Goal: Task Accomplishment & Management: Manage account settings

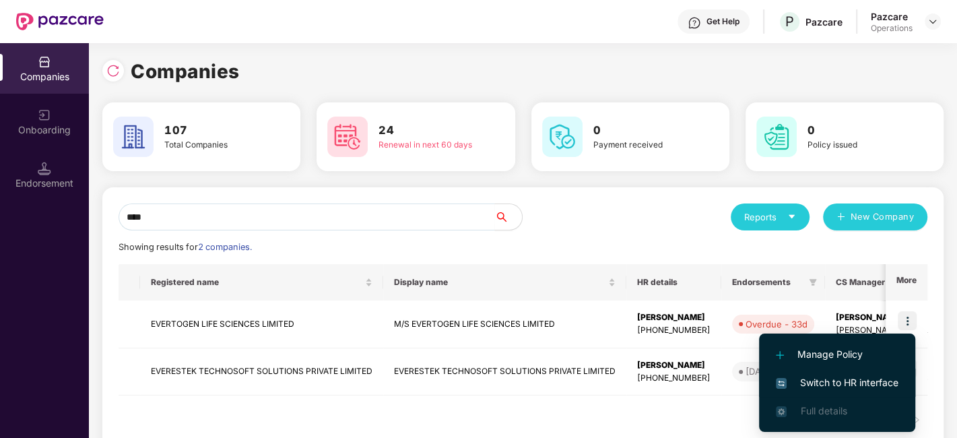
click at [827, 384] on span "Switch to HR interface" at bounding box center [837, 382] width 123 height 15
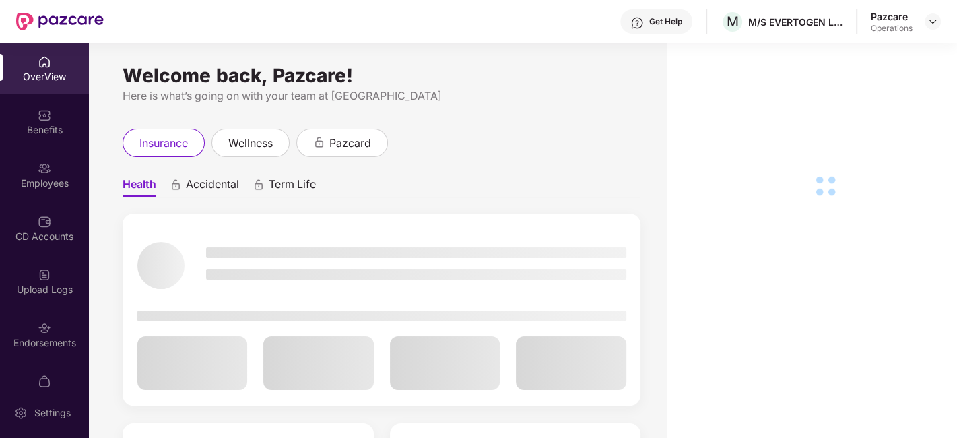
scroll to position [81, 0]
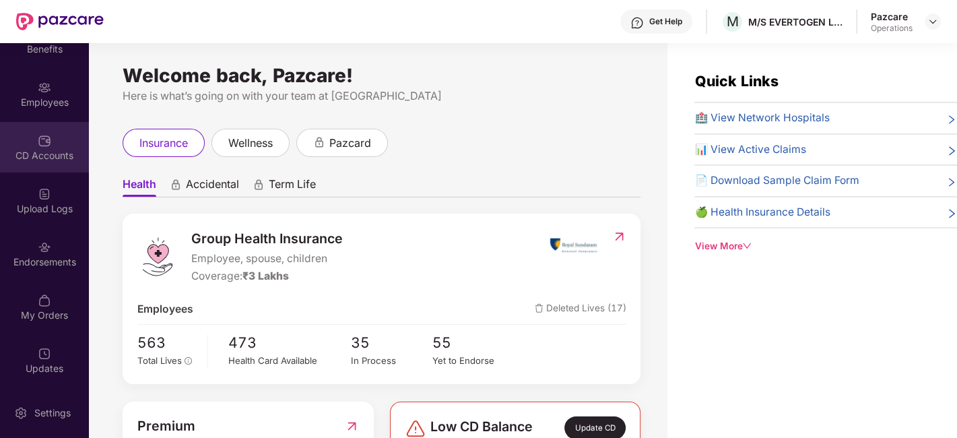
click at [25, 151] on div "CD Accounts" at bounding box center [44, 155] width 89 height 13
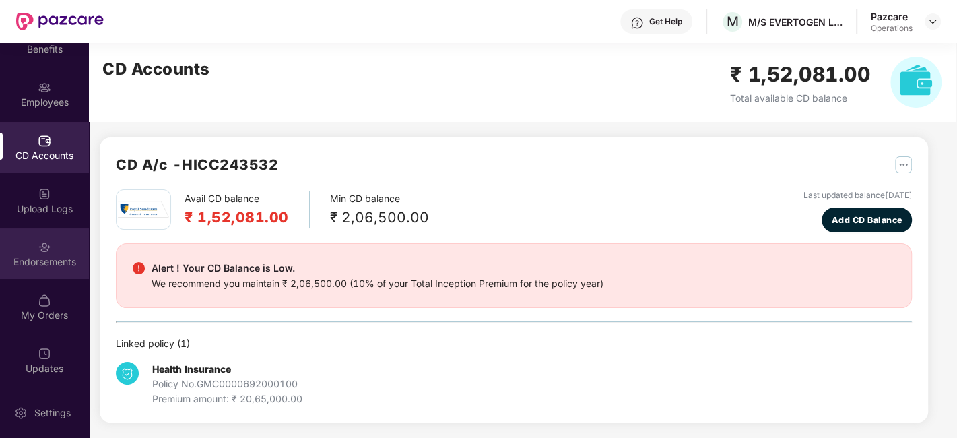
click at [34, 262] on div "Endorsements" at bounding box center [44, 261] width 89 height 13
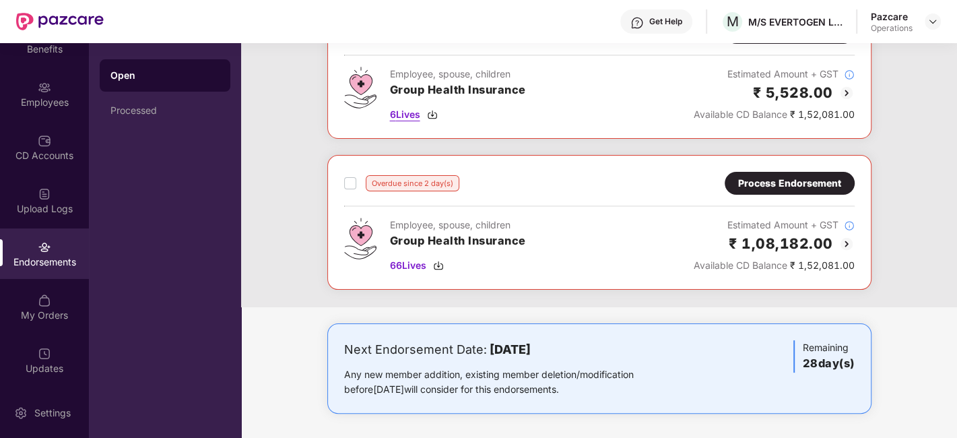
scroll to position [0, 0]
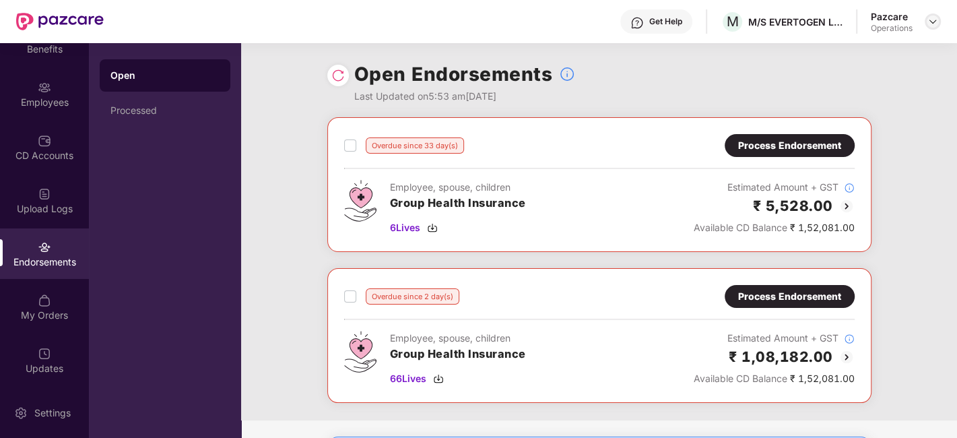
click at [940, 24] on div at bounding box center [932, 21] width 16 height 16
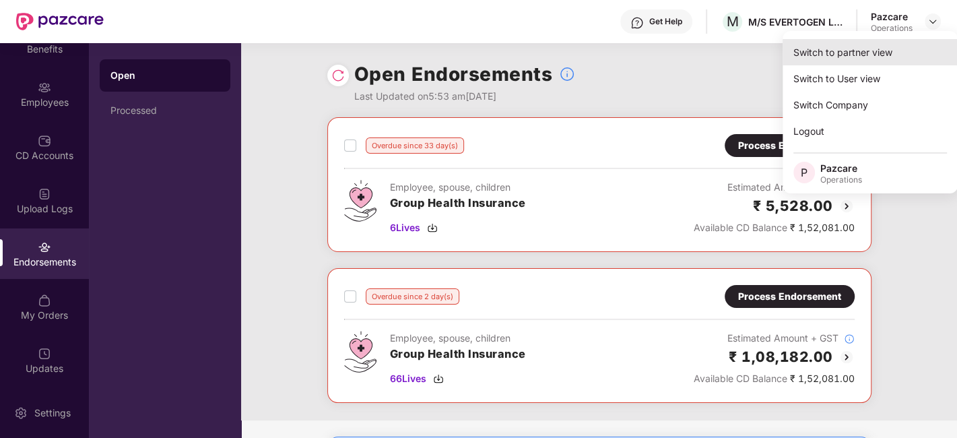
click at [867, 48] on div "Switch to partner view" at bounding box center [869, 52] width 175 height 26
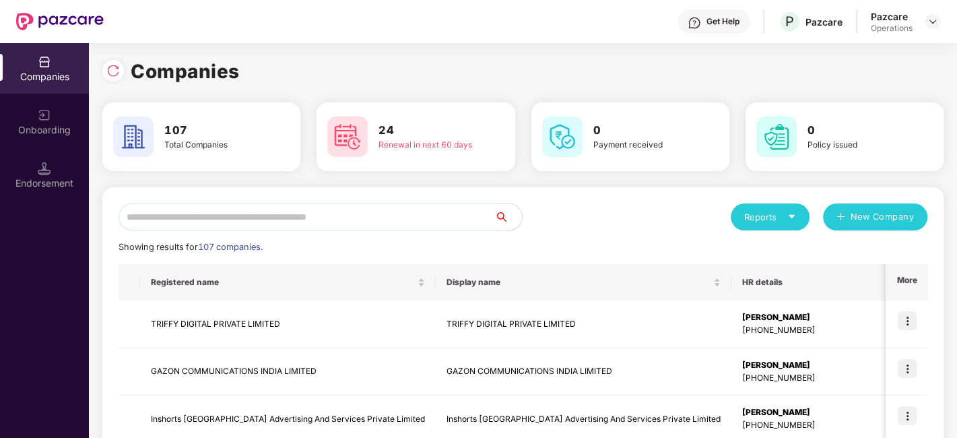
click at [338, 217] on input "text" at bounding box center [306, 216] width 376 height 27
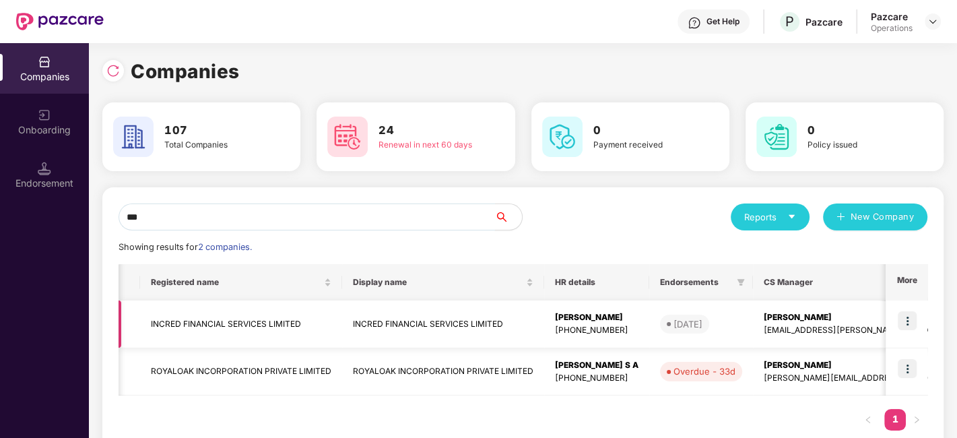
scroll to position [0, 372]
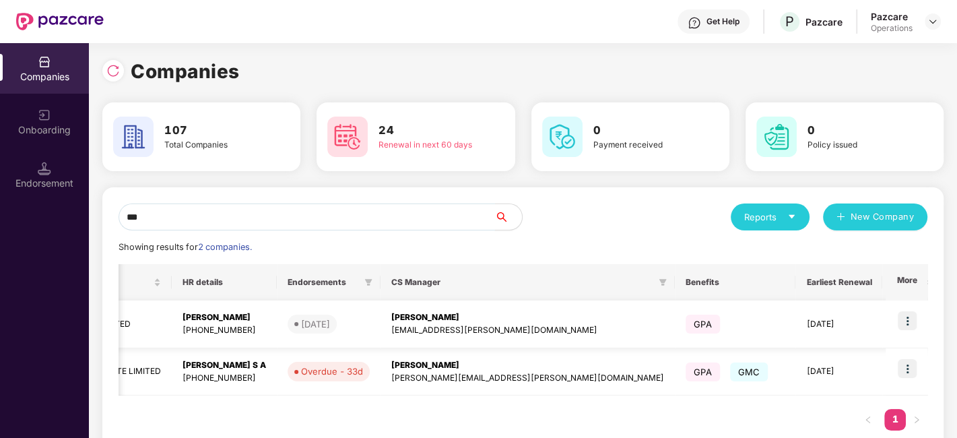
type input "***"
click at [903, 317] on img at bounding box center [906, 320] width 19 height 19
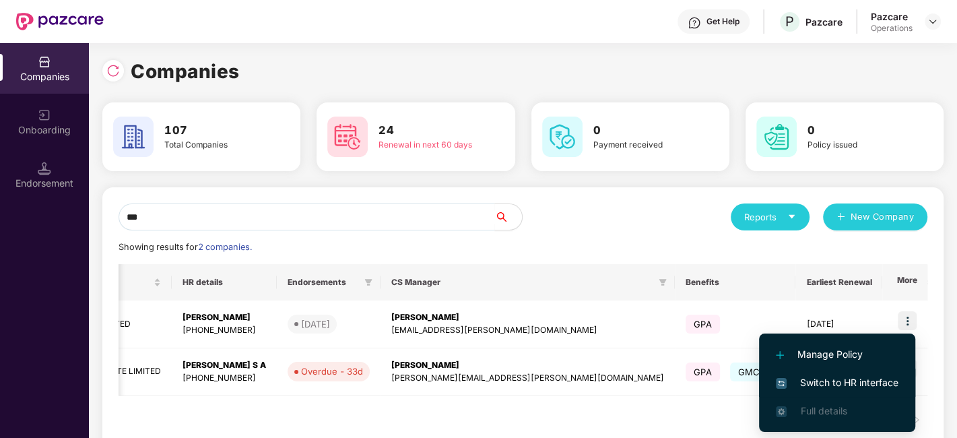
click at [835, 378] on span "Switch to HR interface" at bounding box center [837, 382] width 123 height 15
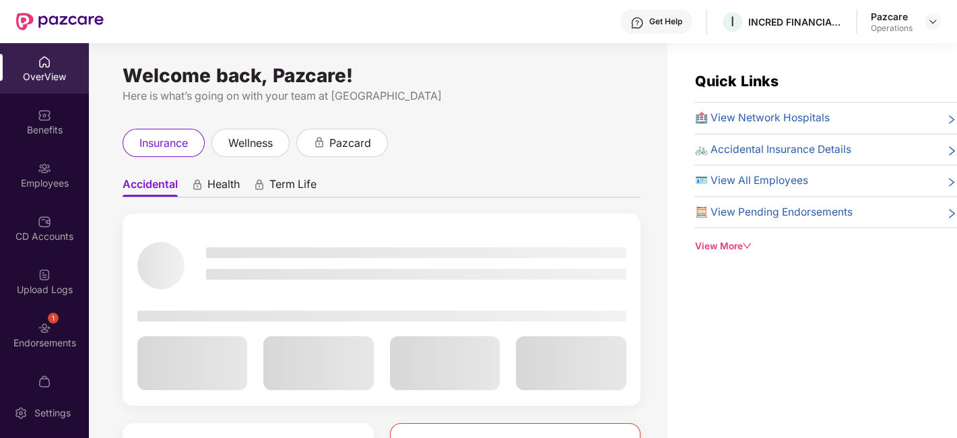
scroll to position [28, 0]
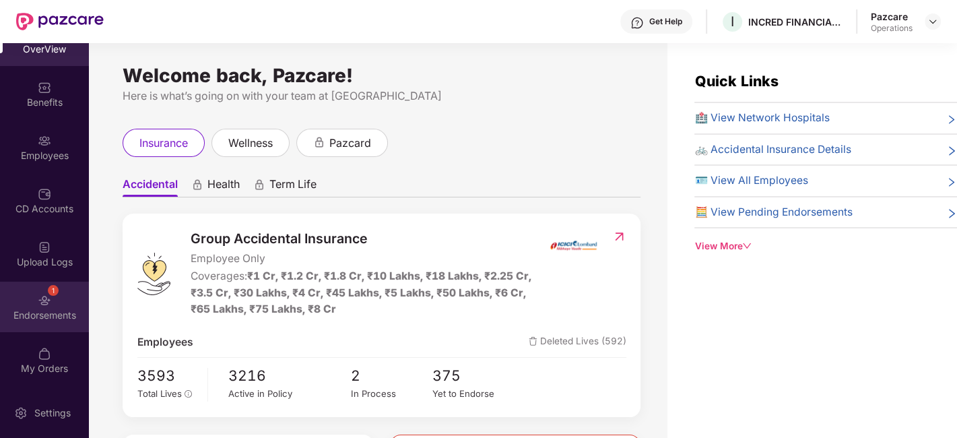
click at [31, 287] on div "1 Endorsements" at bounding box center [44, 306] width 89 height 50
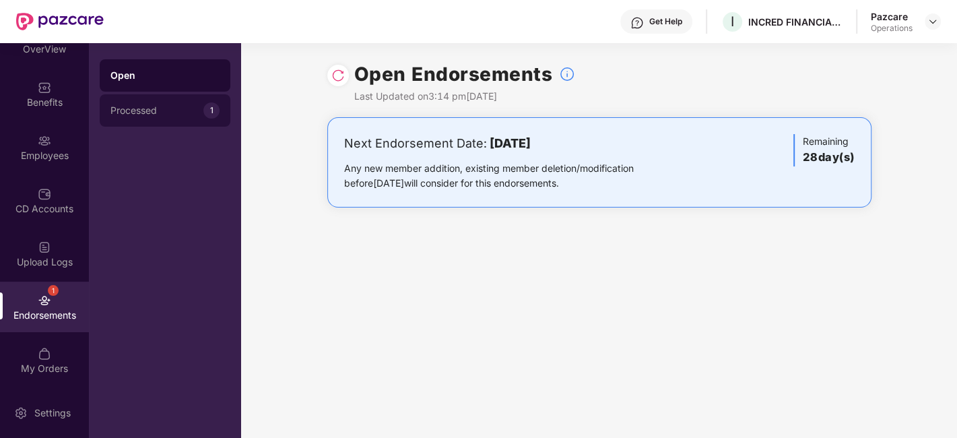
click at [143, 117] on div "Processed 1" at bounding box center [165, 110] width 131 height 32
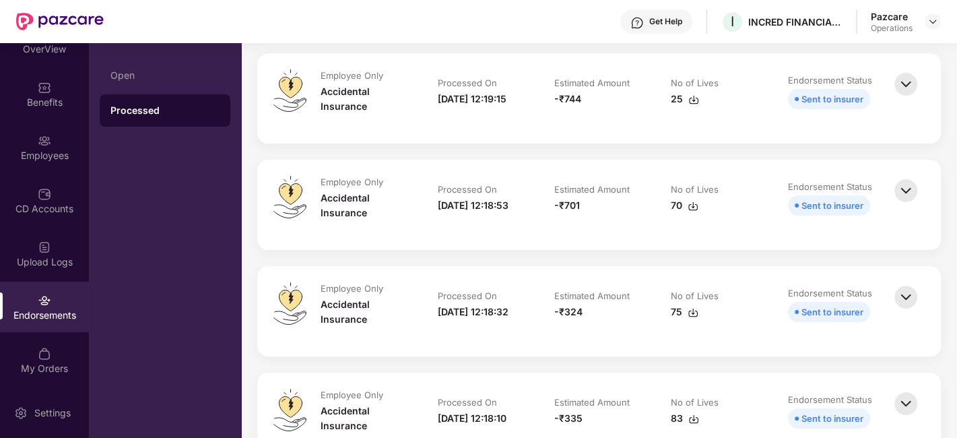
scroll to position [0, 0]
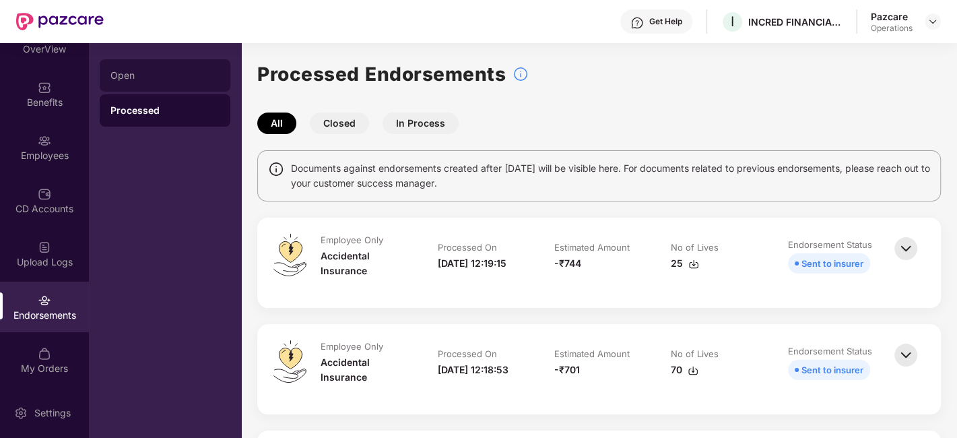
click at [133, 69] on div "Open" at bounding box center [165, 75] width 131 height 32
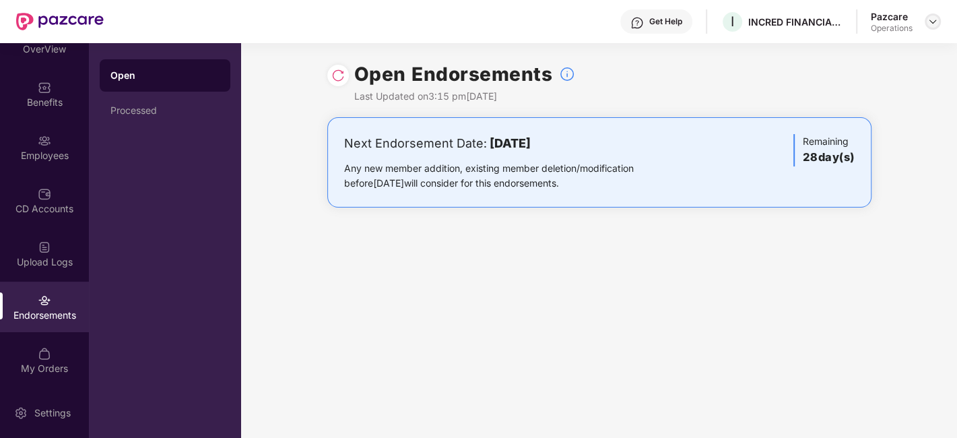
click at [930, 23] on img at bounding box center [932, 21] width 11 height 11
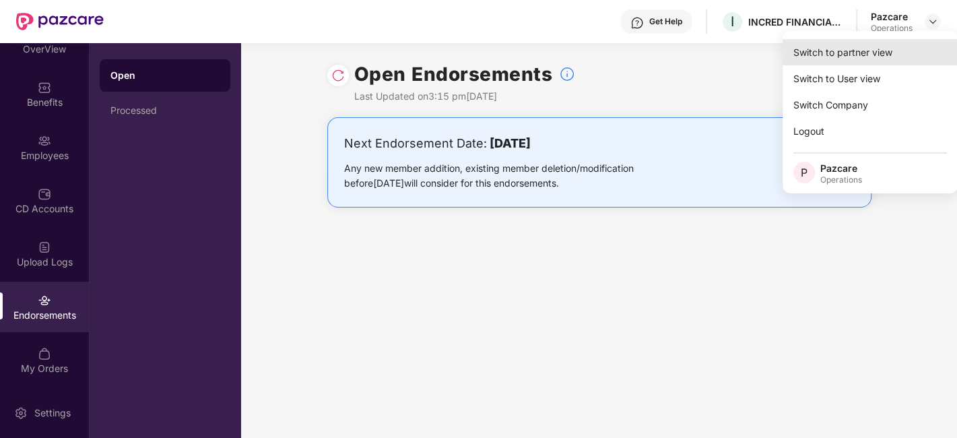
click at [859, 48] on div "Switch to partner view" at bounding box center [869, 52] width 175 height 26
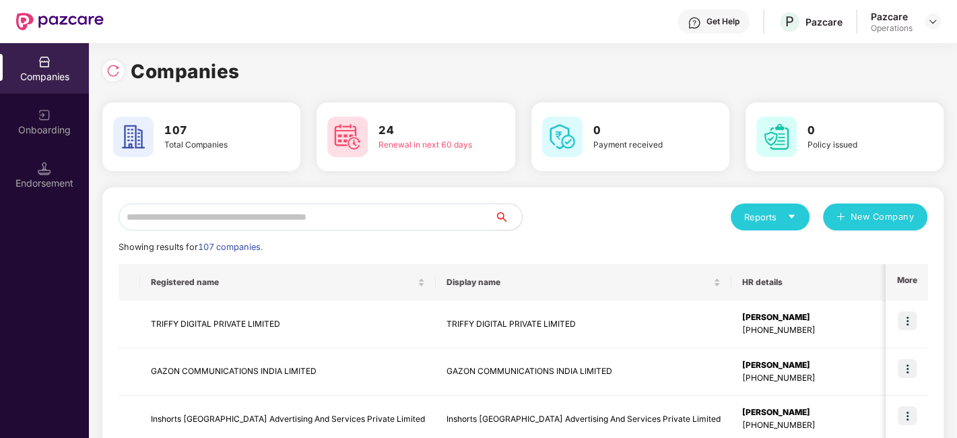
click at [367, 219] on input "text" at bounding box center [306, 216] width 376 height 27
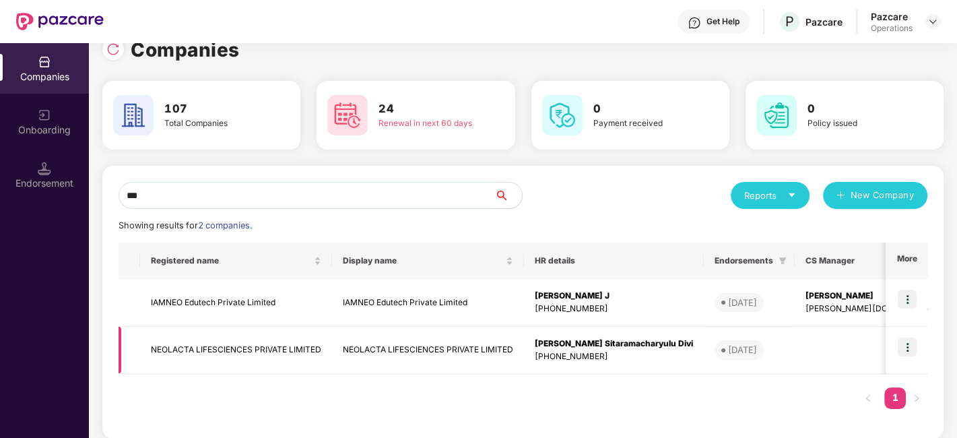
type input "***"
click at [29, 176] on div "Endorsement" at bounding box center [44, 182] width 89 height 13
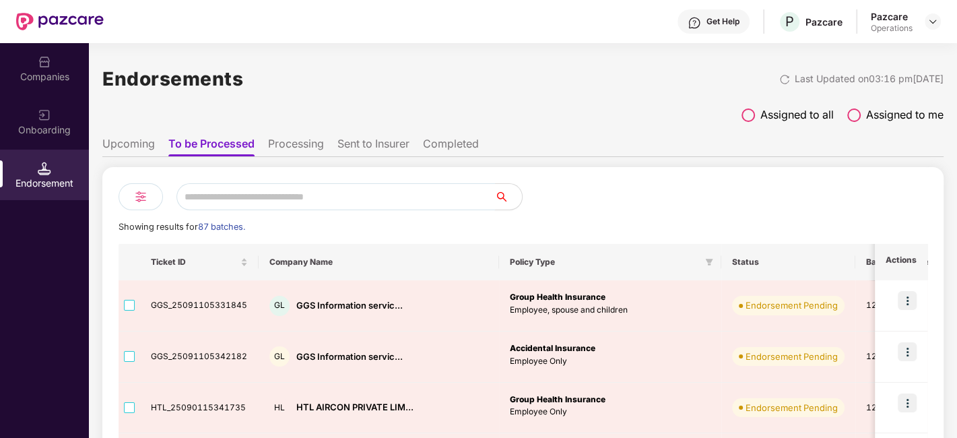
click at [218, 191] on input "text" at bounding box center [335, 196] width 318 height 27
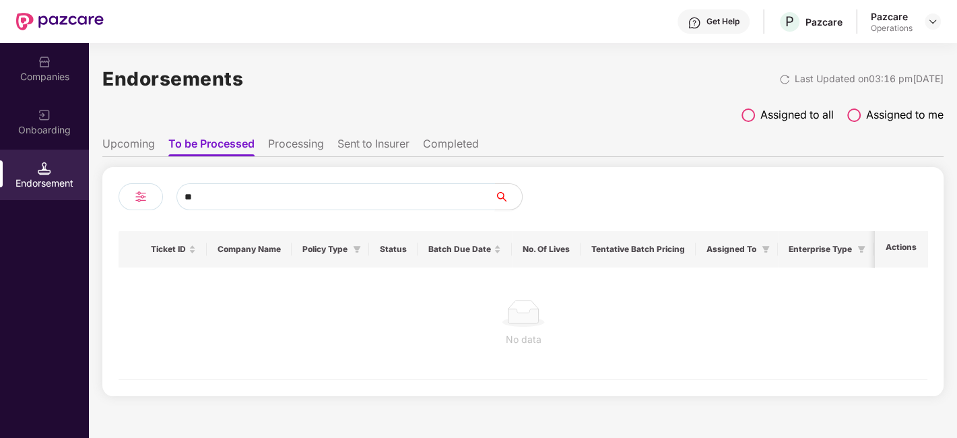
type input "*"
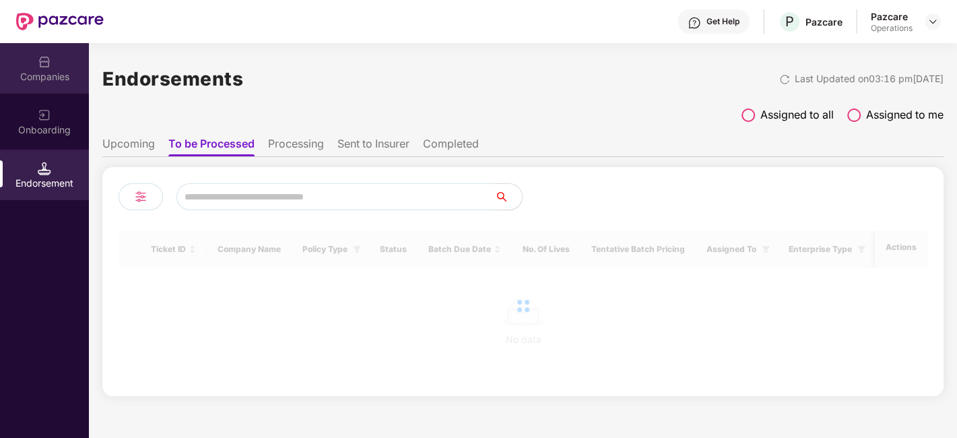
click at [34, 62] on div "Companies" at bounding box center [44, 68] width 89 height 50
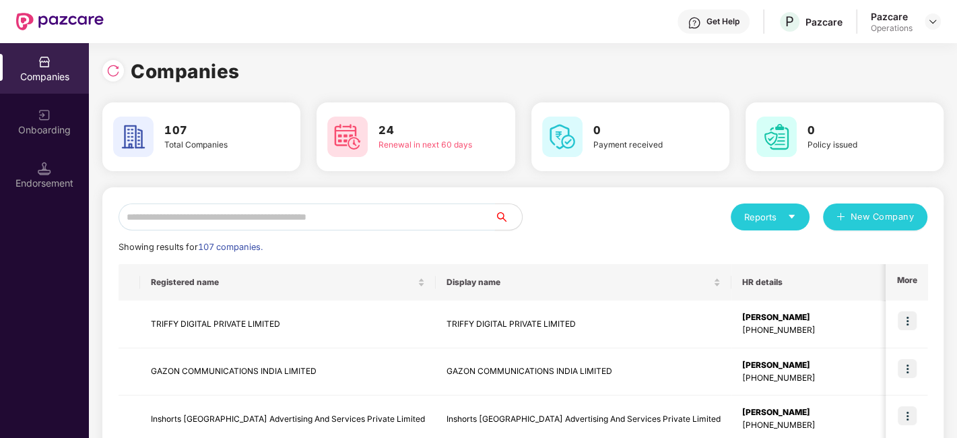
click at [231, 229] on input "text" at bounding box center [306, 216] width 376 height 27
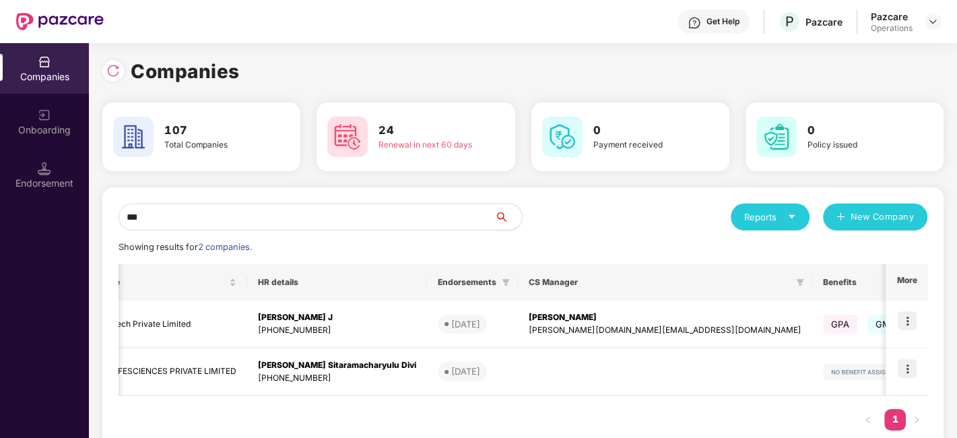
scroll to position [0, 288]
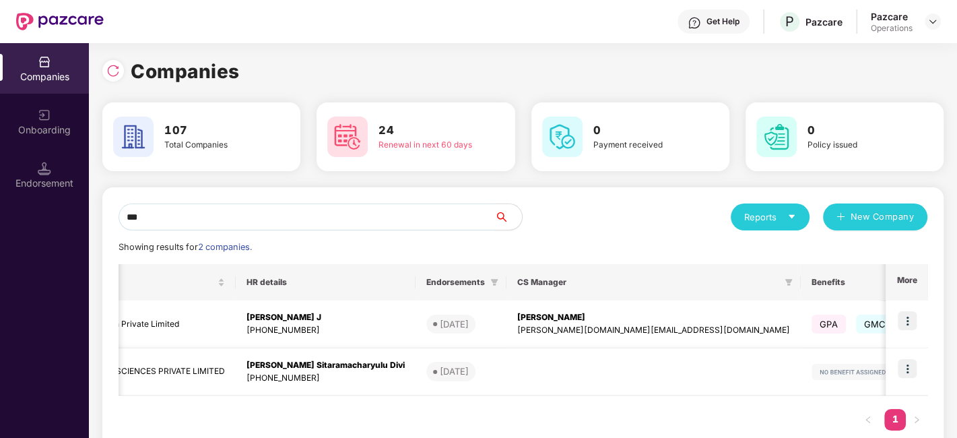
type input "***"
click at [909, 363] on img at bounding box center [906, 368] width 19 height 19
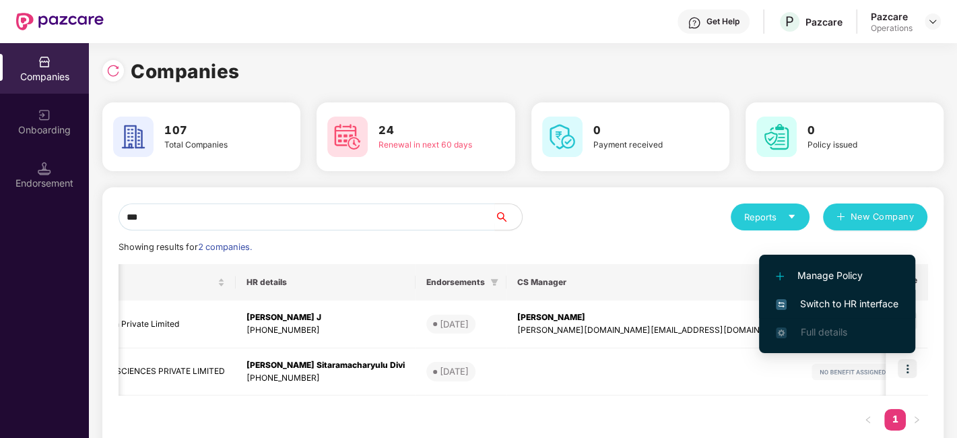
click at [824, 308] on span "Switch to HR interface" at bounding box center [837, 303] width 123 height 15
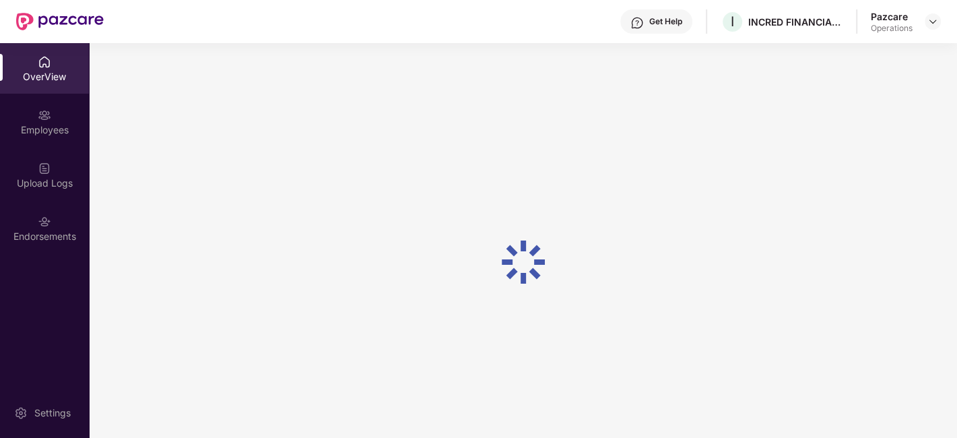
scroll to position [42, 0]
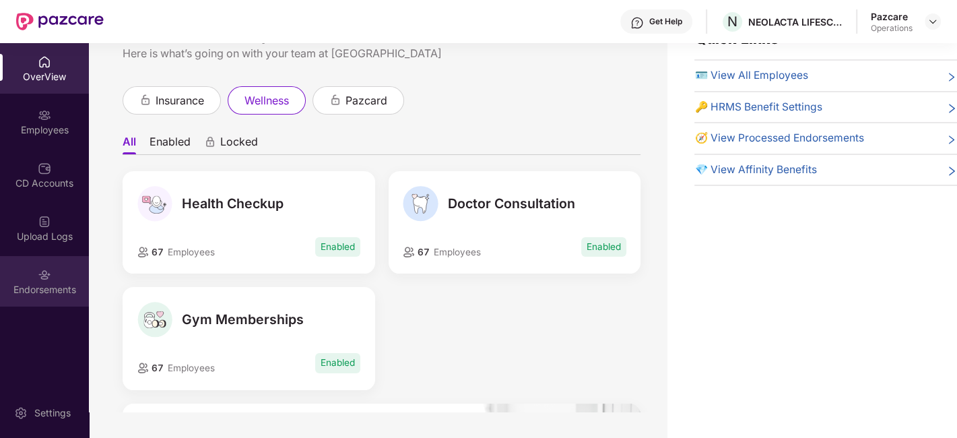
click at [27, 270] on div "Endorsements" at bounding box center [44, 281] width 89 height 50
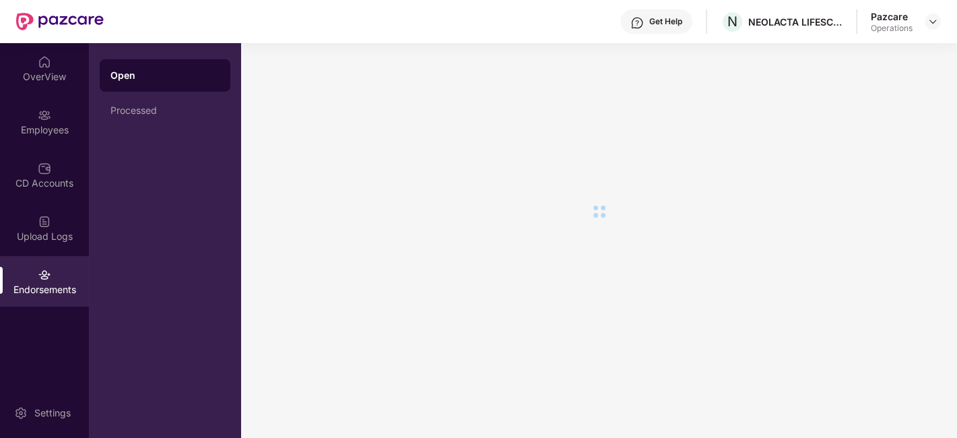
scroll to position [0, 0]
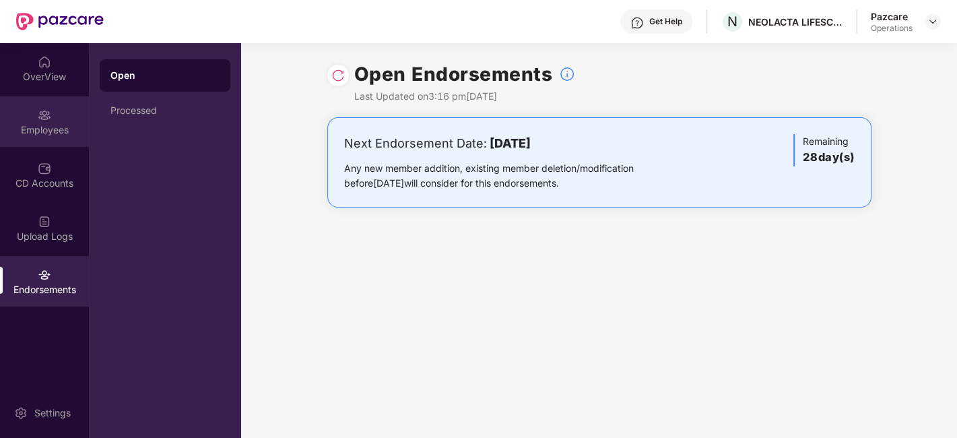
click at [45, 124] on div "Employees" at bounding box center [44, 129] width 89 height 13
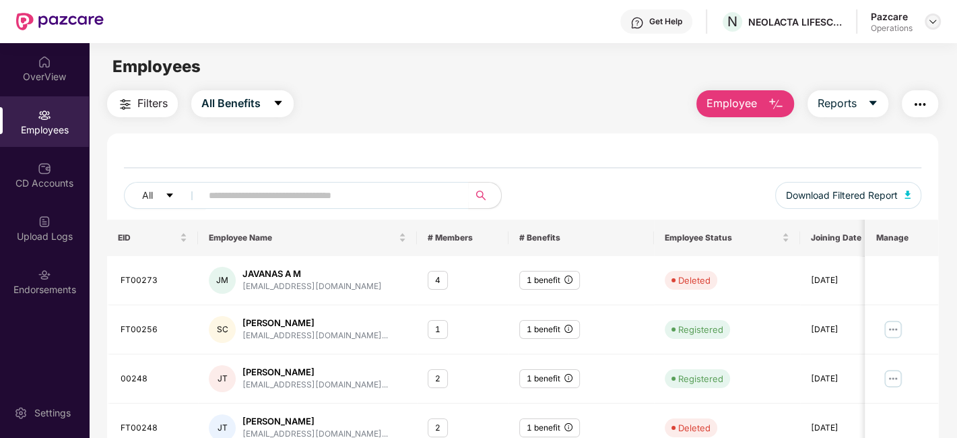
click at [930, 28] on div at bounding box center [932, 21] width 16 height 16
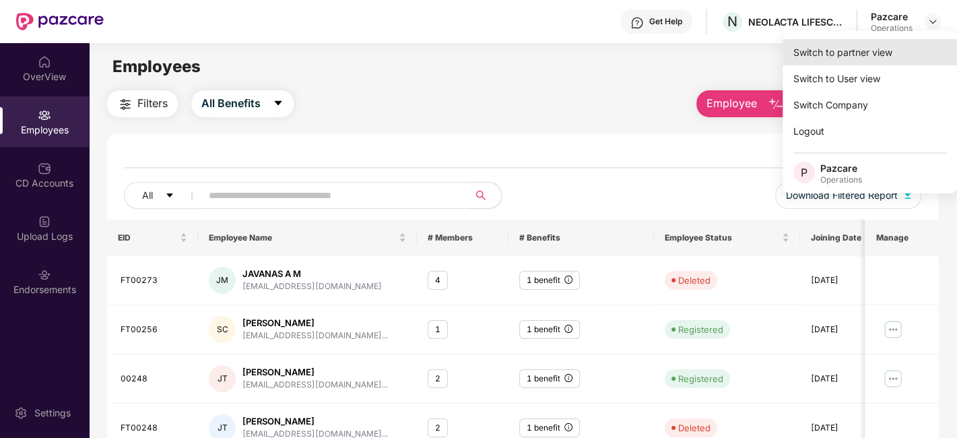
click at [842, 53] on div "Switch to partner view" at bounding box center [869, 52] width 175 height 26
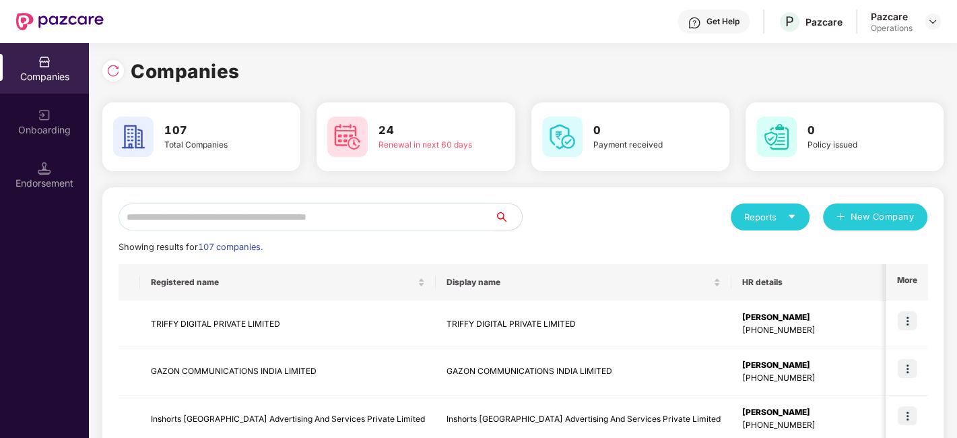
click at [425, 212] on input "text" at bounding box center [306, 216] width 376 height 27
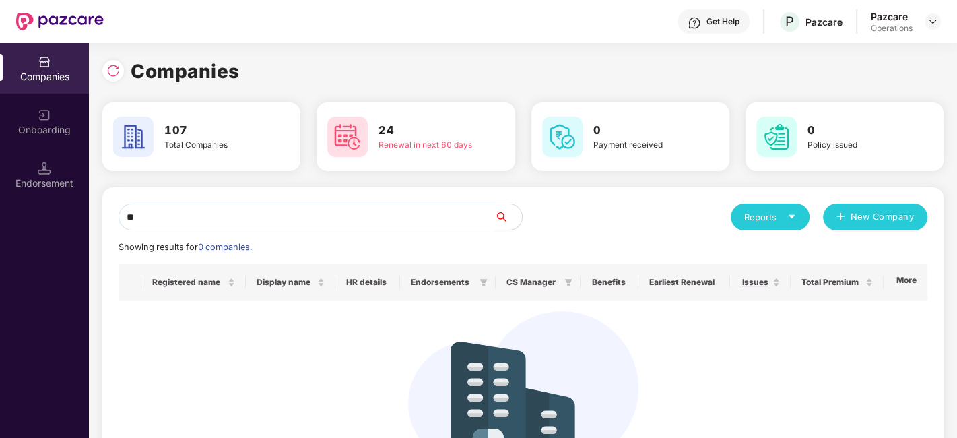
type input "*"
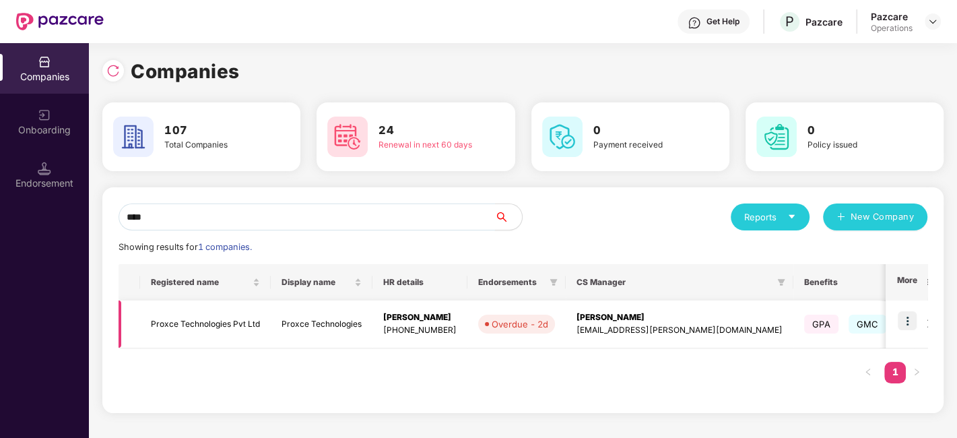
type input "****"
click at [903, 319] on img at bounding box center [906, 320] width 19 height 19
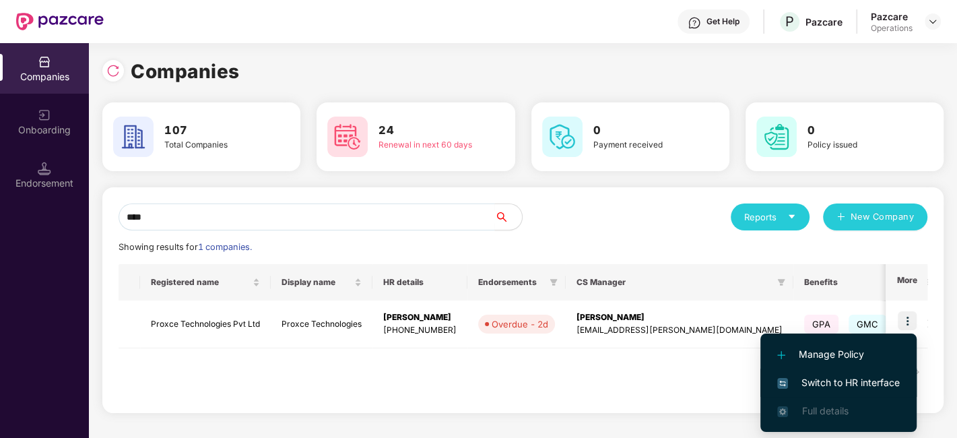
click at [830, 382] on span "Switch to HR interface" at bounding box center [838, 382] width 123 height 15
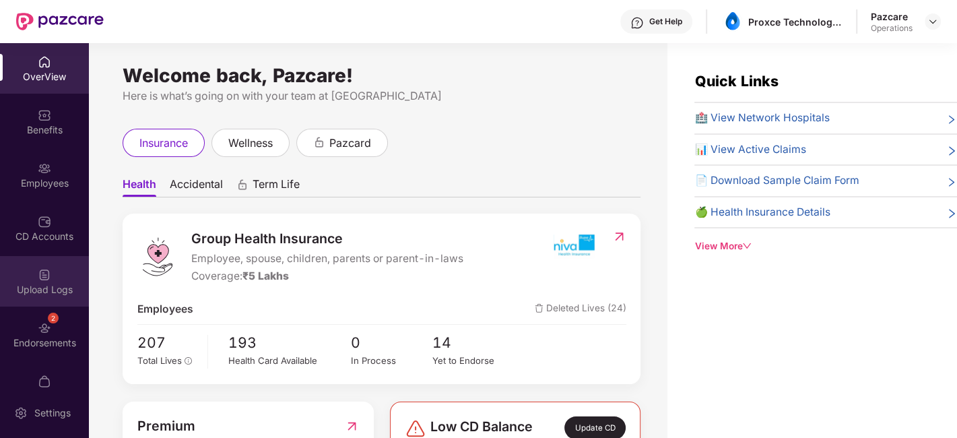
scroll to position [28, 0]
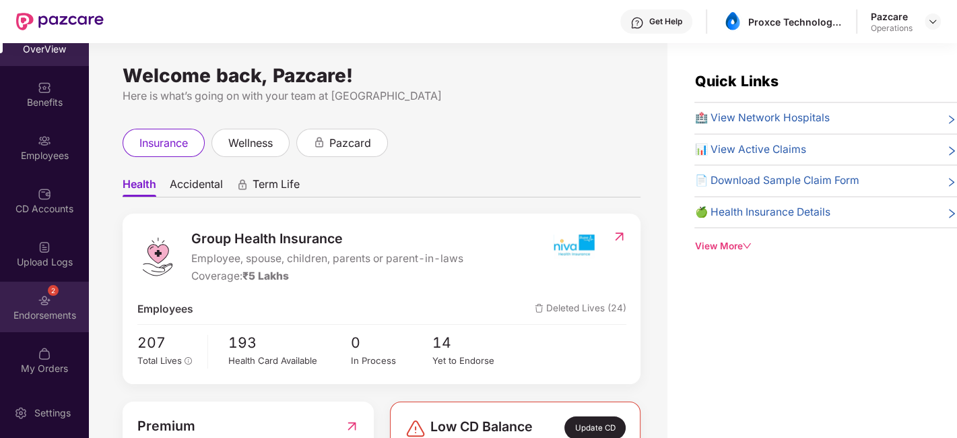
click at [30, 302] on div "2 Endorsements" at bounding box center [44, 306] width 89 height 50
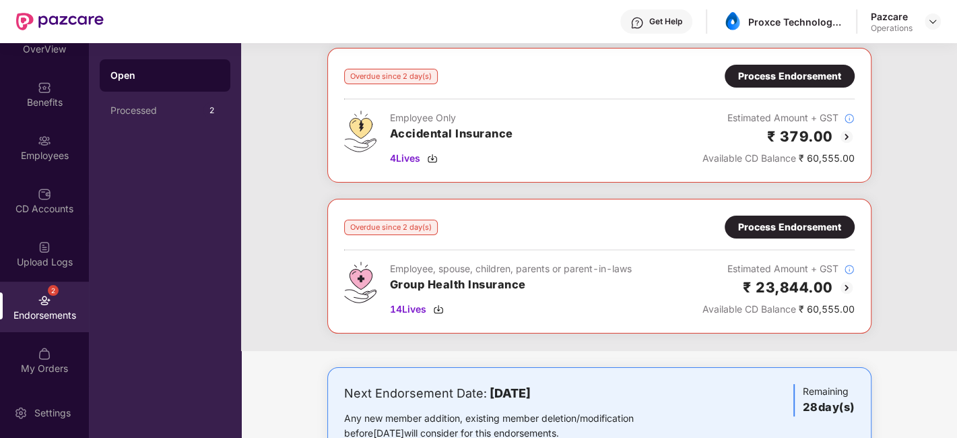
scroll to position [70, 0]
click at [769, 230] on div "Process Endorsement" at bounding box center [789, 226] width 103 height 15
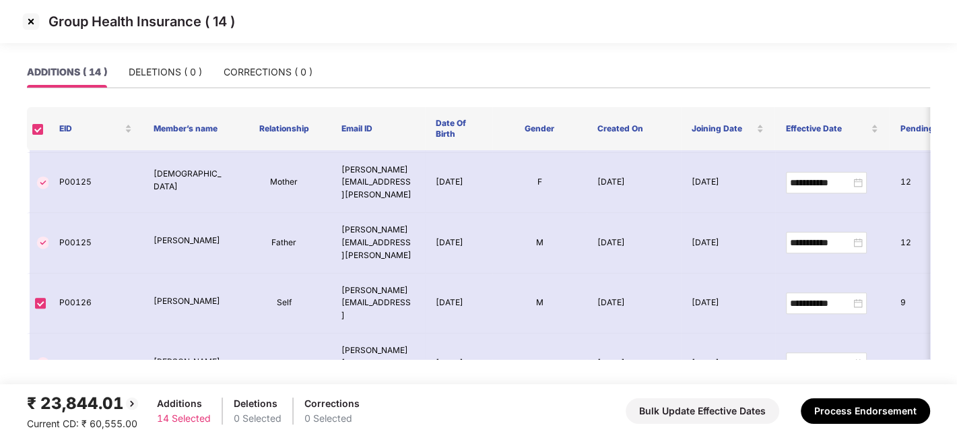
scroll to position [0, 0]
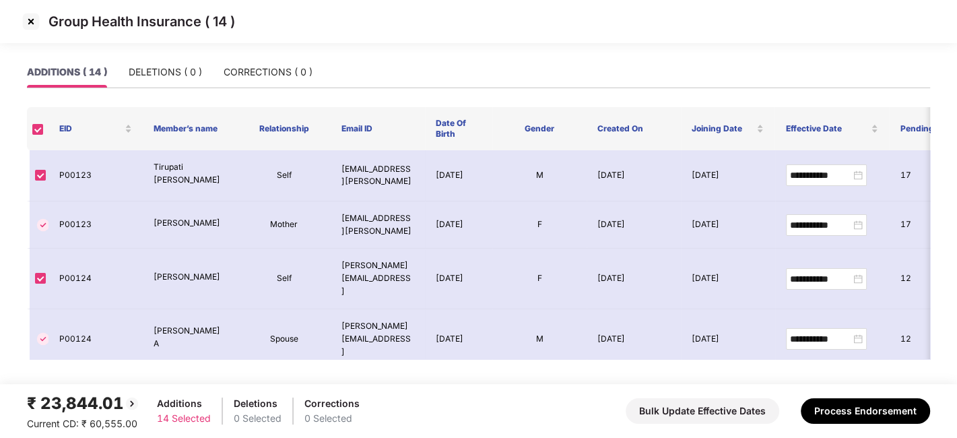
click at [30, 14] on img at bounding box center [31, 22] width 22 height 22
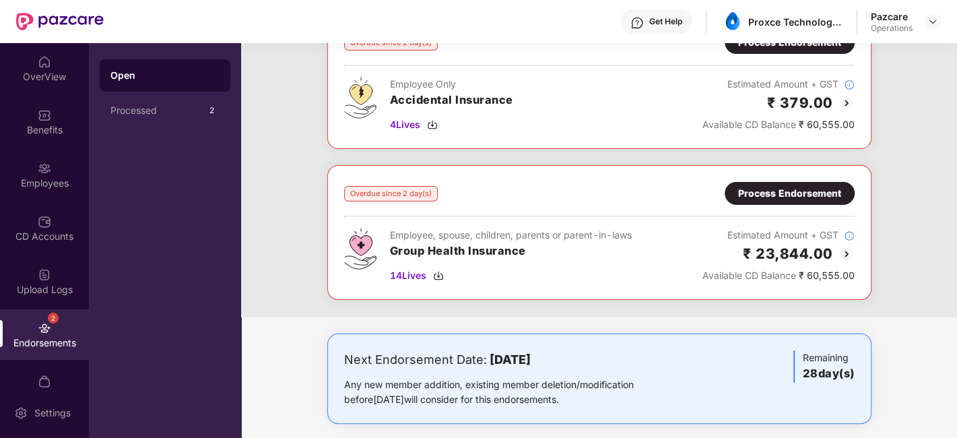
scroll to position [113, 0]
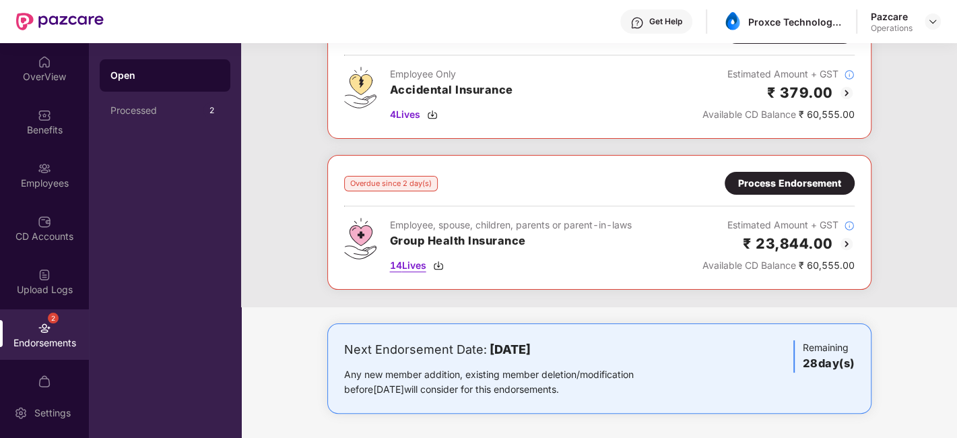
click at [413, 265] on span "14 Lives" at bounding box center [408, 265] width 36 height 15
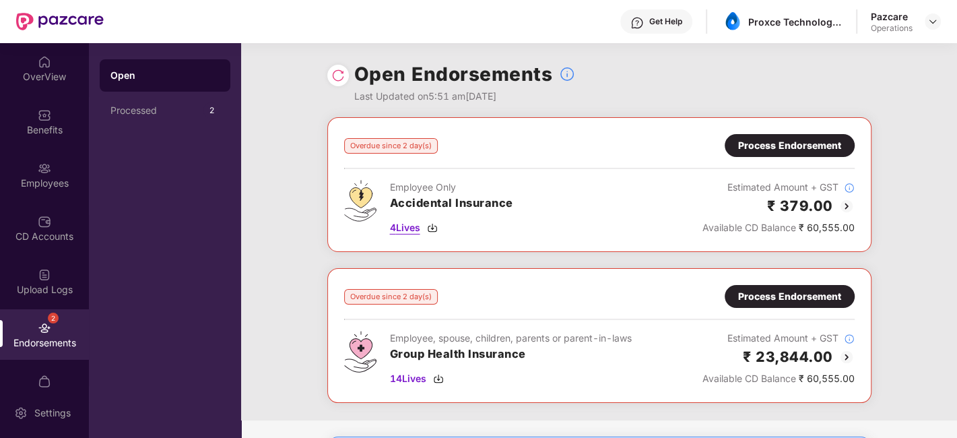
click at [407, 224] on span "4 Lives" at bounding box center [405, 227] width 30 height 15
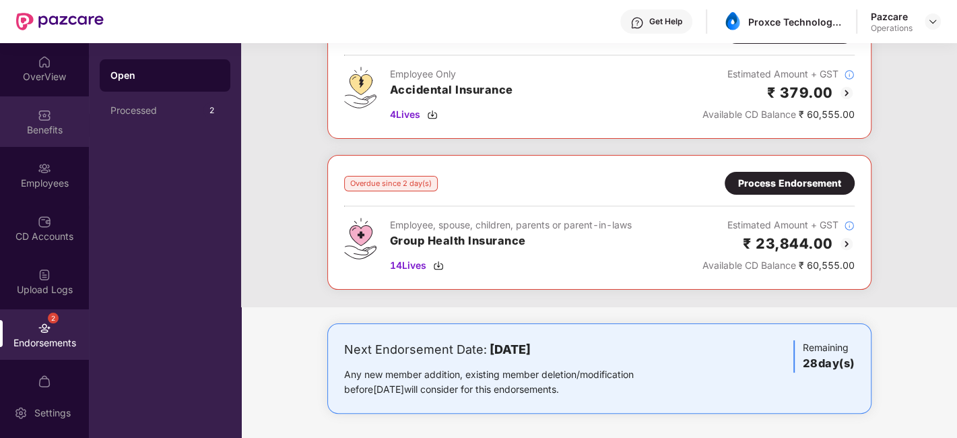
click at [40, 128] on div "Benefits" at bounding box center [44, 129] width 89 height 13
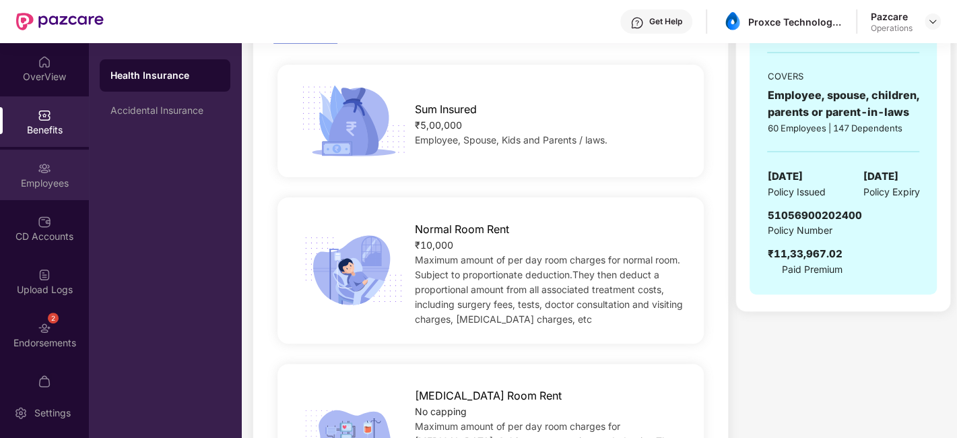
scroll to position [28, 0]
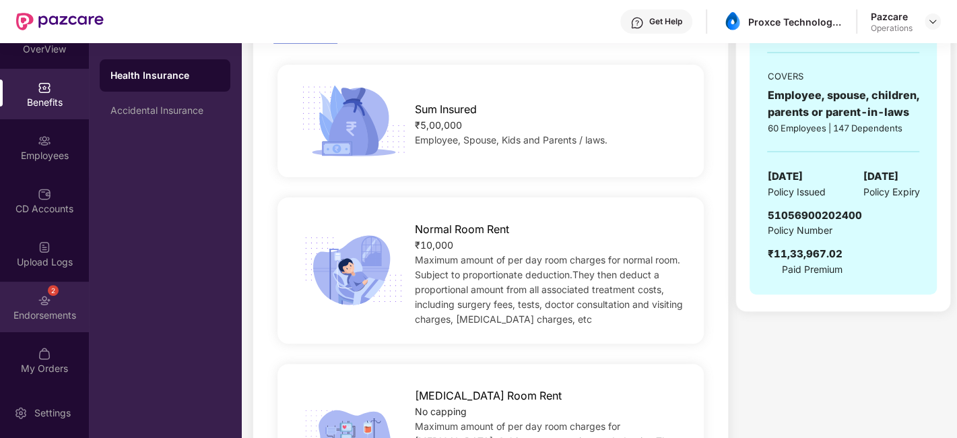
click at [27, 305] on div "2 Endorsements" at bounding box center [44, 306] width 89 height 50
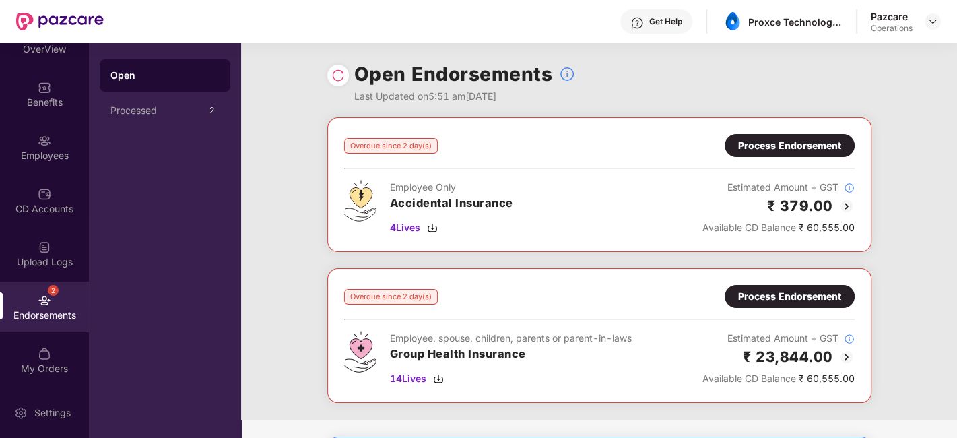
scroll to position [113, 0]
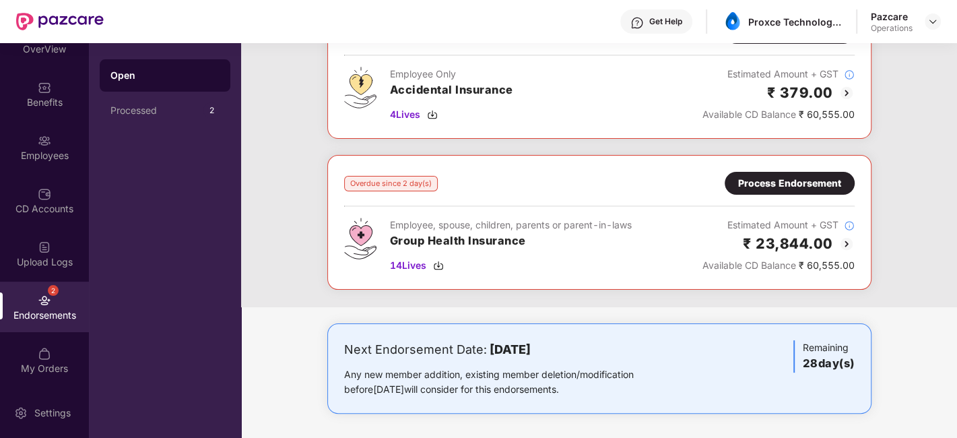
click at [794, 180] on div "Process Endorsement" at bounding box center [789, 183] width 103 height 15
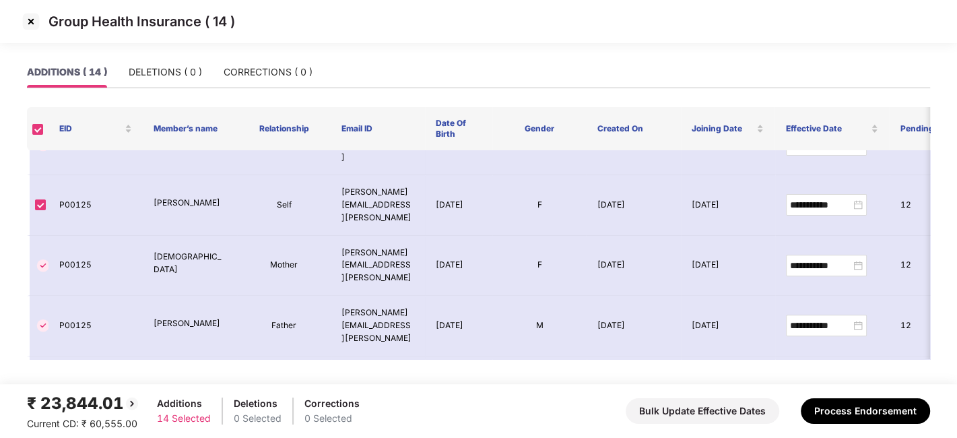
scroll to position [458, 0]
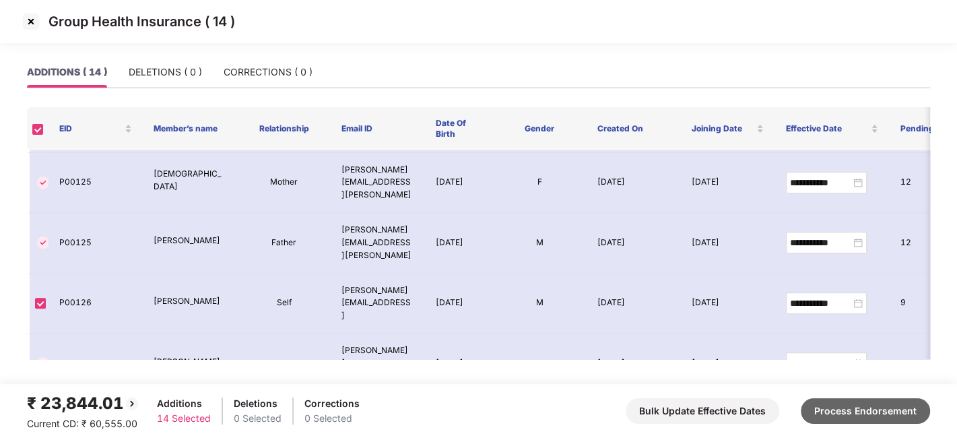
click at [857, 403] on button "Process Endorsement" at bounding box center [864, 411] width 129 height 26
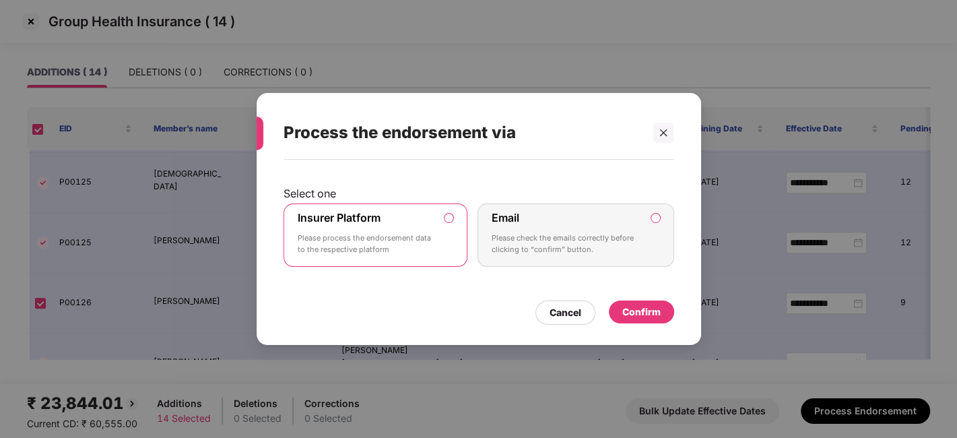
click at [636, 305] on div "Confirm" at bounding box center [641, 311] width 38 height 15
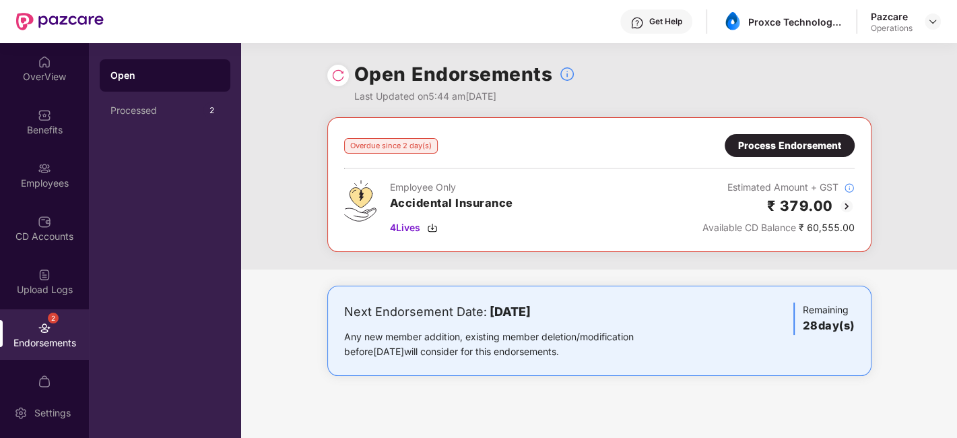
click at [777, 134] on div "Process Endorsement" at bounding box center [789, 145] width 130 height 23
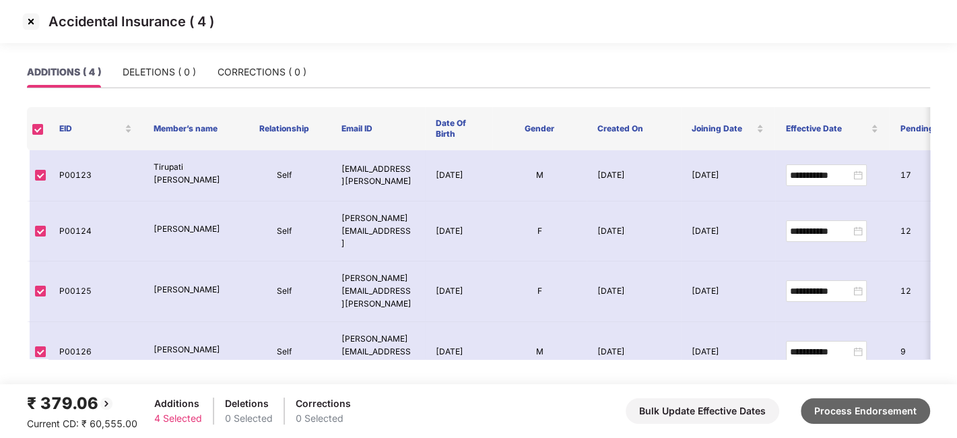
click at [840, 413] on button "Process Endorsement" at bounding box center [864, 411] width 129 height 26
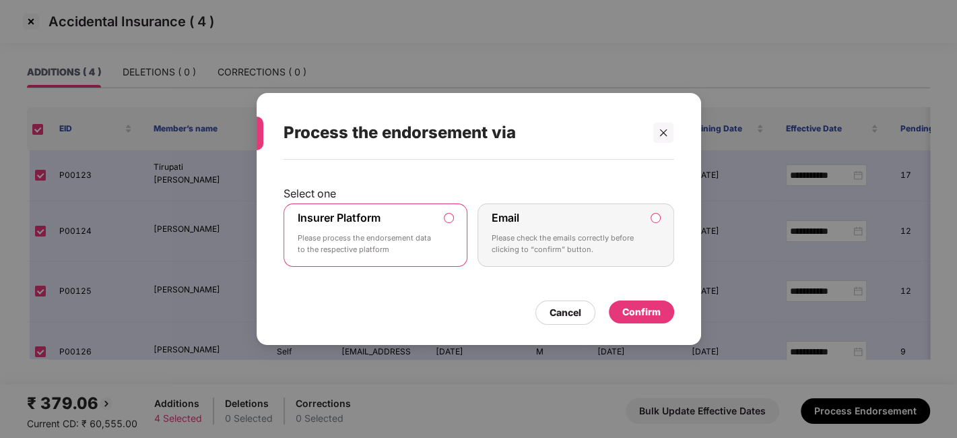
click at [625, 307] on div "Confirm" at bounding box center [641, 311] width 38 height 15
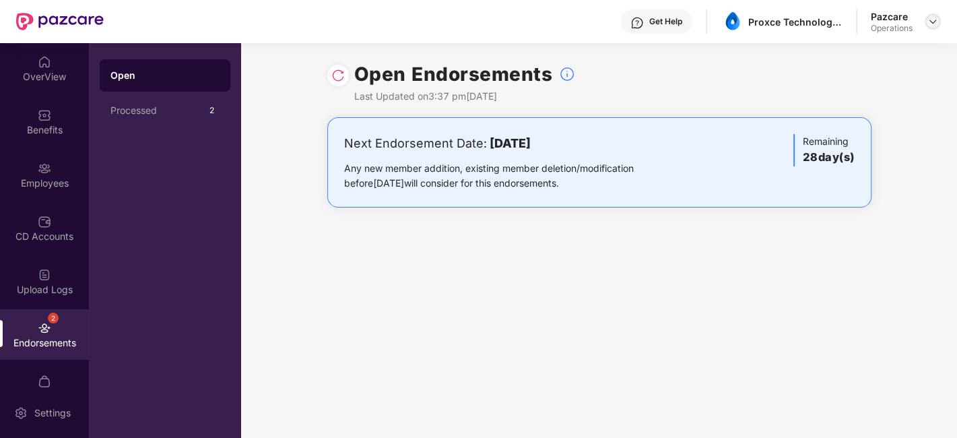
click at [936, 22] on img at bounding box center [932, 21] width 11 height 11
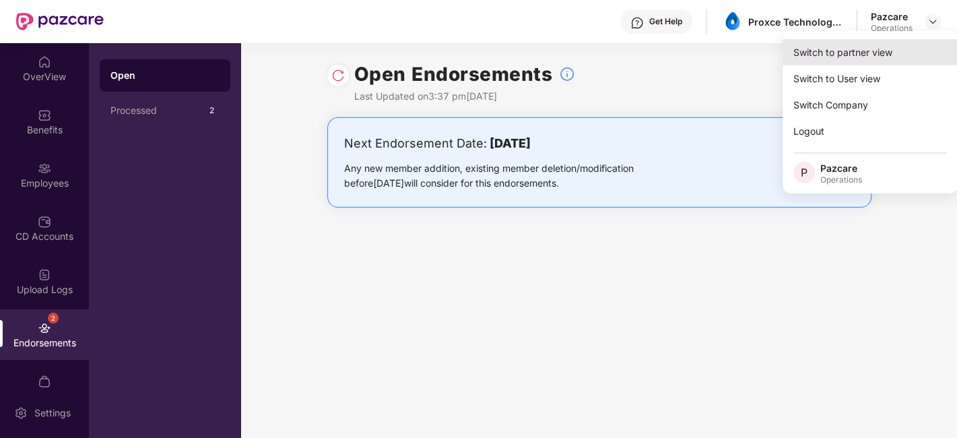
click at [842, 54] on div "Switch to partner view" at bounding box center [869, 52] width 175 height 26
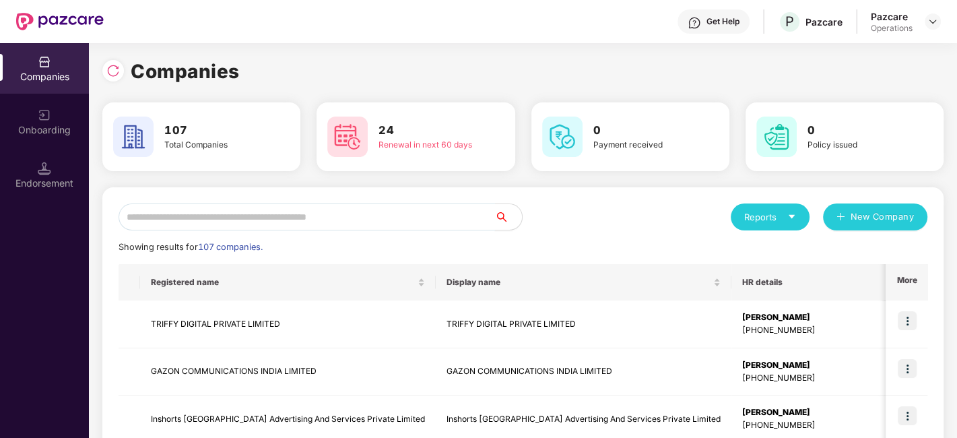
click at [277, 215] on input "text" at bounding box center [306, 216] width 376 height 27
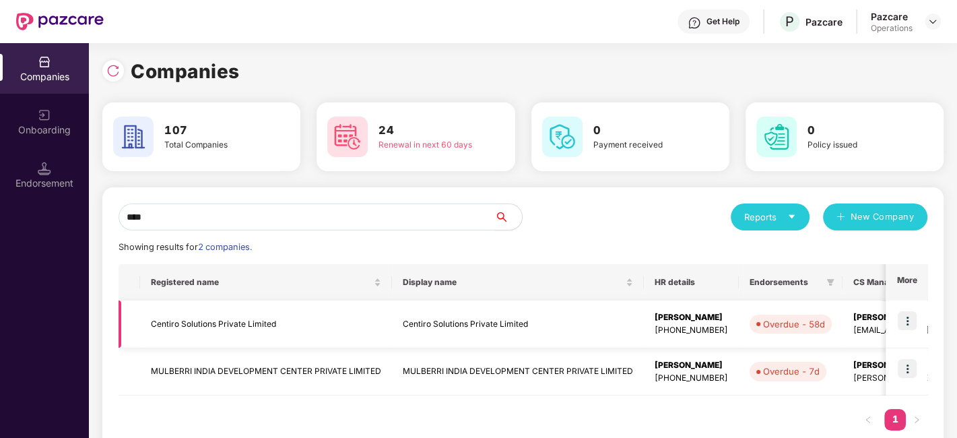
type input "****"
click at [910, 316] on img at bounding box center [906, 320] width 19 height 19
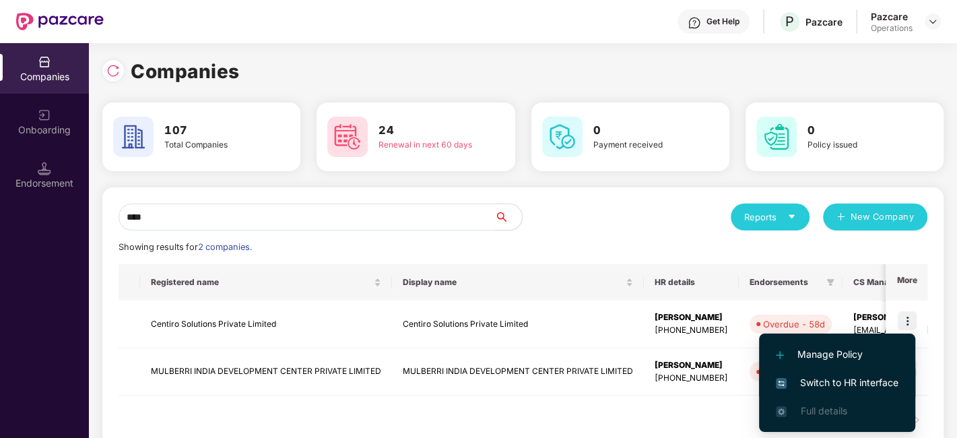
click at [827, 376] on span "Switch to HR interface" at bounding box center [837, 382] width 123 height 15
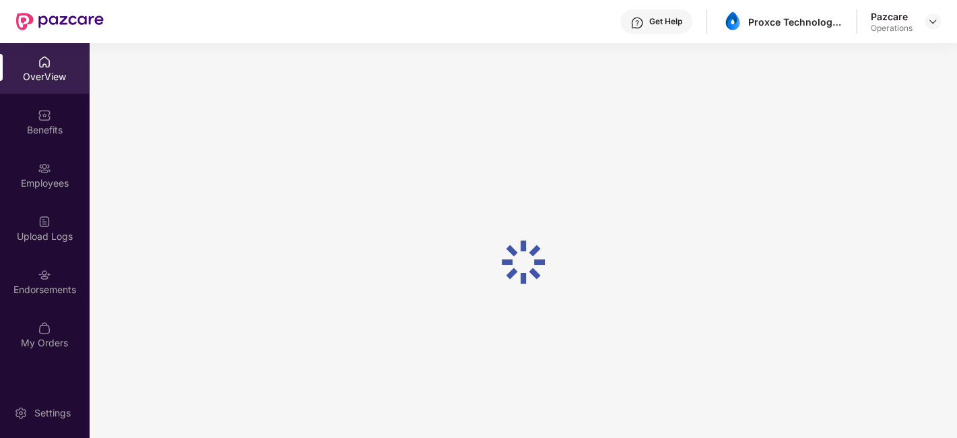
scroll to position [42, 0]
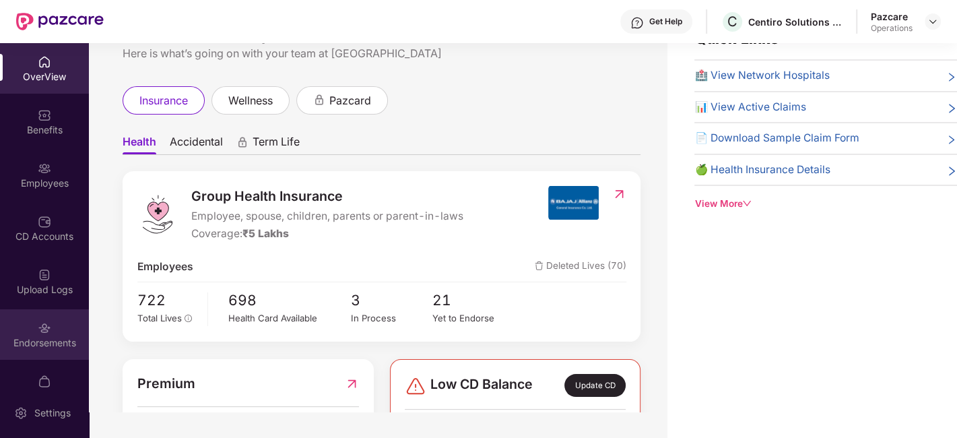
click at [22, 326] on div "Endorsements" at bounding box center [44, 334] width 89 height 50
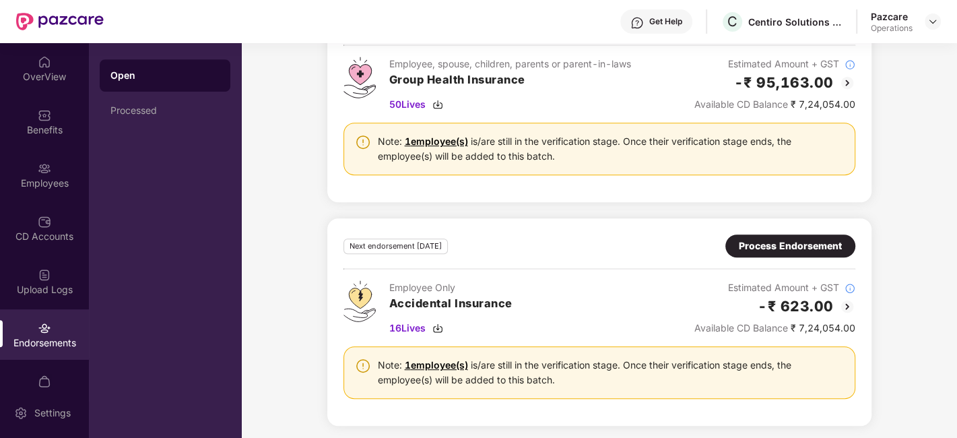
scroll to position [0, 0]
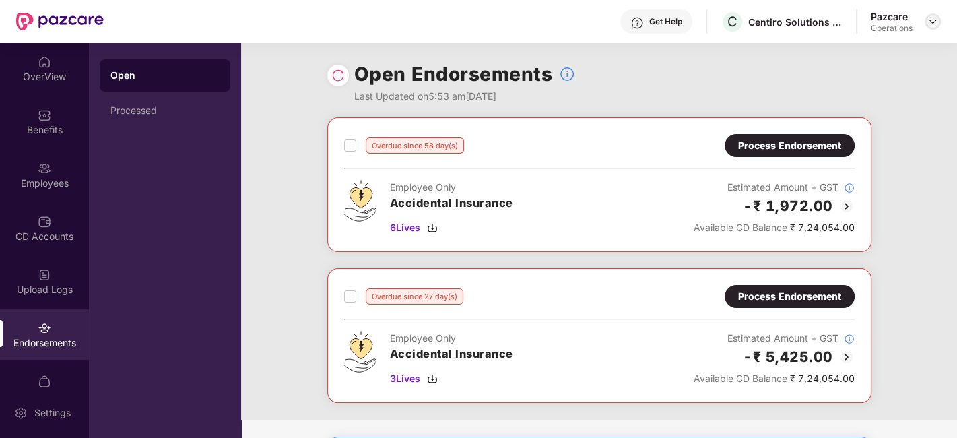
click at [929, 20] on img at bounding box center [932, 21] width 11 height 11
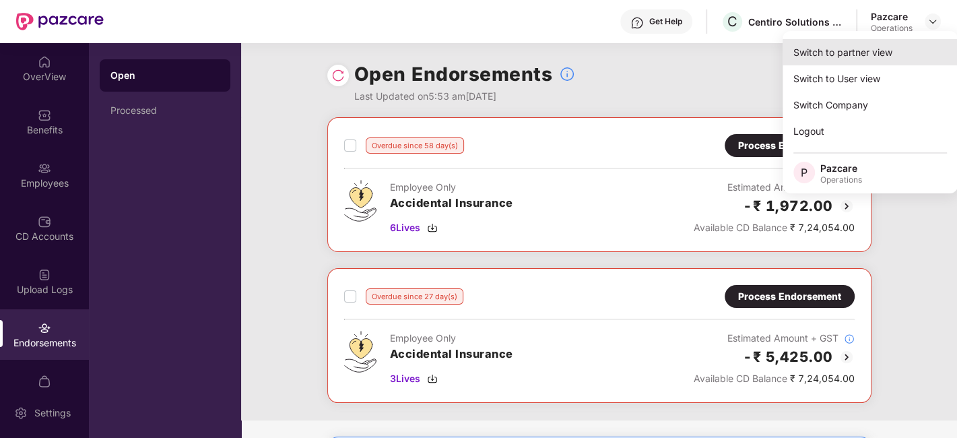
click at [833, 49] on div "Switch to partner view" at bounding box center [869, 52] width 175 height 26
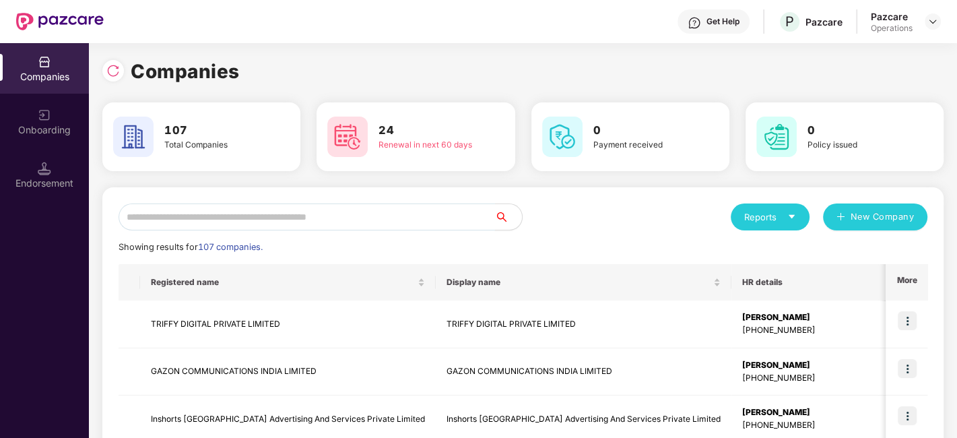
click at [281, 219] on input "text" at bounding box center [306, 216] width 376 height 27
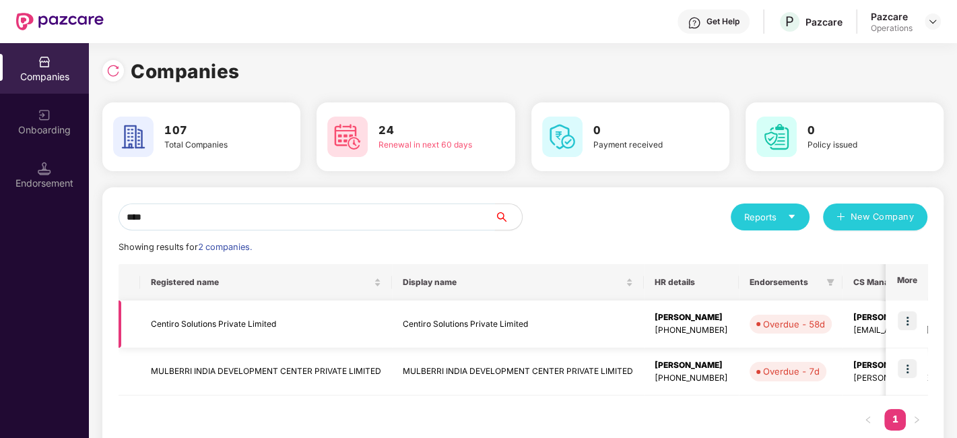
type input "****"
click at [905, 316] on img at bounding box center [906, 320] width 19 height 19
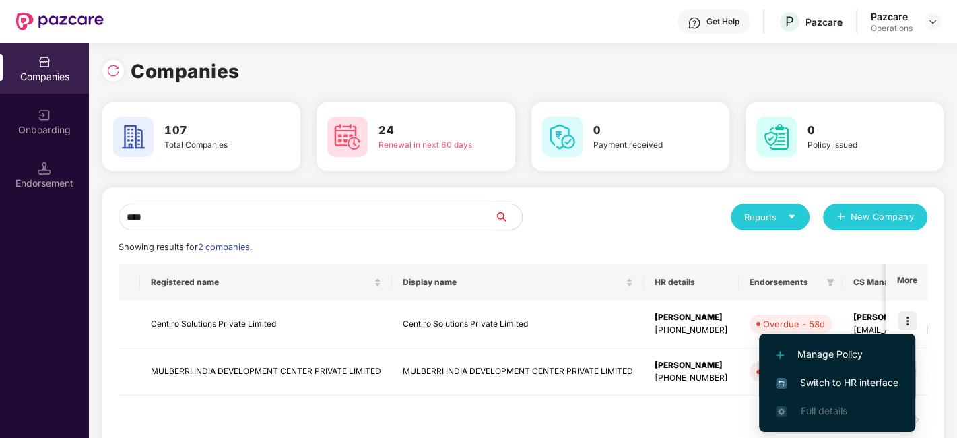
click at [844, 377] on span "Switch to HR interface" at bounding box center [837, 382] width 123 height 15
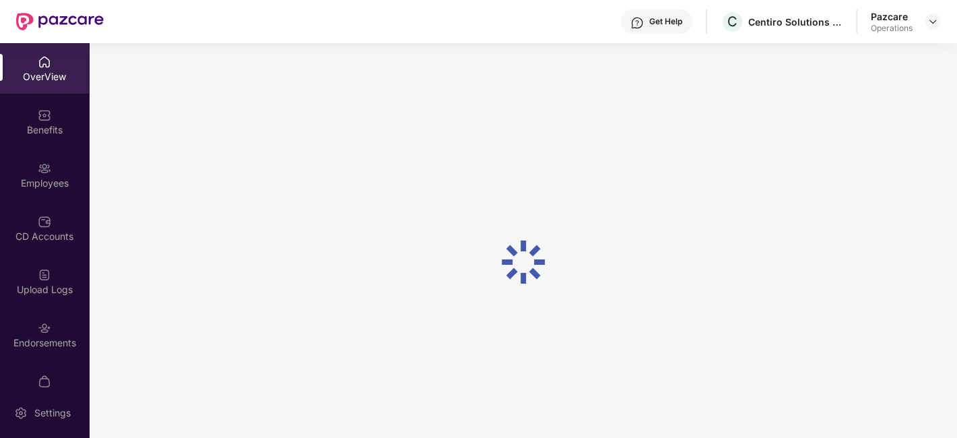
scroll to position [28, 0]
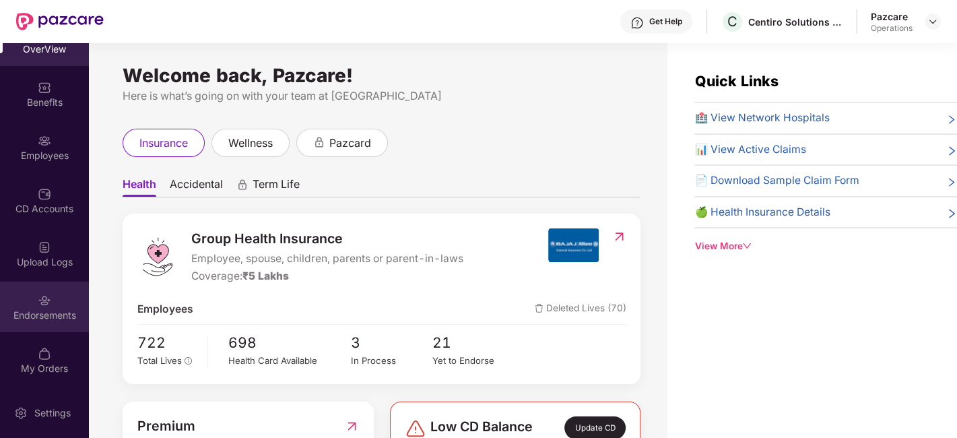
click at [26, 295] on div "Endorsements" at bounding box center [44, 306] width 89 height 50
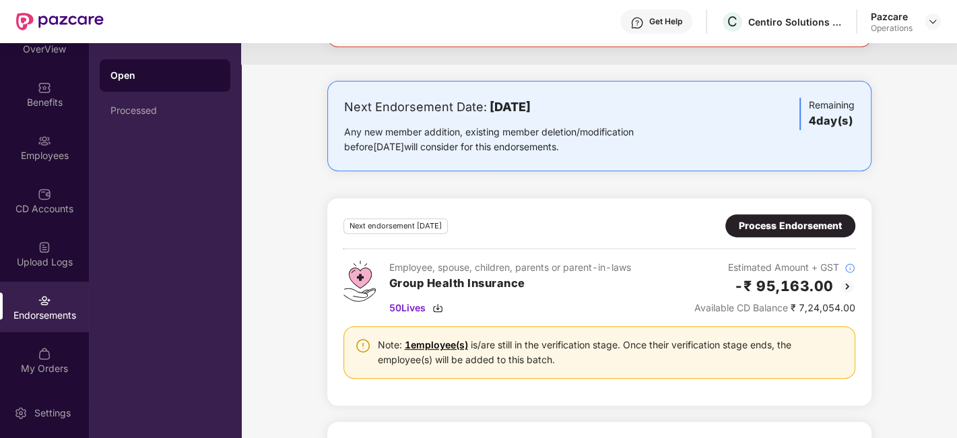
scroll to position [360, 0]
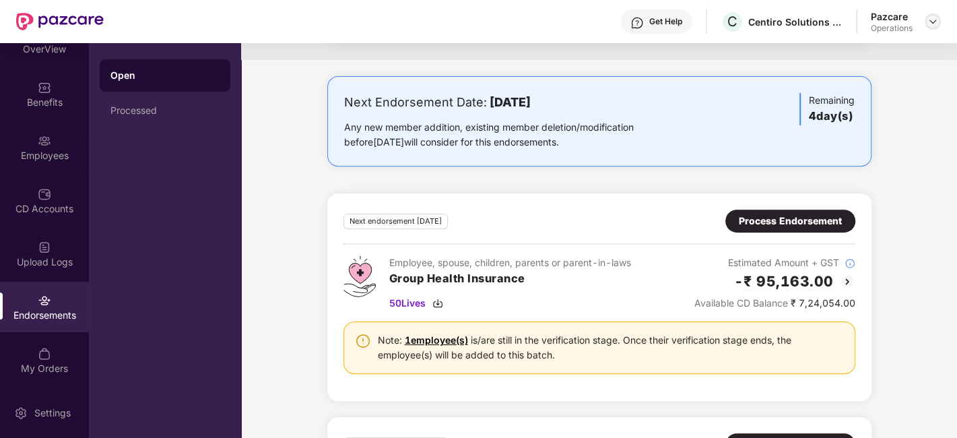
click at [932, 22] on img at bounding box center [932, 21] width 11 height 11
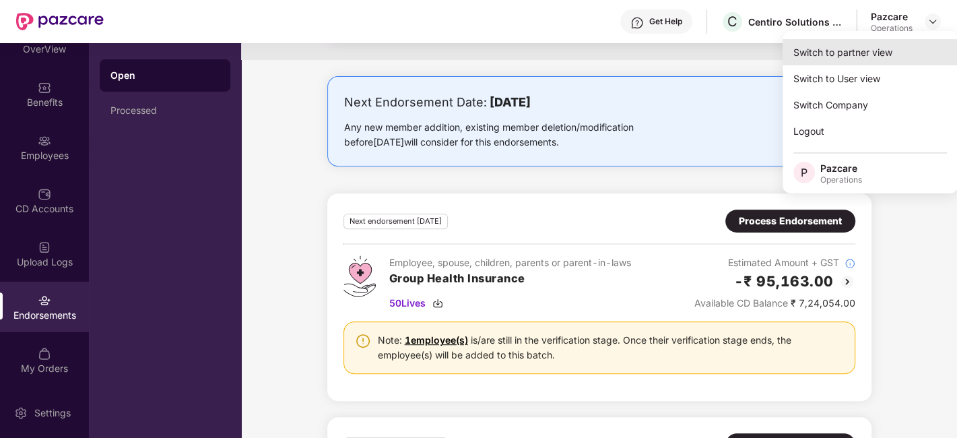
click at [842, 53] on div "Switch to partner view" at bounding box center [869, 52] width 175 height 26
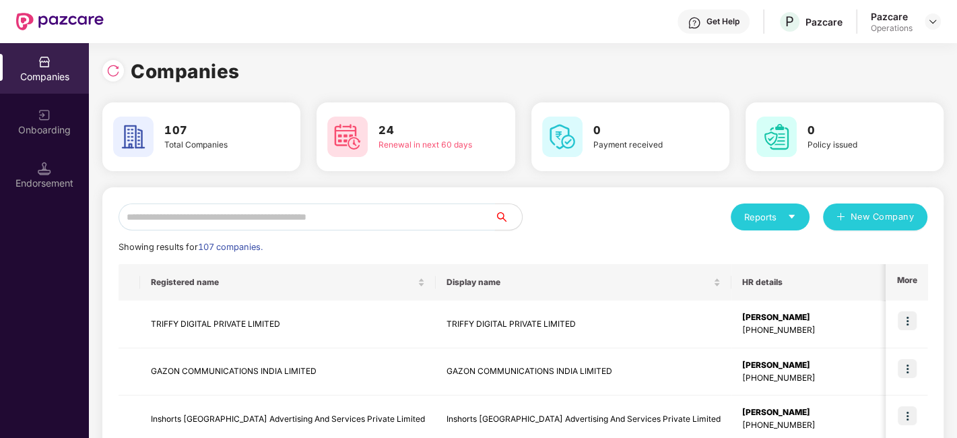
click at [397, 222] on input "text" at bounding box center [306, 216] width 376 height 27
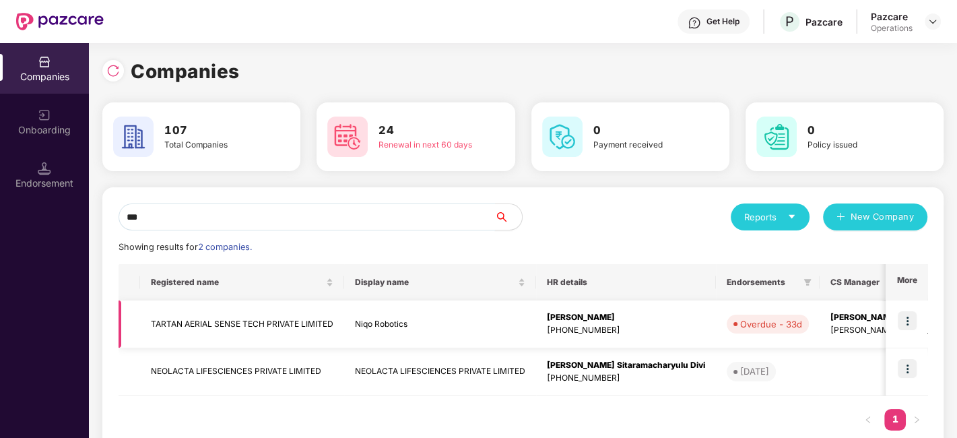
type input "***"
click at [199, 330] on td "TARTAN AERIAL SENSE TECH PRIVATE LIMITED" at bounding box center [242, 324] width 204 height 48
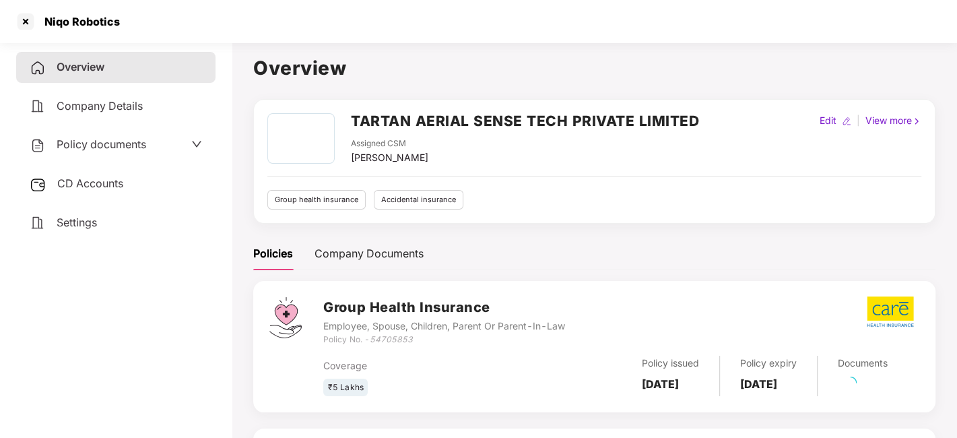
click at [100, 180] on span "CD Accounts" at bounding box center [90, 182] width 66 height 13
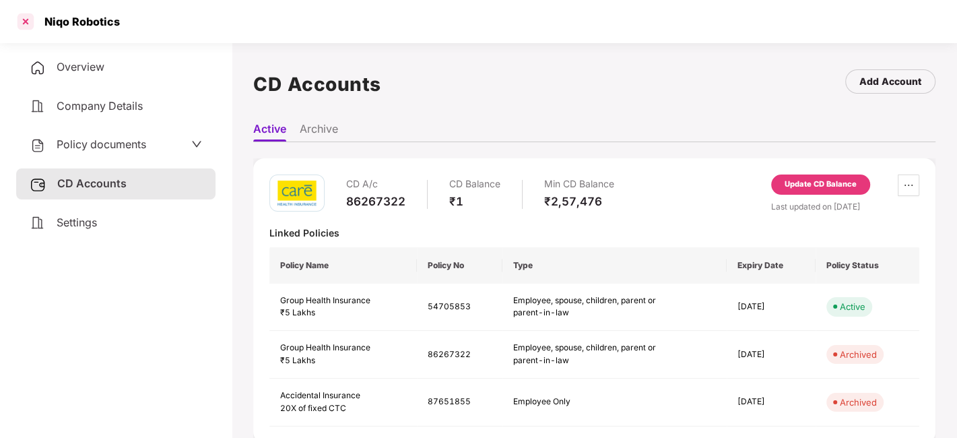
click at [25, 20] on div at bounding box center [26, 22] width 22 height 22
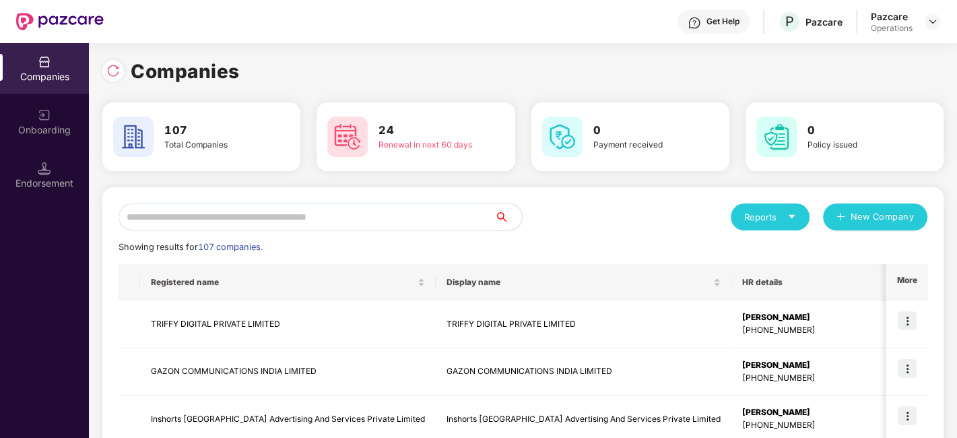
click at [275, 226] on input "text" at bounding box center [306, 216] width 376 height 27
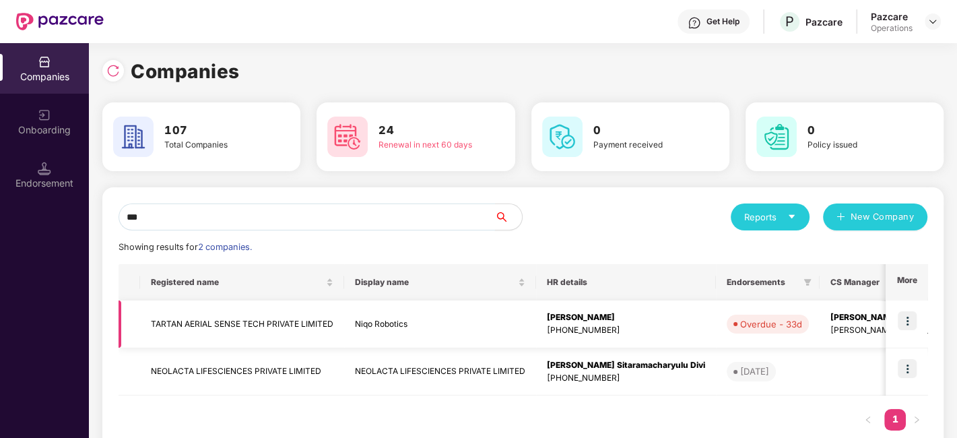
type input "***"
click at [203, 323] on td "TARTAN AERIAL SENSE TECH PRIVATE LIMITED" at bounding box center [242, 324] width 204 height 48
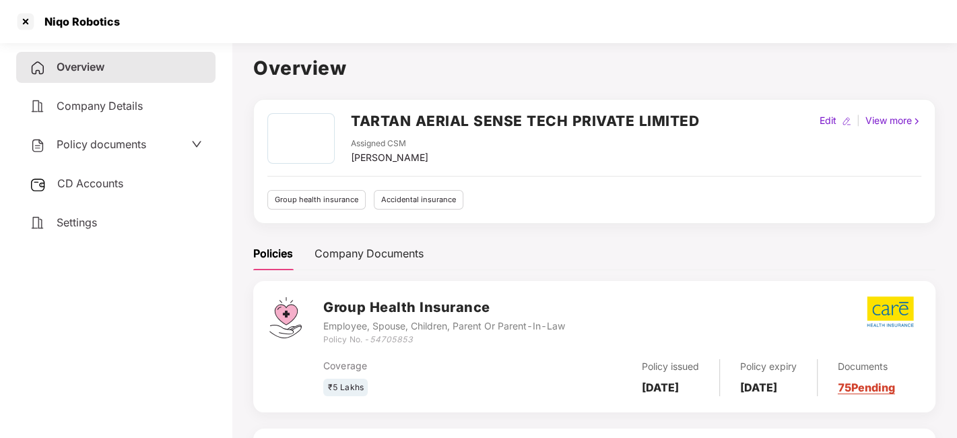
click at [104, 183] on span "CD Accounts" at bounding box center [90, 182] width 66 height 13
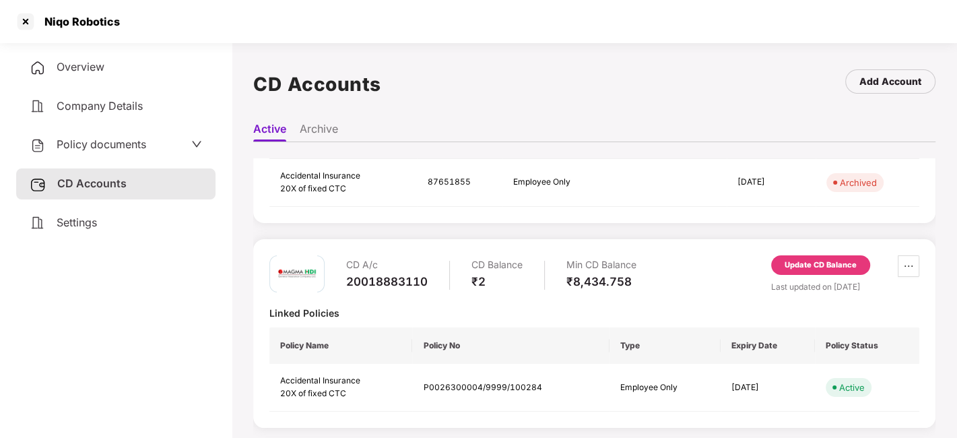
scroll to position [0, 0]
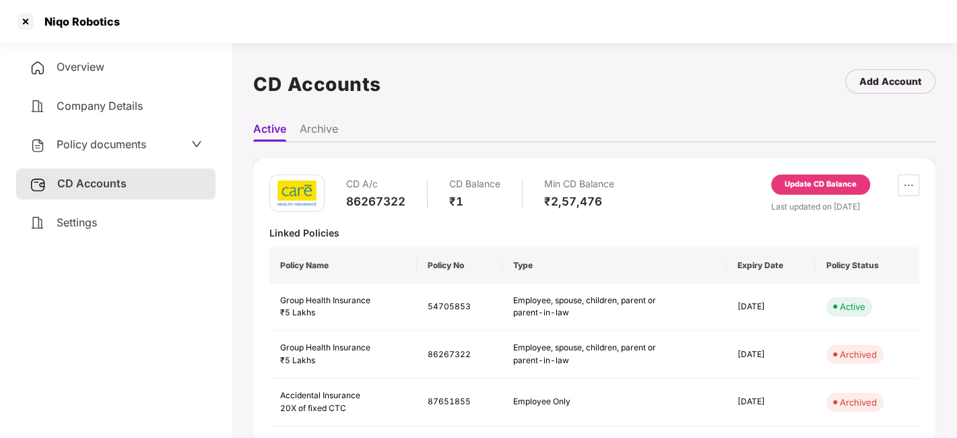
click at [813, 187] on div "Update CD Balance" at bounding box center [820, 184] width 72 height 12
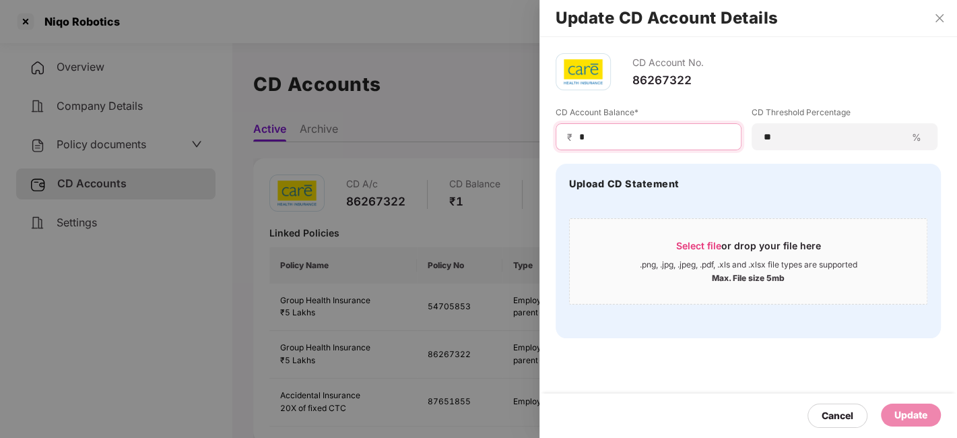
click at [606, 133] on input "*" at bounding box center [654, 137] width 152 height 14
type input "******"
click at [914, 410] on div "Update" at bounding box center [910, 414] width 33 height 15
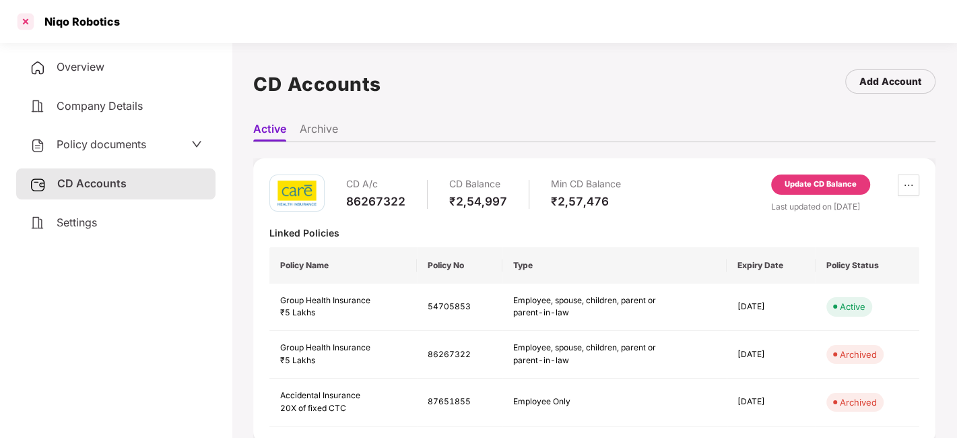
click at [26, 22] on div at bounding box center [26, 22] width 22 height 22
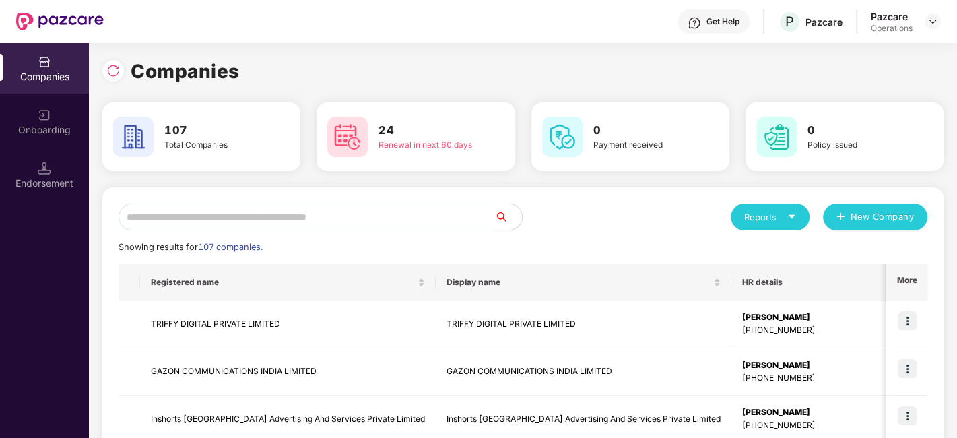
click at [296, 224] on input "text" at bounding box center [306, 216] width 376 height 27
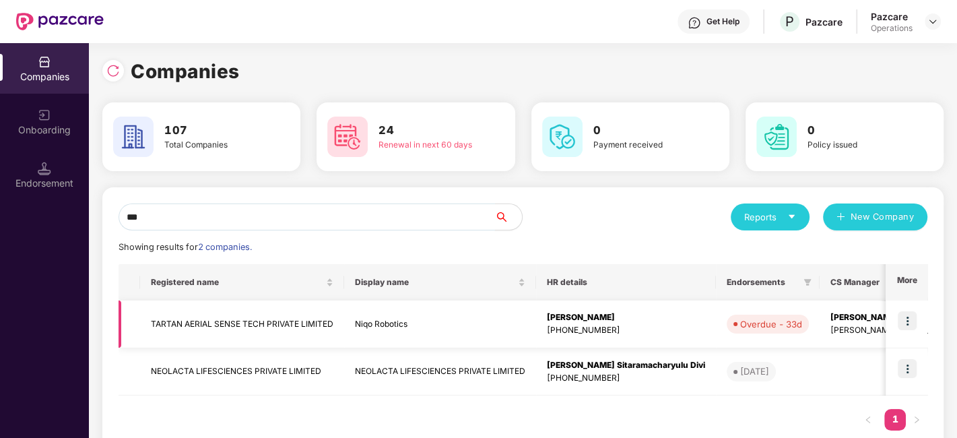
type input "***"
click at [912, 316] on img at bounding box center [906, 320] width 19 height 19
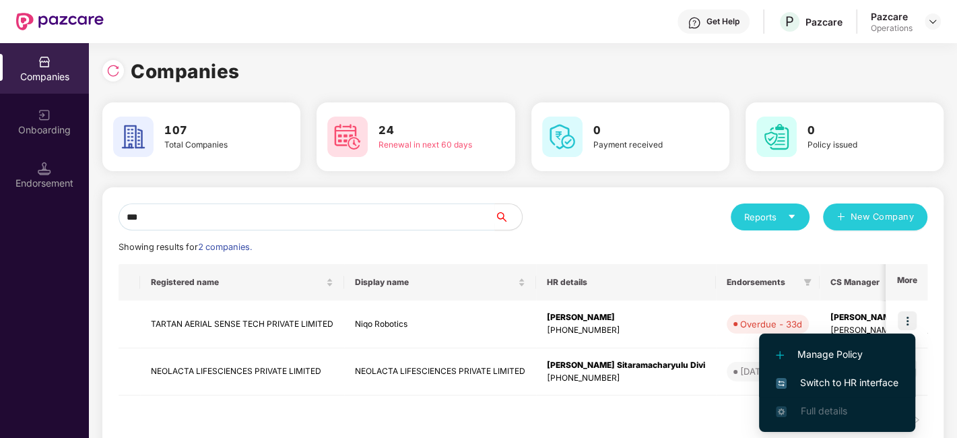
click at [843, 385] on span "Switch to HR interface" at bounding box center [837, 382] width 123 height 15
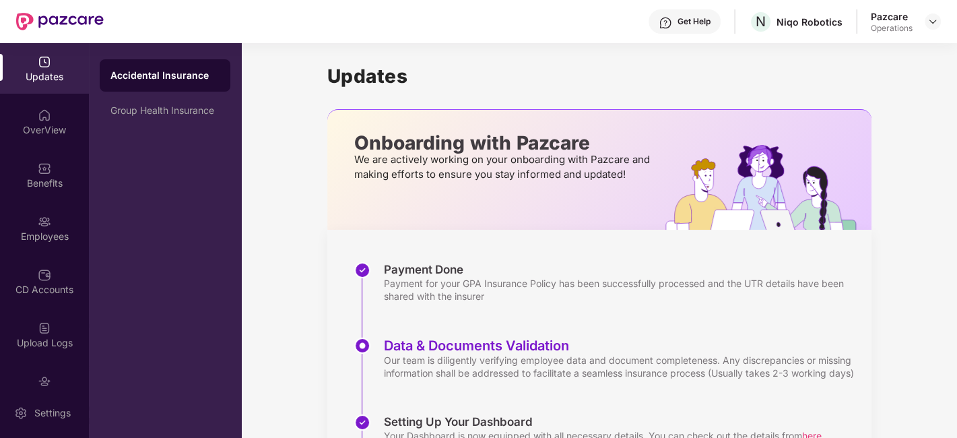
scroll to position [81, 0]
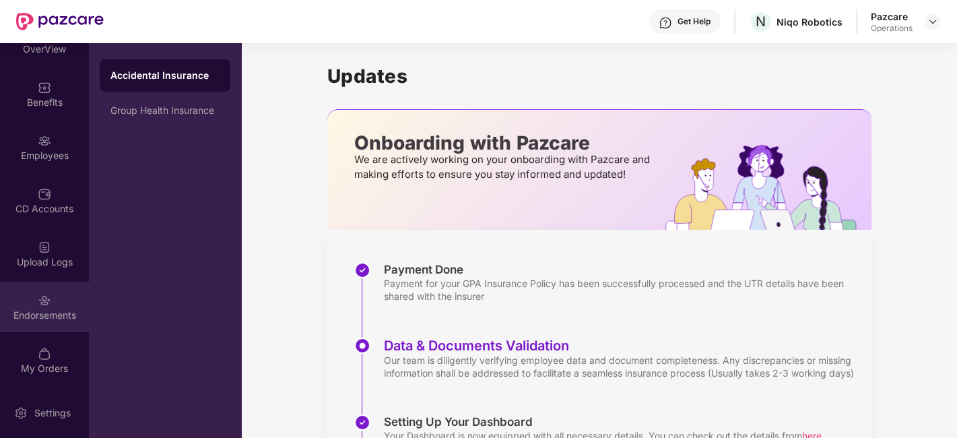
click at [30, 304] on div "Endorsements" at bounding box center [44, 306] width 89 height 50
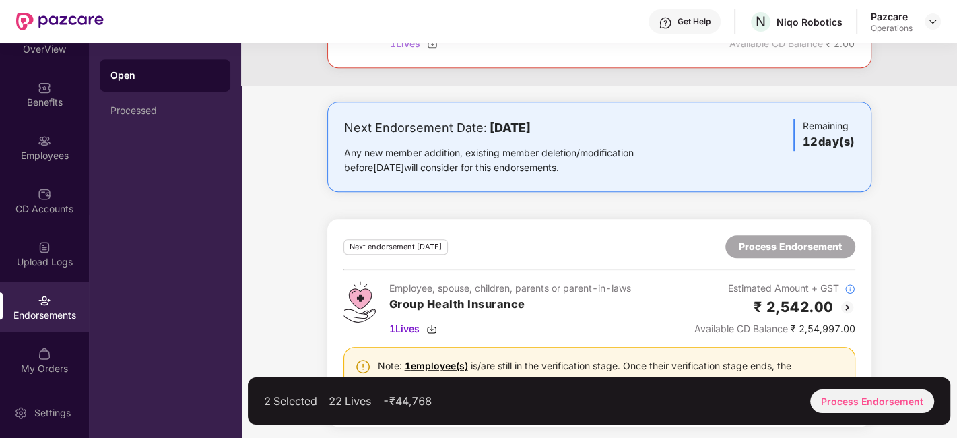
scroll to position [0, 0]
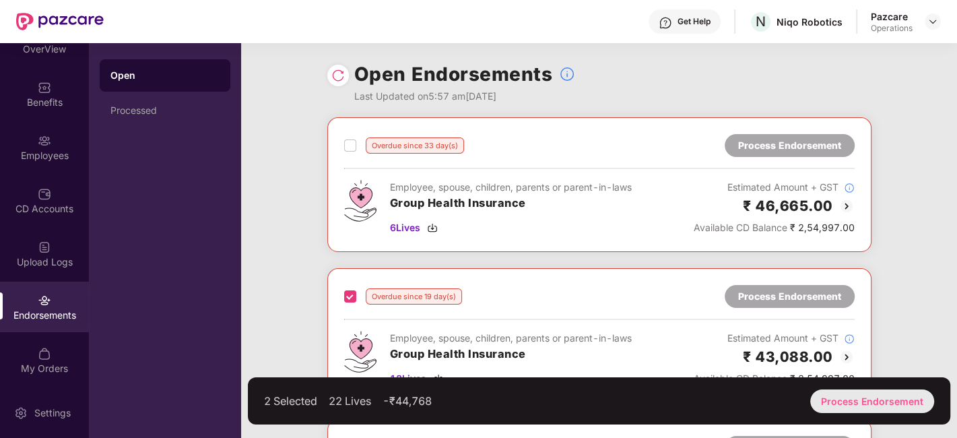
click at [860, 402] on div "Process Endorsement" at bounding box center [872, 401] width 124 height 24
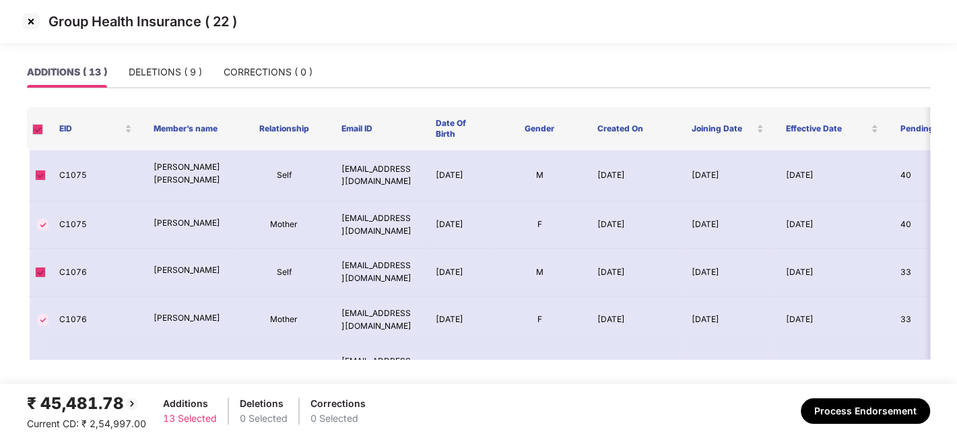
click at [26, 24] on img at bounding box center [31, 22] width 22 height 22
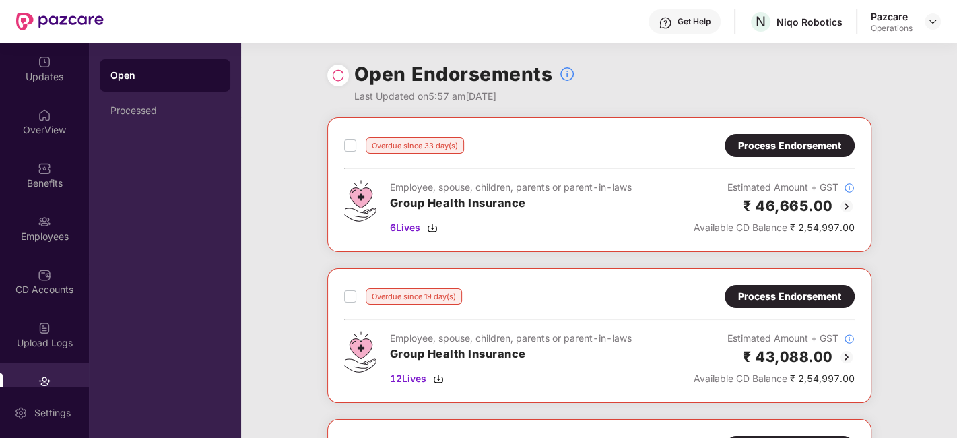
click at [347, 151] on label at bounding box center [350, 145] width 12 height 16
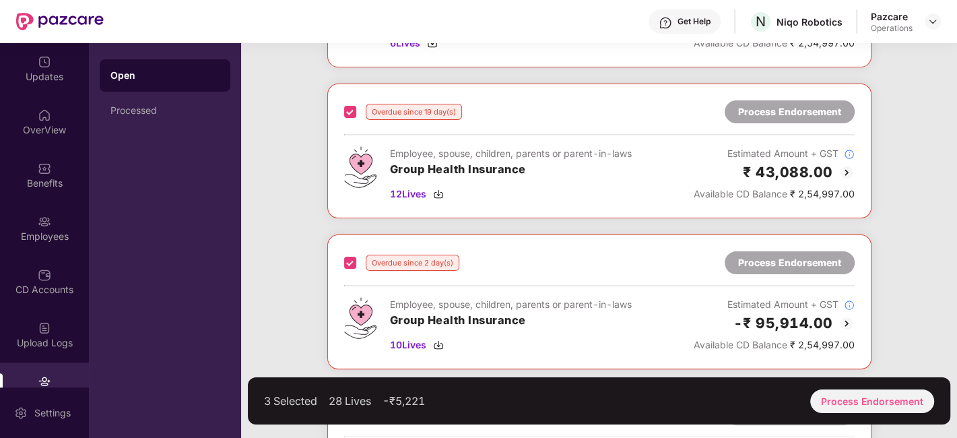
scroll to position [188, 0]
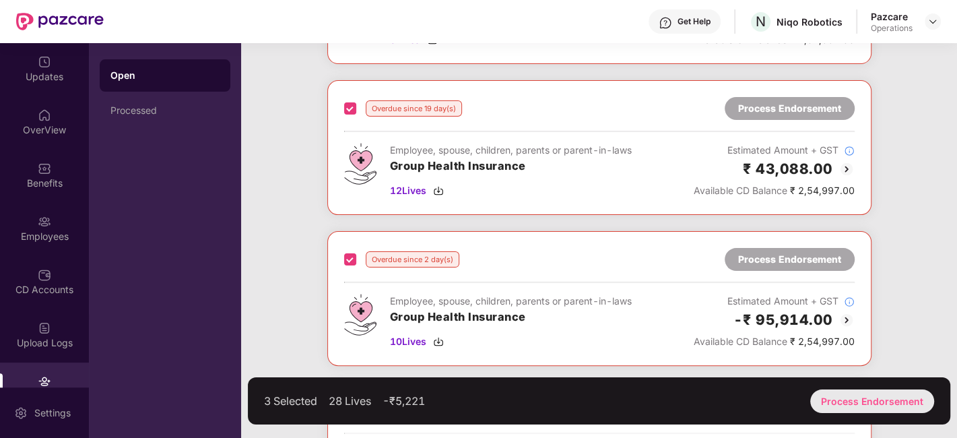
click at [844, 393] on div "Process Endorsement" at bounding box center [872, 401] width 124 height 24
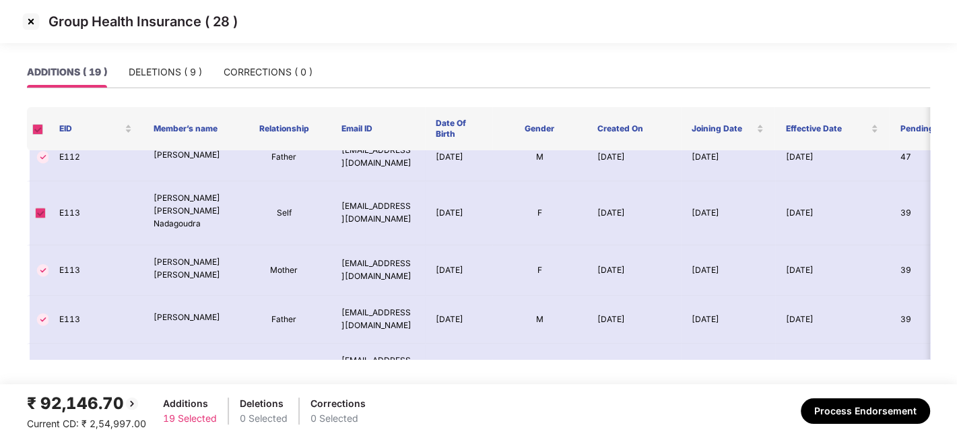
scroll to position [770, 0]
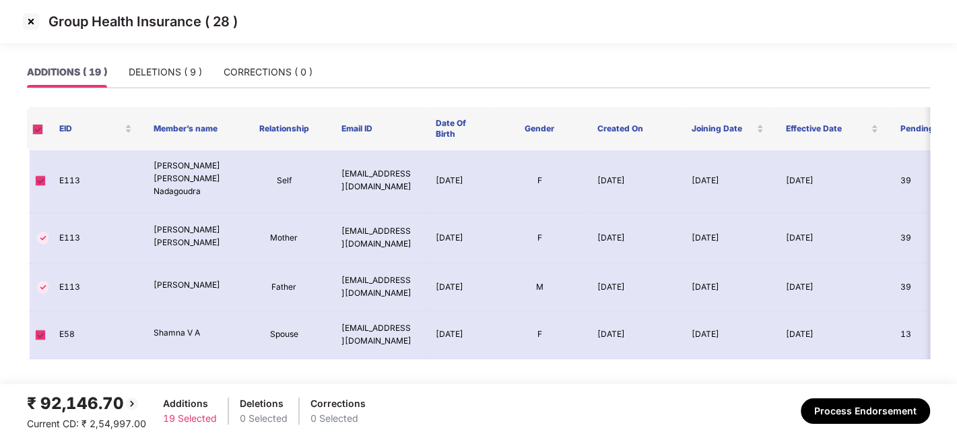
click at [27, 16] on img at bounding box center [31, 22] width 22 height 22
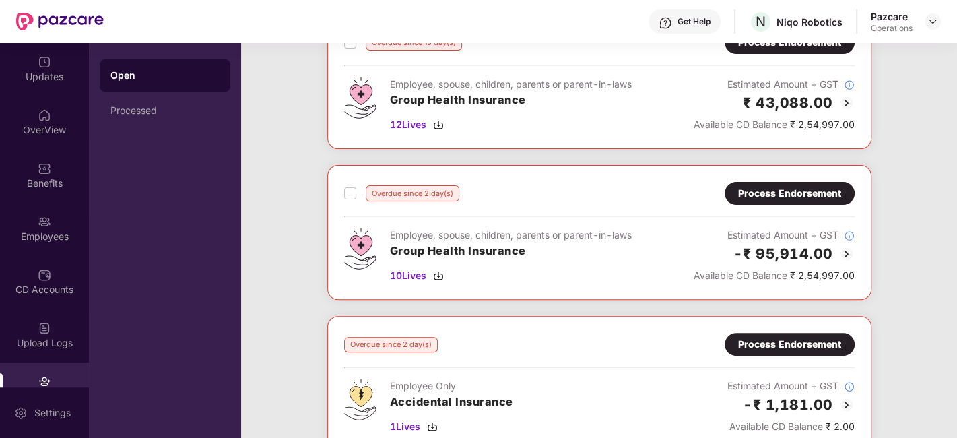
scroll to position [252, 0]
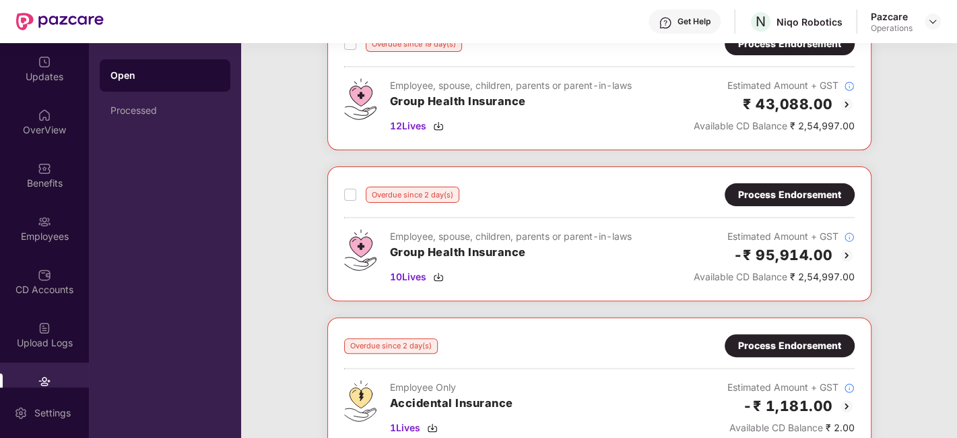
click at [770, 199] on div "Process Endorsement" at bounding box center [789, 194] width 103 height 15
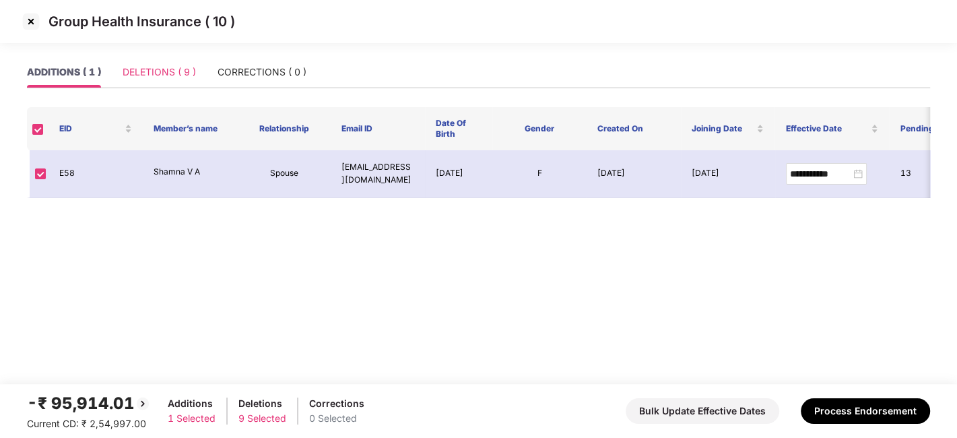
click at [153, 64] on div "DELETIONS ( 9 )" at bounding box center [159, 72] width 73 height 31
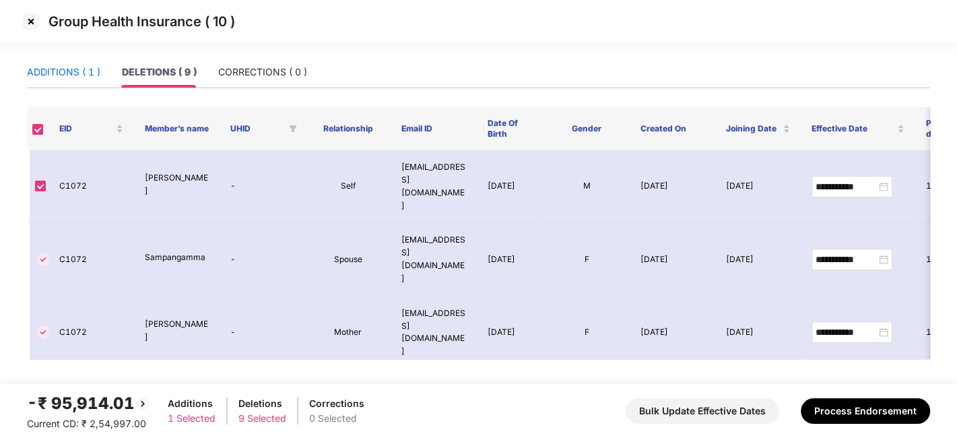
click at [48, 75] on div "ADDITIONS ( 1 )" at bounding box center [63, 72] width 73 height 15
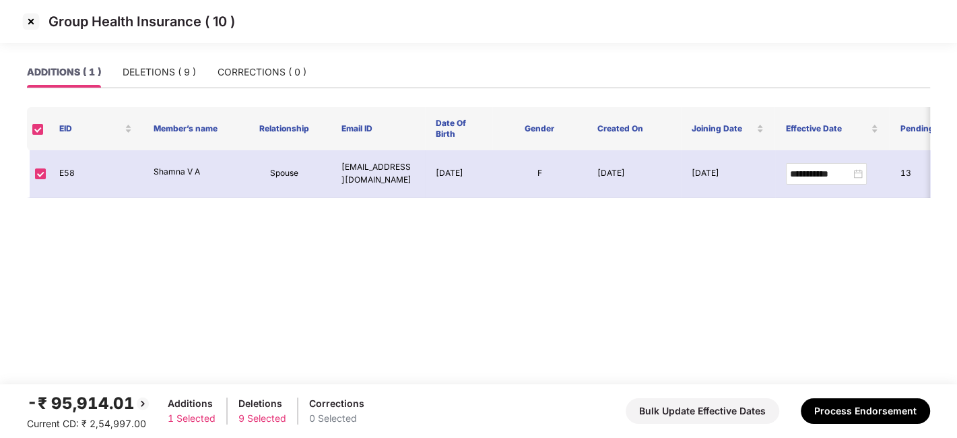
click at [28, 23] on img at bounding box center [31, 22] width 22 height 22
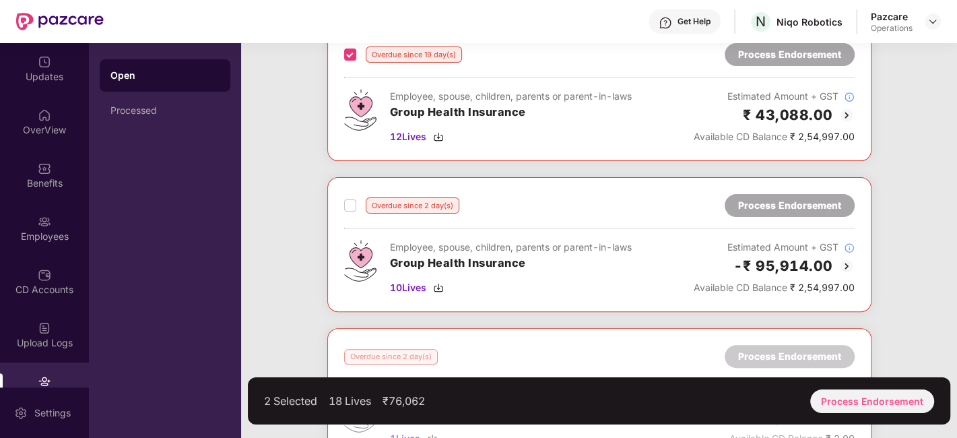
scroll to position [245, 0]
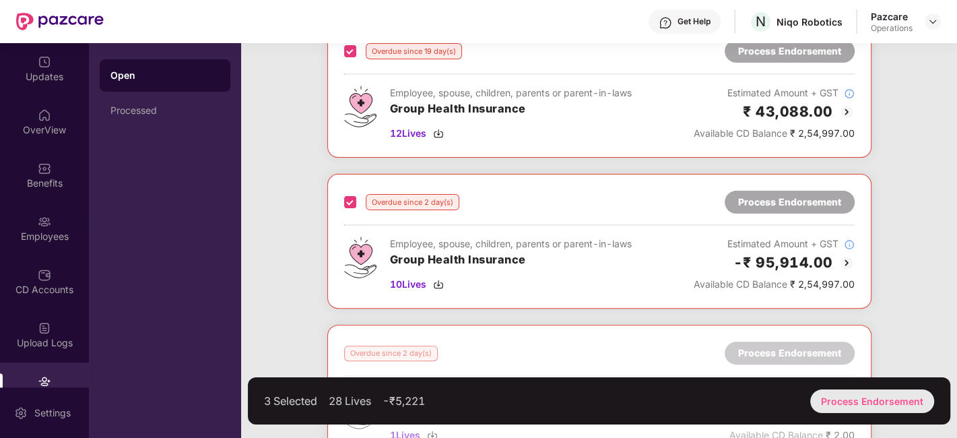
click at [850, 399] on div "Process Endorsement" at bounding box center [872, 401] width 124 height 24
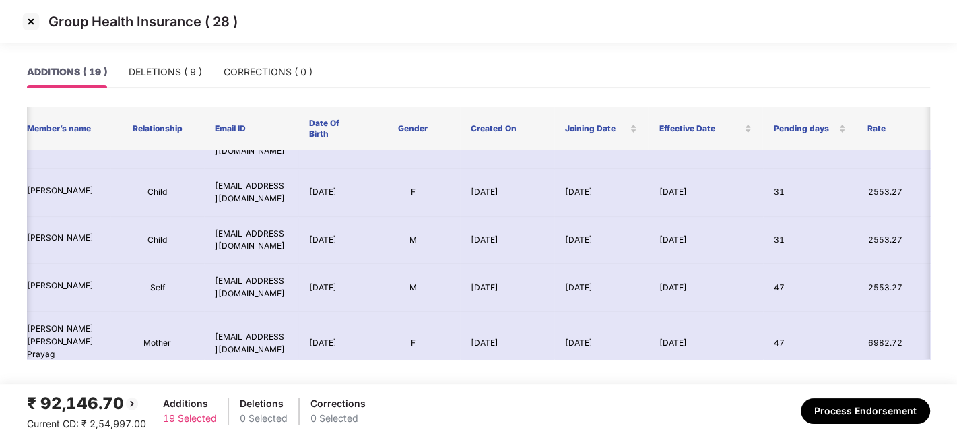
scroll to position [425, 127]
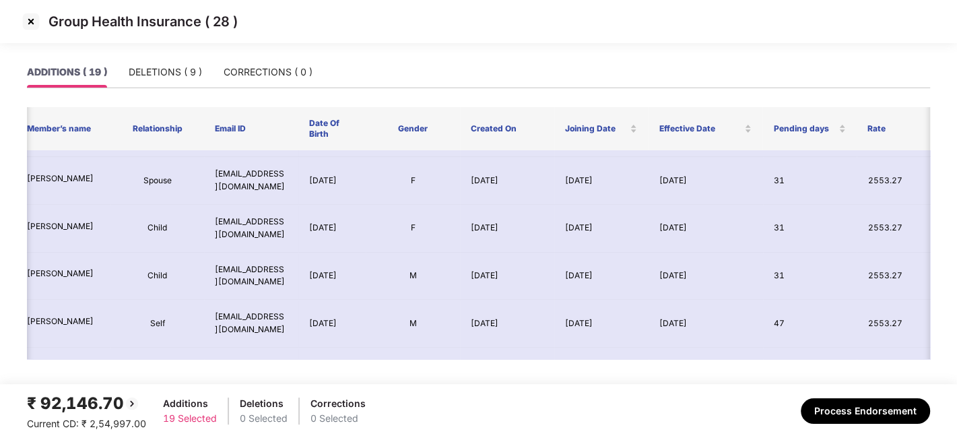
click at [35, 17] on img at bounding box center [31, 22] width 22 height 22
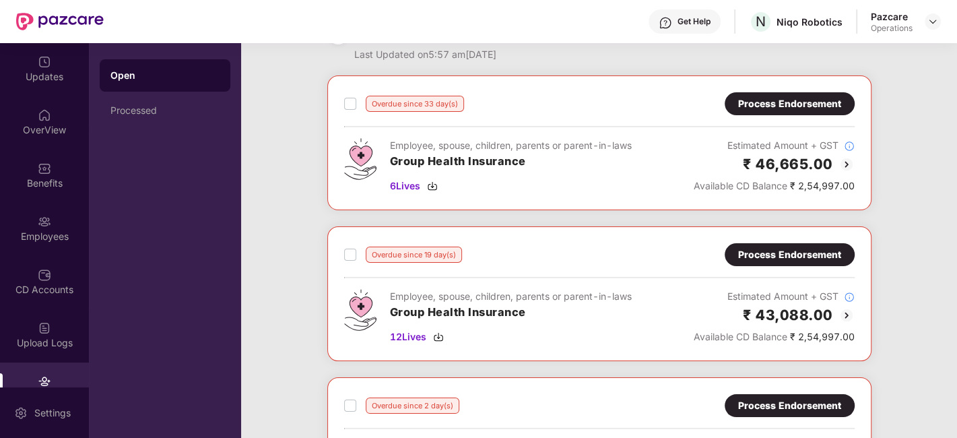
scroll to position [44, 0]
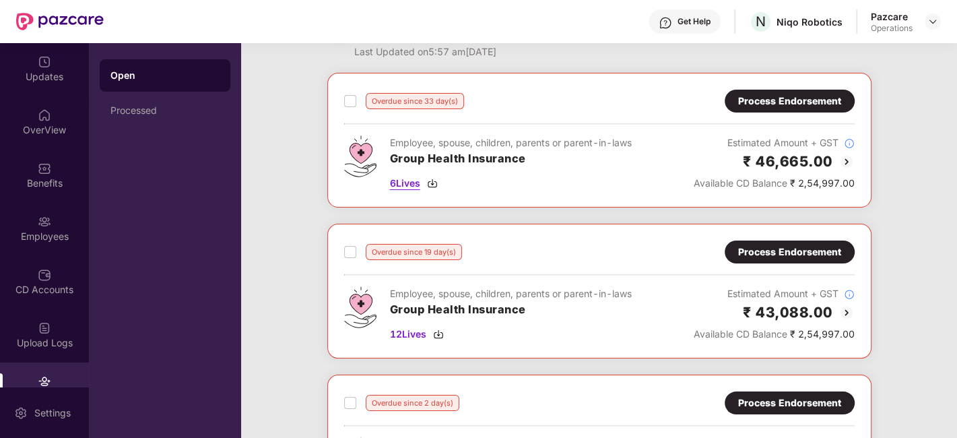
click at [407, 181] on span "6 Lives" at bounding box center [405, 183] width 30 height 15
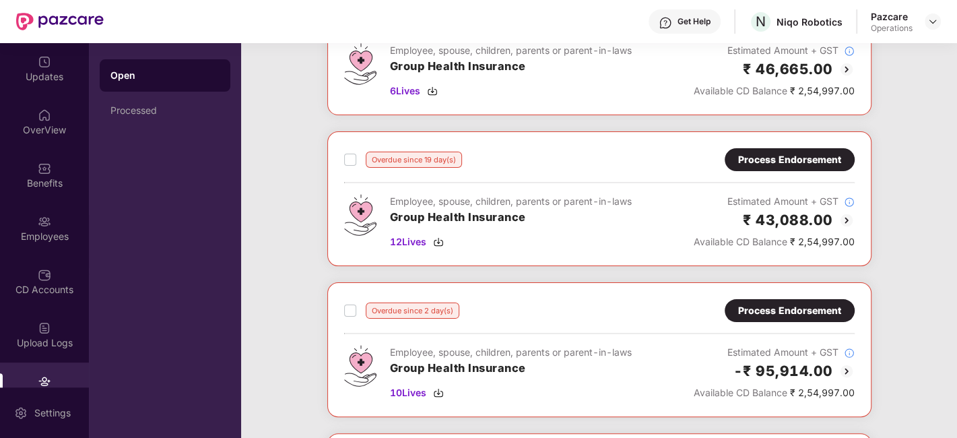
scroll to position [142, 0]
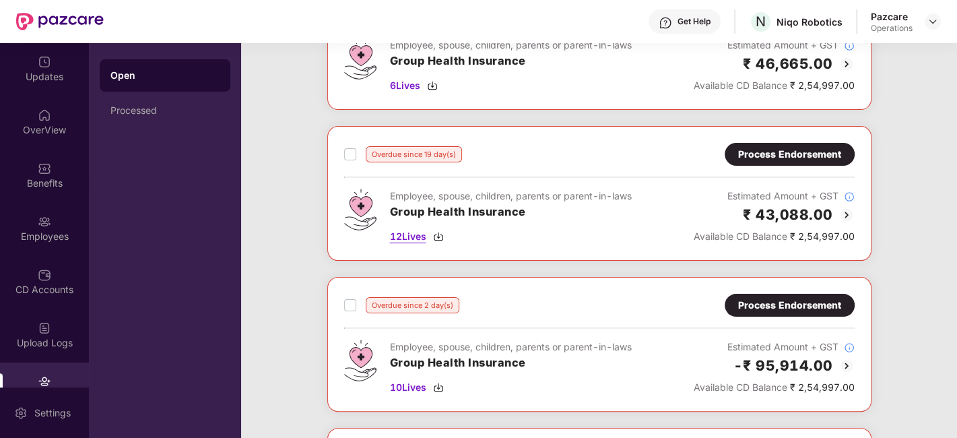
click at [400, 235] on span "12 Lives" at bounding box center [408, 236] width 36 height 15
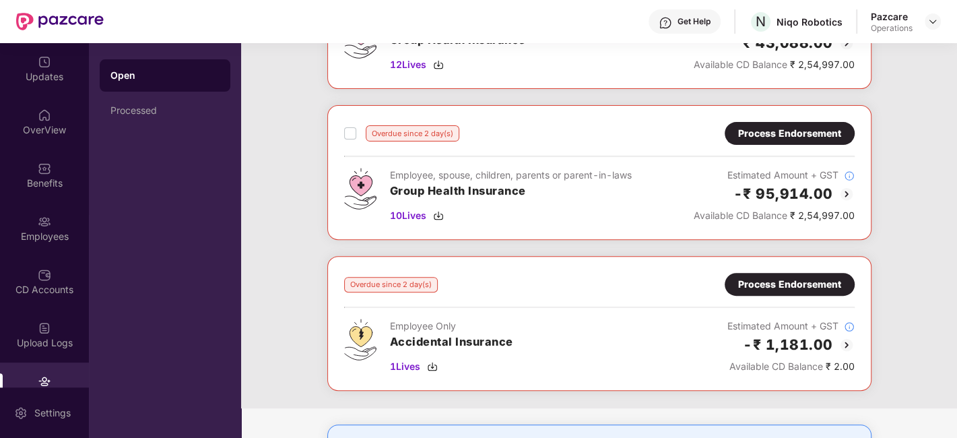
scroll to position [317, 0]
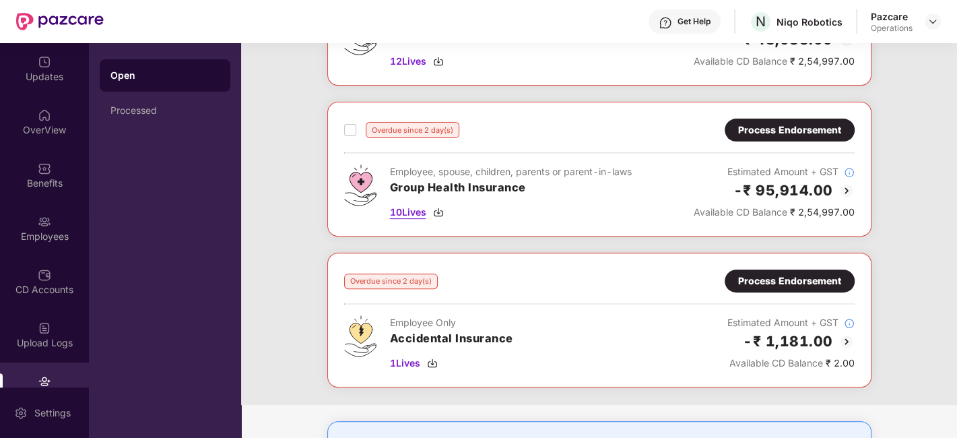
click at [403, 205] on span "10 Lives" at bounding box center [408, 212] width 36 height 15
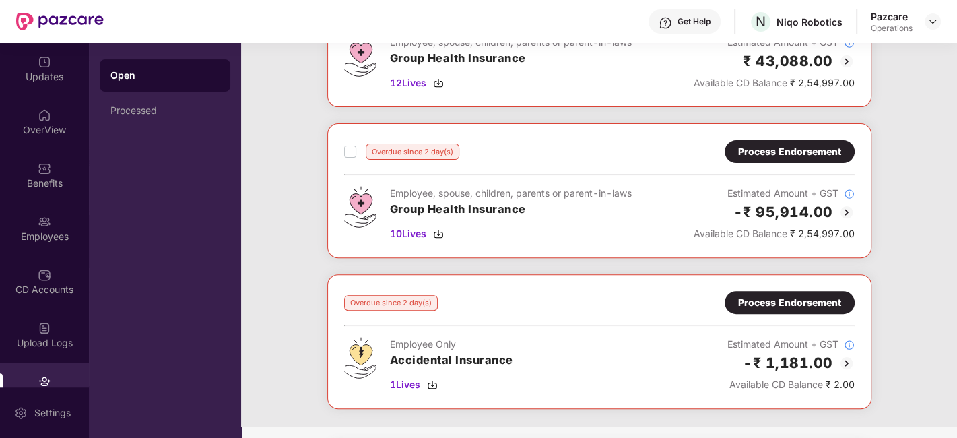
scroll to position [296, 0]
click at [771, 156] on div "Process Endorsement" at bounding box center [789, 150] width 130 height 23
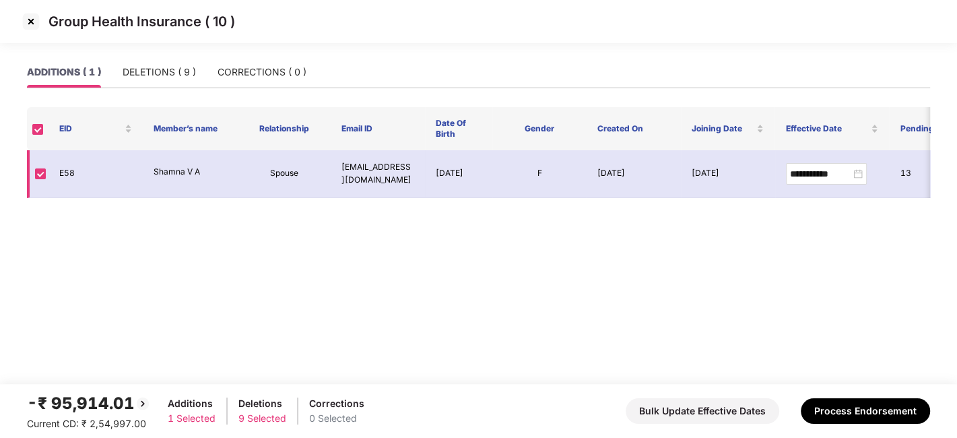
click at [65, 174] on td "E58" at bounding box center [95, 174] width 94 height 48
copy td "E58"
click at [65, 174] on td "E58" at bounding box center [95, 174] width 94 height 48
click at [34, 22] on img at bounding box center [31, 22] width 22 height 22
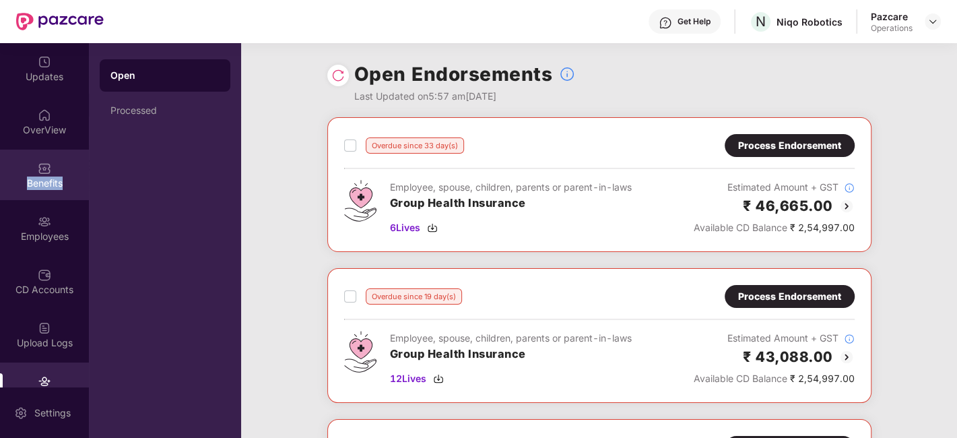
drag, startPoint x: 63, startPoint y: 169, endPoint x: 21, endPoint y: 167, distance: 42.5
click at [21, 167] on div "Benefits" at bounding box center [44, 174] width 89 height 50
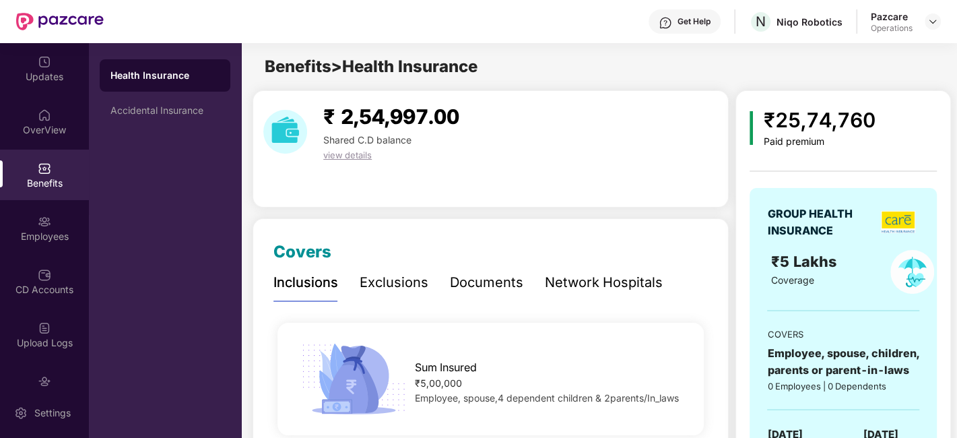
click at [28, 191] on div "Benefits" at bounding box center [44, 174] width 89 height 50
click at [30, 213] on div "Employees" at bounding box center [44, 228] width 89 height 50
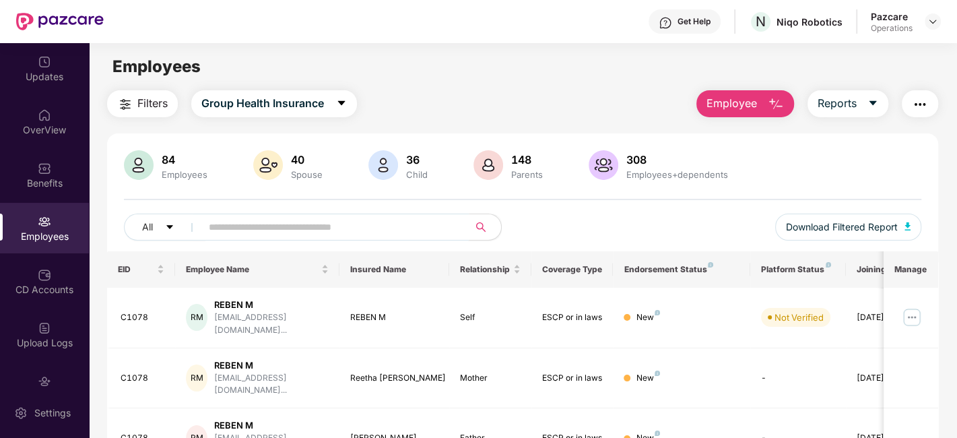
click at [269, 235] on span at bounding box center [331, 226] width 276 height 27
click at [269, 235] on input "text" at bounding box center [330, 227] width 242 height 20
paste input "***"
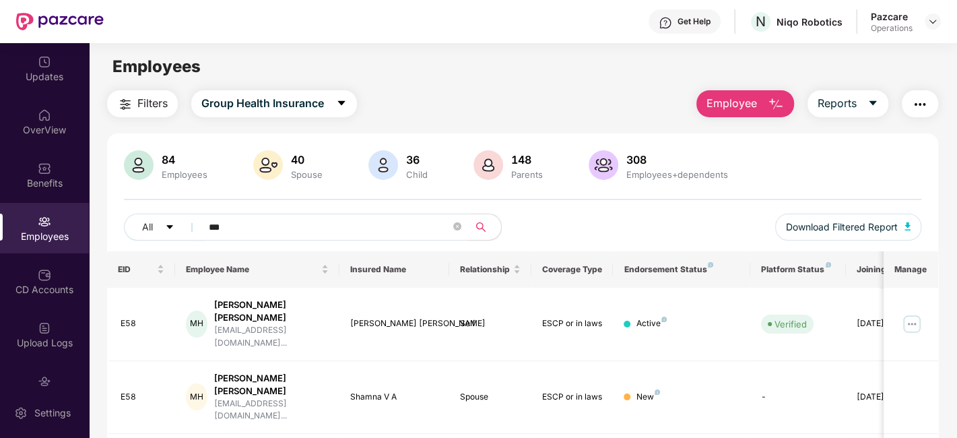
scroll to position [93, 0]
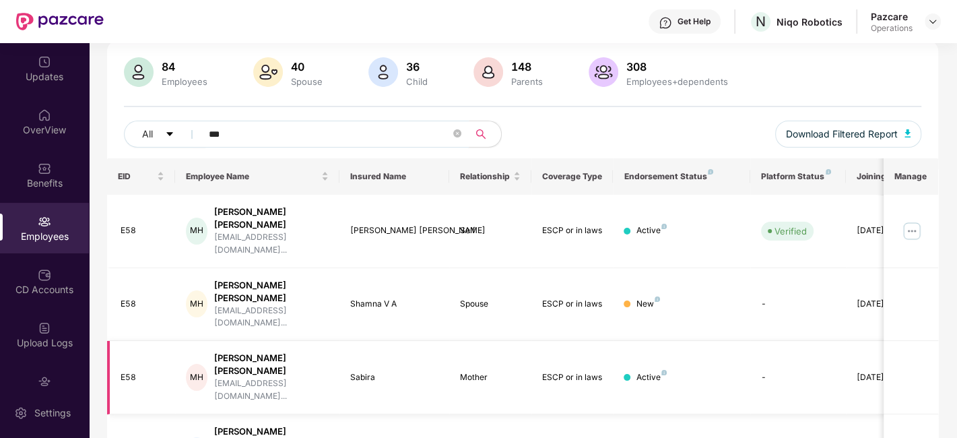
type input "***"
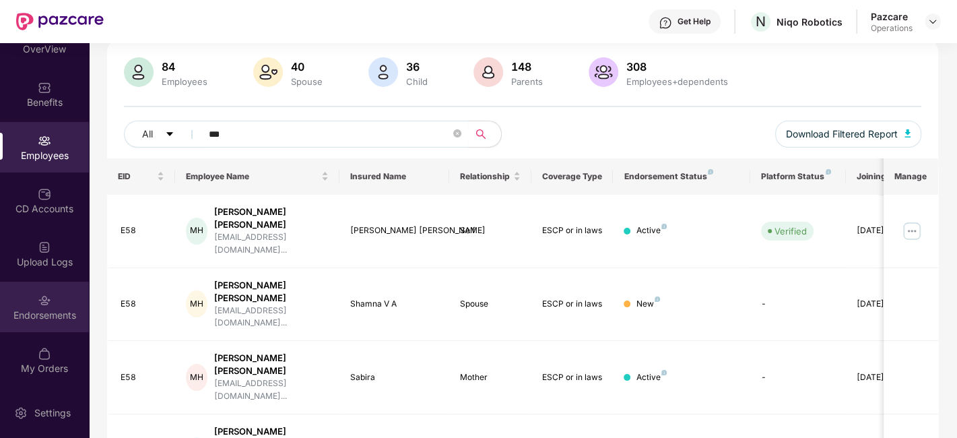
click at [32, 297] on div "Endorsements" at bounding box center [44, 306] width 89 height 50
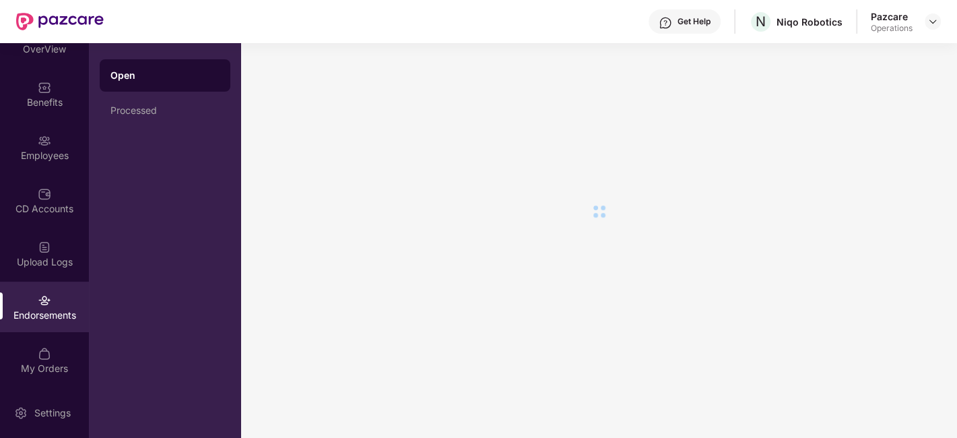
scroll to position [0, 0]
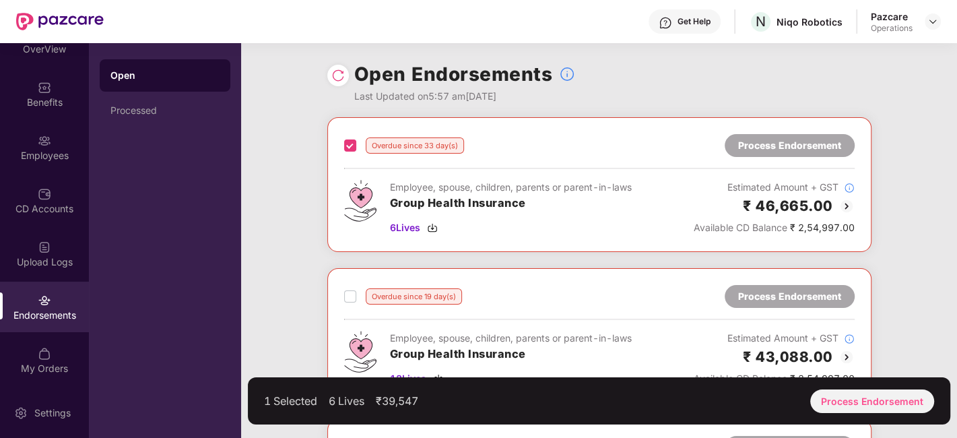
click at [353, 301] on label at bounding box center [350, 296] width 12 height 16
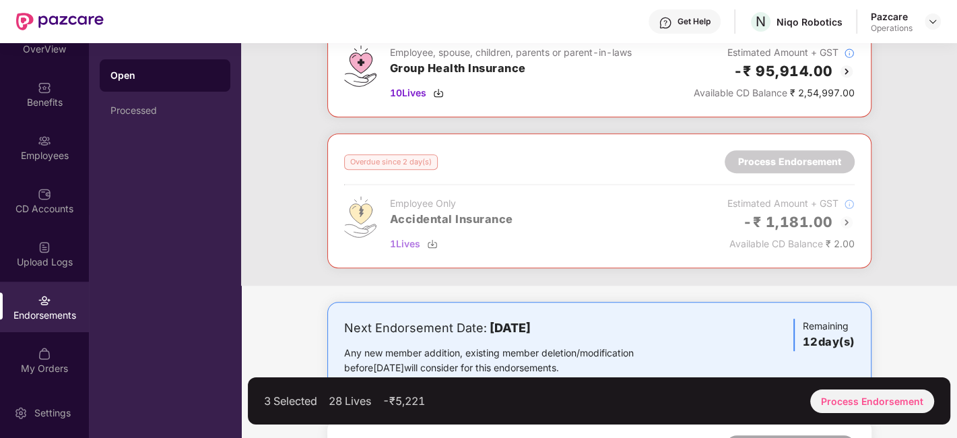
scroll to position [452, 0]
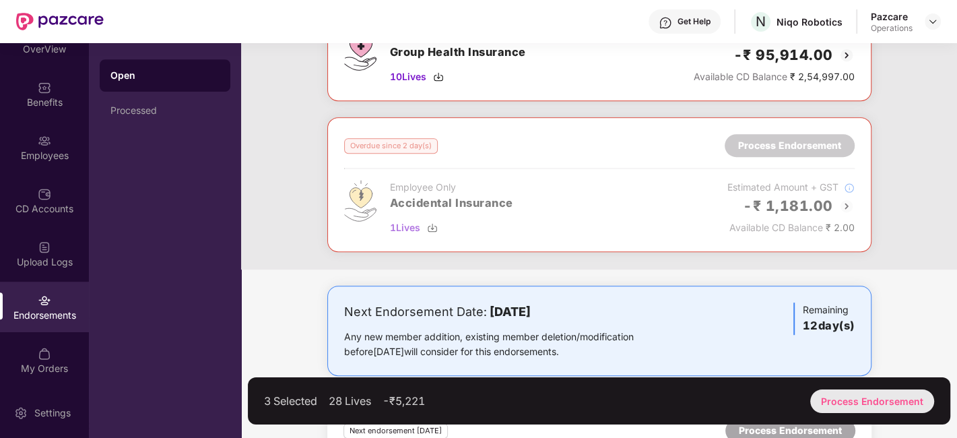
click at [852, 405] on div "Process Endorsement" at bounding box center [872, 401] width 124 height 24
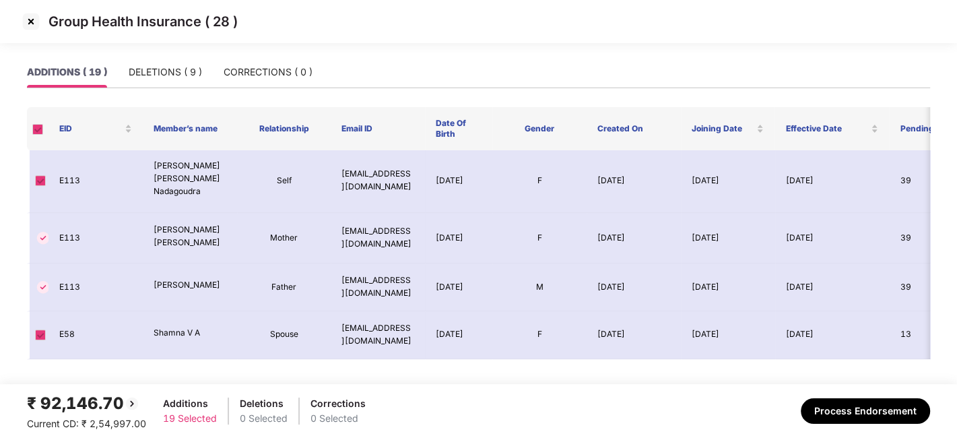
scroll to position [770, 0]
click at [159, 75] on div "DELETIONS ( 9 )" at bounding box center [165, 72] width 73 height 15
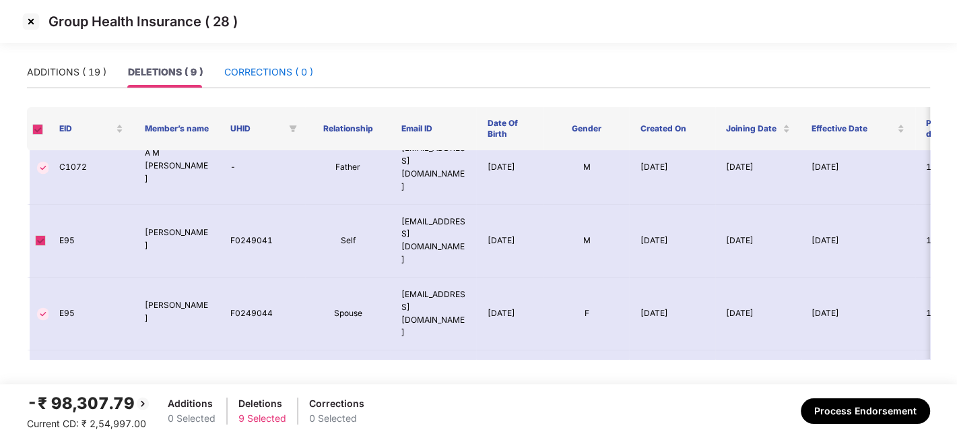
click at [250, 69] on div "CORRECTIONS ( 0 )" at bounding box center [268, 72] width 89 height 15
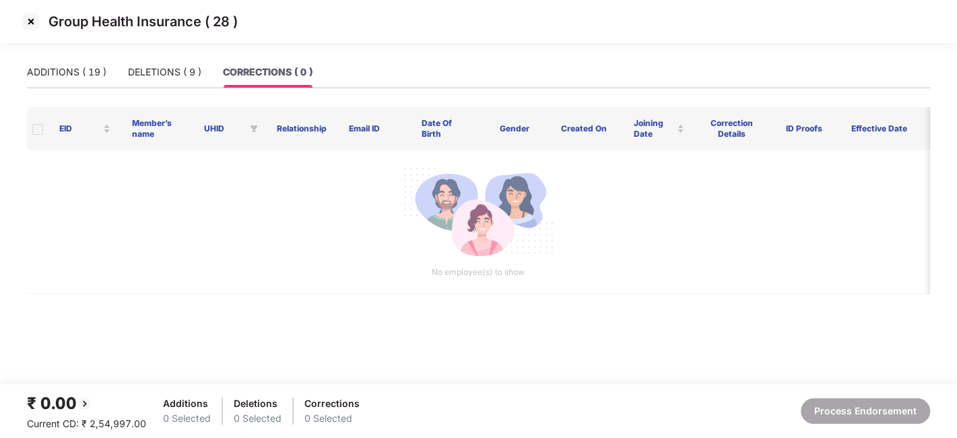
scroll to position [0, 0]
click at [165, 63] on div "DELETIONS ( 9 )" at bounding box center [164, 72] width 73 height 31
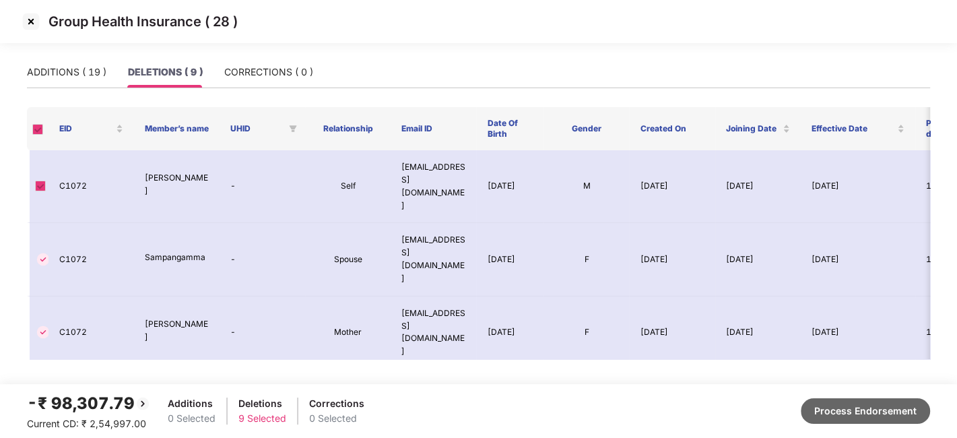
click at [862, 398] on button "Process Endorsement" at bounding box center [864, 411] width 129 height 26
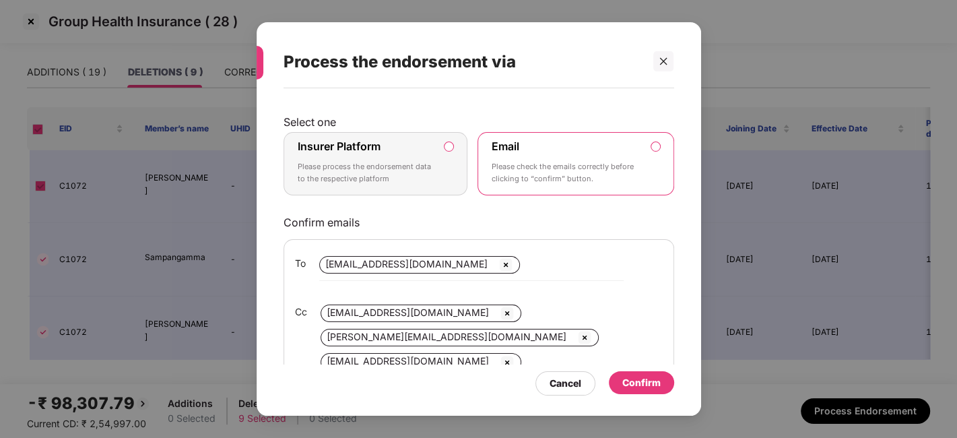
click at [423, 184] on div "Insurer Platform Please process the endorsement data to the respective platform" at bounding box center [366, 163] width 137 height 48
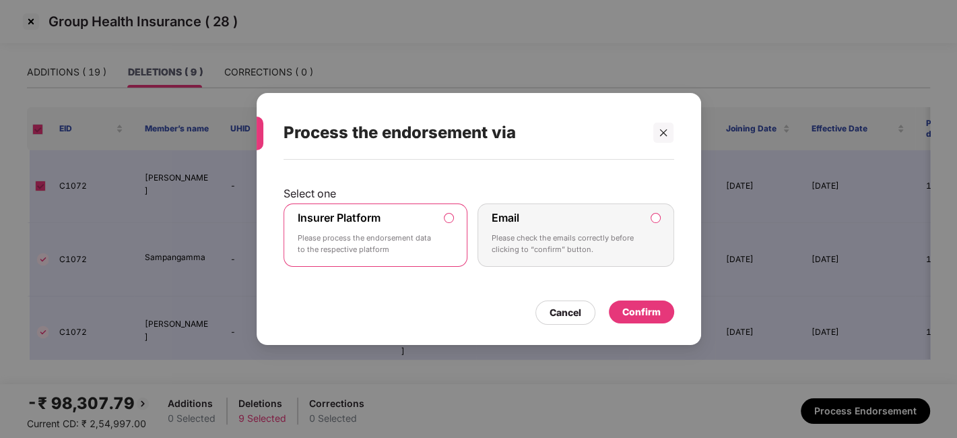
click at [625, 312] on div "Confirm" at bounding box center [641, 311] width 38 height 15
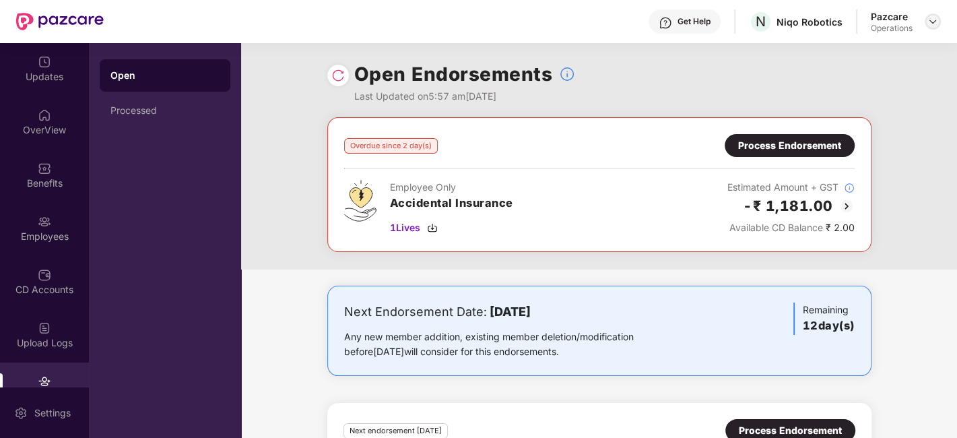
click at [932, 21] on img at bounding box center [932, 21] width 11 height 11
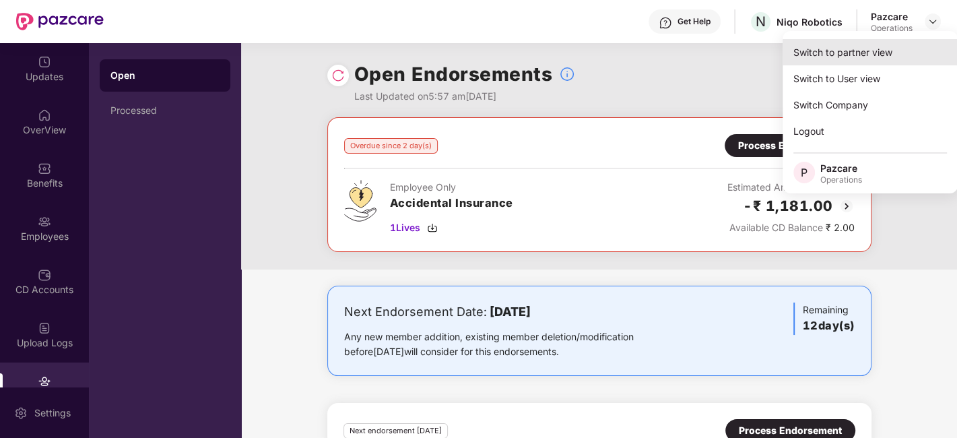
click at [846, 48] on div "Switch to partner view" at bounding box center [869, 52] width 175 height 26
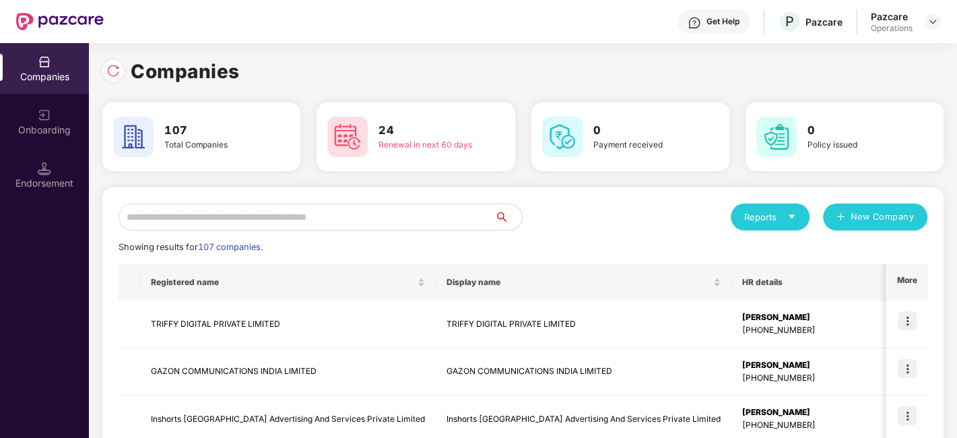
click at [377, 203] on input "text" at bounding box center [306, 216] width 376 height 27
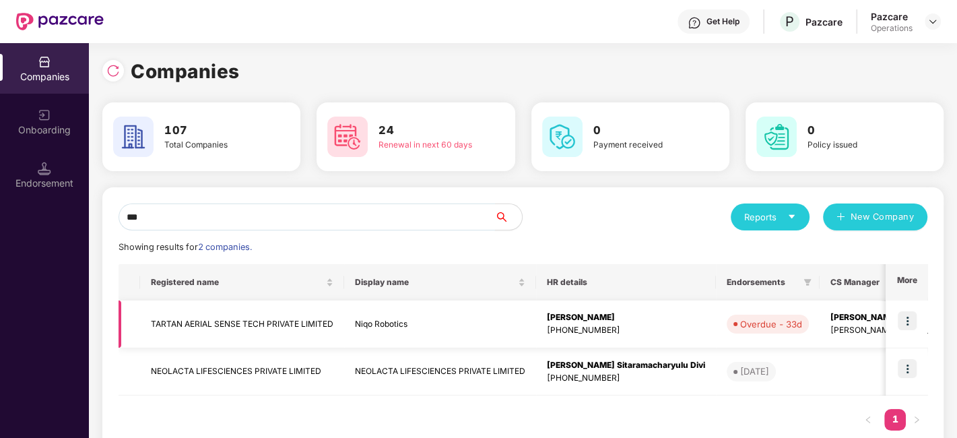
type input "***"
click at [218, 321] on td "TARTAN AERIAL SENSE TECH PRIVATE LIMITED" at bounding box center [242, 324] width 204 height 48
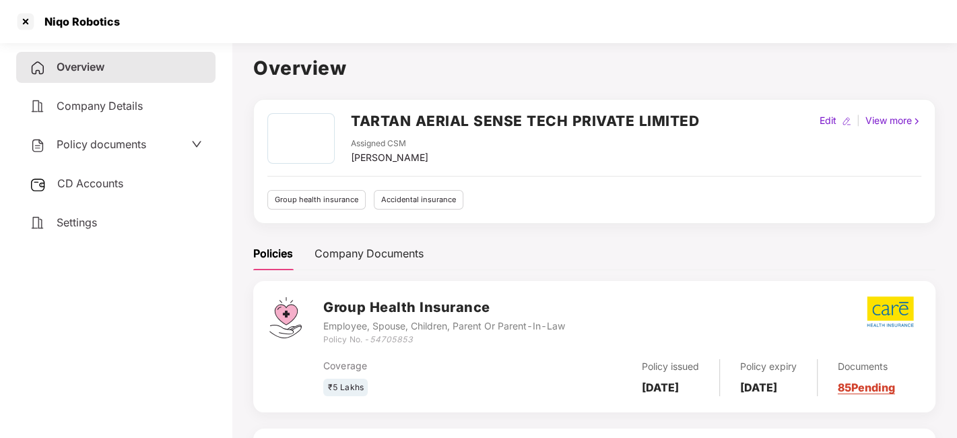
click at [96, 139] on span "Policy documents" at bounding box center [102, 143] width 90 height 13
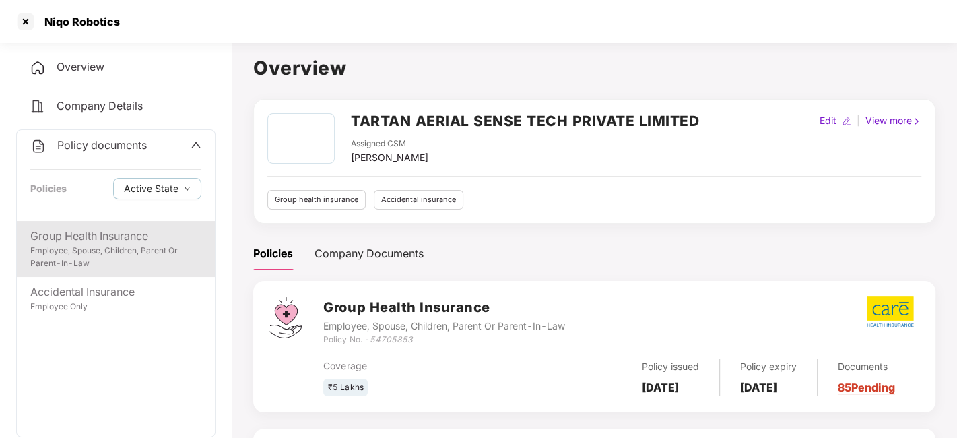
click at [96, 236] on div "Group Health Insurance" at bounding box center [115, 236] width 171 height 17
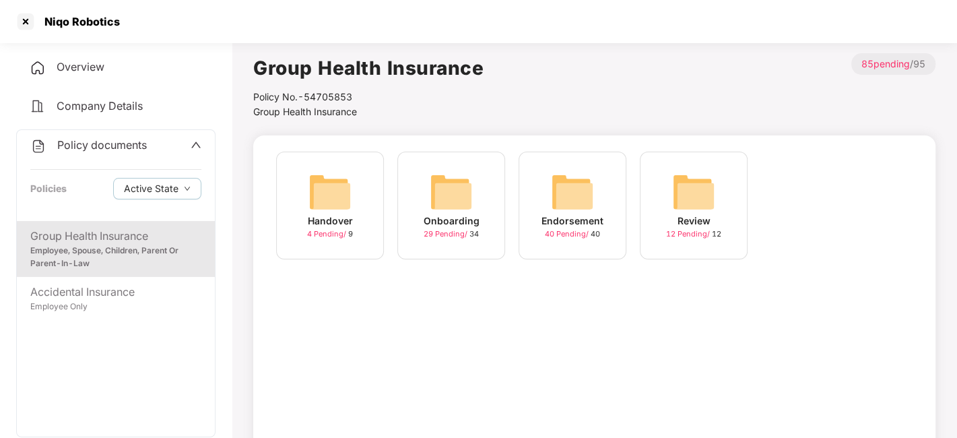
click at [568, 176] on img at bounding box center [572, 191] width 43 height 43
click at [581, 194] on img at bounding box center [572, 191] width 43 height 43
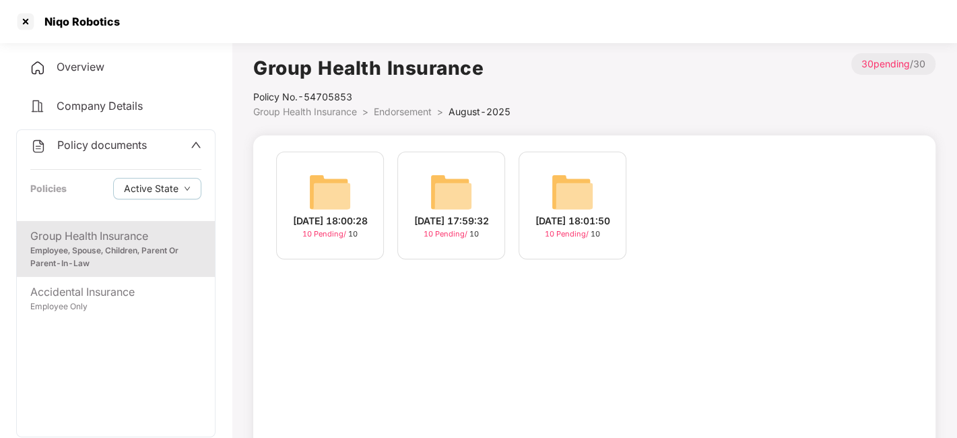
click at [330, 193] on img at bounding box center [329, 191] width 43 height 43
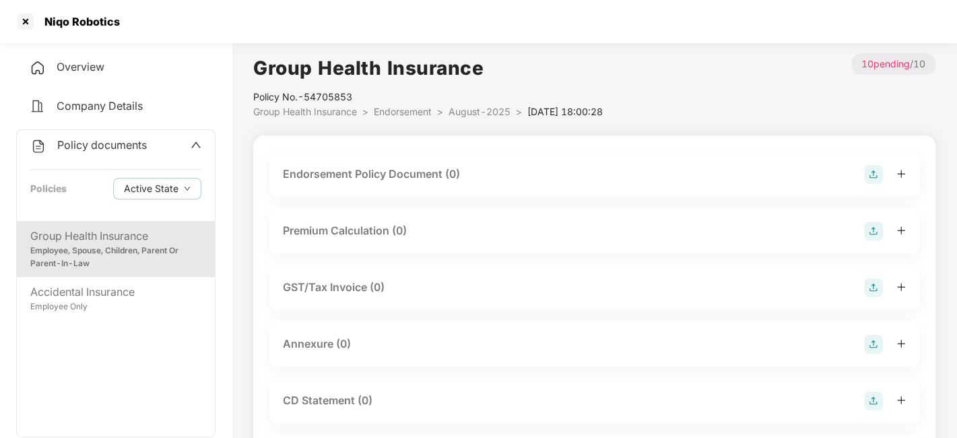
click at [866, 175] on img at bounding box center [873, 174] width 19 height 19
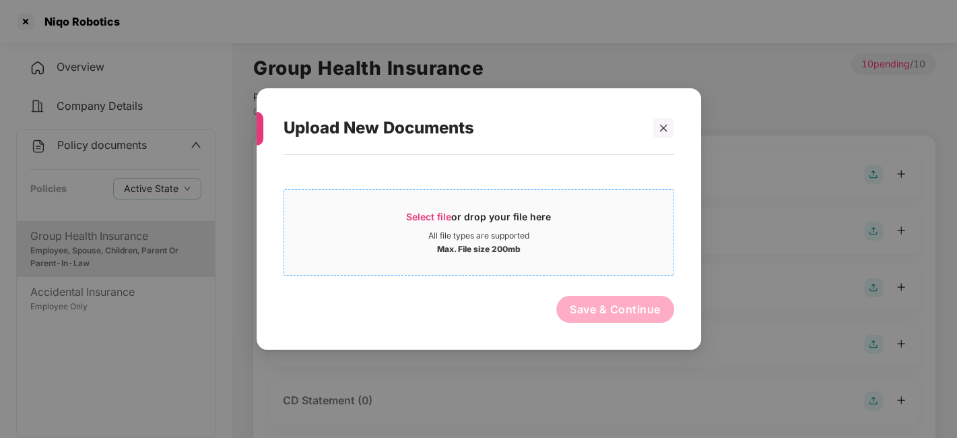
click at [629, 239] on div "All file types are supported" at bounding box center [478, 235] width 389 height 11
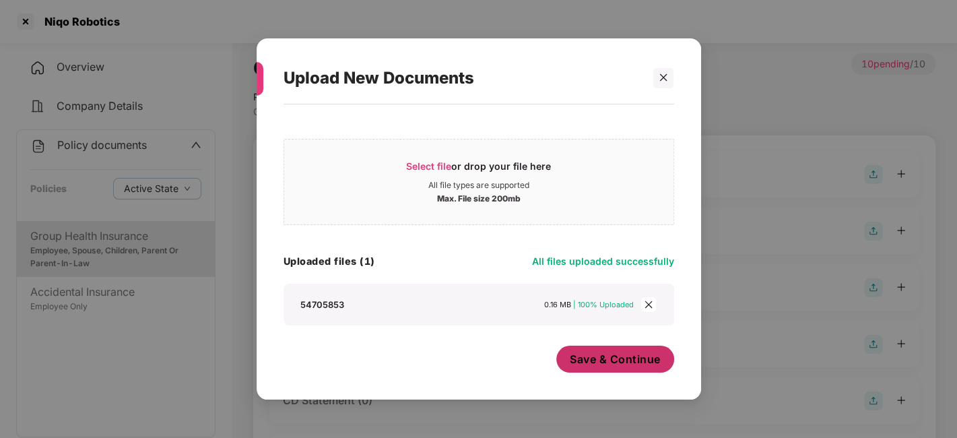
click at [595, 370] on button "Save & Continue" at bounding box center [615, 358] width 118 height 27
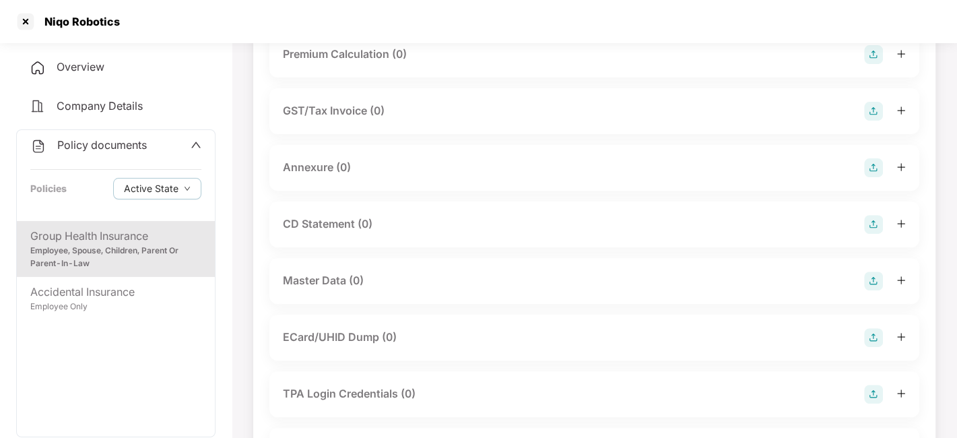
scroll to position [275, 0]
click at [868, 176] on img at bounding box center [873, 166] width 19 height 19
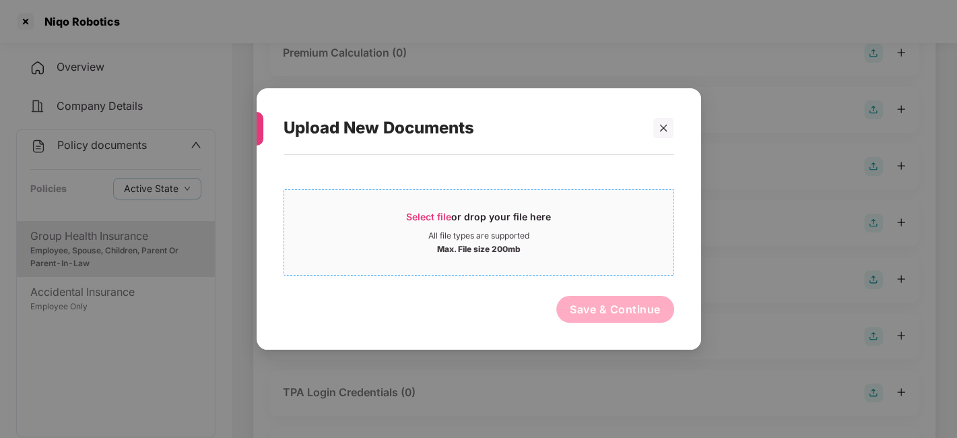
click at [584, 221] on div "Select file or drop your file here" at bounding box center [478, 220] width 389 height 20
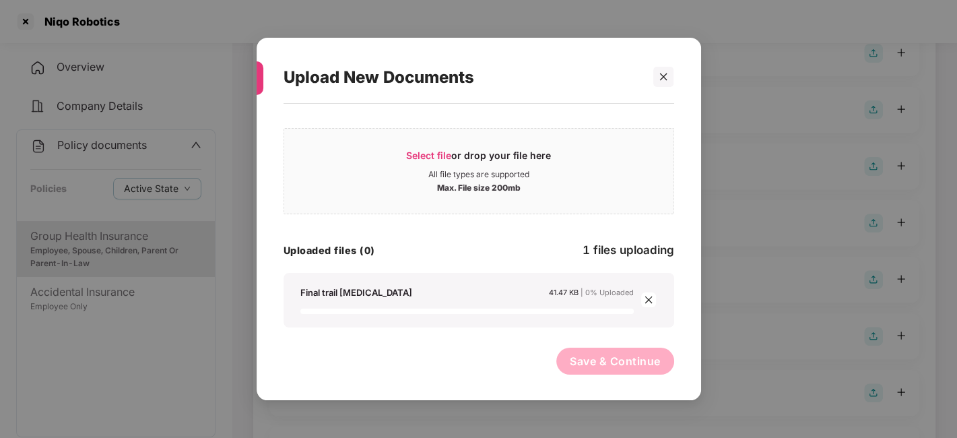
scroll to position [0, 0]
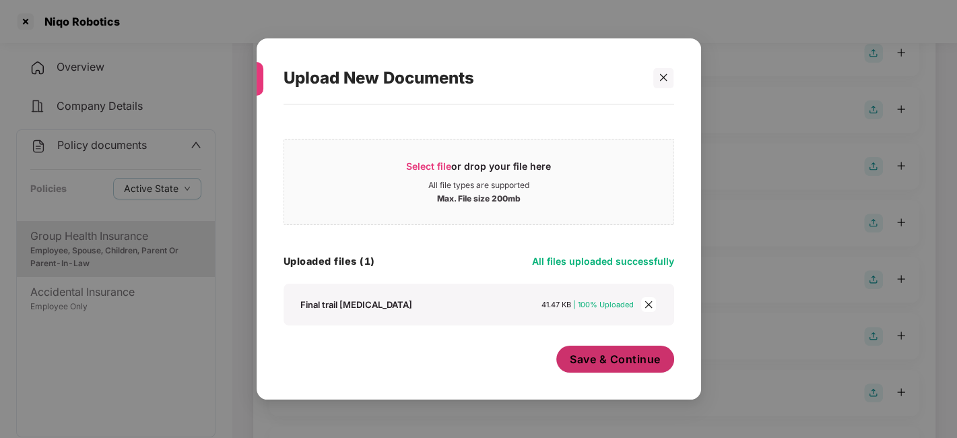
click at [579, 351] on button "Save & Continue" at bounding box center [615, 358] width 118 height 27
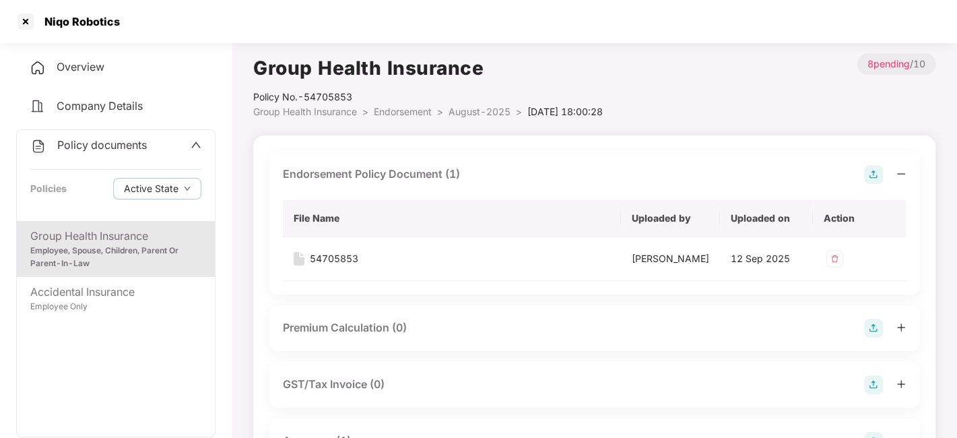
click at [481, 111] on span "August-2025" at bounding box center [479, 111] width 62 height 11
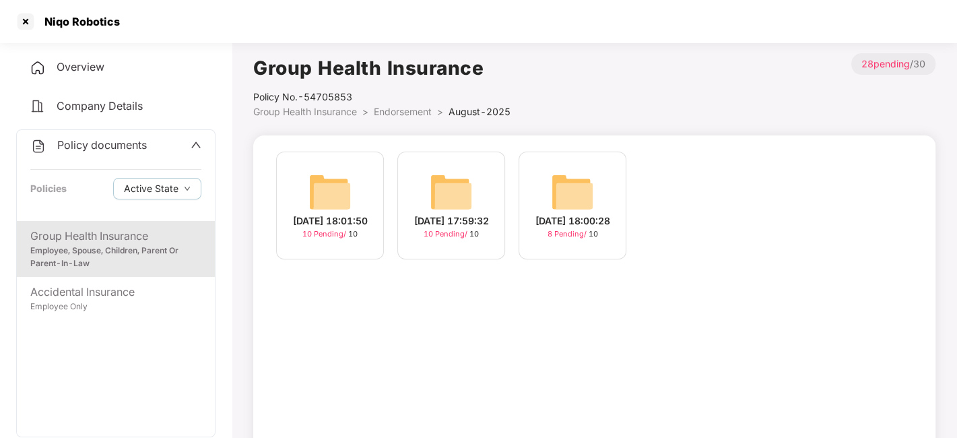
click at [338, 187] on img at bounding box center [329, 191] width 43 height 43
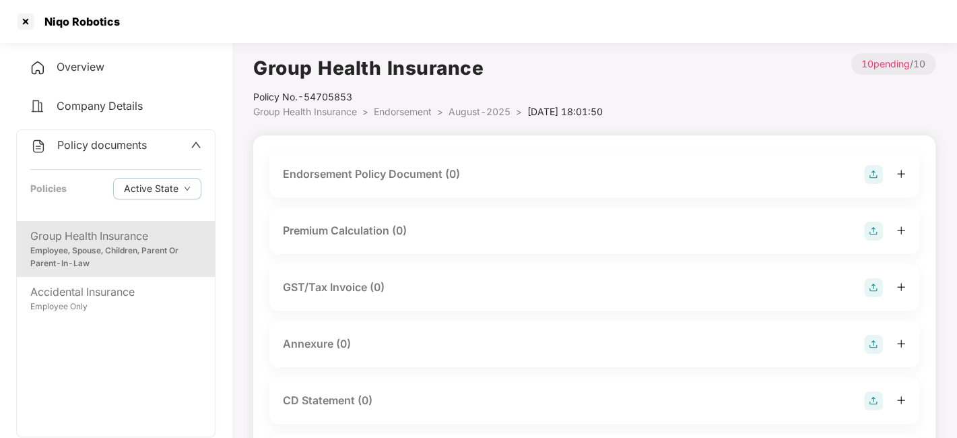
click at [871, 176] on img at bounding box center [873, 174] width 19 height 19
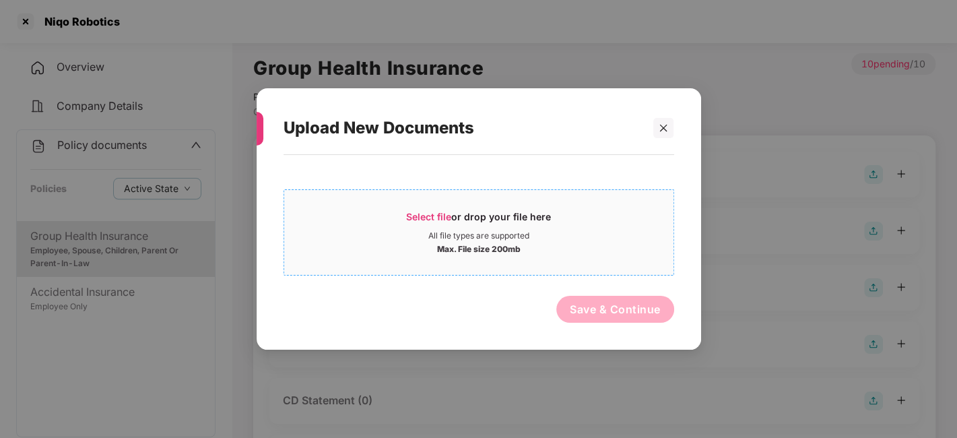
click at [575, 273] on div "Select file or drop your file here All file types are supported Max. File size …" at bounding box center [478, 232] width 390 height 86
click at [522, 241] on div "Max. File size 200mb" at bounding box center [478, 247] width 389 height 13
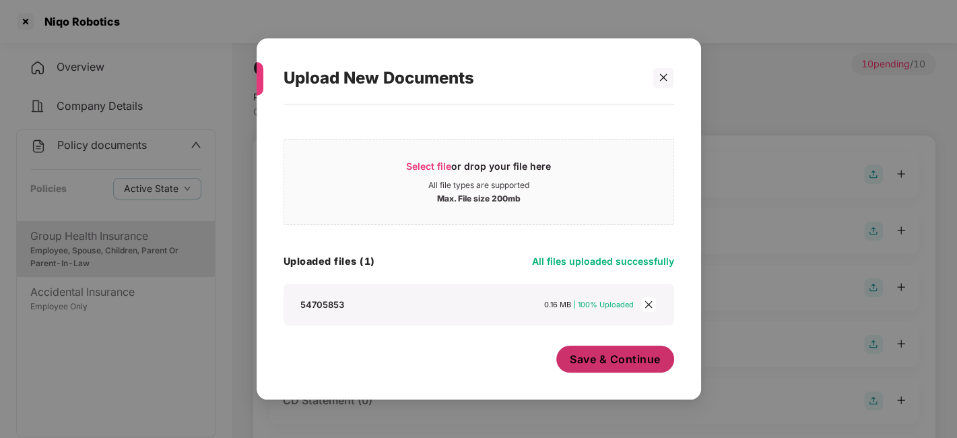
click at [568, 357] on button "Save & Continue" at bounding box center [615, 358] width 118 height 27
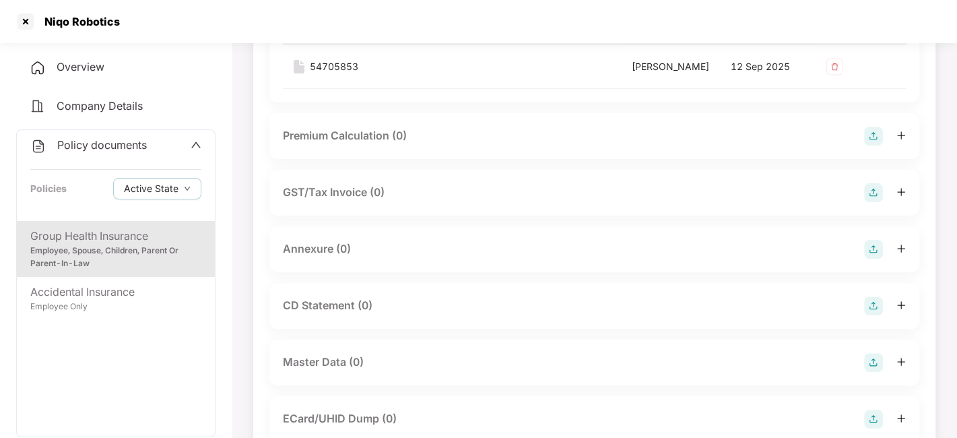
scroll to position [193, 0]
click at [873, 258] on img at bounding box center [873, 248] width 19 height 19
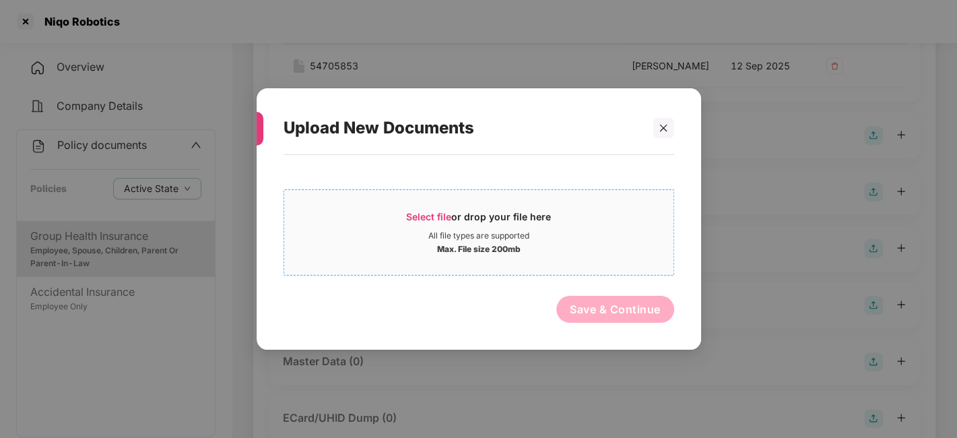
click at [547, 236] on div "All file types are supported" at bounding box center [478, 235] width 389 height 11
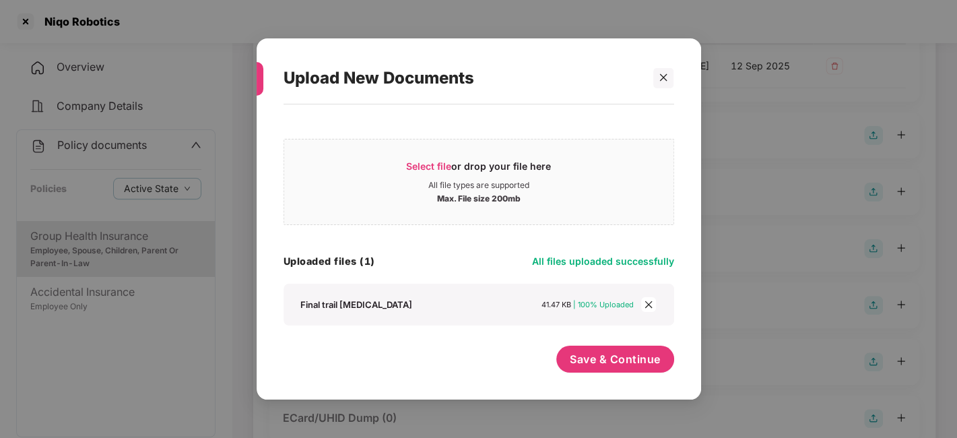
scroll to position [0, 0]
click at [584, 347] on button "Save & Continue" at bounding box center [615, 358] width 118 height 27
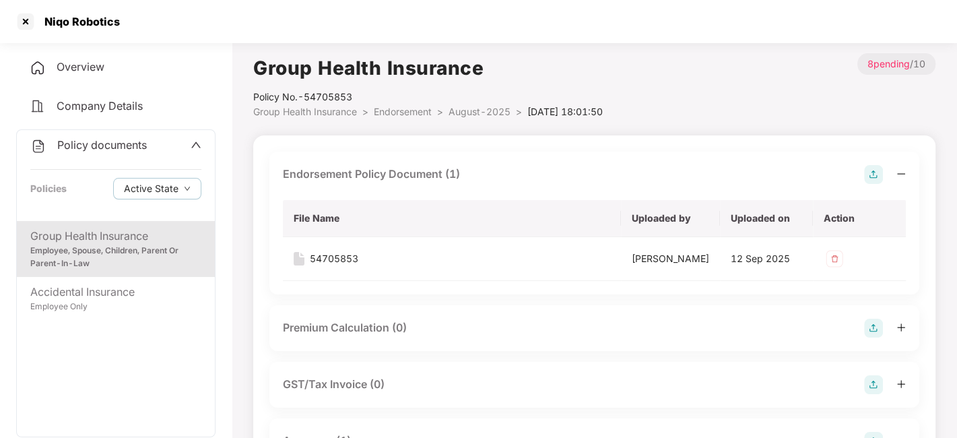
click at [467, 114] on span "August-2025" at bounding box center [479, 111] width 62 height 11
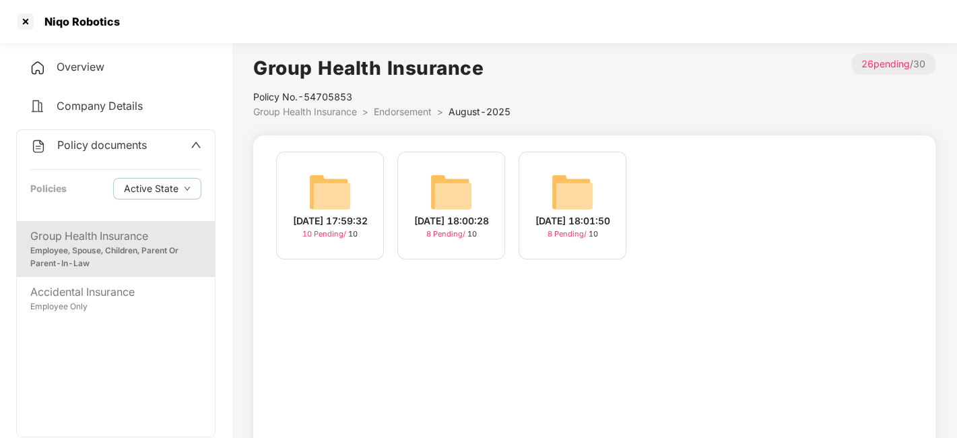
click at [327, 187] on img at bounding box center [329, 191] width 43 height 43
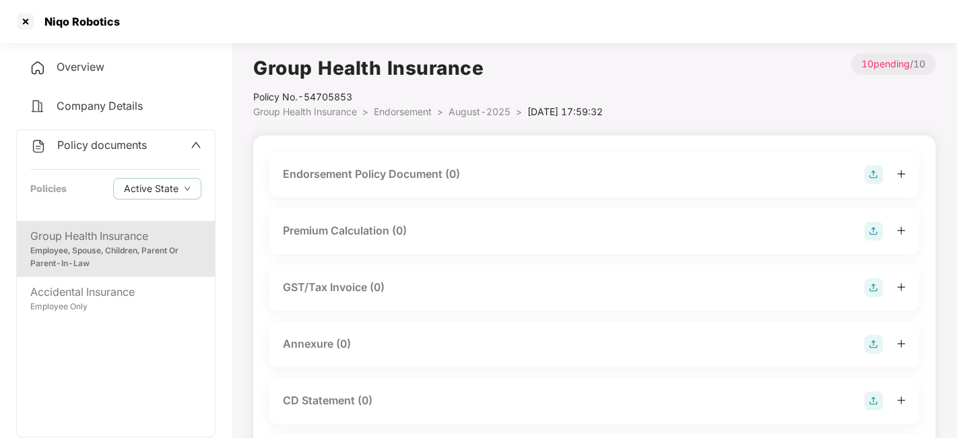
click at [868, 174] on img at bounding box center [873, 174] width 19 height 19
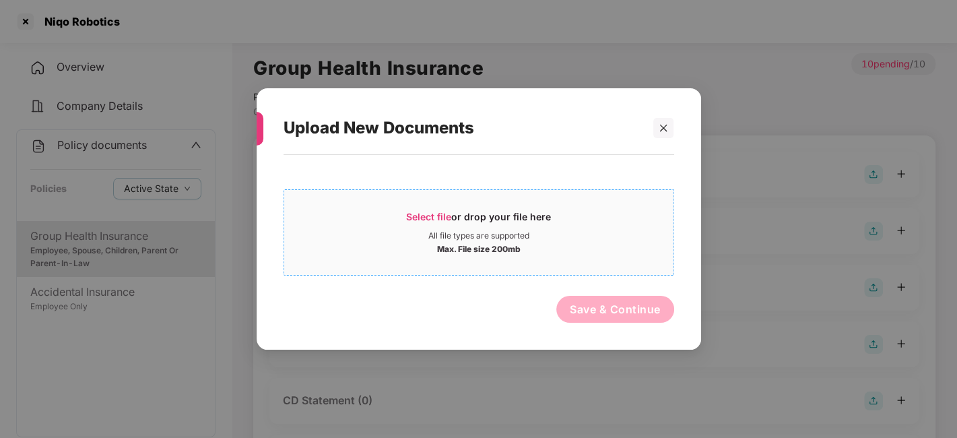
click at [646, 245] on div "Max. File size 200mb" at bounding box center [478, 247] width 389 height 13
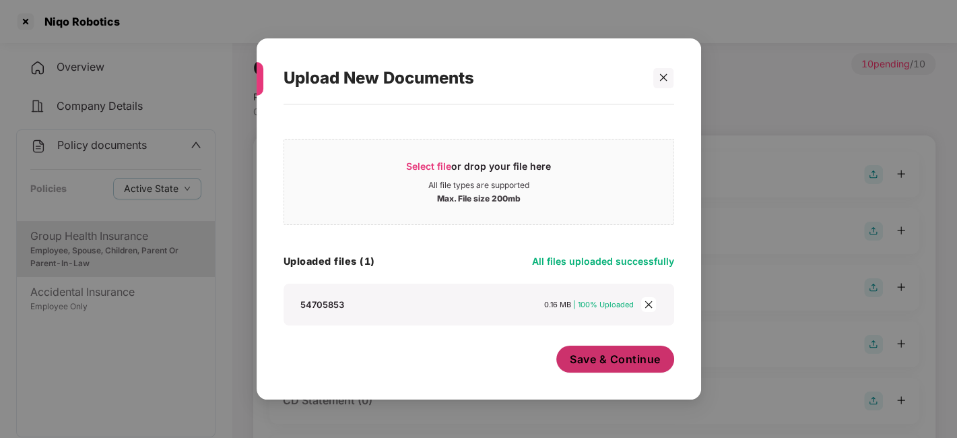
click at [603, 359] on span "Save & Continue" at bounding box center [615, 358] width 91 height 15
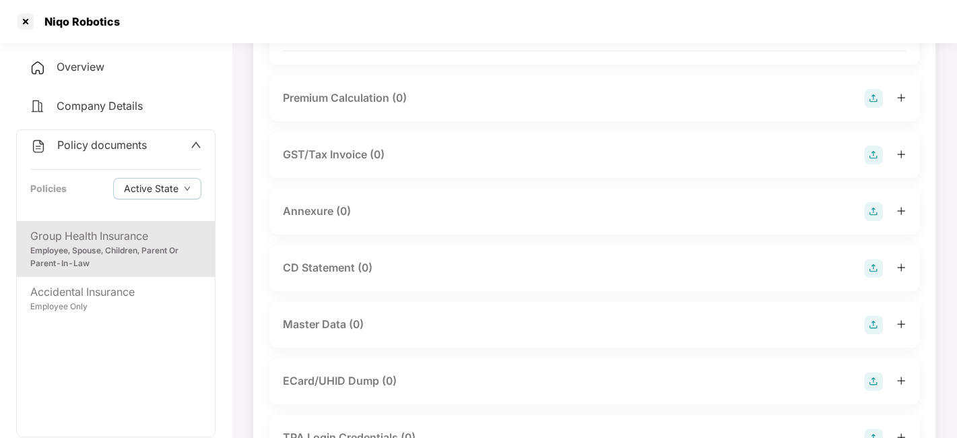
scroll to position [230, 0]
click at [877, 216] on img at bounding box center [873, 210] width 19 height 19
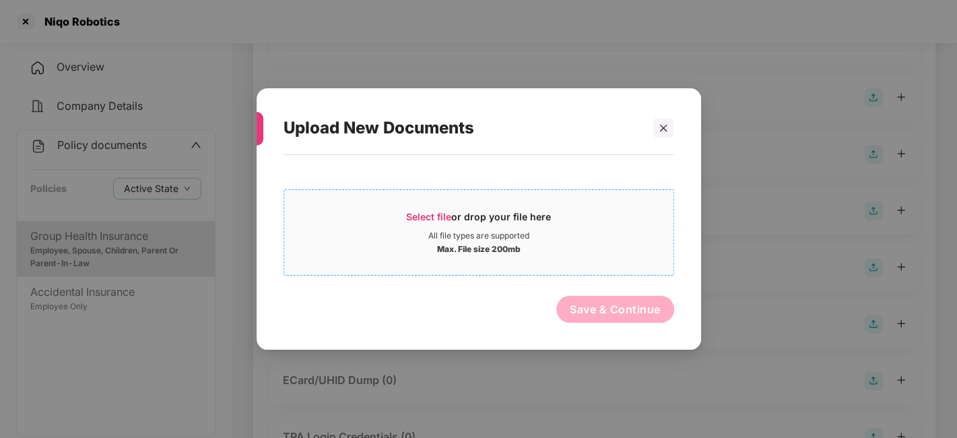
click at [535, 256] on span "Select file or drop your file here All file types are supported Max. File size …" at bounding box center [478, 232] width 389 height 65
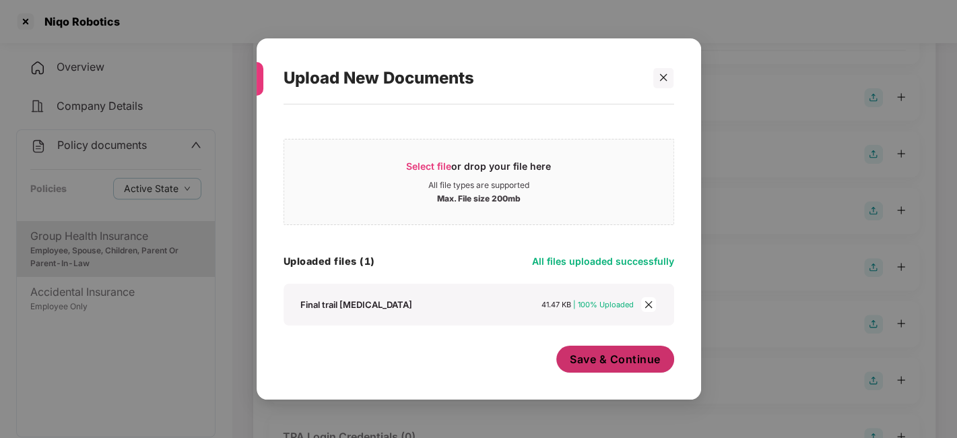
click at [601, 357] on span "Save & Continue" at bounding box center [615, 358] width 91 height 15
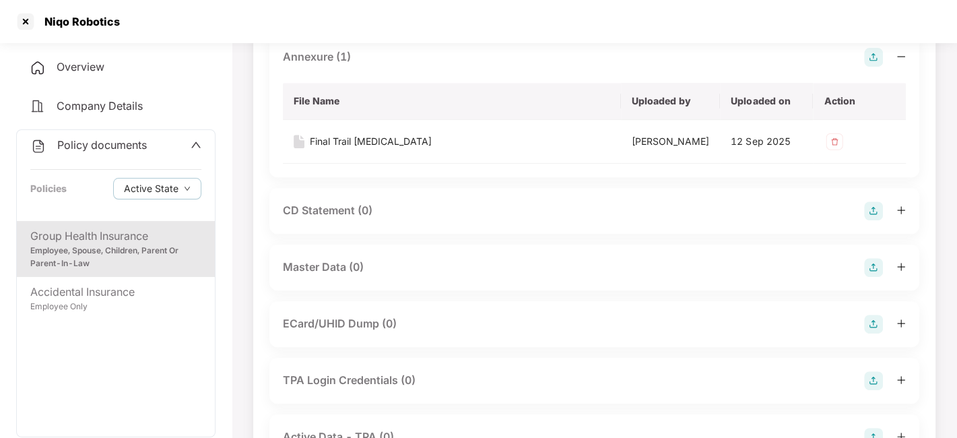
scroll to position [384, 0]
click at [870, 276] on img at bounding box center [873, 266] width 19 height 19
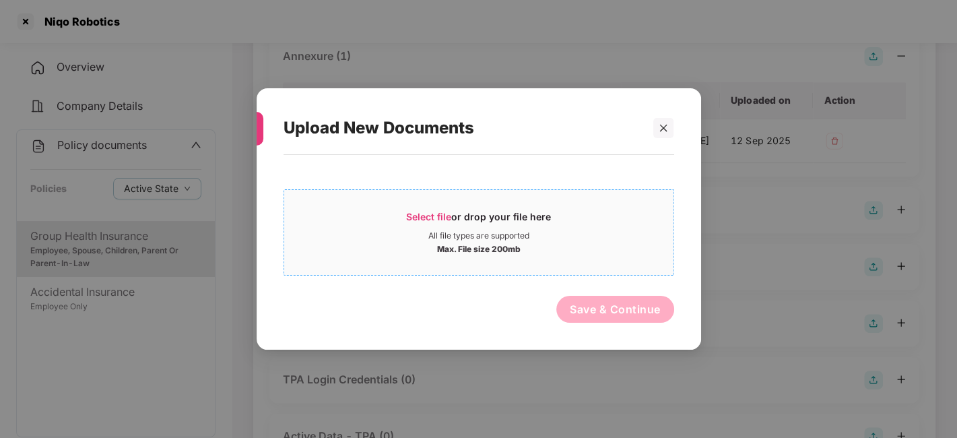
click at [588, 229] on div "Select file or drop your file here" at bounding box center [478, 220] width 389 height 20
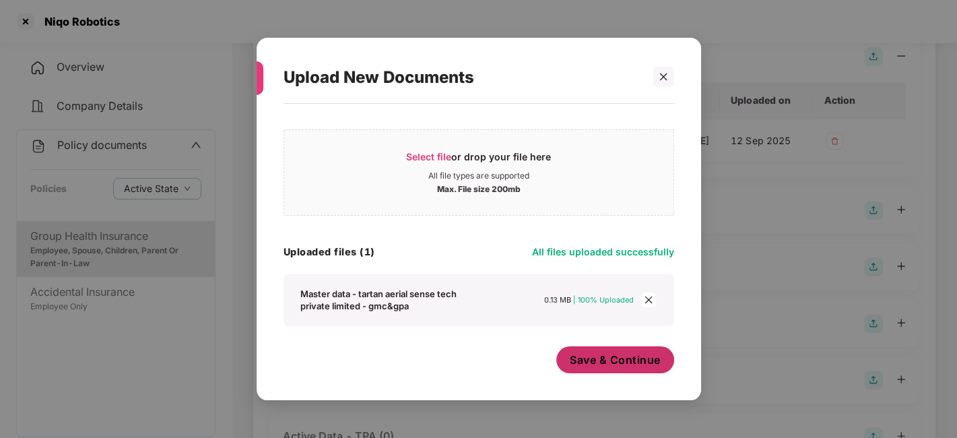
scroll to position [12, 0]
click at [571, 371] on button "Save & Continue" at bounding box center [615, 359] width 118 height 27
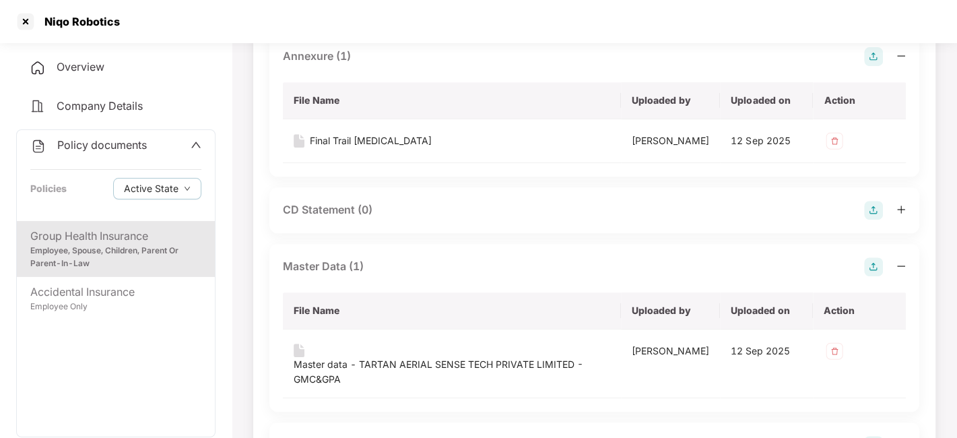
scroll to position [0, 0]
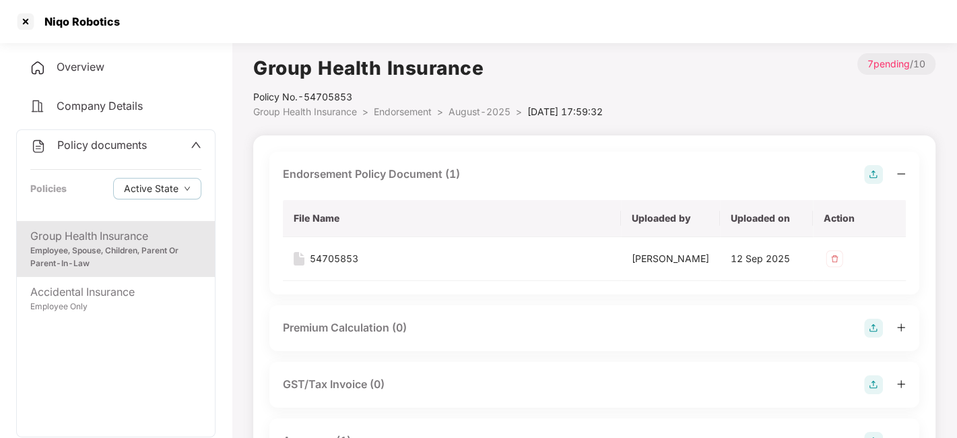
click at [462, 110] on span "August-2025" at bounding box center [479, 111] width 62 height 11
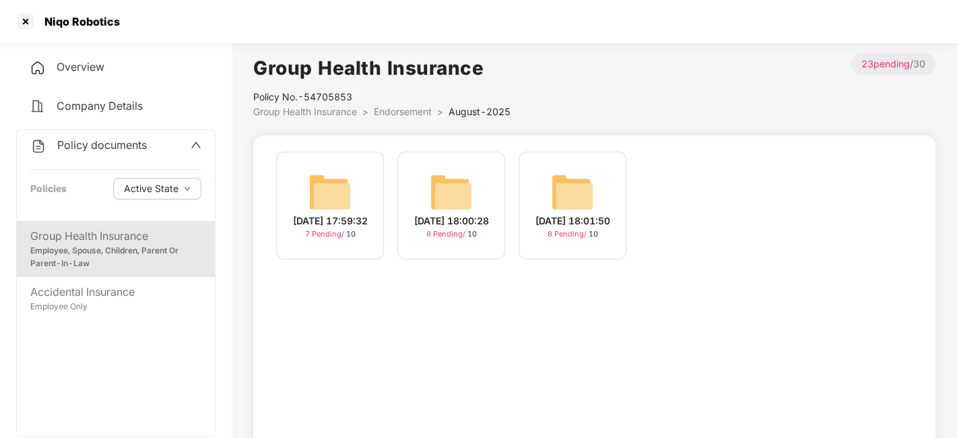
click at [338, 180] on img at bounding box center [329, 191] width 43 height 43
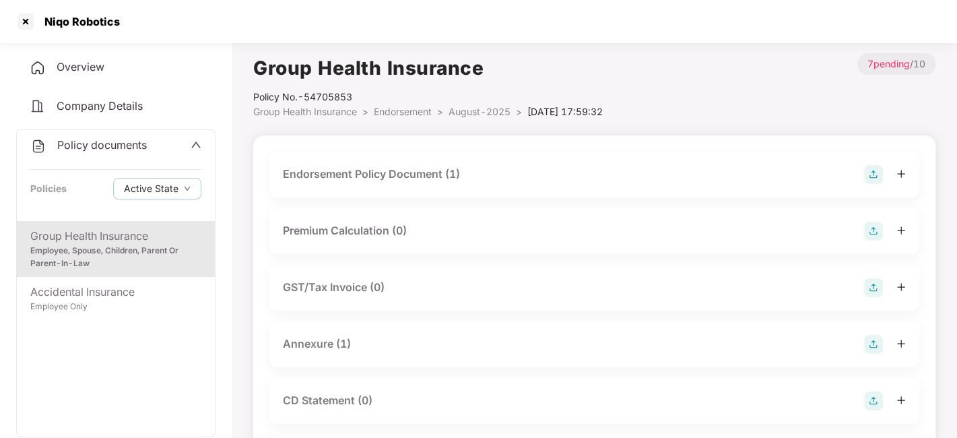
click at [471, 110] on span "August-2025" at bounding box center [479, 111] width 62 height 11
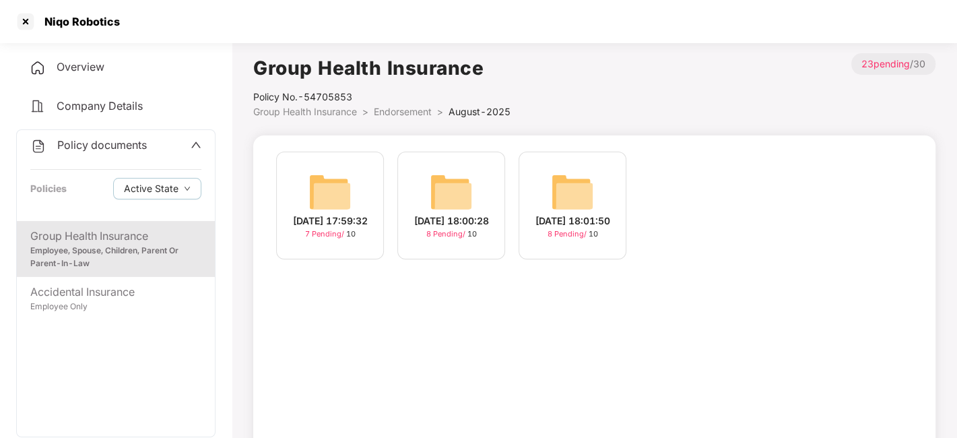
click at [452, 180] on img at bounding box center [451, 191] width 43 height 43
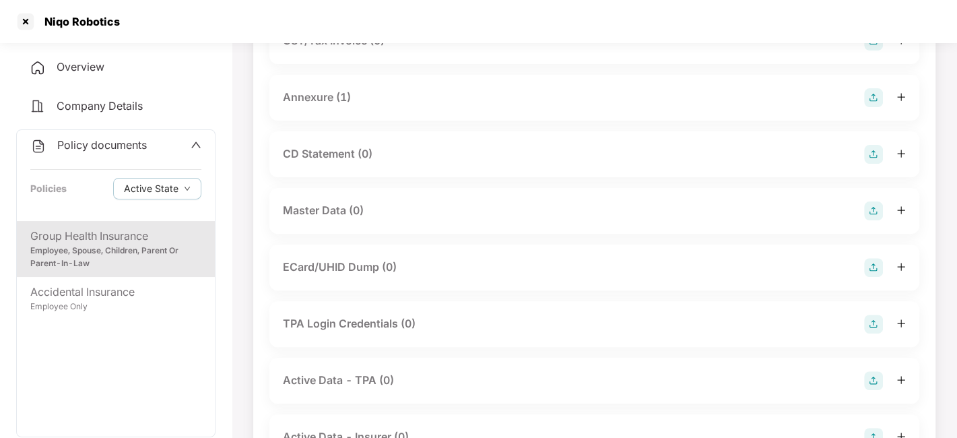
scroll to position [248, 0]
click at [872, 213] on img at bounding box center [873, 209] width 19 height 19
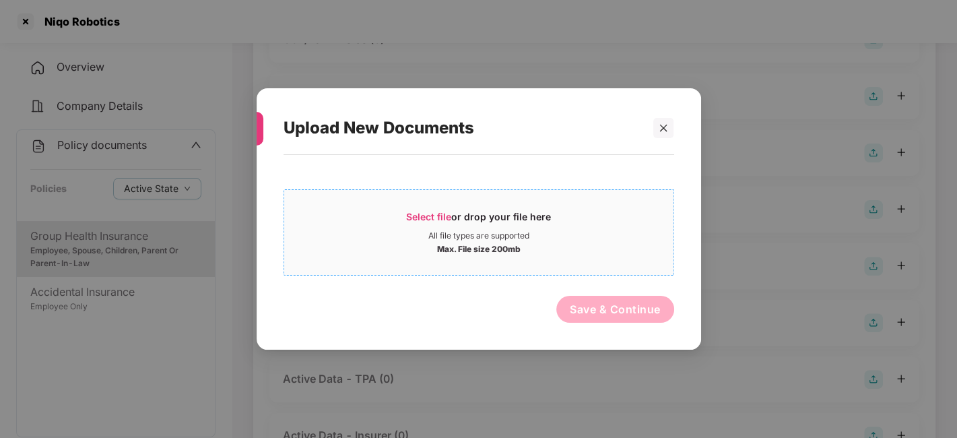
click at [598, 234] on div "All file types are supported" at bounding box center [478, 235] width 389 height 11
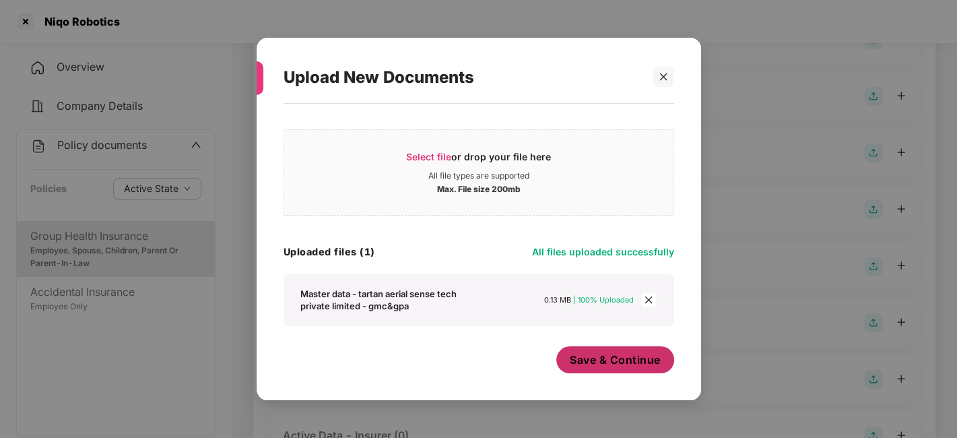
click at [602, 357] on span "Save & Continue" at bounding box center [615, 359] width 91 height 15
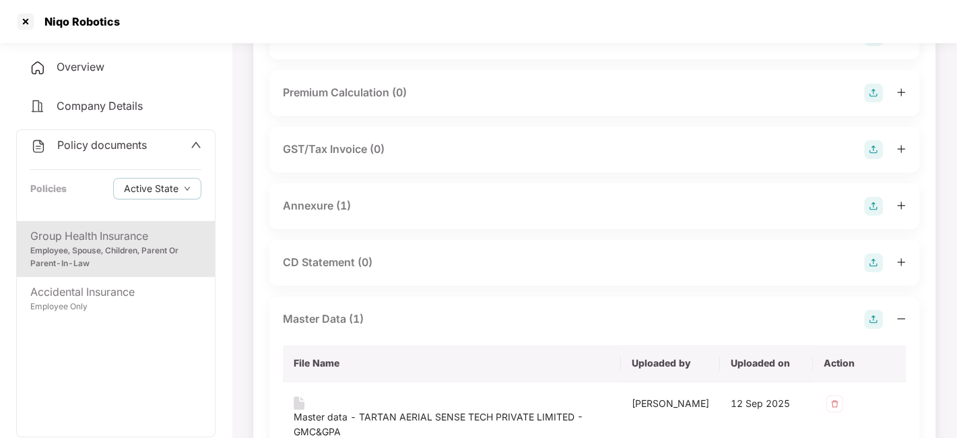
scroll to position [0, 0]
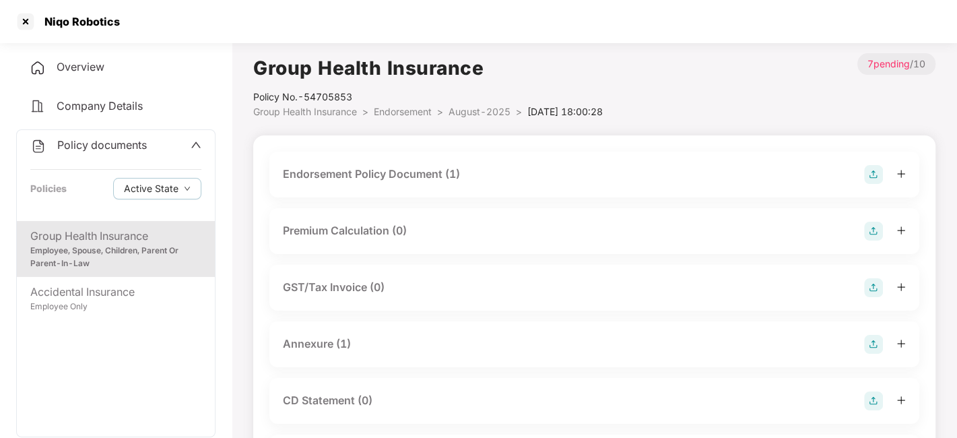
click at [473, 113] on span "August-2025" at bounding box center [479, 111] width 62 height 11
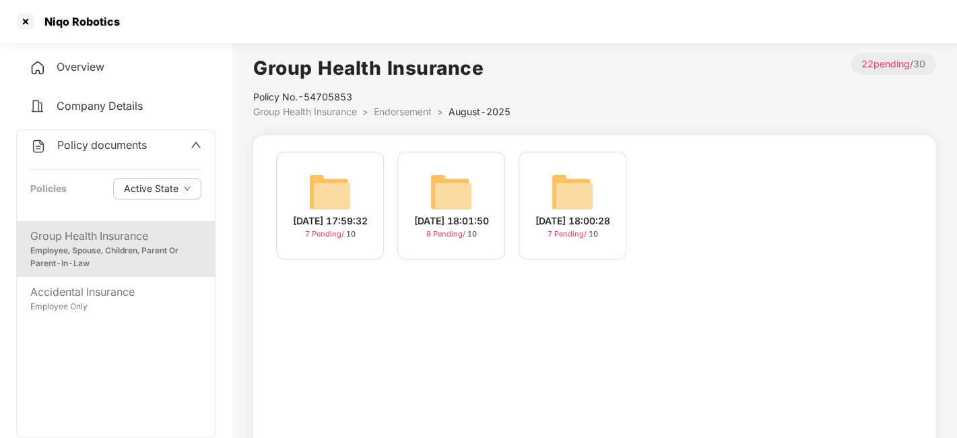
click at [454, 192] on img at bounding box center [451, 191] width 43 height 43
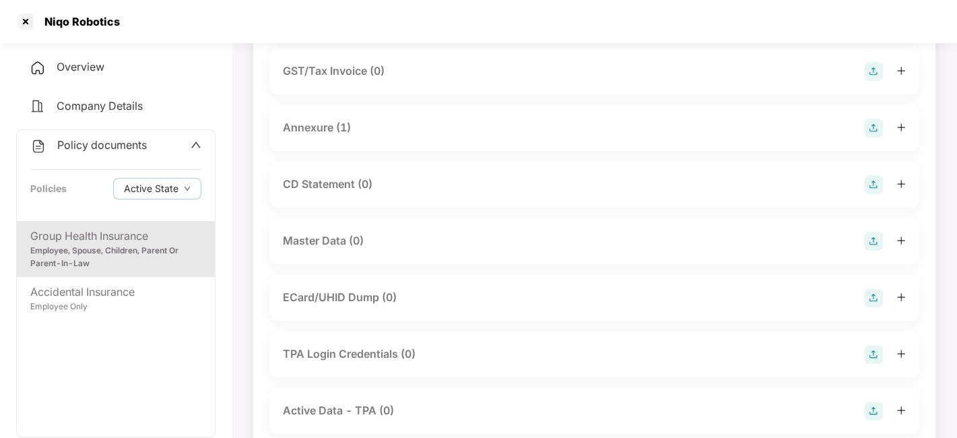
scroll to position [238, 0]
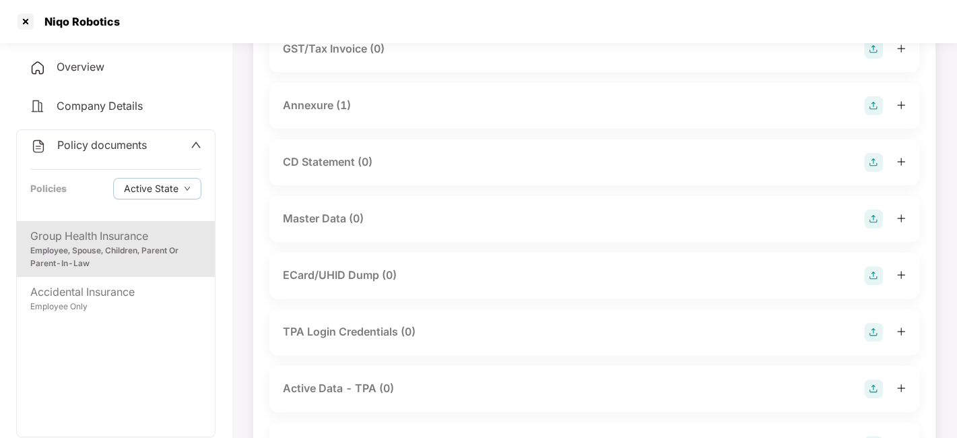
click at [871, 219] on img at bounding box center [873, 218] width 19 height 19
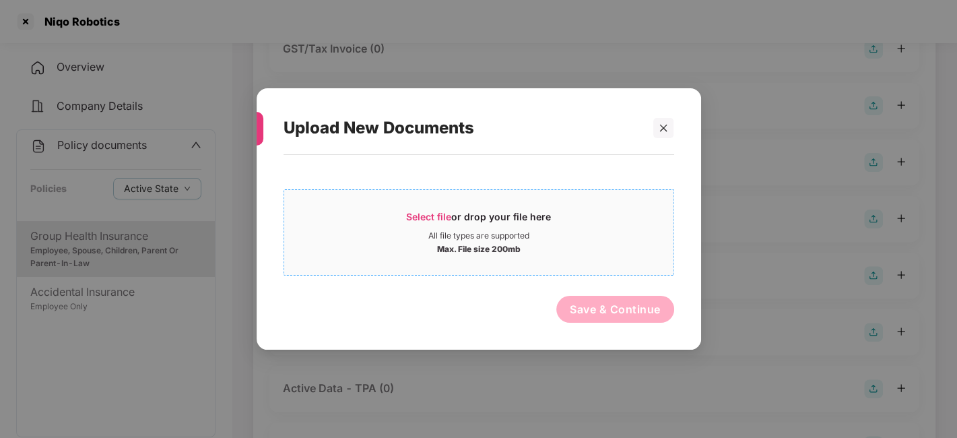
click at [648, 250] on div "Max. File size 200mb" at bounding box center [478, 247] width 389 height 13
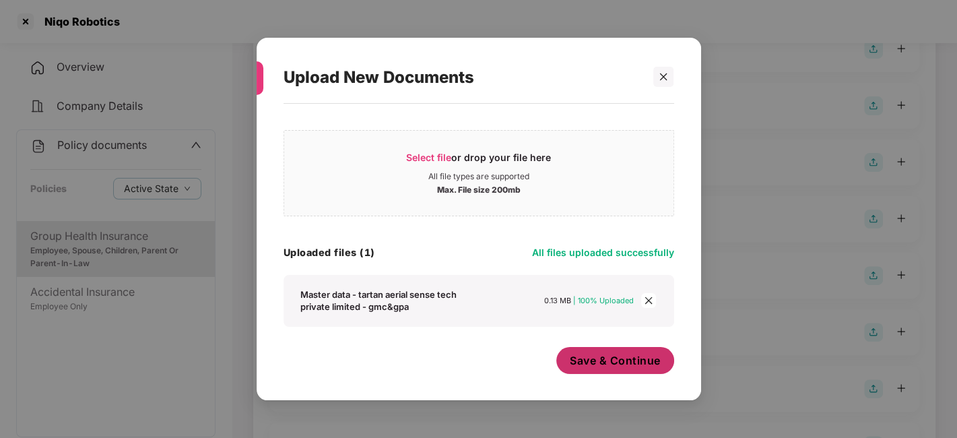
click at [602, 358] on span "Save & Continue" at bounding box center [615, 360] width 91 height 15
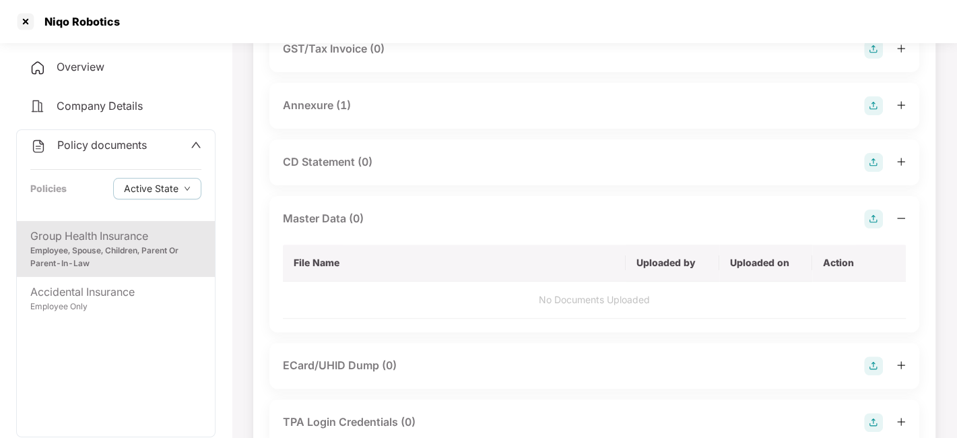
scroll to position [0, 0]
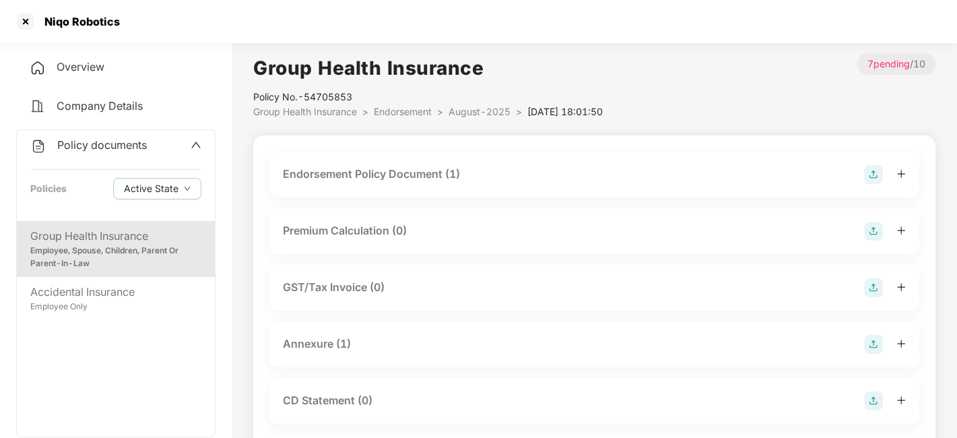
click at [475, 116] on span "August-2025" at bounding box center [479, 111] width 62 height 11
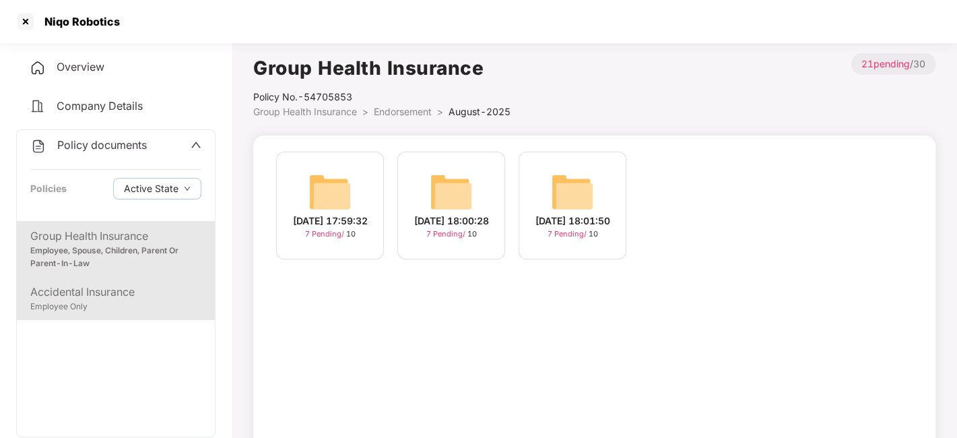
click at [104, 300] on div "Employee Only" at bounding box center [115, 306] width 171 height 13
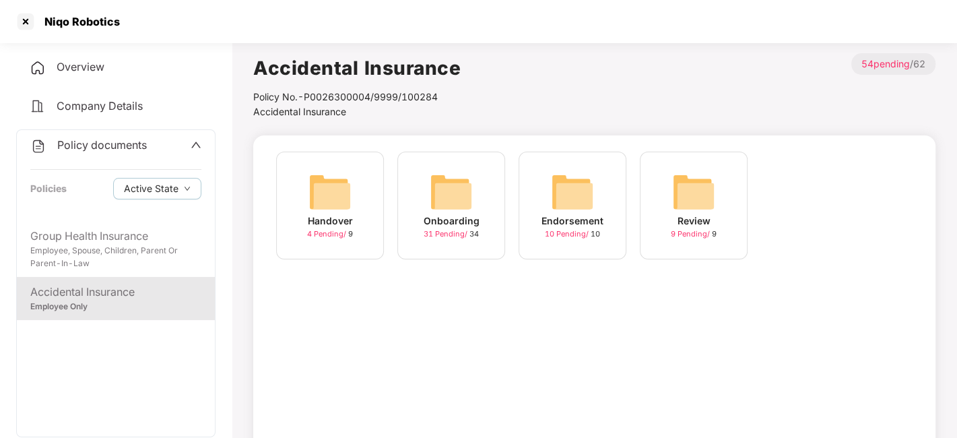
click at [559, 209] on img at bounding box center [572, 191] width 43 height 43
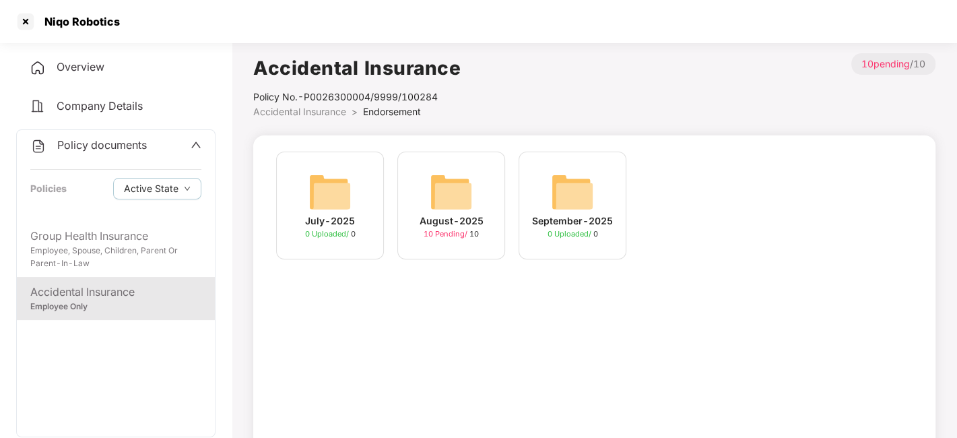
click at [450, 193] on img at bounding box center [451, 191] width 43 height 43
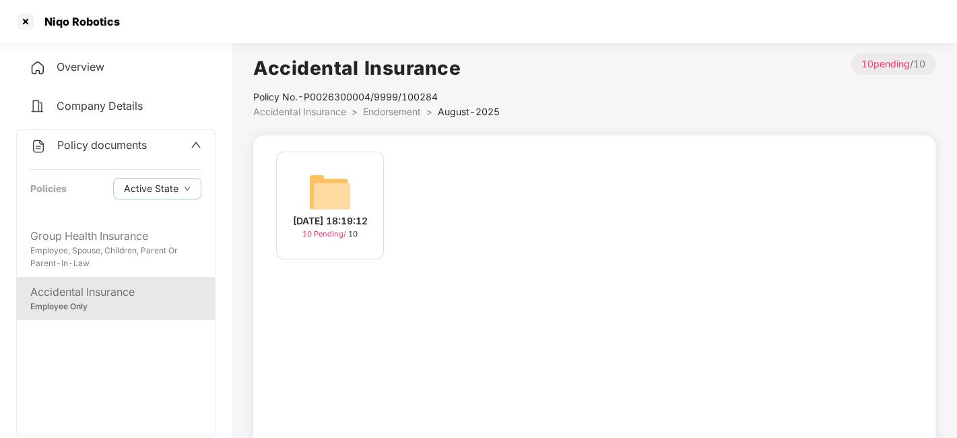
click at [358, 189] on div "[DATE] 18:19:12 10 Pending / 10" at bounding box center [330, 205] width 108 height 108
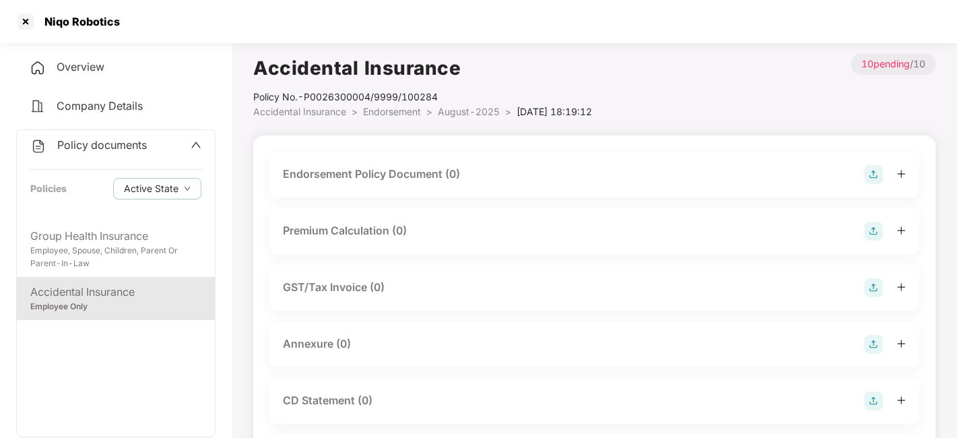
click at [872, 178] on img at bounding box center [873, 174] width 19 height 19
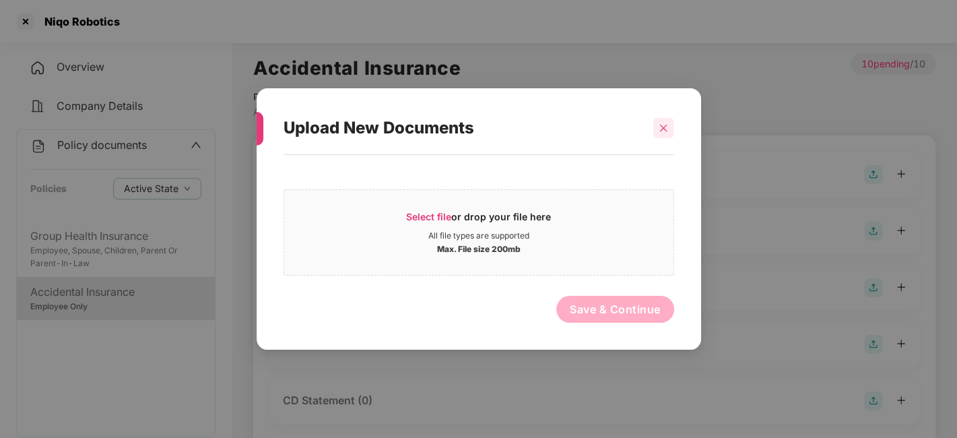
click at [664, 129] on icon "close" at bounding box center [662, 127] width 9 height 9
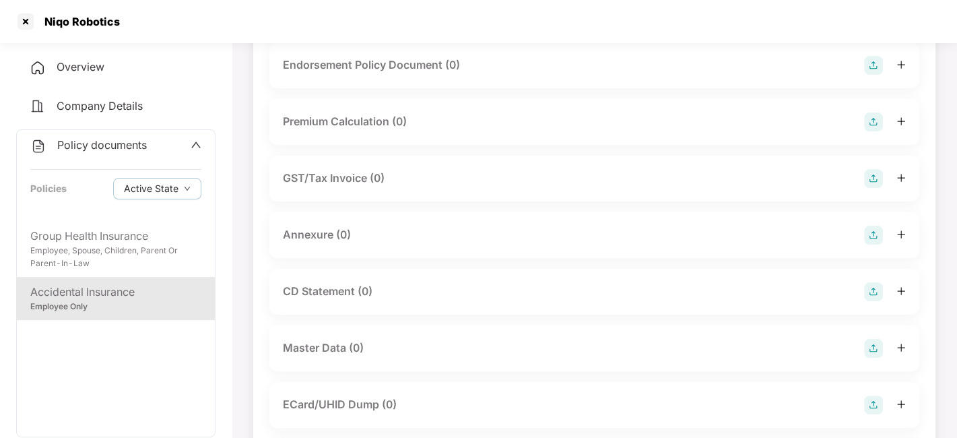
scroll to position [116, 0]
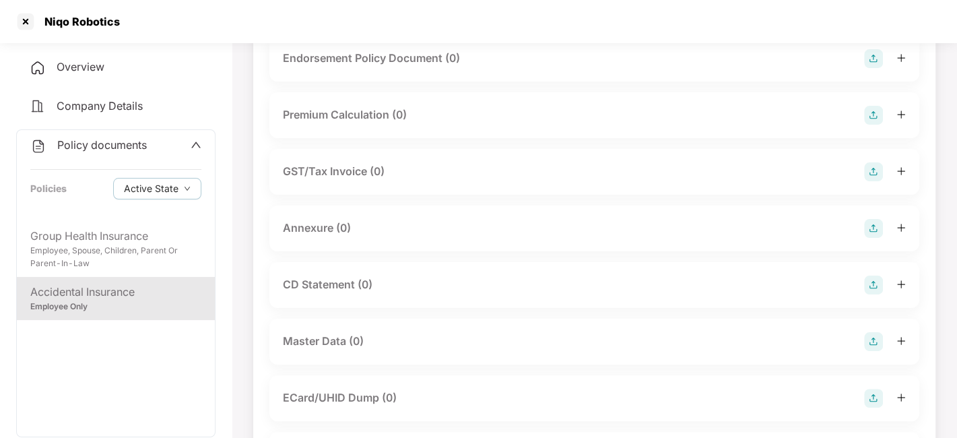
click at [871, 232] on img at bounding box center [873, 228] width 19 height 19
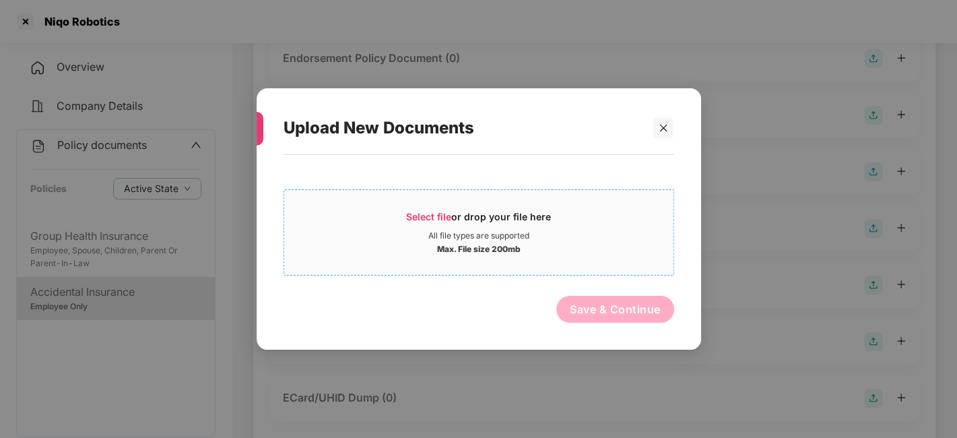
click at [570, 241] on div "Max. File size 200mb" at bounding box center [478, 247] width 389 height 13
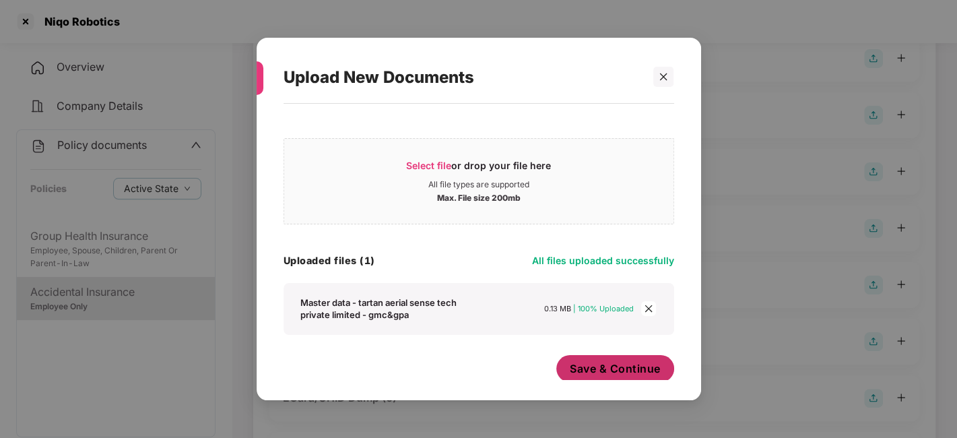
click at [609, 362] on span "Save & Continue" at bounding box center [615, 368] width 91 height 15
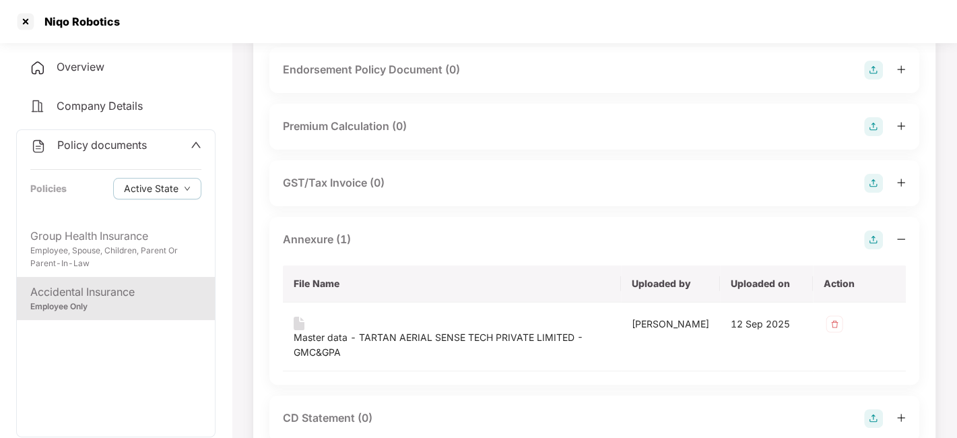
scroll to position [102, 0]
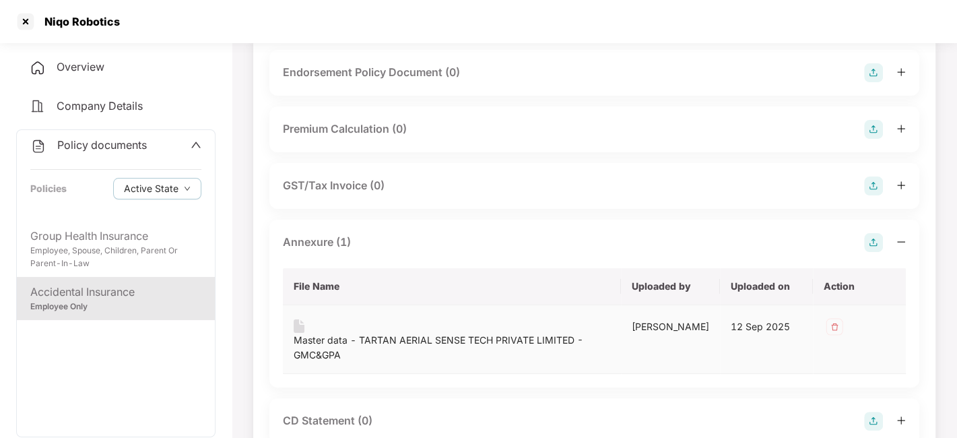
click at [837, 322] on img at bounding box center [834, 327] width 22 height 22
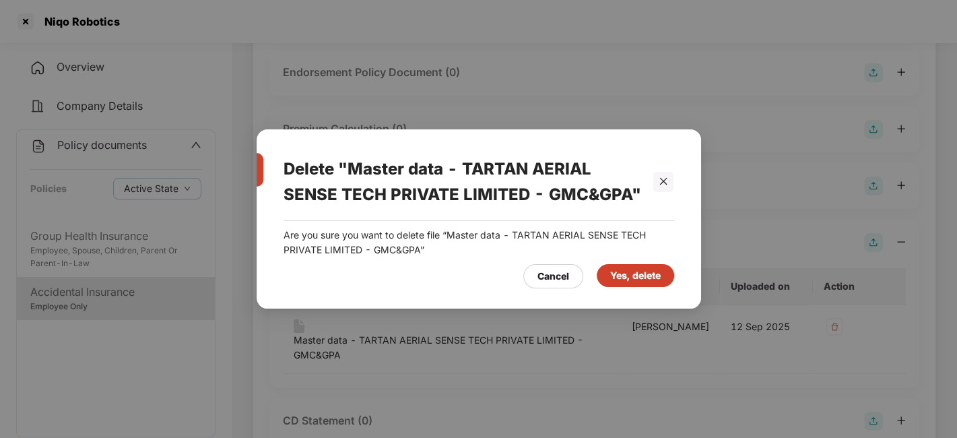
click at [647, 278] on div "Yes, delete" at bounding box center [635, 275] width 50 height 15
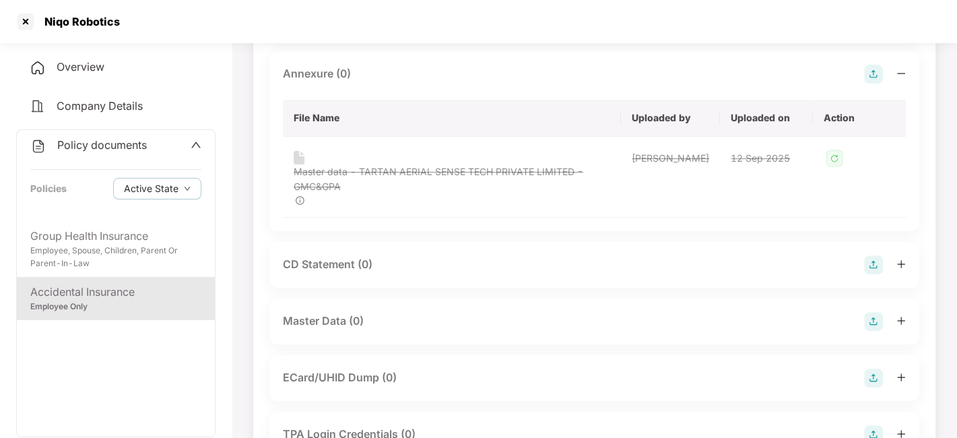
scroll to position [275, 0]
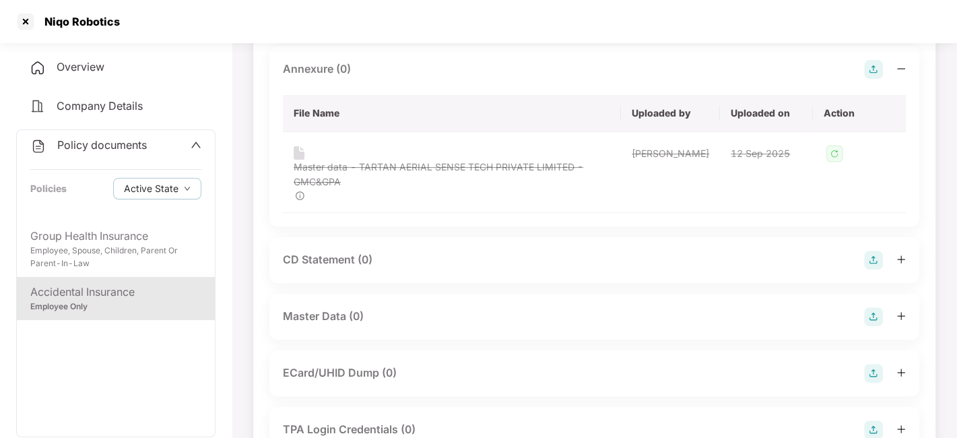
click at [877, 315] on img at bounding box center [873, 316] width 19 height 19
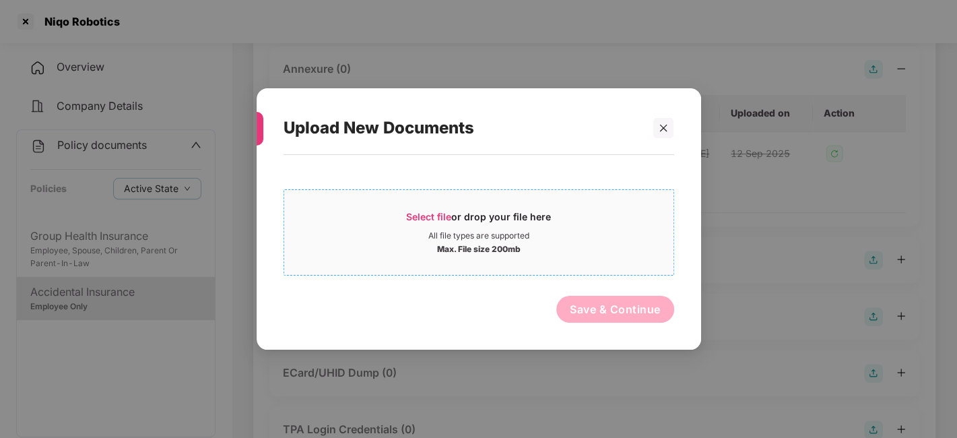
click at [573, 226] on div "Select file or drop your file here" at bounding box center [478, 220] width 389 height 20
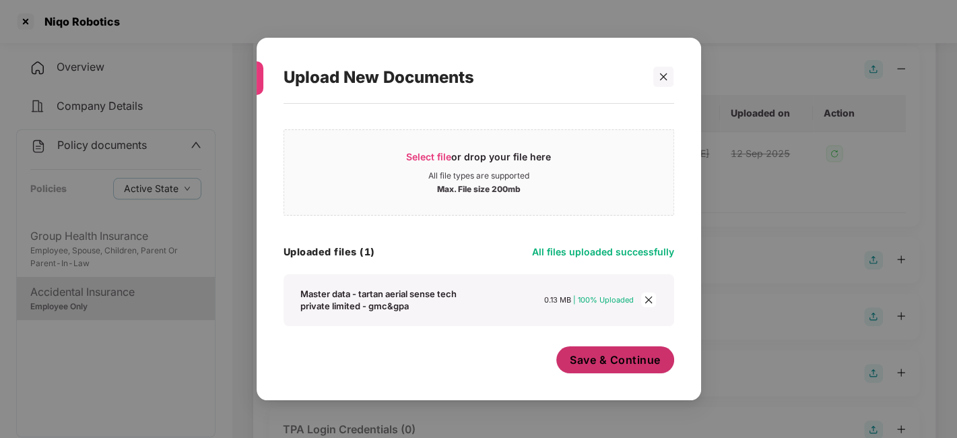
scroll to position [7, 0]
click at [590, 362] on span "Save & Continue" at bounding box center [615, 360] width 91 height 15
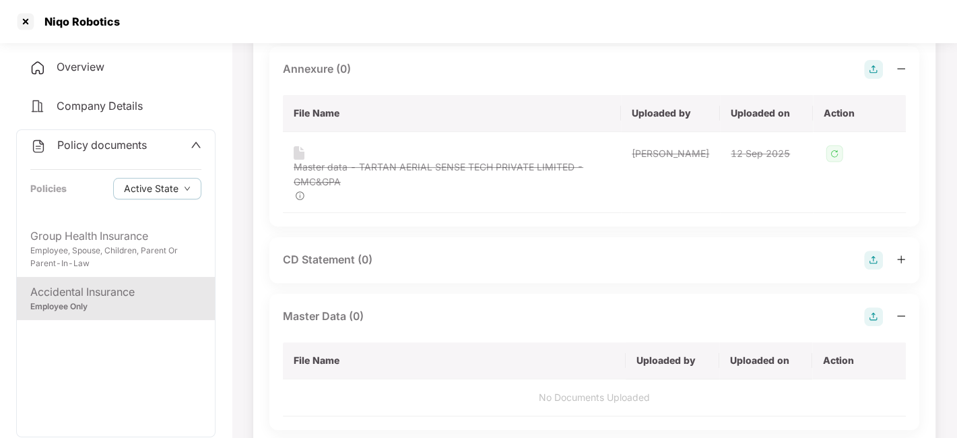
scroll to position [0, 0]
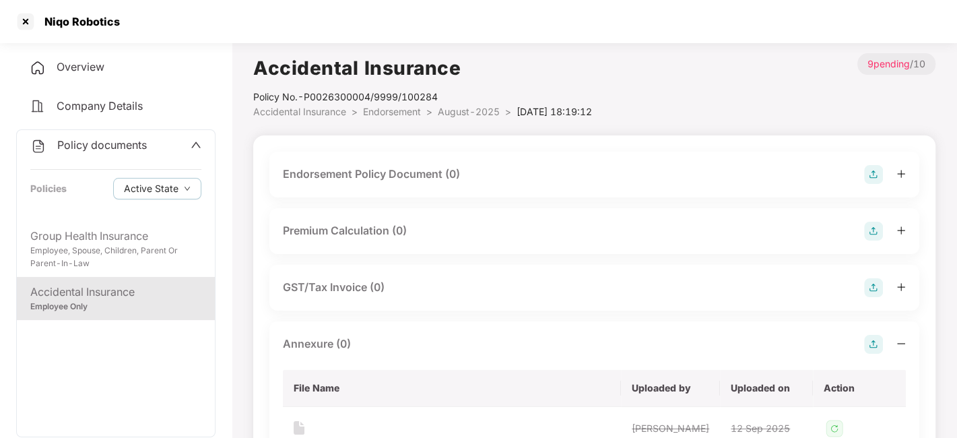
click at [869, 176] on img at bounding box center [873, 174] width 19 height 19
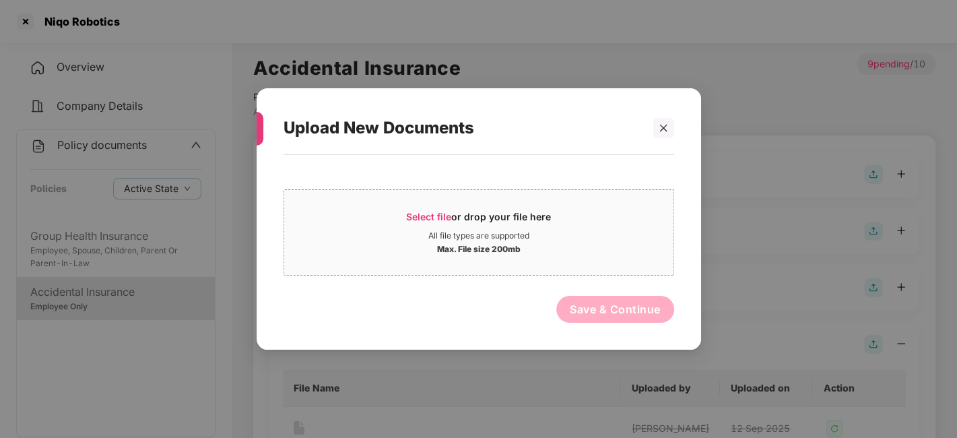
click at [615, 224] on div "Select file or drop your file here" at bounding box center [478, 220] width 389 height 20
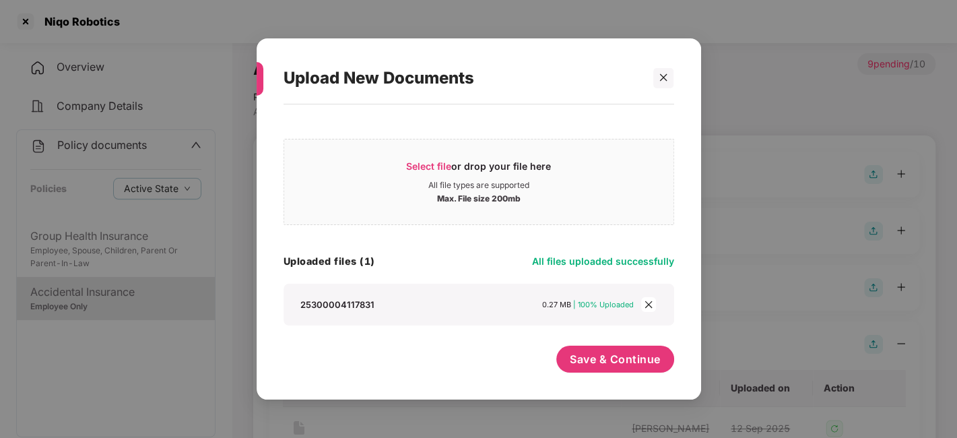
click at [557, 370] on div "Save & Continue" at bounding box center [615, 362] width 118 height 34
click at [574, 368] on button "Save & Continue" at bounding box center [615, 358] width 118 height 27
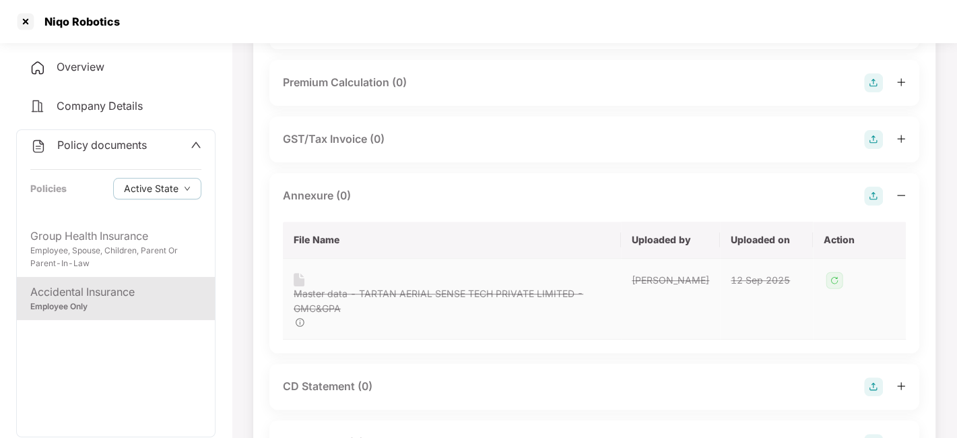
scroll to position [246, 0]
click at [873, 205] on img at bounding box center [873, 195] width 19 height 19
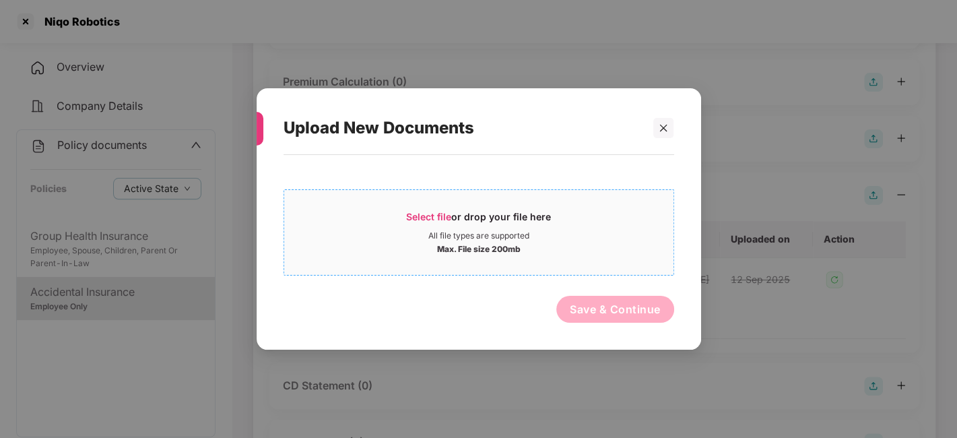
click at [548, 232] on div "All file types are supported" at bounding box center [478, 235] width 389 height 11
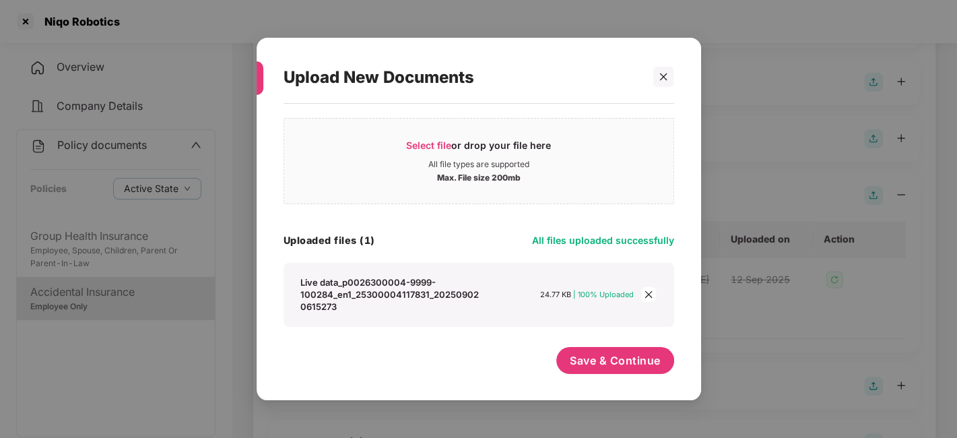
scroll to position [20, 0]
click at [606, 343] on div "Select file or drop your file here All file types are supported Max. File size …" at bounding box center [478, 244] width 390 height 269
click at [611, 351] on button "Save & Continue" at bounding box center [615, 360] width 118 height 27
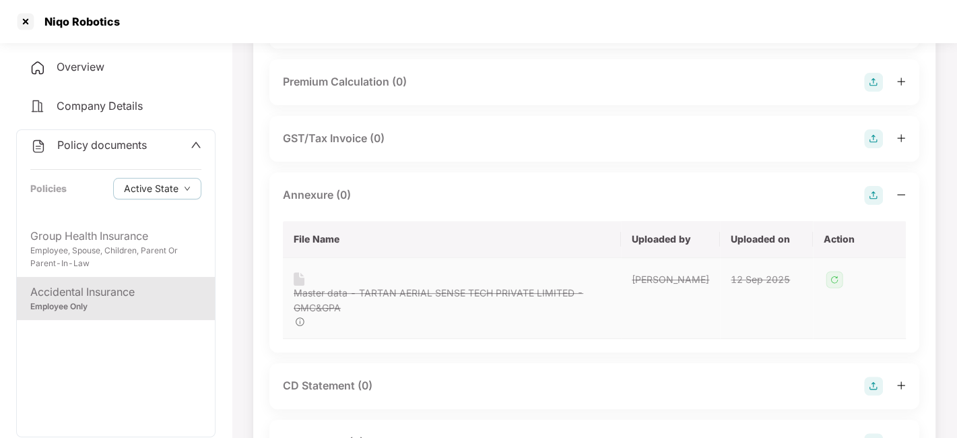
scroll to position [0, 0]
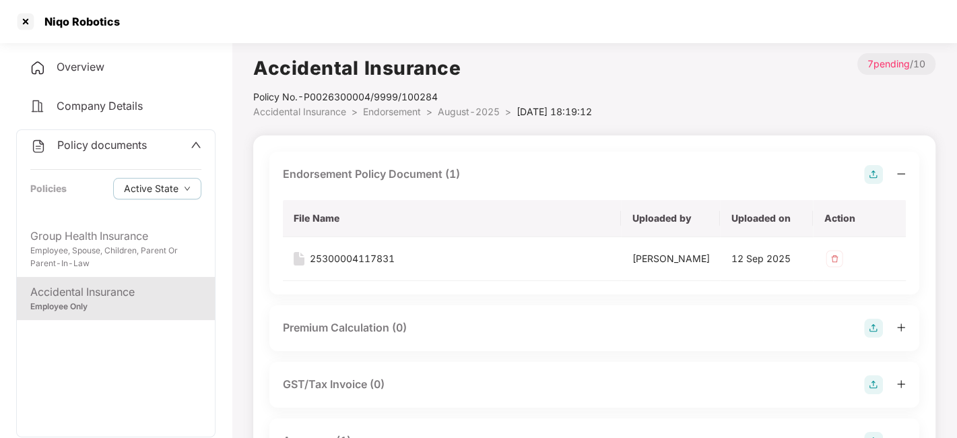
click at [465, 113] on span "August-2025" at bounding box center [469, 111] width 62 height 11
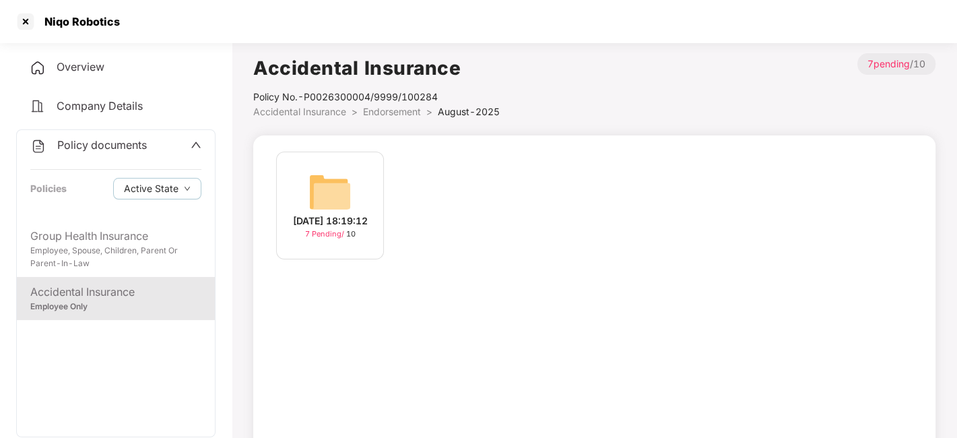
click at [394, 107] on span "Endorsement" at bounding box center [392, 111] width 58 height 11
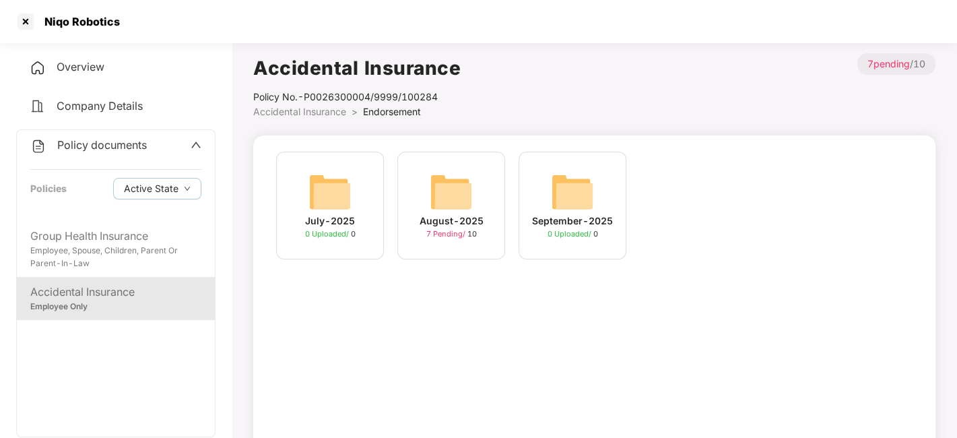
click at [106, 143] on span "Policy documents" at bounding box center [102, 144] width 90 height 13
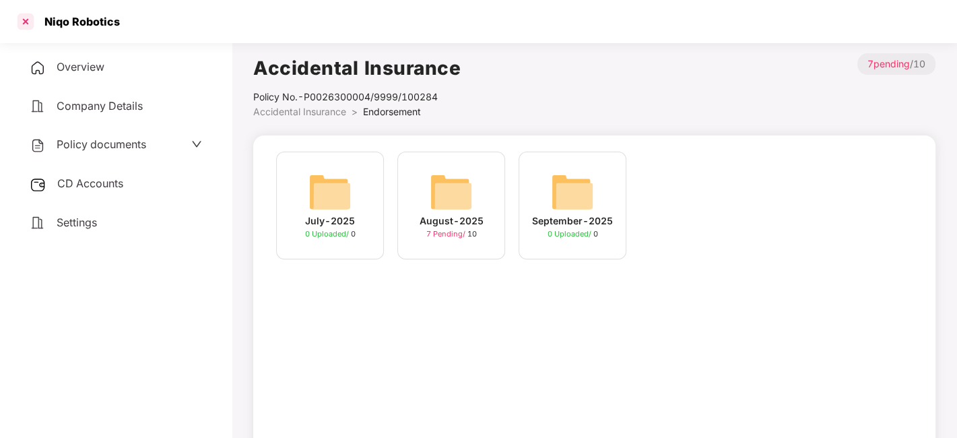
click at [22, 19] on div at bounding box center [26, 22] width 22 height 22
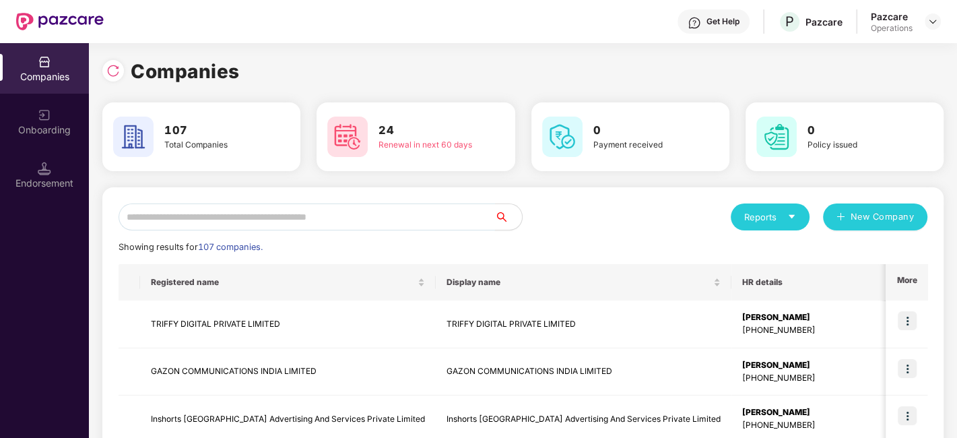
click at [248, 219] on input "text" at bounding box center [306, 216] width 376 height 27
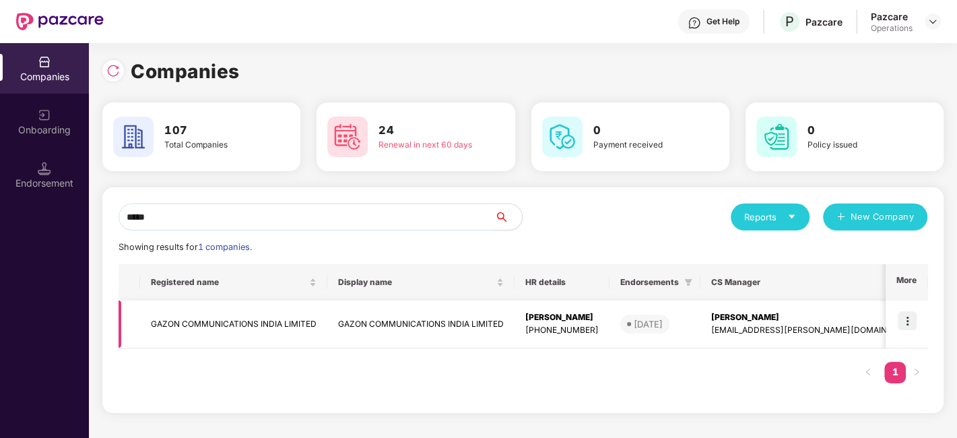
type input "*****"
click at [203, 313] on td "GAZON COMMUNICATIONS INDIA LIMITED" at bounding box center [233, 324] width 187 height 48
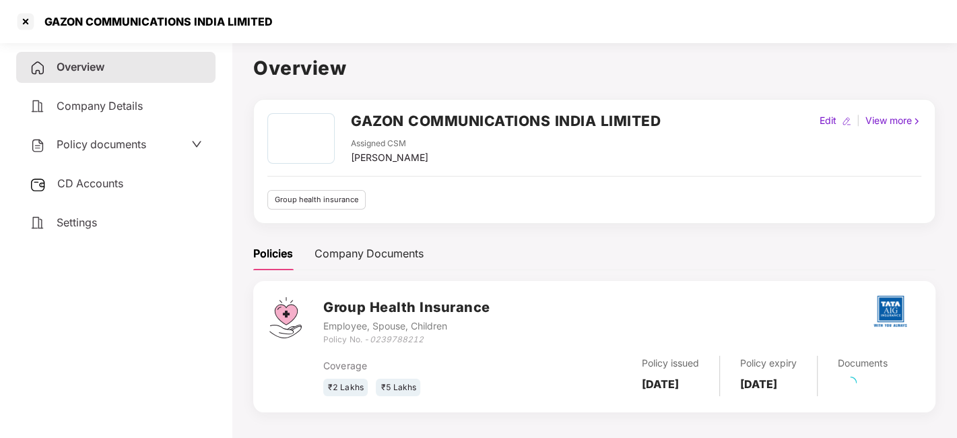
click at [108, 183] on span "CD Accounts" at bounding box center [90, 182] width 66 height 13
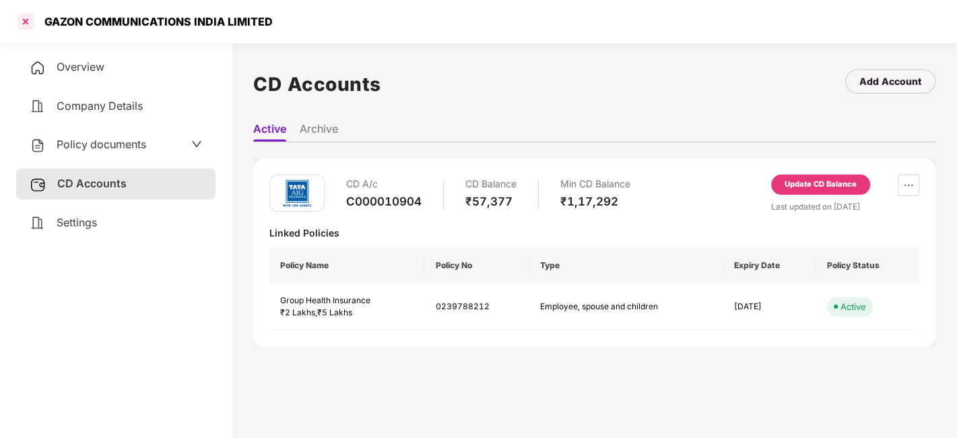
click at [26, 22] on div at bounding box center [26, 22] width 22 height 22
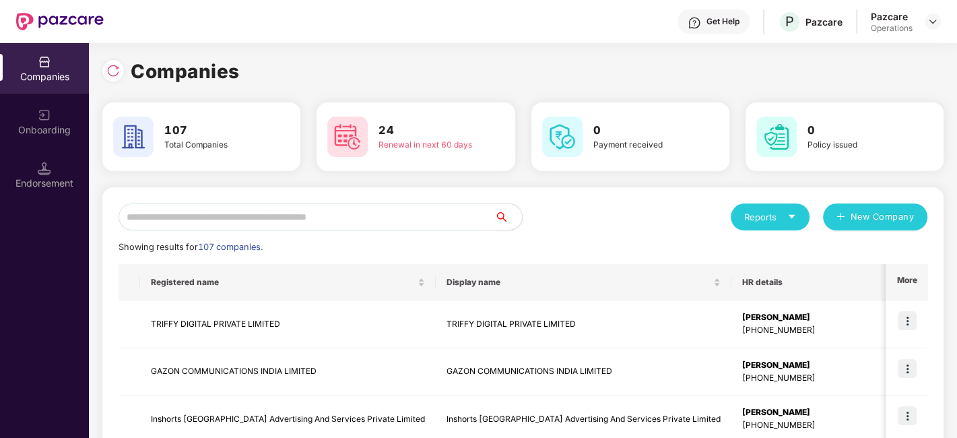
click at [229, 217] on input "text" at bounding box center [306, 216] width 376 height 27
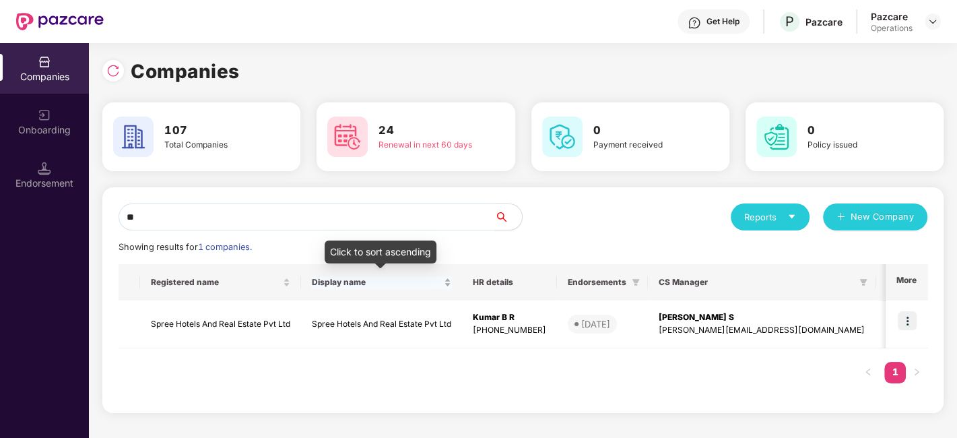
type input "*"
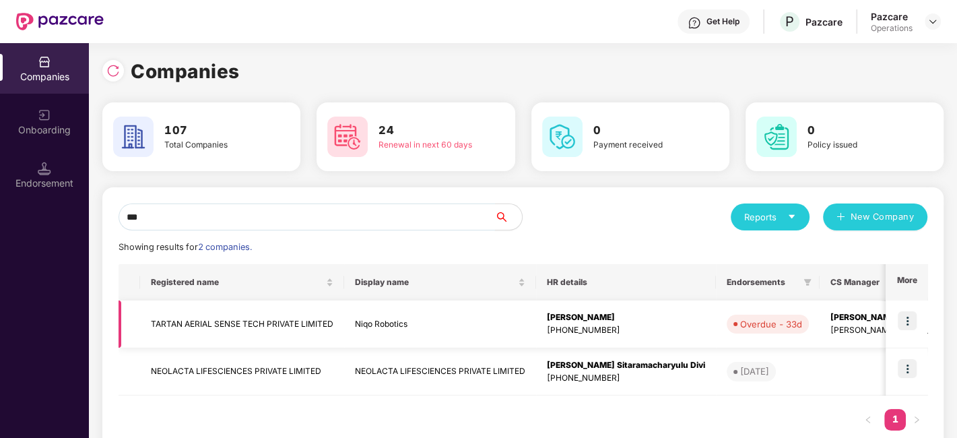
type input "***"
click at [908, 320] on img at bounding box center [906, 320] width 19 height 19
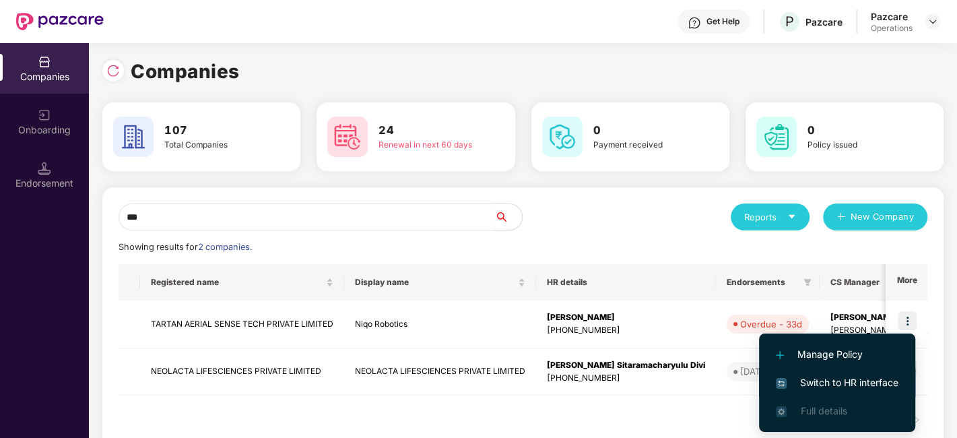
click at [829, 384] on span "Switch to HR interface" at bounding box center [837, 382] width 123 height 15
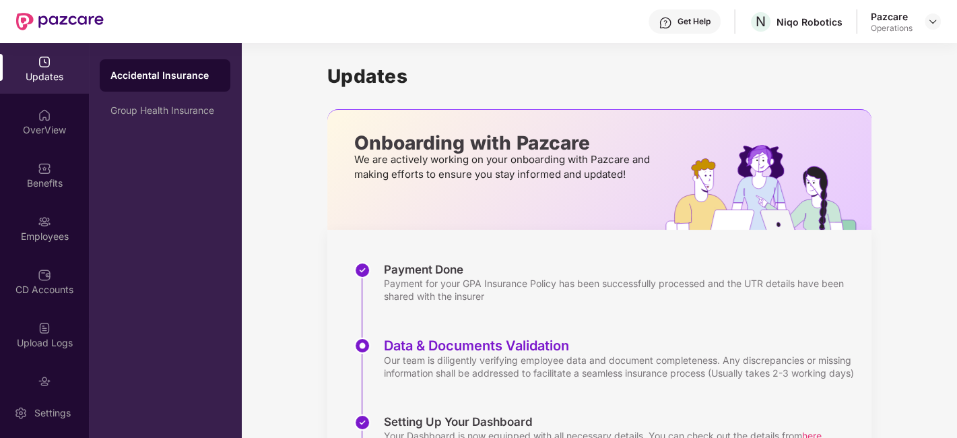
scroll to position [81, 0]
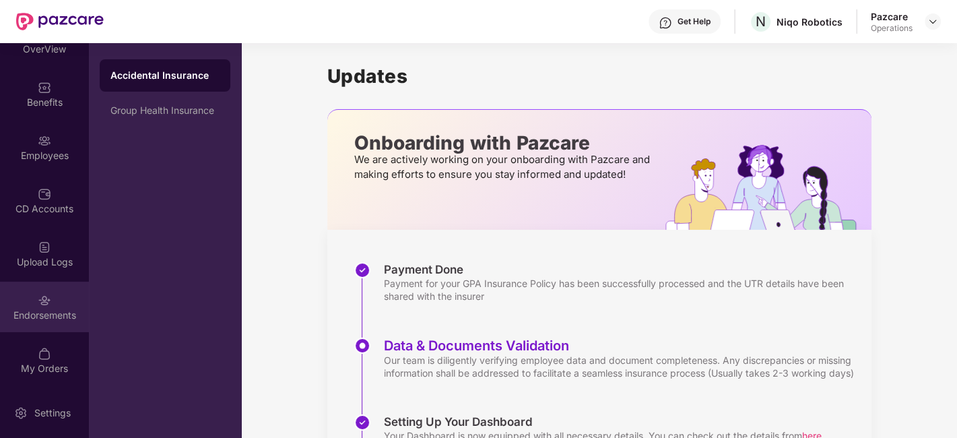
click at [32, 294] on div "Endorsements" at bounding box center [44, 306] width 89 height 50
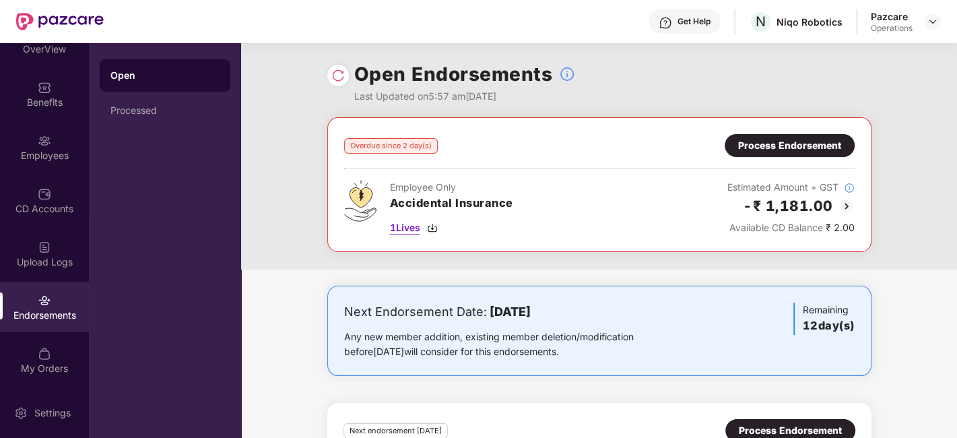
click at [404, 221] on span "1 Lives" at bounding box center [405, 227] width 30 height 15
click at [404, 227] on span "1 Lives" at bounding box center [405, 227] width 30 height 15
click at [750, 148] on div "Process Endorsement" at bounding box center [789, 145] width 103 height 15
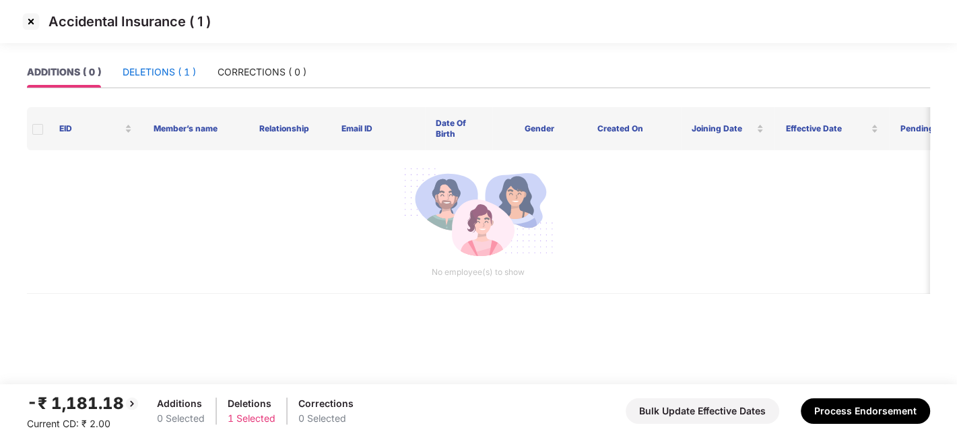
click at [148, 70] on div "DELETIONS ( 1 )" at bounding box center [159, 72] width 73 height 15
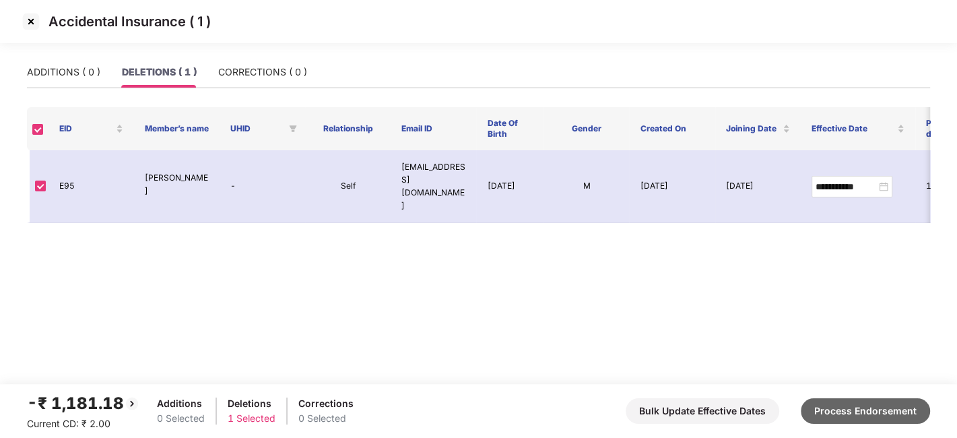
click at [856, 403] on button "Process Endorsement" at bounding box center [864, 411] width 129 height 26
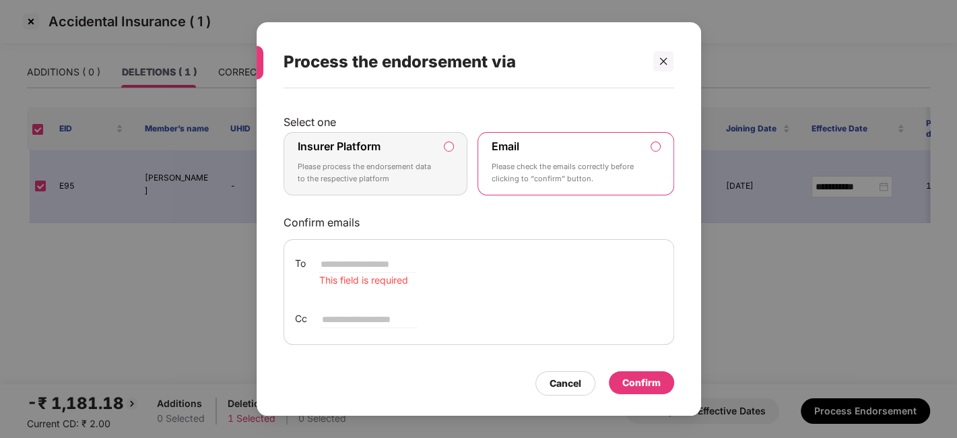
click at [364, 164] on p "Please process the endorsement data to the respective platform" at bounding box center [366, 173] width 137 height 24
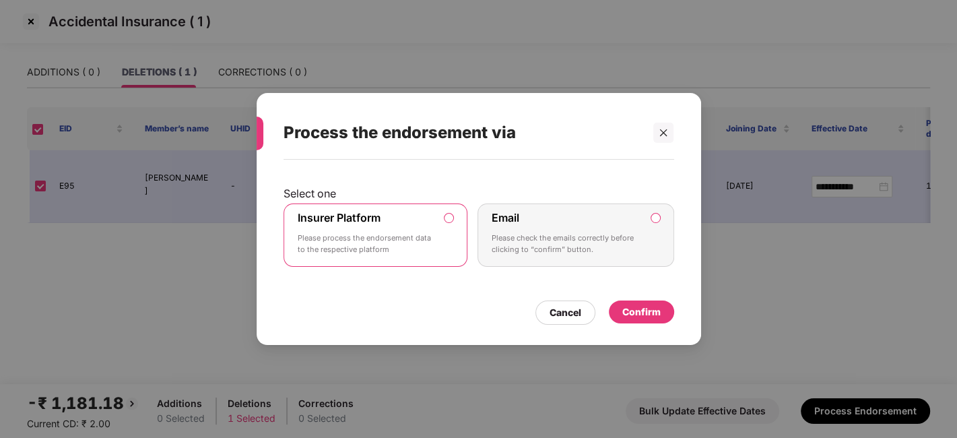
click at [647, 308] on div "Confirm" at bounding box center [641, 311] width 38 height 15
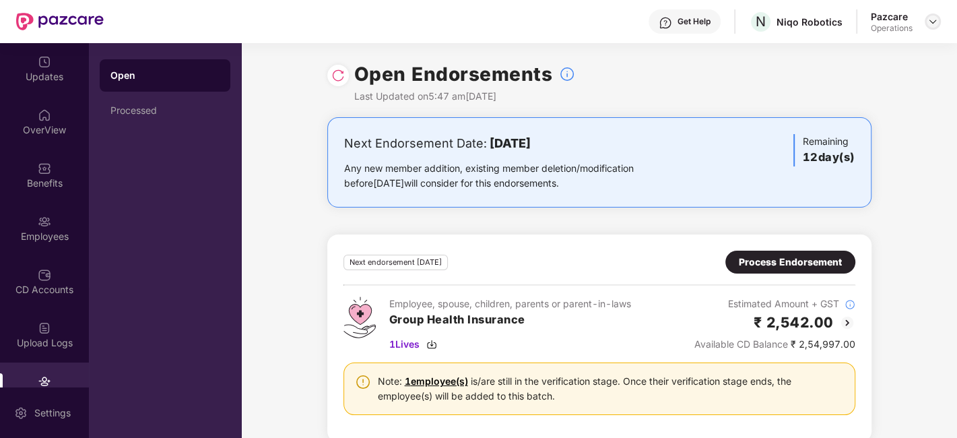
click at [932, 19] on img at bounding box center [932, 21] width 11 height 11
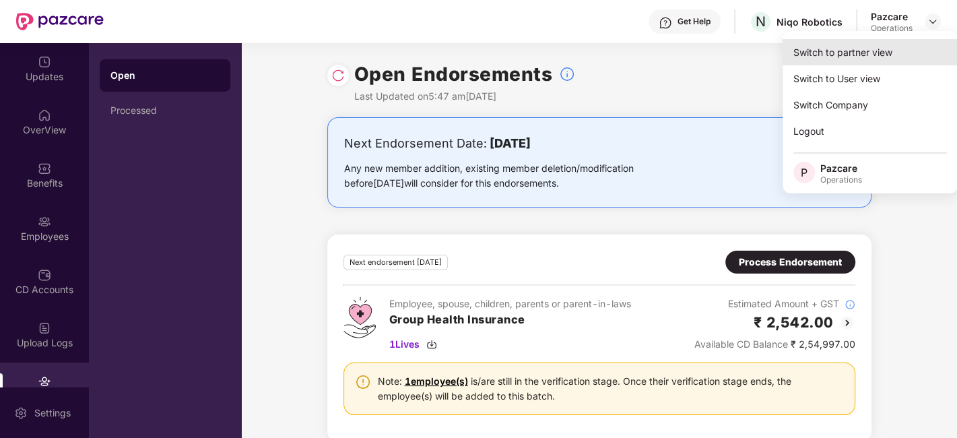
click at [850, 48] on div "Switch to partner view" at bounding box center [869, 52] width 175 height 26
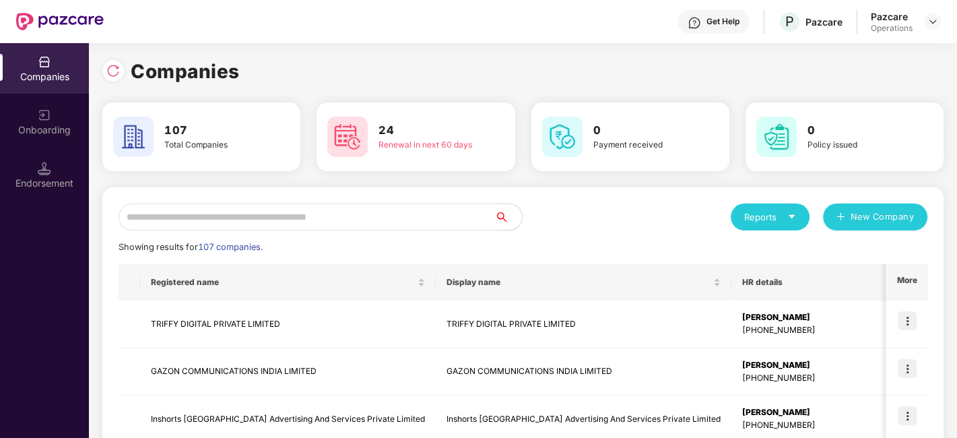
click at [362, 221] on input "text" at bounding box center [306, 216] width 376 height 27
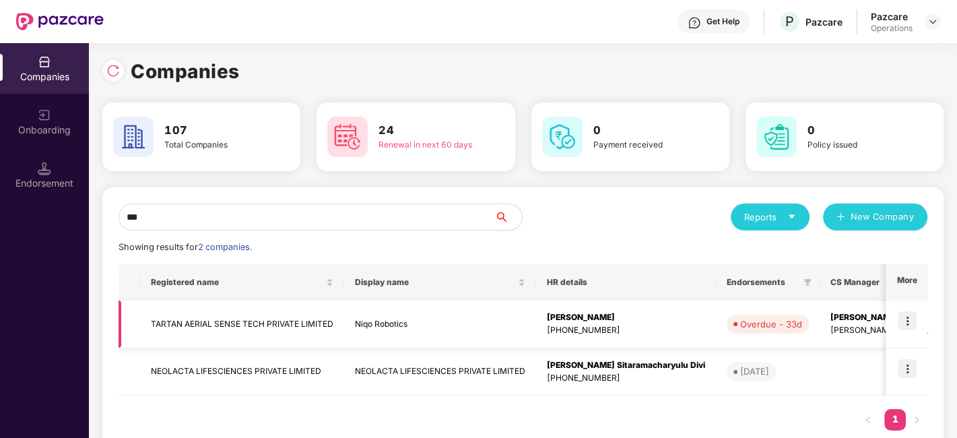
type input "***"
click at [205, 314] on td "TARTAN AERIAL SENSE TECH PRIVATE LIMITED" at bounding box center [242, 324] width 204 height 48
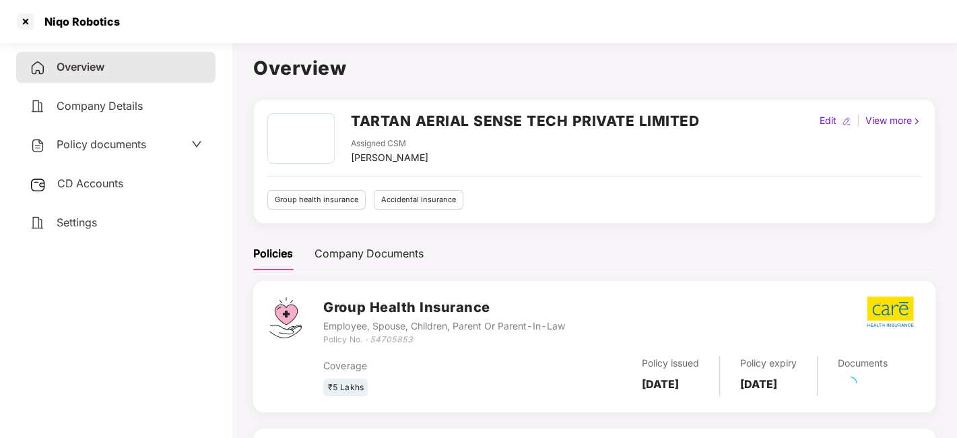
click at [104, 183] on span "CD Accounts" at bounding box center [90, 182] width 66 height 13
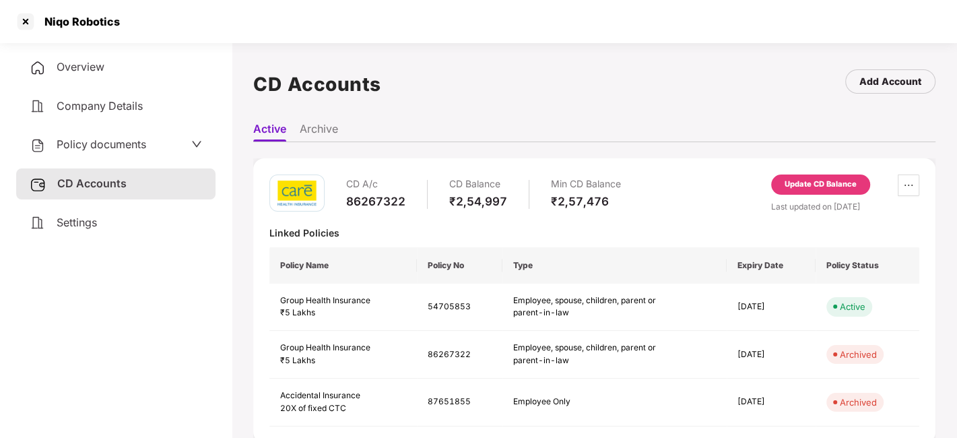
scroll to position [219, 0]
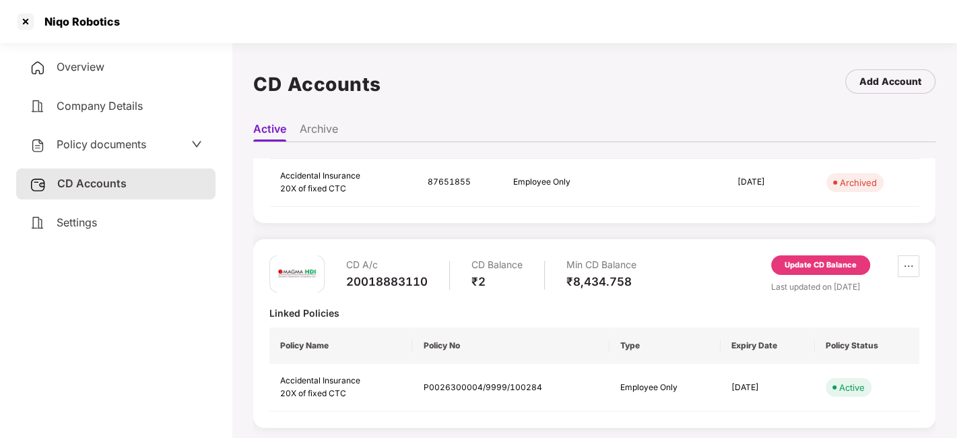
click at [802, 264] on div "Update CD Balance" at bounding box center [820, 265] width 72 height 12
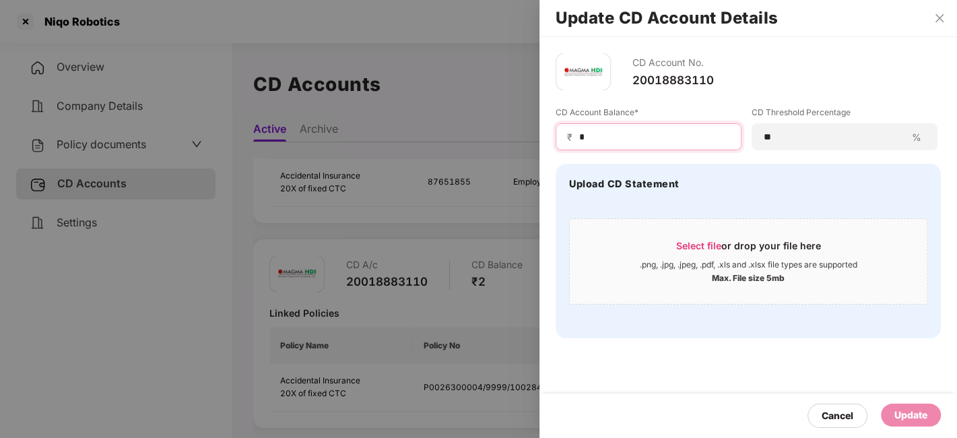
click at [586, 139] on input "*" at bounding box center [654, 137] width 152 height 14
type input "****"
click at [907, 411] on div "Update" at bounding box center [910, 414] width 33 height 15
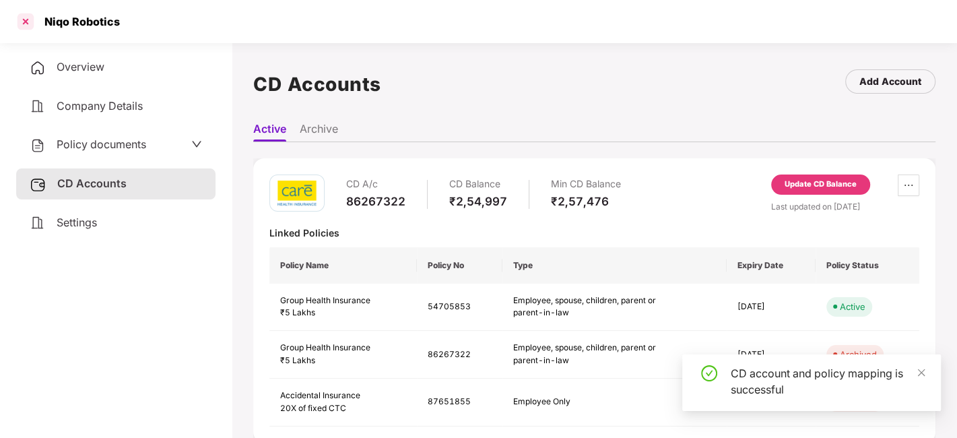
click at [25, 20] on div at bounding box center [26, 22] width 22 height 22
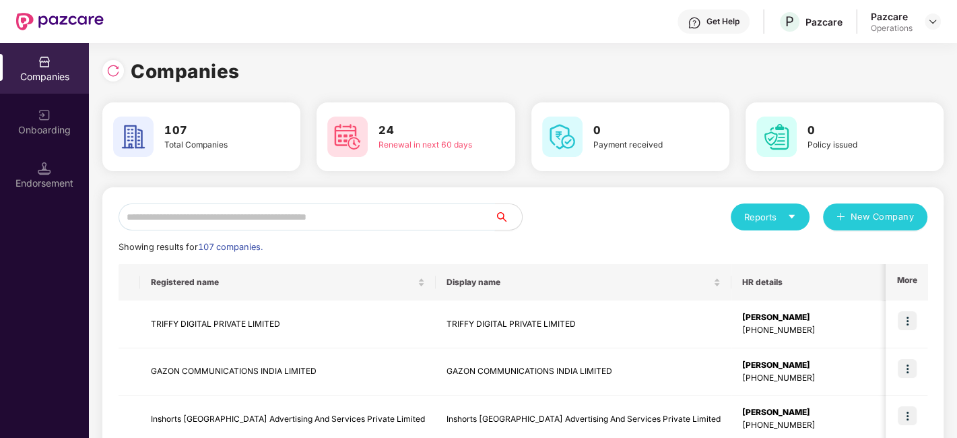
click at [234, 208] on input "text" at bounding box center [306, 216] width 376 height 27
click at [265, 225] on input "text" at bounding box center [306, 216] width 376 height 27
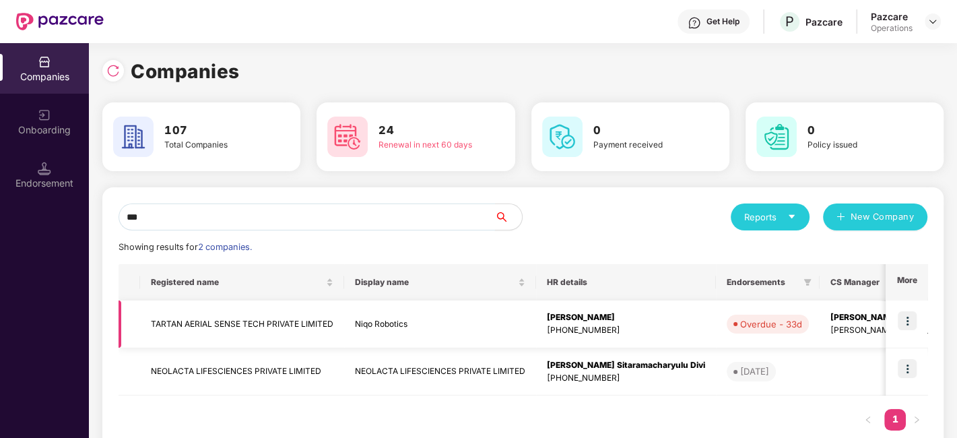
type input "***"
click at [910, 319] on img at bounding box center [906, 320] width 19 height 19
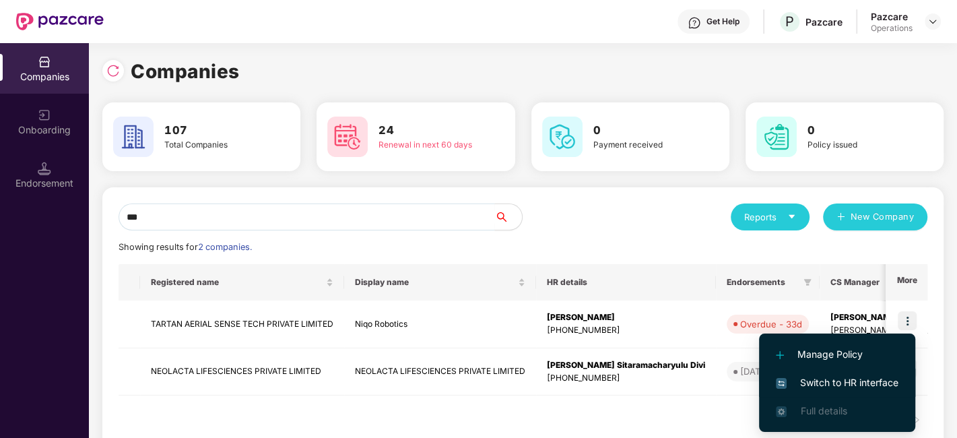
click at [838, 386] on span "Switch to HR interface" at bounding box center [837, 382] width 123 height 15
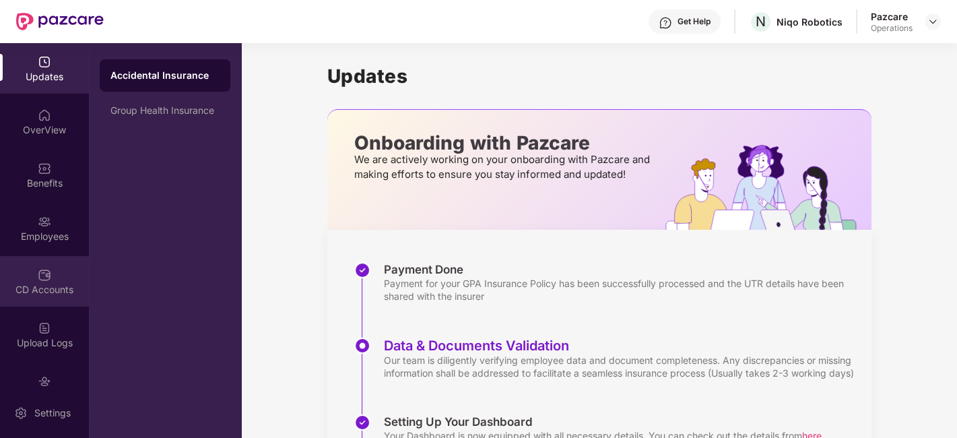
scroll to position [81, 0]
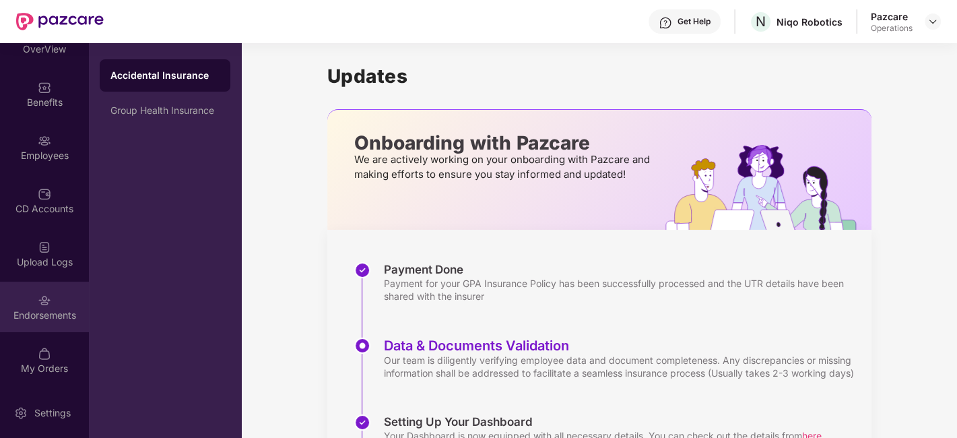
click at [30, 294] on div "Endorsements" at bounding box center [44, 306] width 89 height 50
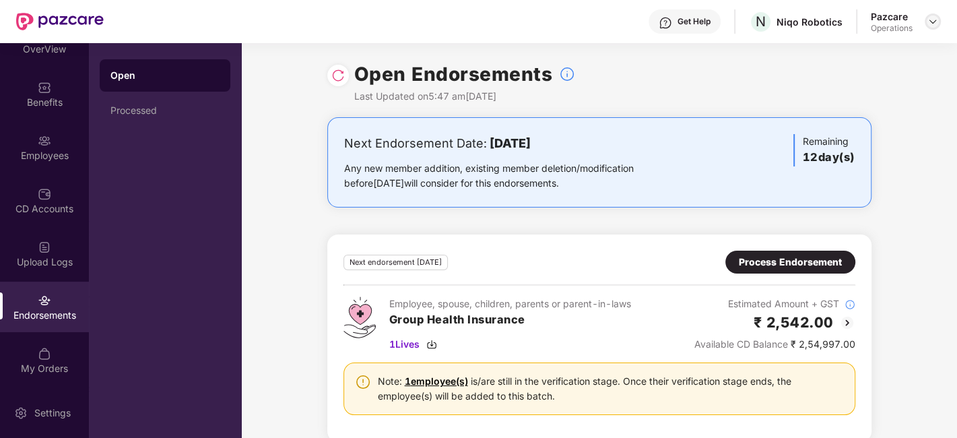
click at [931, 21] on img at bounding box center [932, 21] width 11 height 11
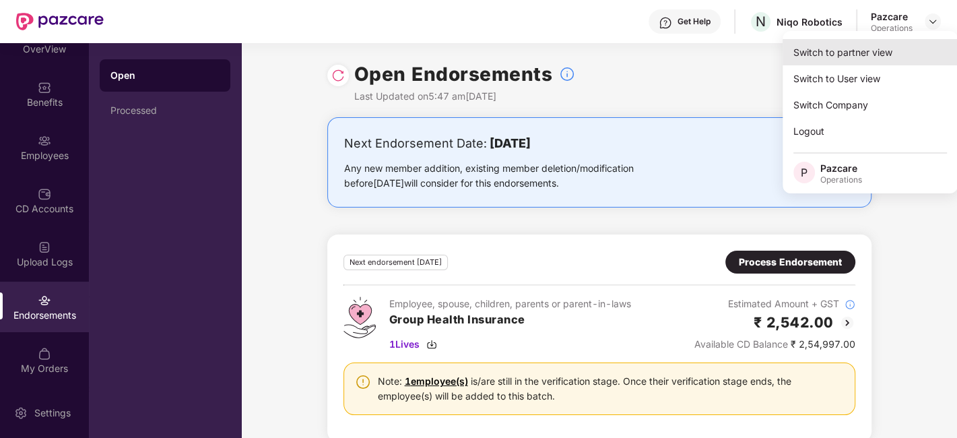
click at [828, 50] on div "Switch to partner view" at bounding box center [869, 52] width 175 height 26
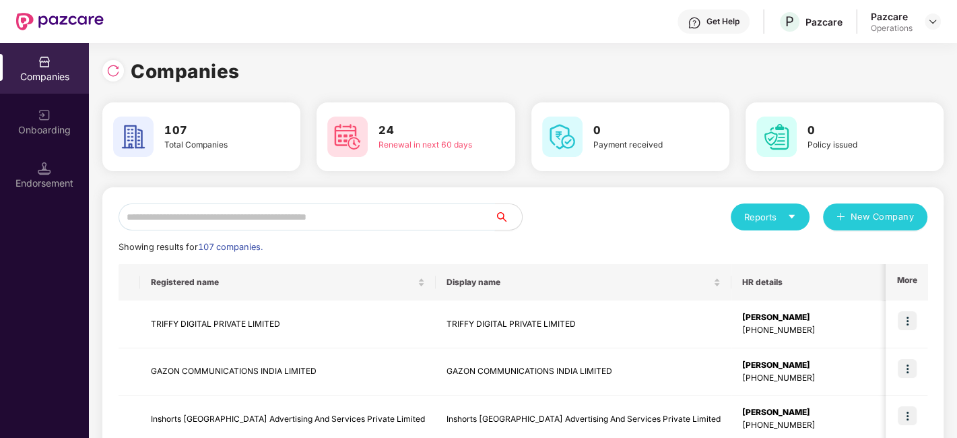
click at [337, 211] on input "text" at bounding box center [306, 216] width 376 height 27
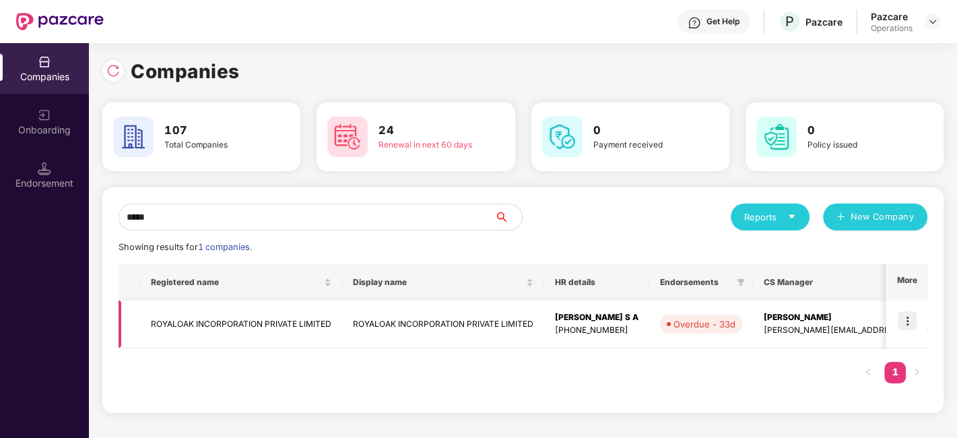
type input "*****"
click at [905, 316] on img at bounding box center [906, 320] width 19 height 19
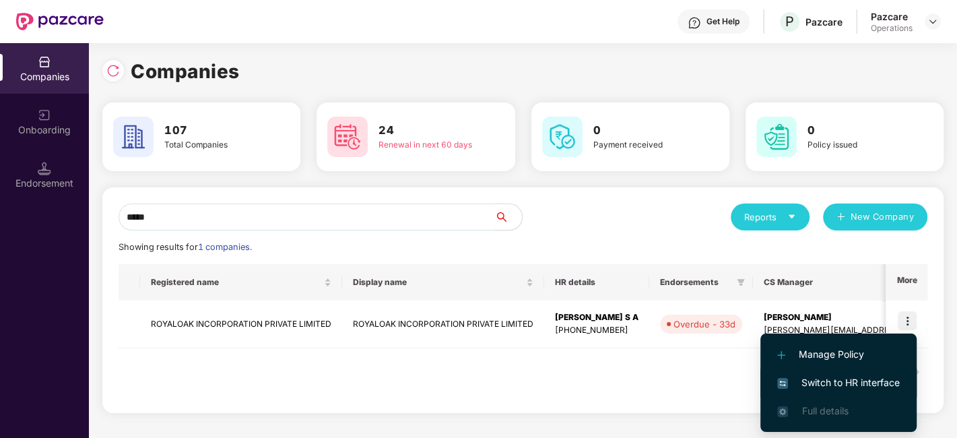
click at [808, 382] on span "Switch to HR interface" at bounding box center [838, 382] width 123 height 15
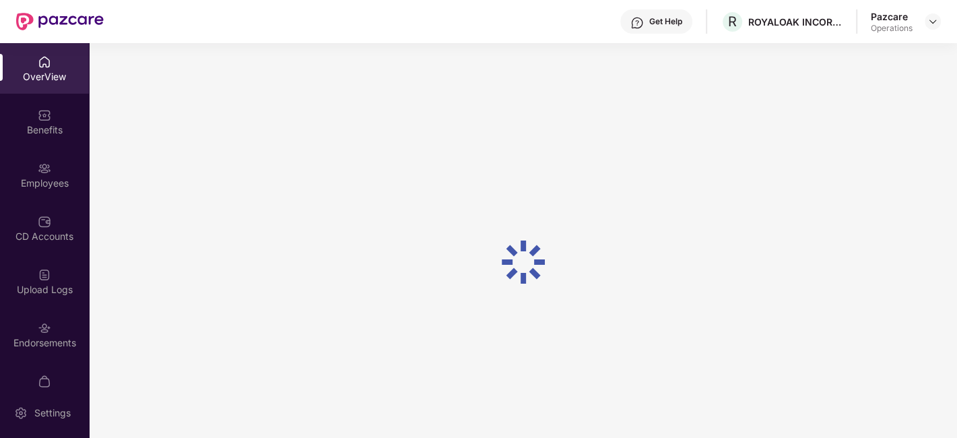
scroll to position [28, 0]
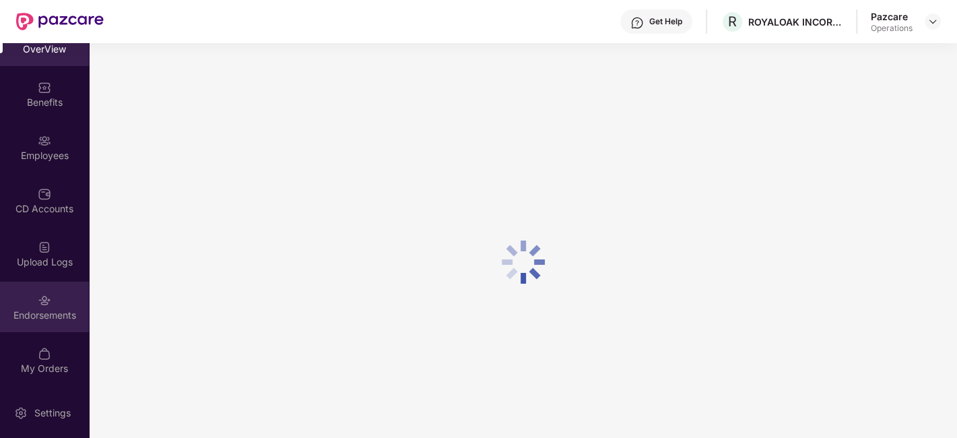
click at [34, 310] on div "Endorsements" at bounding box center [44, 314] width 89 height 13
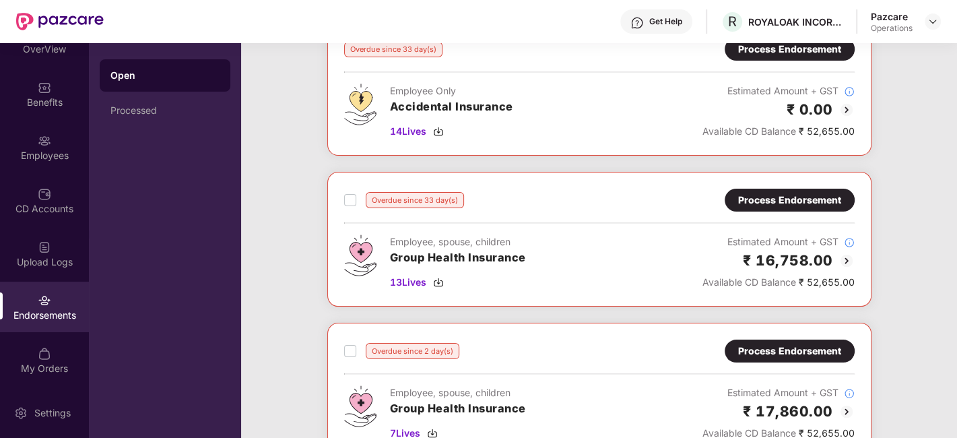
scroll to position [96, 0]
click at [930, 25] on img at bounding box center [932, 21] width 11 height 11
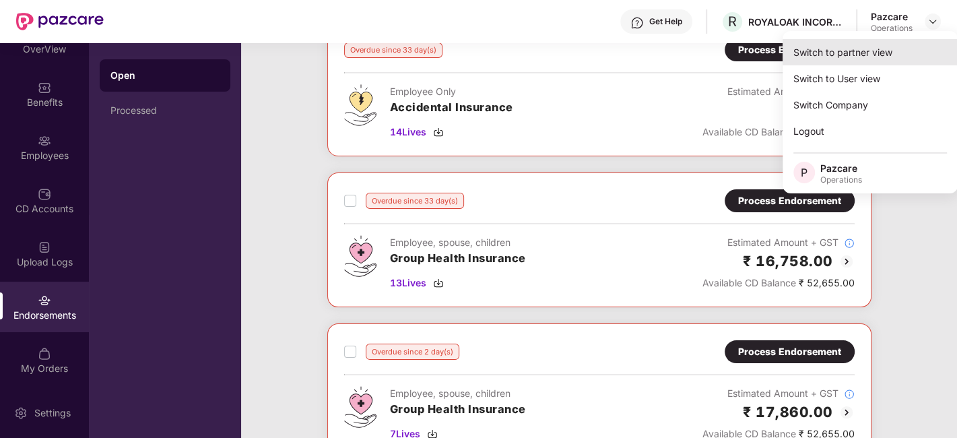
click at [834, 59] on div "Switch to partner view" at bounding box center [869, 52] width 175 height 26
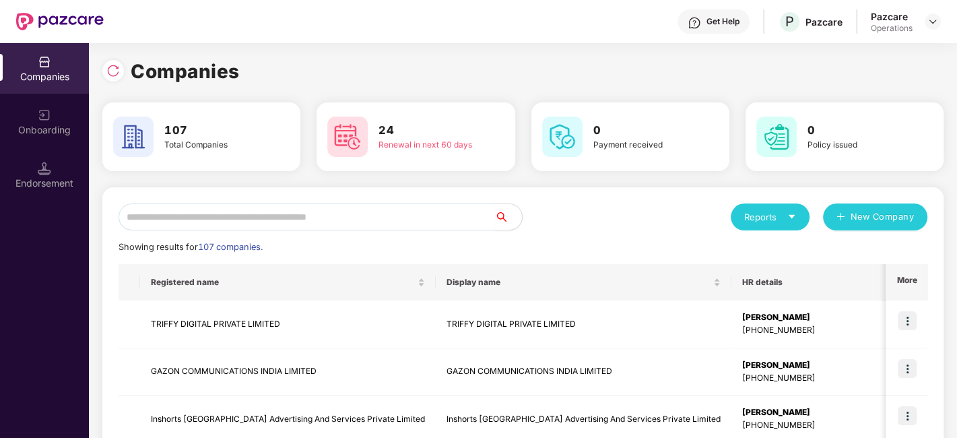
scroll to position [0, 1]
click at [345, 222] on input "text" at bounding box center [306, 216] width 376 height 27
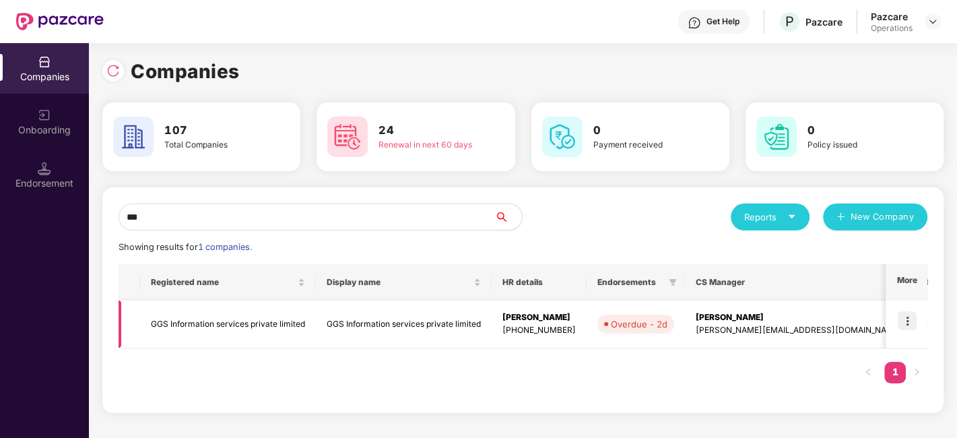
type input "***"
click at [902, 320] on img at bounding box center [906, 320] width 19 height 19
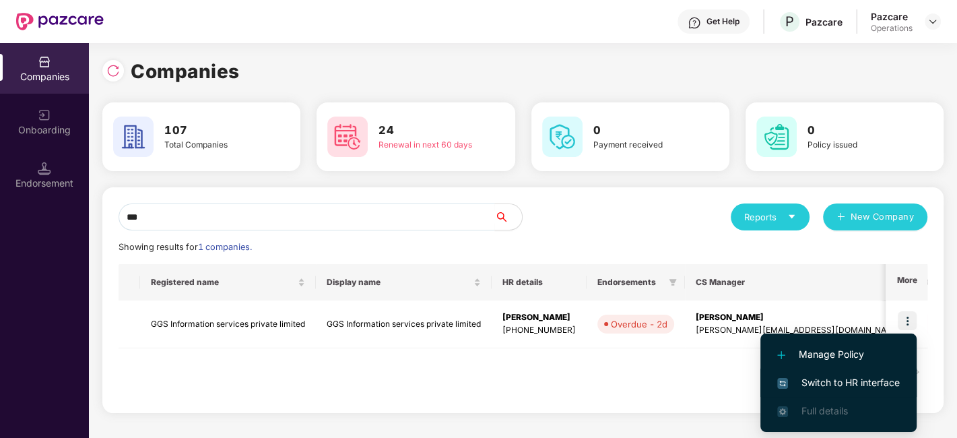
click at [825, 382] on span "Switch to HR interface" at bounding box center [838, 382] width 123 height 15
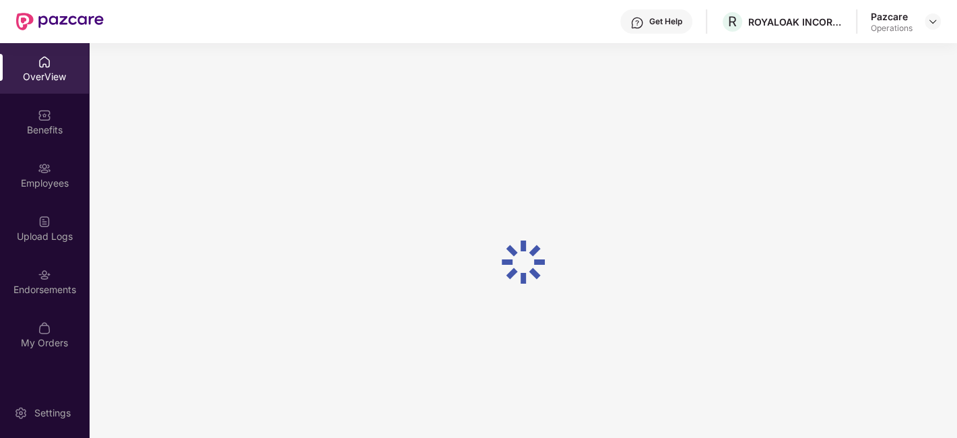
scroll to position [42, 0]
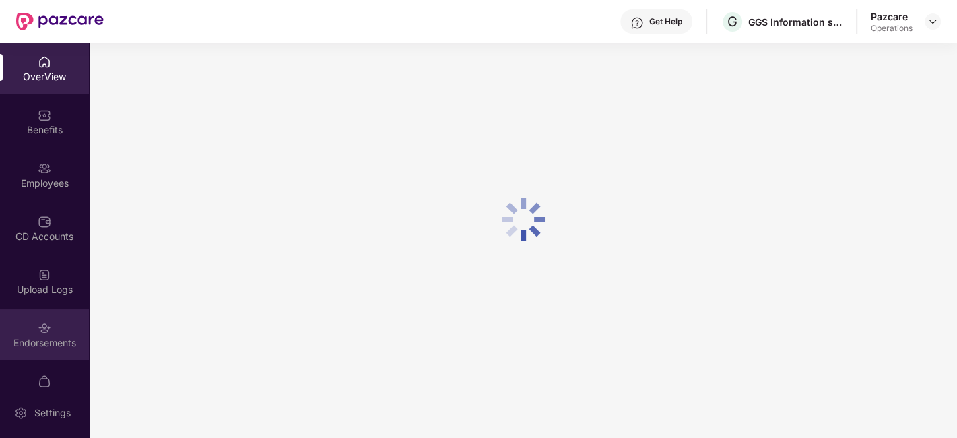
click at [22, 336] on div "Endorsements" at bounding box center [44, 342] width 89 height 13
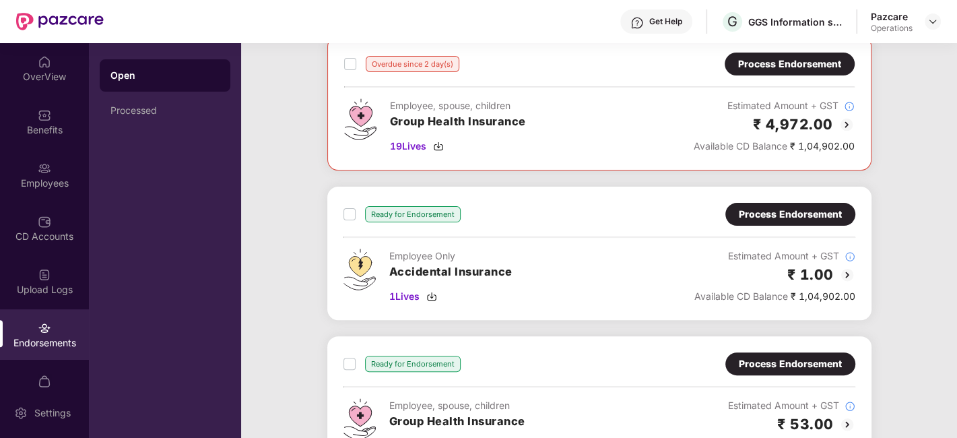
scroll to position [0, 0]
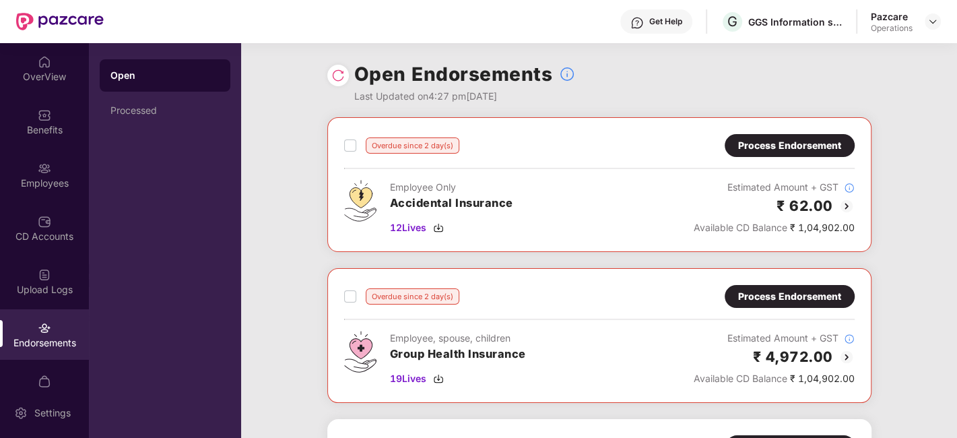
click at [335, 69] on img at bounding box center [337, 75] width 13 height 13
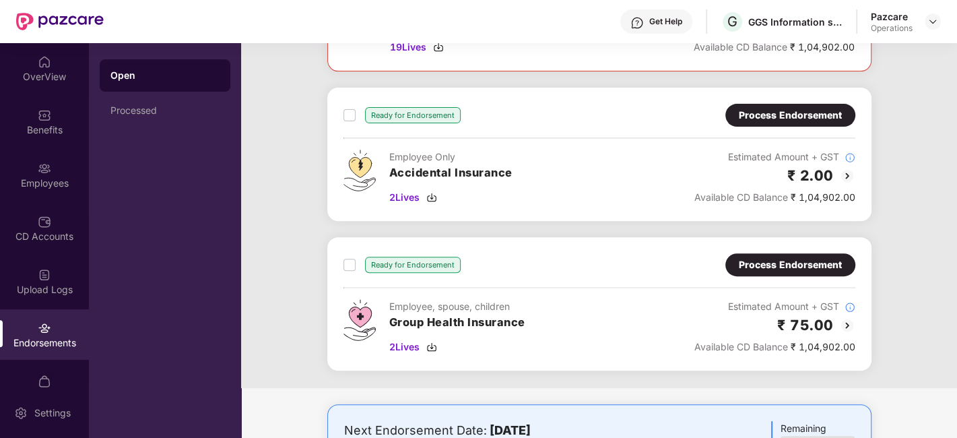
scroll to position [411, 0]
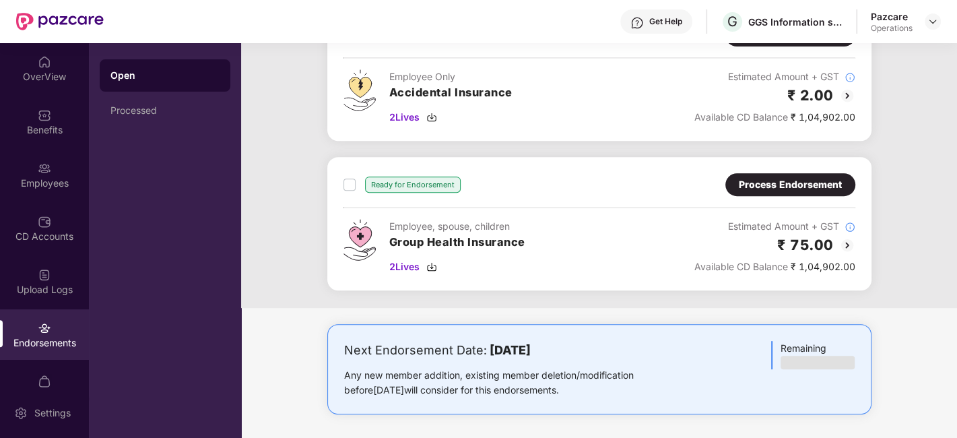
click at [769, 183] on div "Process Endorsement" at bounding box center [790, 184] width 103 height 15
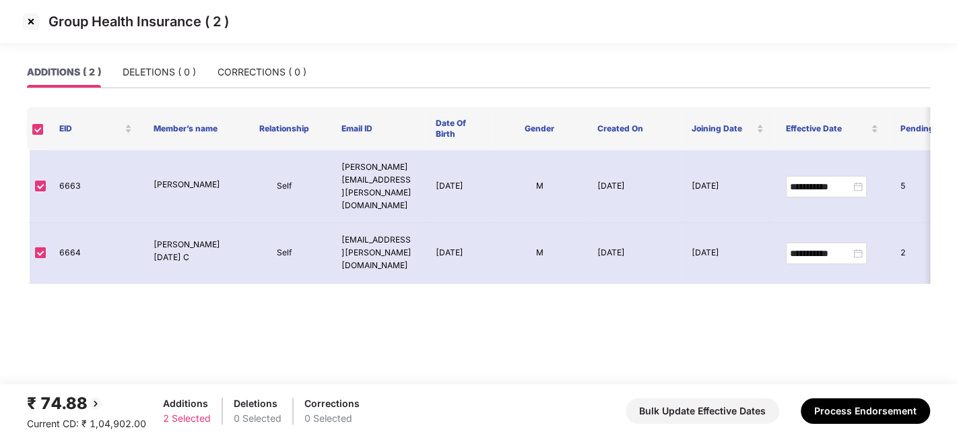
click at [27, 18] on img at bounding box center [31, 22] width 22 height 22
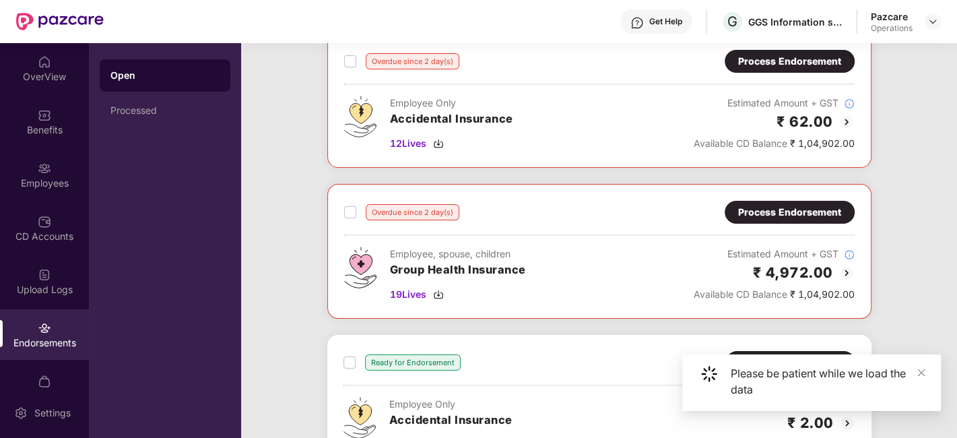
scroll to position [83, 0]
click at [776, 216] on div "Process Endorsement" at bounding box center [789, 212] width 103 height 15
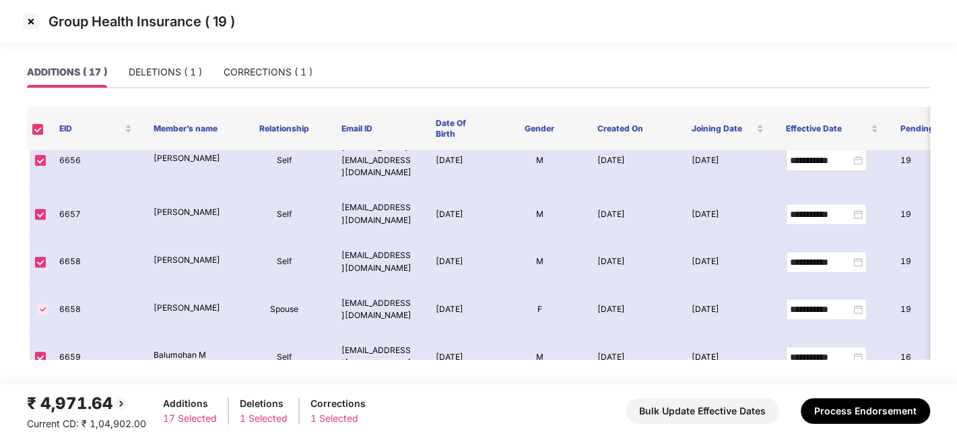
scroll to position [629, 0]
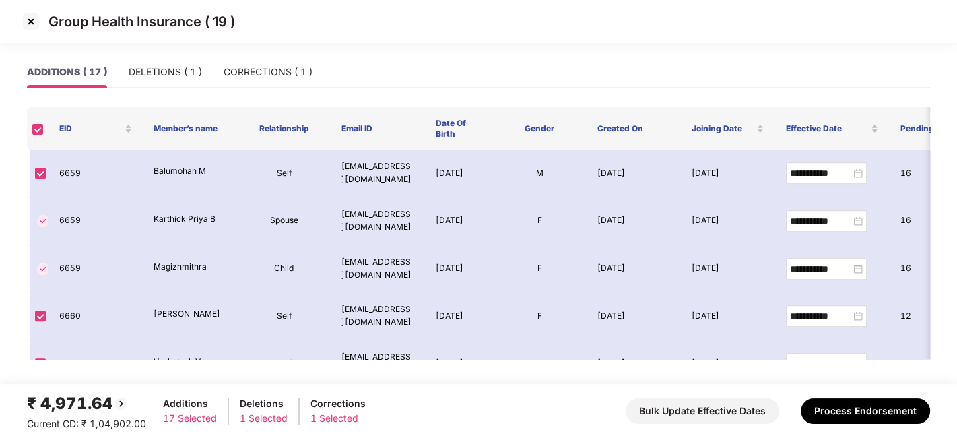
click at [28, 23] on img at bounding box center [31, 22] width 22 height 22
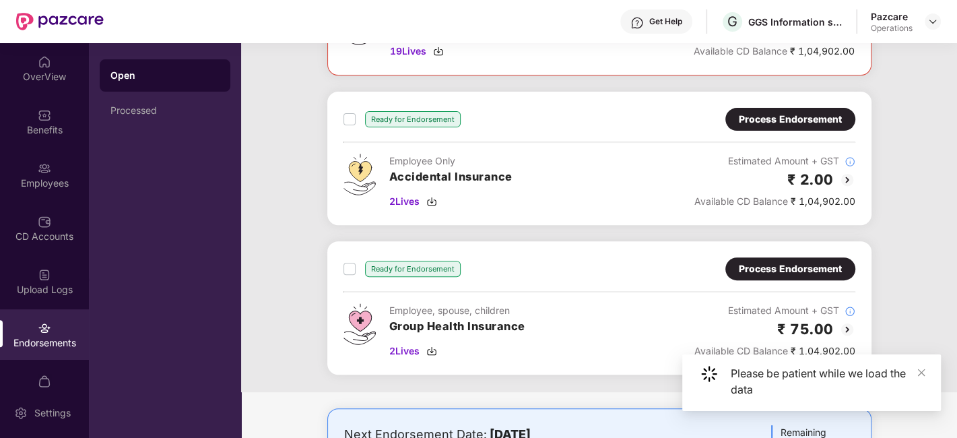
scroll to position [329, 0]
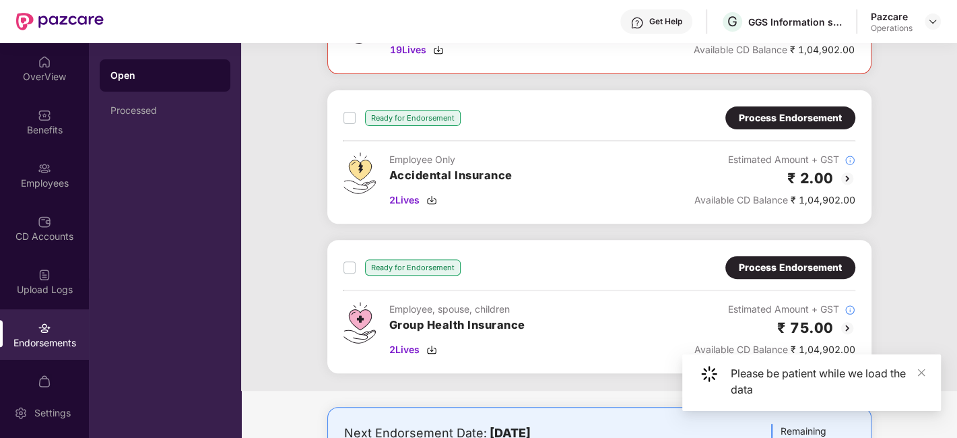
click at [795, 252] on div "Ready for Endorsement Process Endorsement Employee, spouse, children Group Heal…" at bounding box center [599, 306] width 544 height 133
click at [794, 265] on div "Process Endorsement" at bounding box center [790, 267] width 103 height 15
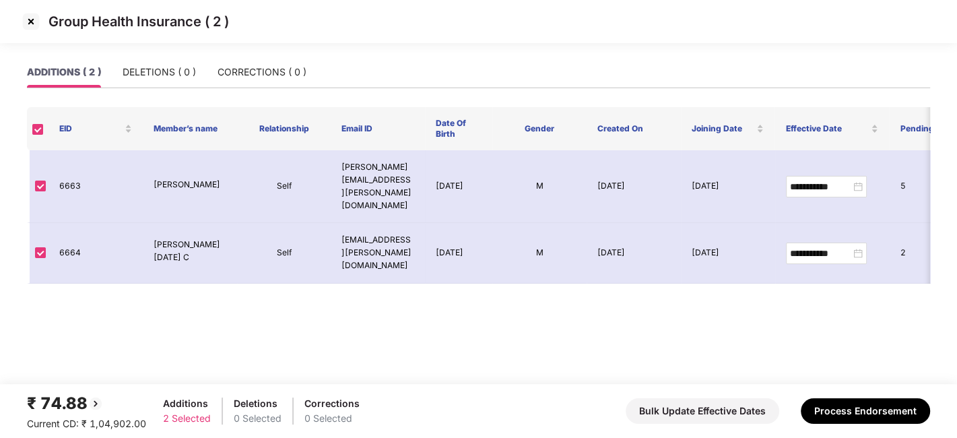
click at [30, 23] on img at bounding box center [31, 22] width 22 height 22
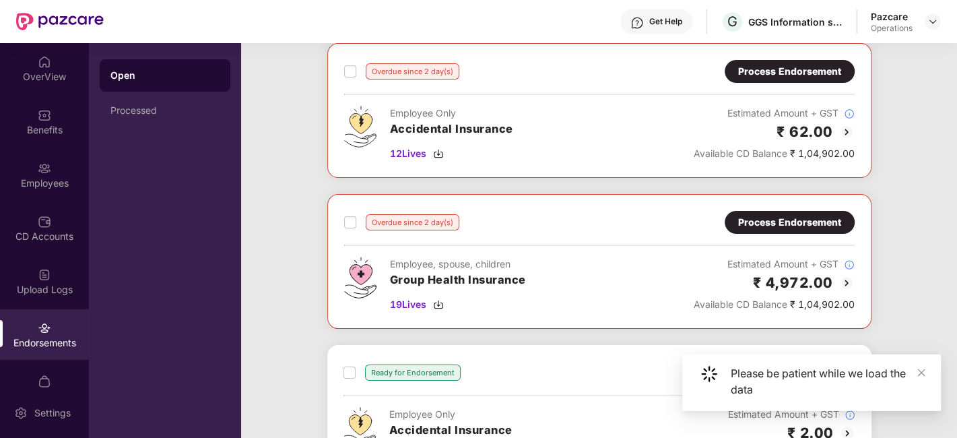
scroll to position [0, 0]
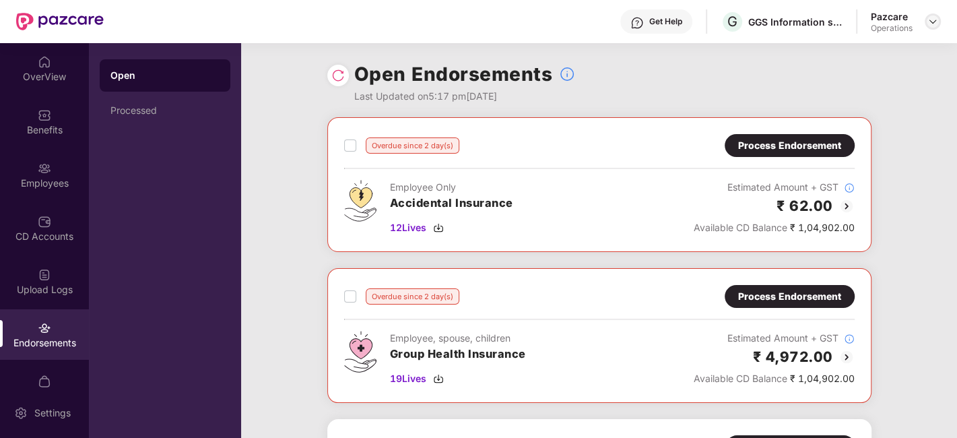
click at [934, 24] on img at bounding box center [932, 21] width 11 height 11
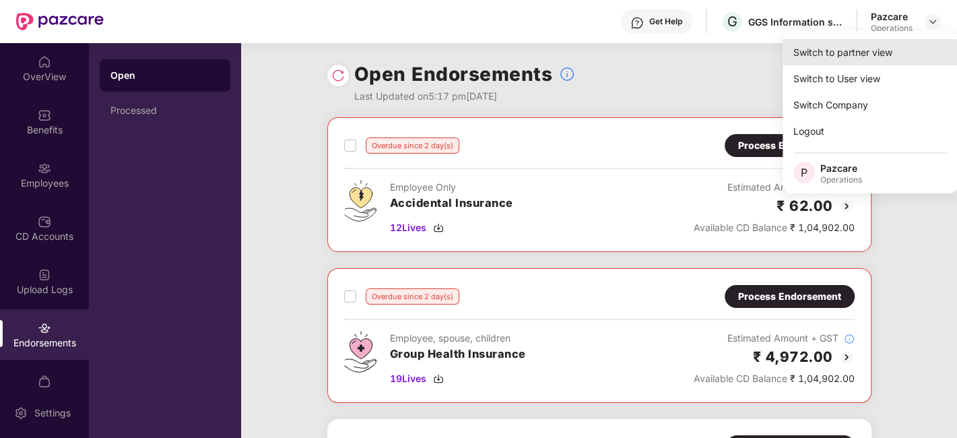
click at [860, 50] on div "Switch to partner view" at bounding box center [869, 52] width 175 height 26
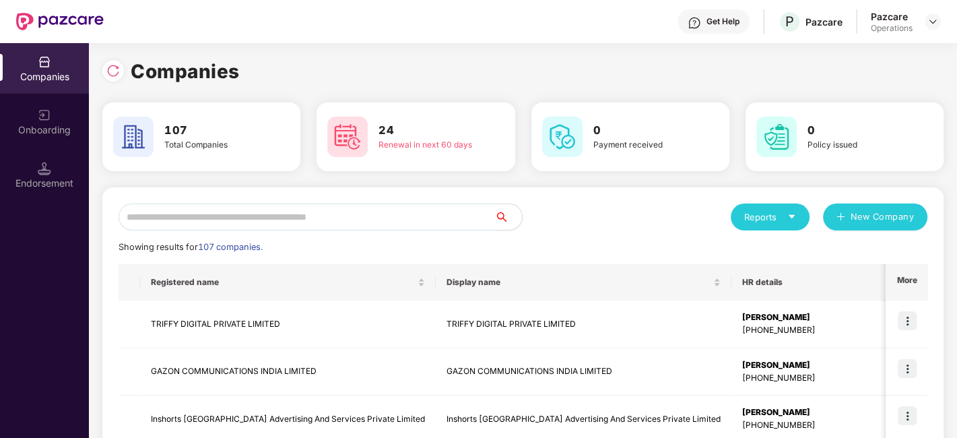
click at [356, 217] on input "text" at bounding box center [306, 216] width 376 height 27
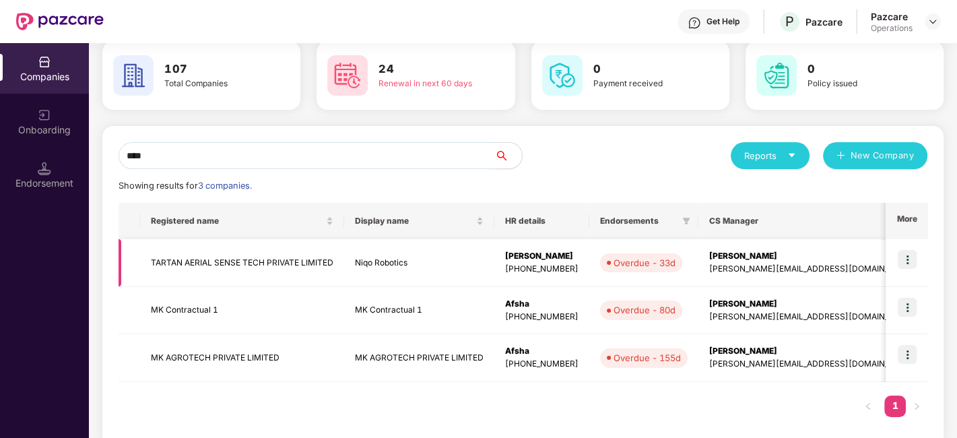
scroll to position [61, 0]
type input "****"
click at [910, 351] on img at bounding box center [906, 354] width 19 height 19
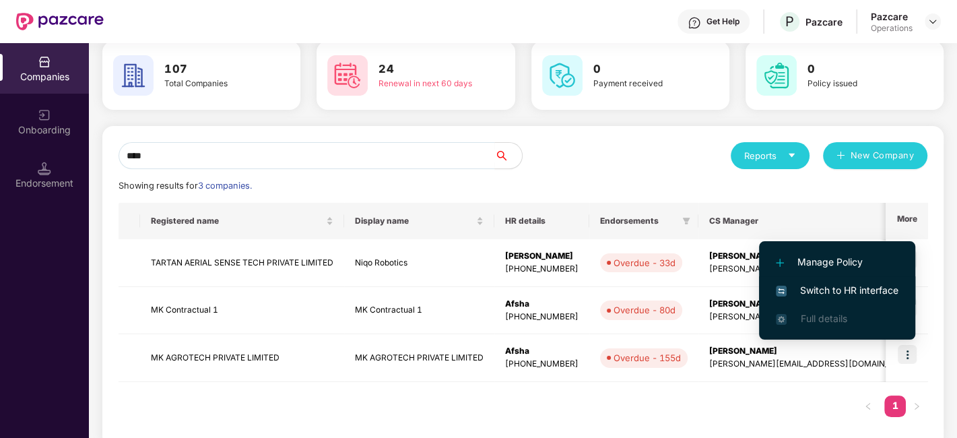
click at [829, 289] on span "Switch to HR interface" at bounding box center [837, 290] width 123 height 15
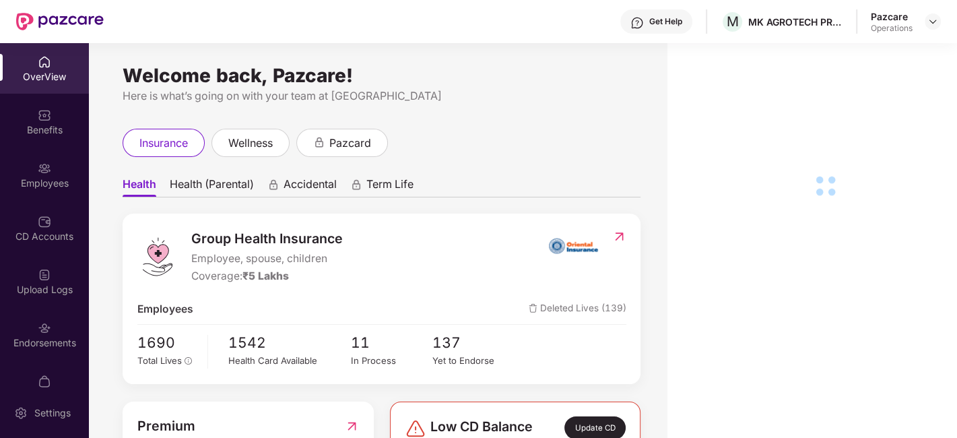
scroll to position [28, 0]
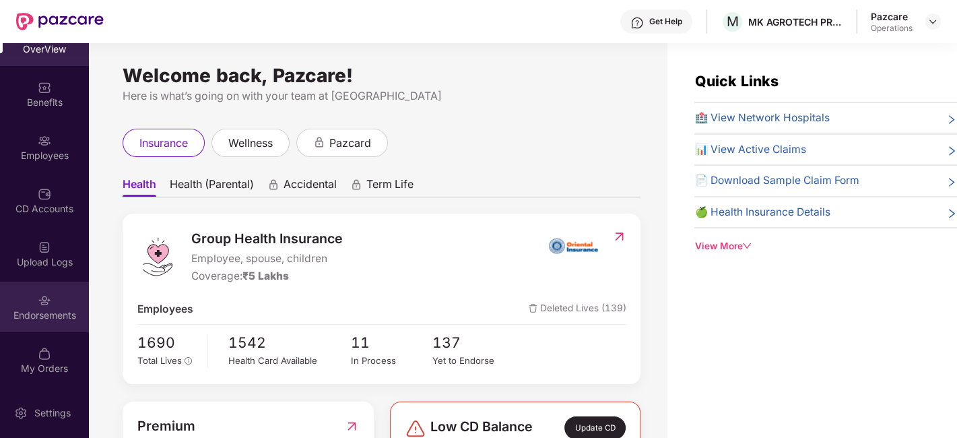
click at [28, 301] on div "Endorsements" at bounding box center [44, 306] width 89 height 50
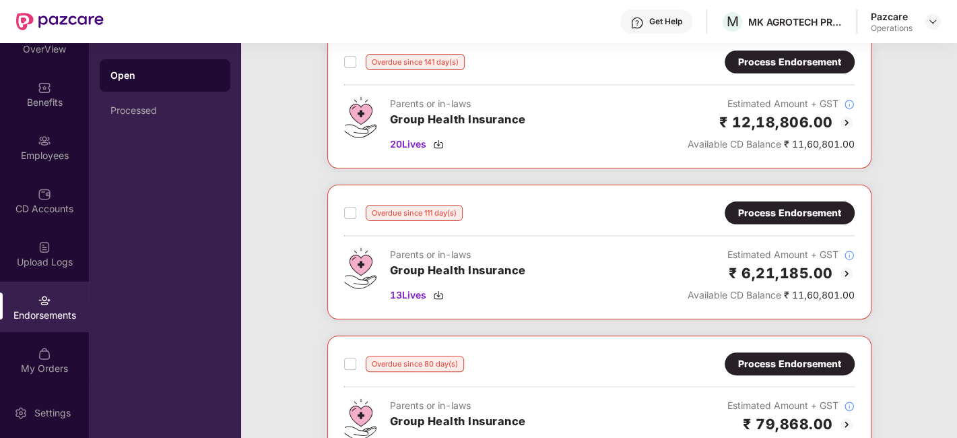
scroll to position [0, 0]
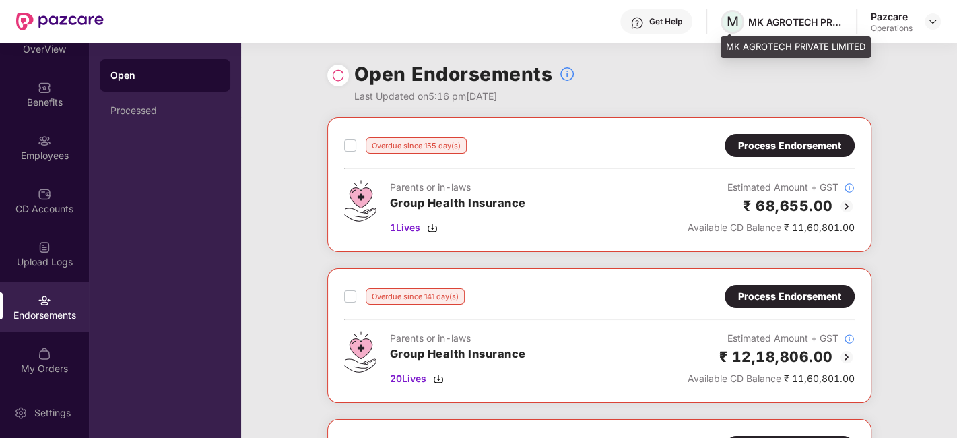
click at [730, 19] on span "M" at bounding box center [732, 21] width 12 height 16
click at [736, 26] on span "M" at bounding box center [732, 21] width 12 height 16
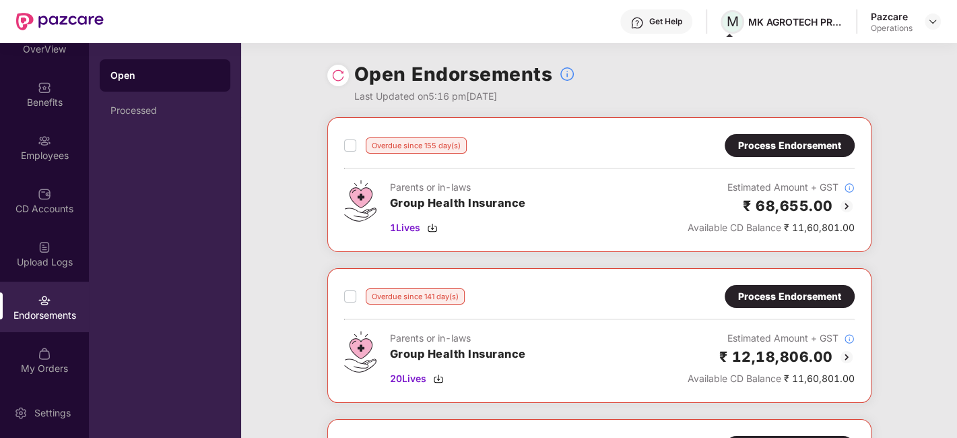
click at [728, 20] on span "M" at bounding box center [732, 21] width 12 height 16
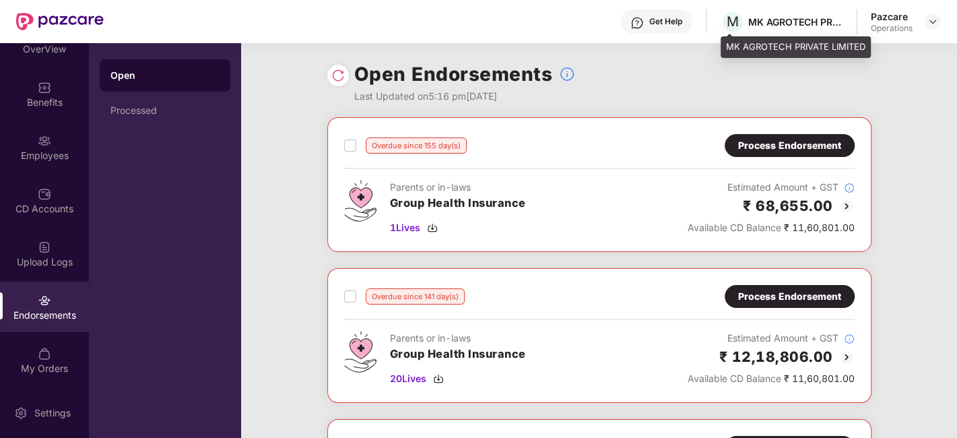
click at [755, 47] on div "MK AGROTECH PRIVATE LIMITED" at bounding box center [795, 47] width 150 height 22
copy div "MK AGROTECH PRIVATE LIMITED"
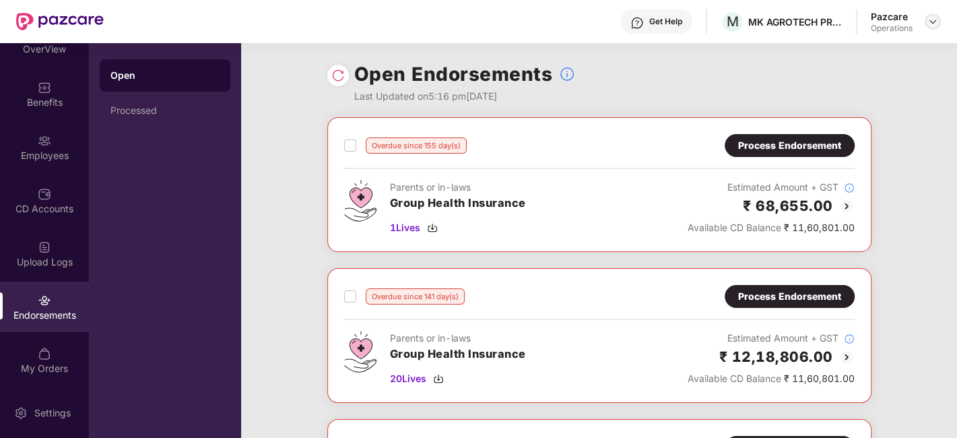
click at [931, 21] on img at bounding box center [932, 21] width 11 height 11
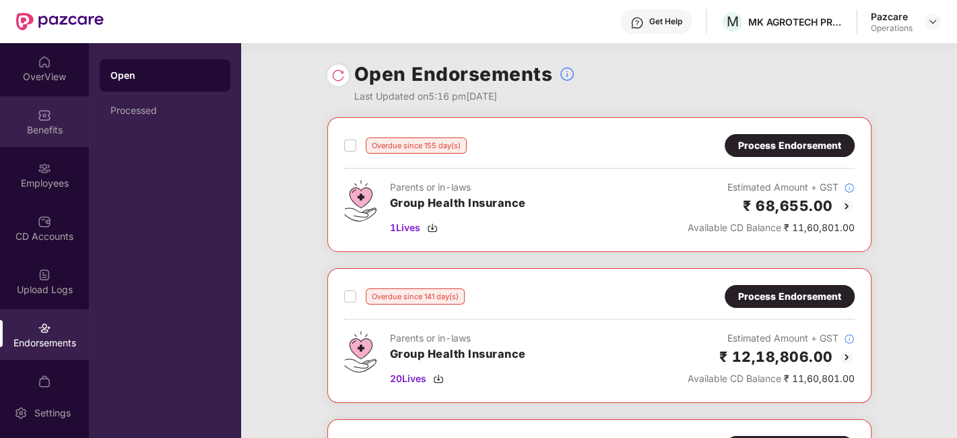
click at [24, 123] on div "Benefits" at bounding box center [44, 129] width 89 height 13
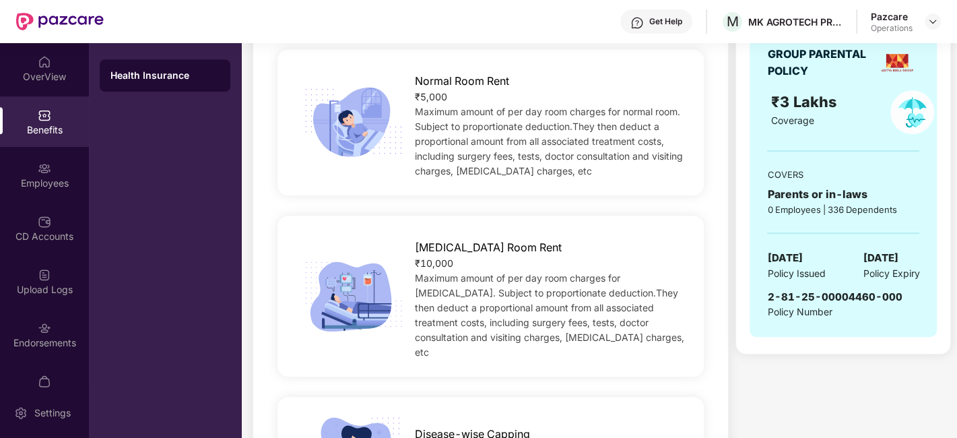
scroll to position [483, 0]
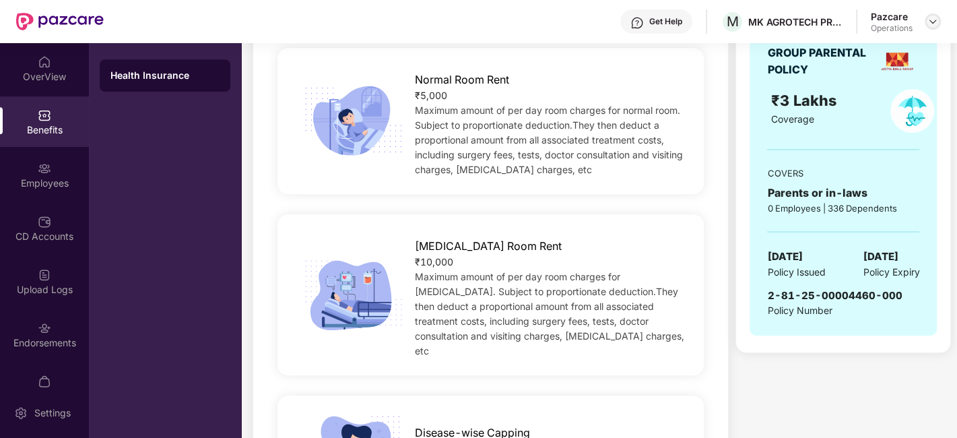
click at [932, 20] on img at bounding box center [932, 21] width 11 height 11
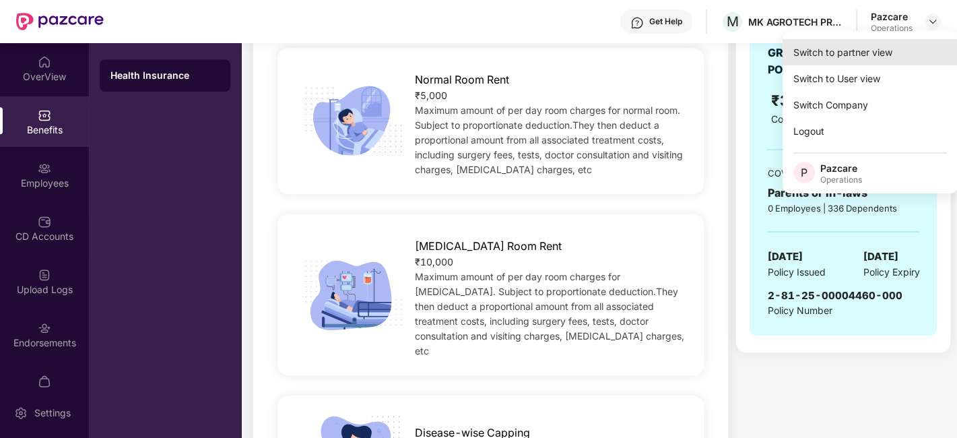
click at [813, 50] on div "Switch to partner view" at bounding box center [869, 52] width 175 height 26
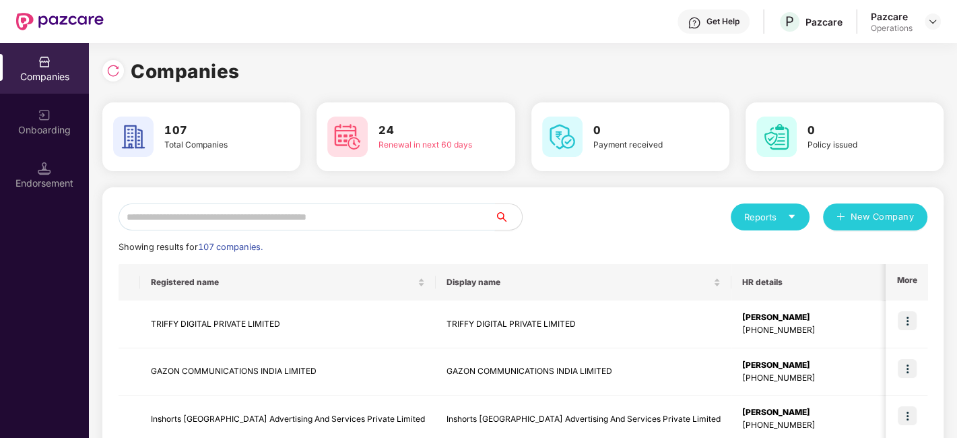
click at [417, 214] on input "text" at bounding box center [306, 216] width 376 height 27
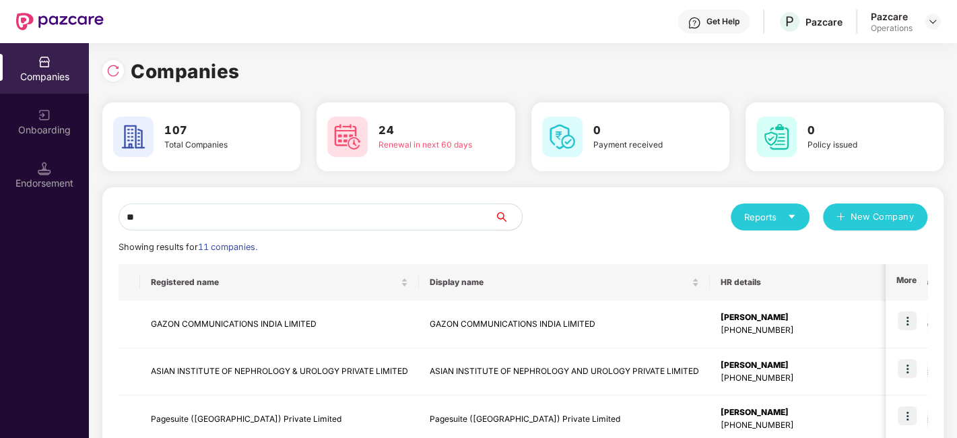
type input "*"
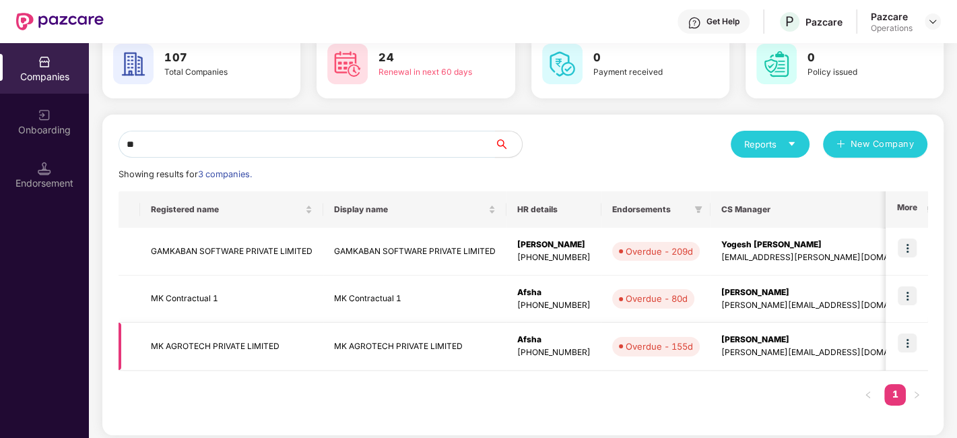
scroll to position [73, 0]
type input "**"
click at [900, 296] on img at bounding box center [906, 295] width 19 height 19
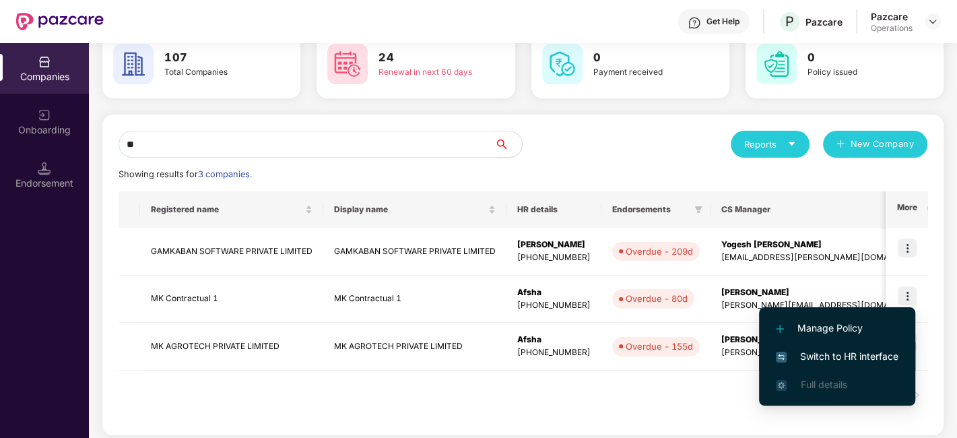
click at [842, 353] on span "Switch to HR interface" at bounding box center [837, 356] width 123 height 15
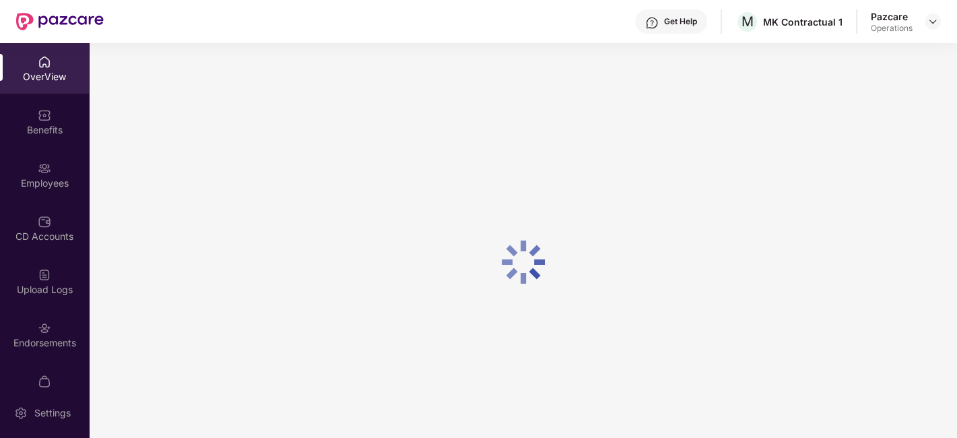
scroll to position [28, 0]
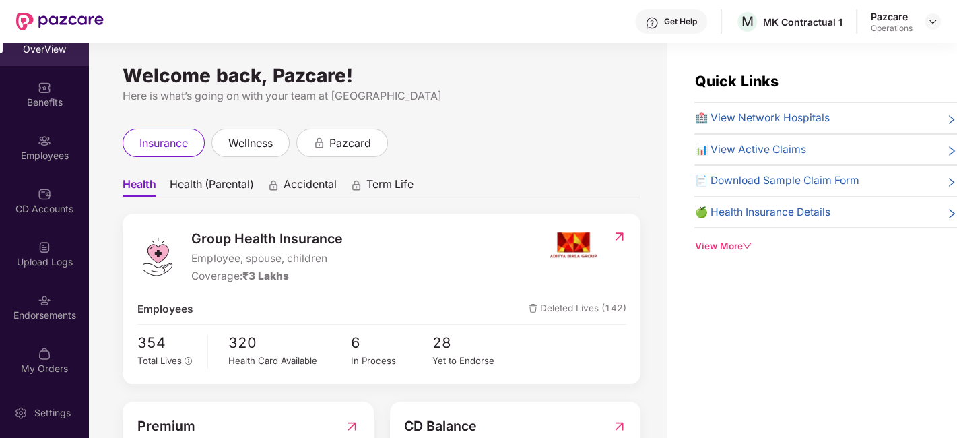
click at [31, 300] on div "Endorsements" at bounding box center [44, 306] width 89 height 50
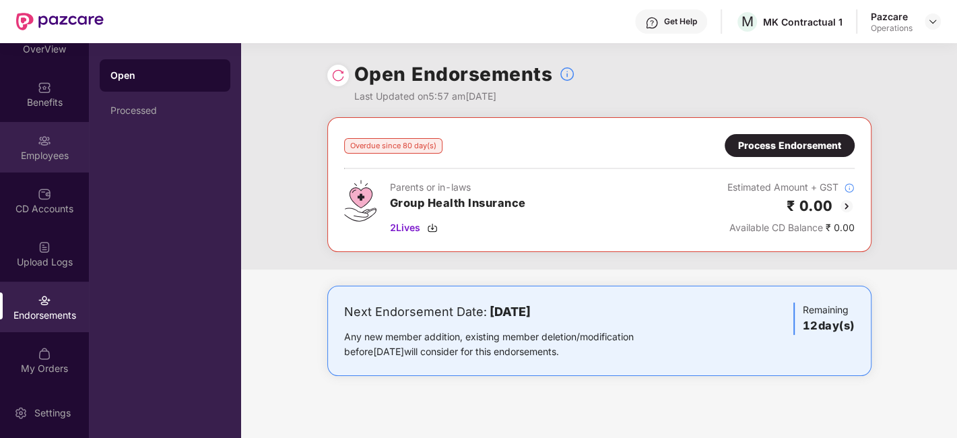
click at [30, 131] on div "Employees" at bounding box center [44, 147] width 89 height 50
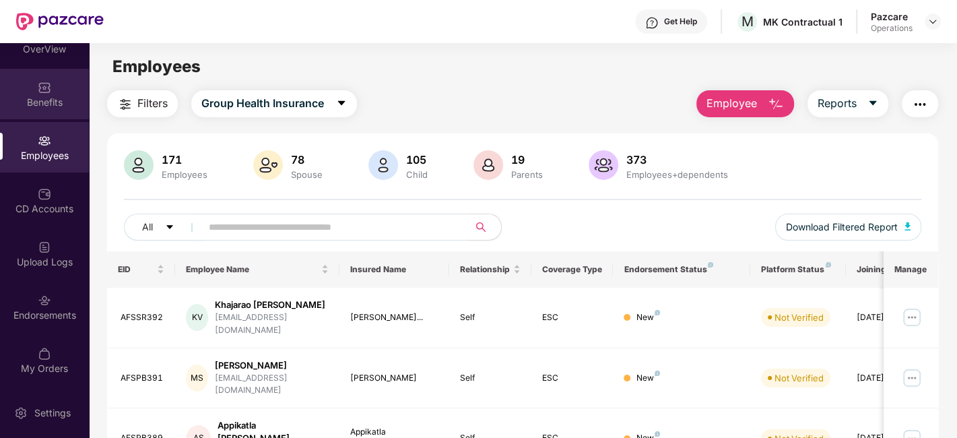
click at [33, 114] on div "Benefits" at bounding box center [44, 94] width 89 height 50
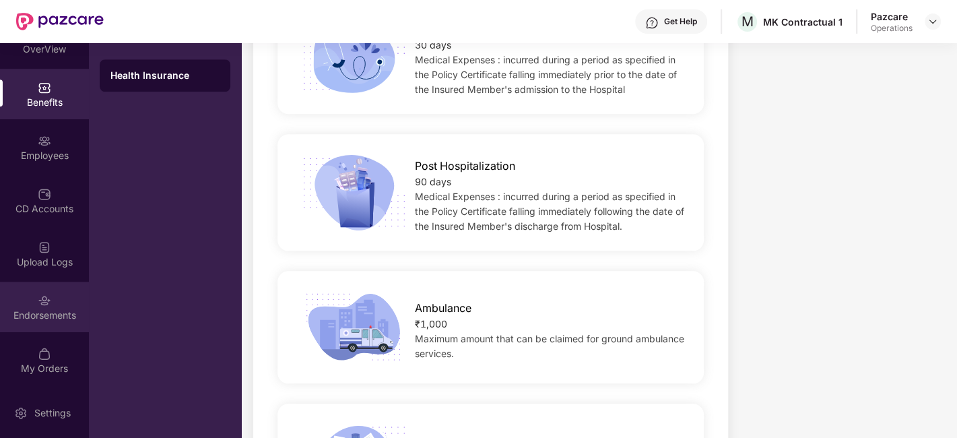
scroll to position [1050, 0]
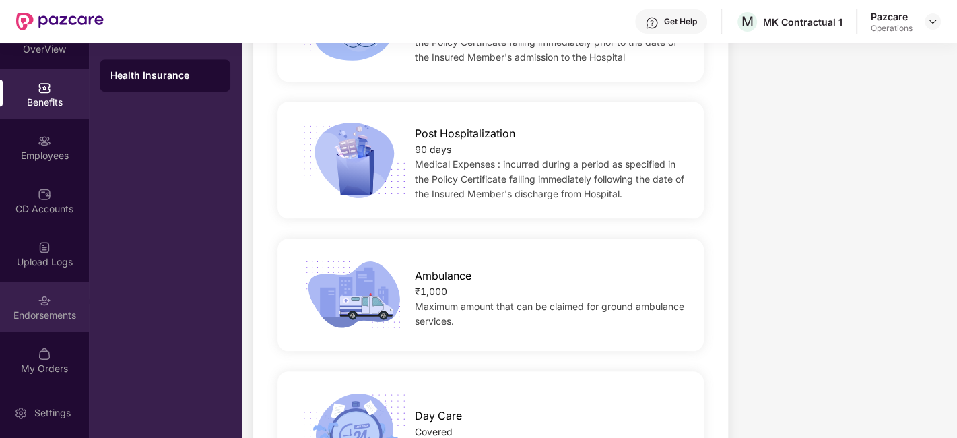
click at [29, 312] on div "Endorsements" at bounding box center [44, 314] width 89 height 13
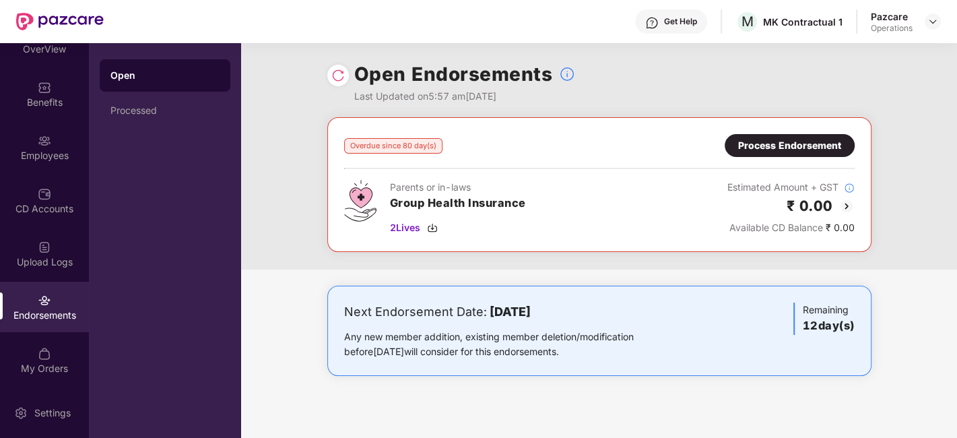
click at [784, 141] on div "Process Endorsement" at bounding box center [789, 145] width 103 height 15
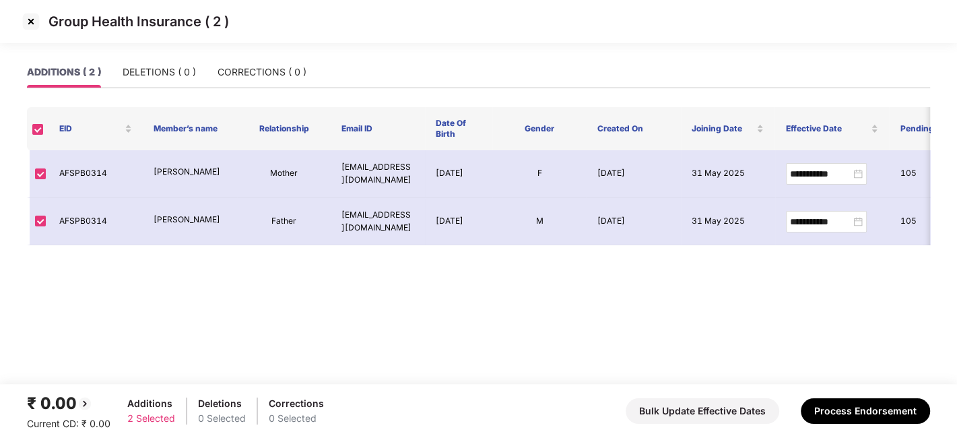
click at [28, 22] on img at bounding box center [31, 22] width 22 height 22
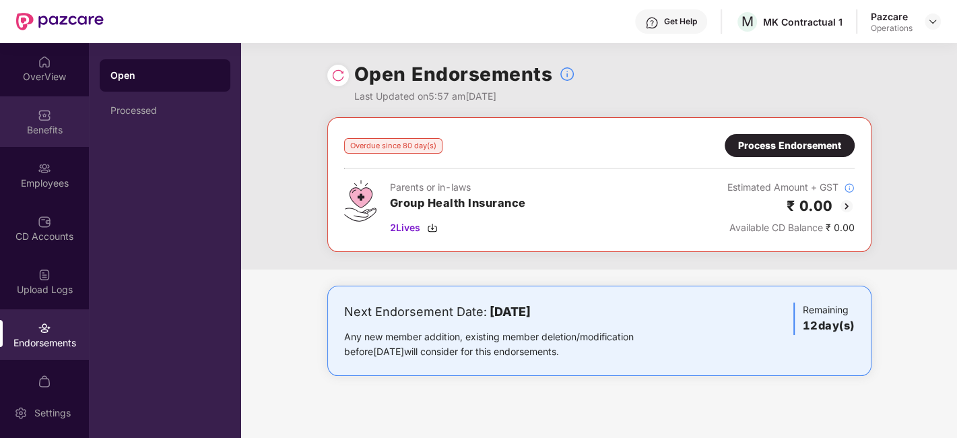
click at [32, 127] on div "Benefits" at bounding box center [44, 129] width 89 height 13
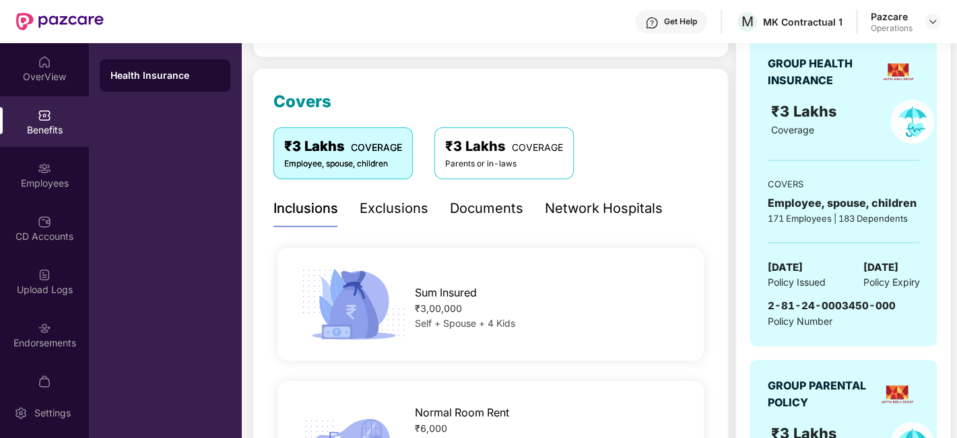
scroll to position [191, 0]
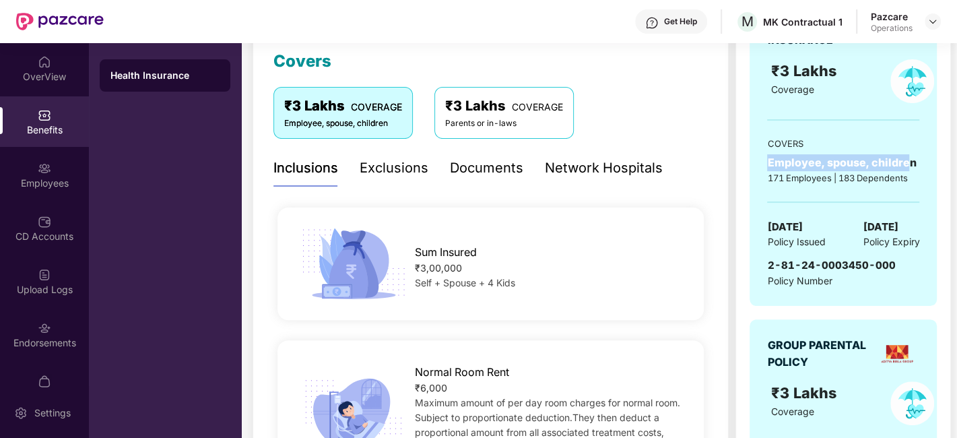
drag, startPoint x: 767, startPoint y: 160, endPoint x: 913, endPoint y: 161, distance: 146.1
click at [913, 161] on div "Employee, spouse, children" at bounding box center [843, 162] width 152 height 17
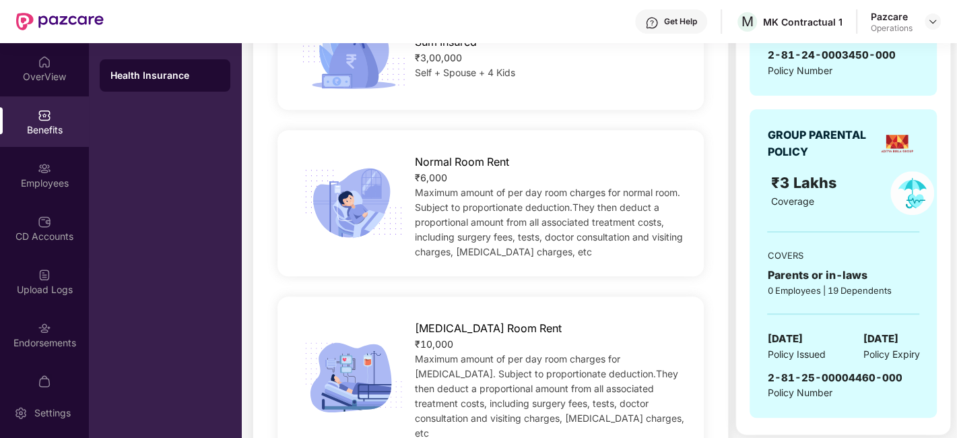
scroll to position [402, 0]
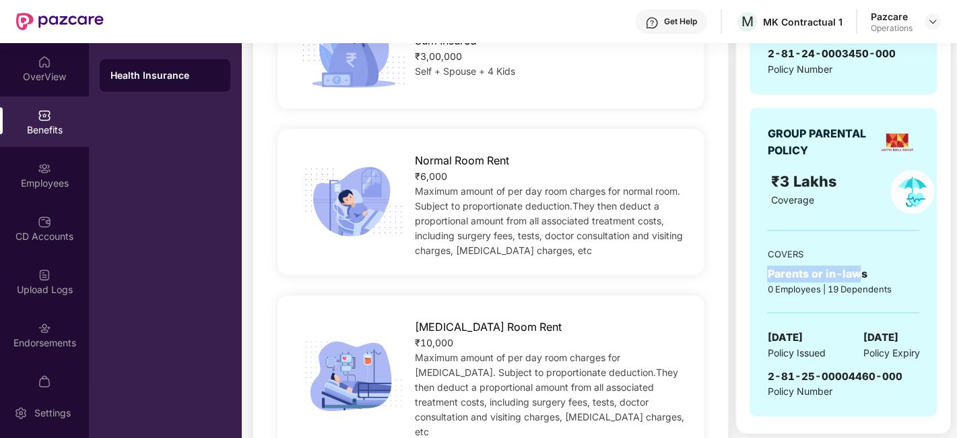
drag, startPoint x: 764, startPoint y: 272, endPoint x: 862, endPoint y: 269, distance: 98.3
click at [862, 269] on div "GROUP PARENTAL POLICY ₹3 Lakhs Coverage COVERS Parents or in-laws 0 Employees |…" at bounding box center [842, 262] width 187 height 308
click at [872, 270] on div "Parents or in-laws" at bounding box center [843, 273] width 152 height 17
drag, startPoint x: 872, startPoint y: 270, endPoint x: 769, endPoint y: 273, distance: 103.0
click at [769, 273] on div "Parents or in-laws" at bounding box center [843, 273] width 152 height 17
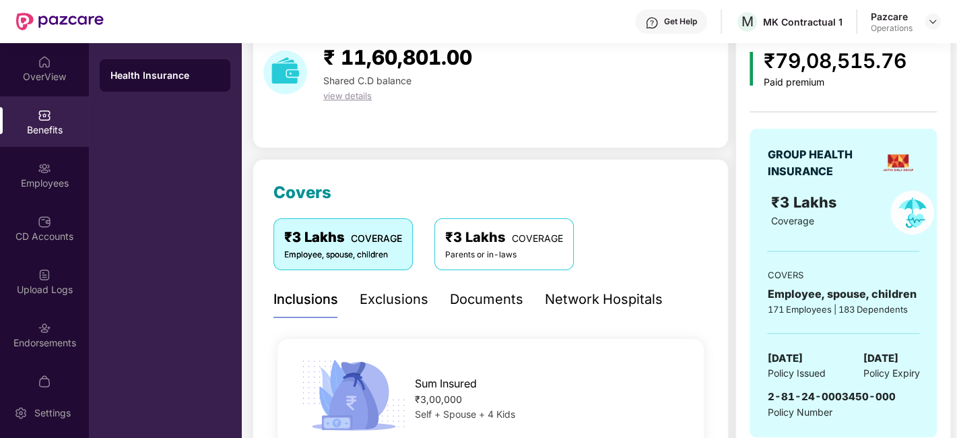
scroll to position [0, 0]
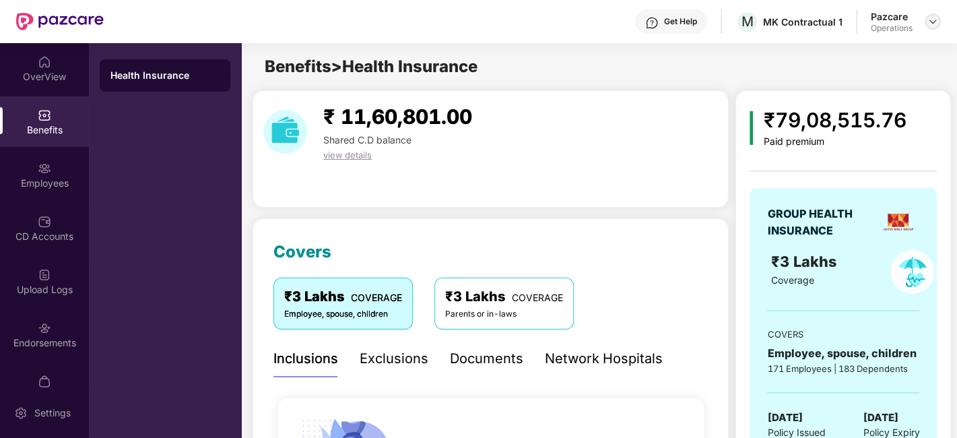
click at [932, 20] on img at bounding box center [932, 21] width 11 height 11
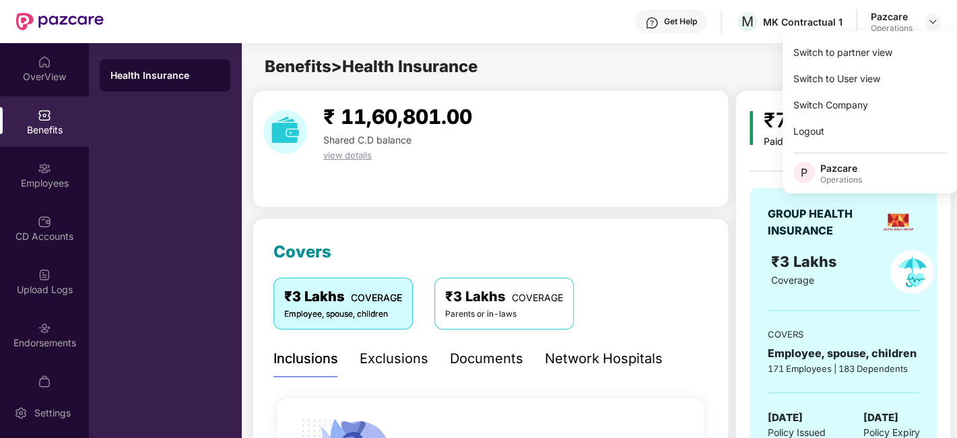
click at [549, 205] on div "₹ 11,60,801.00 Shared C.D balance view details" at bounding box center [490, 148] width 476 height 117
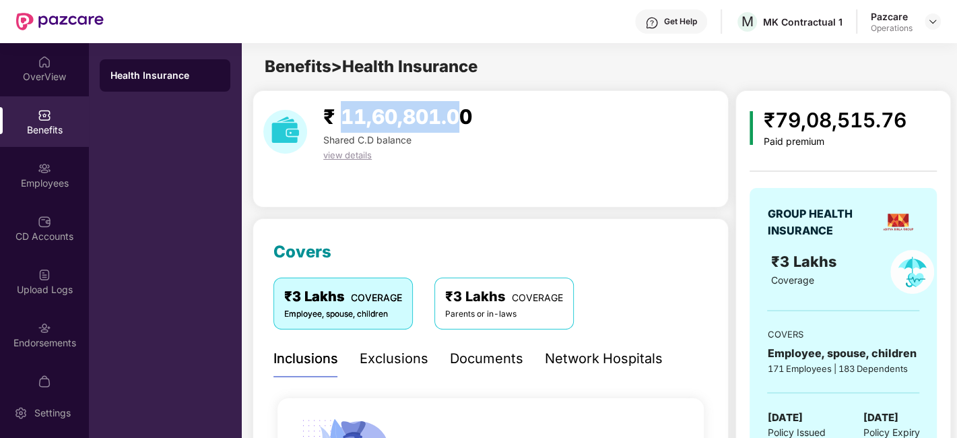
drag, startPoint x: 341, startPoint y: 118, endPoint x: 465, endPoint y: 116, distance: 123.9
click at [465, 116] on span "₹ 11,60,801.00" at bounding box center [397, 116] width 149 height 24
copy span "11,60,801"
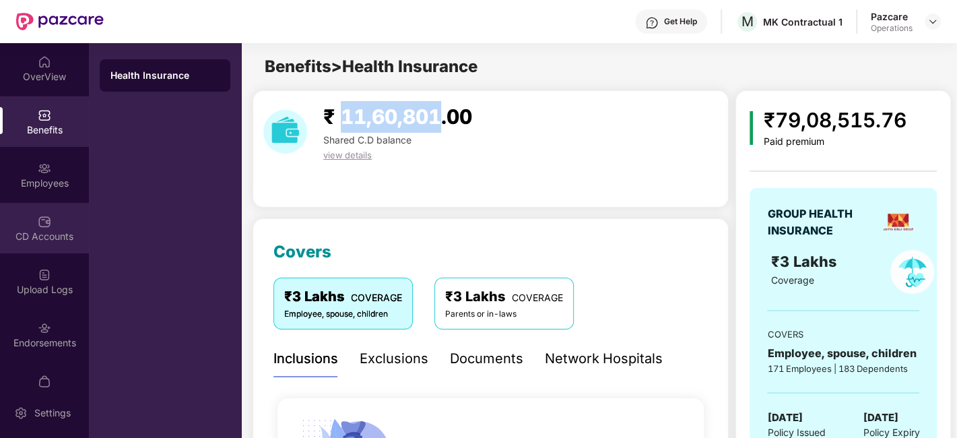
scroll to position [28, 0]
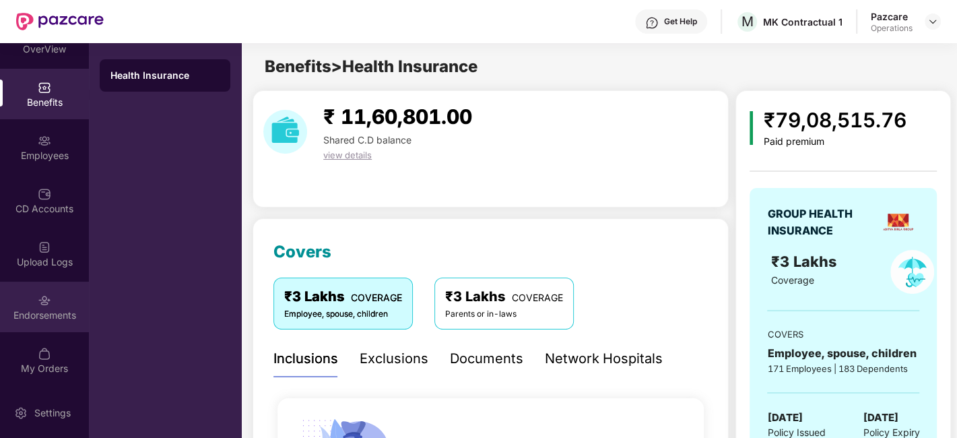
click at [31, 294] on div "Endorsements" at bounding box center [44, 306] width 89 height 50
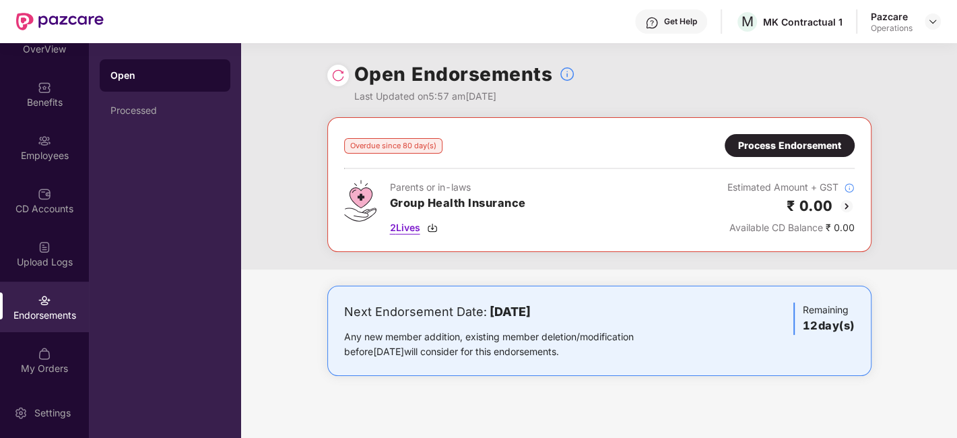
click at [408, 224] on span "2 Lives" at bounding box center [405, 227] width 30 height 15
click at [38, 203] on div "CD Accounts" at bounding box center [44, 208] width 89 height 13
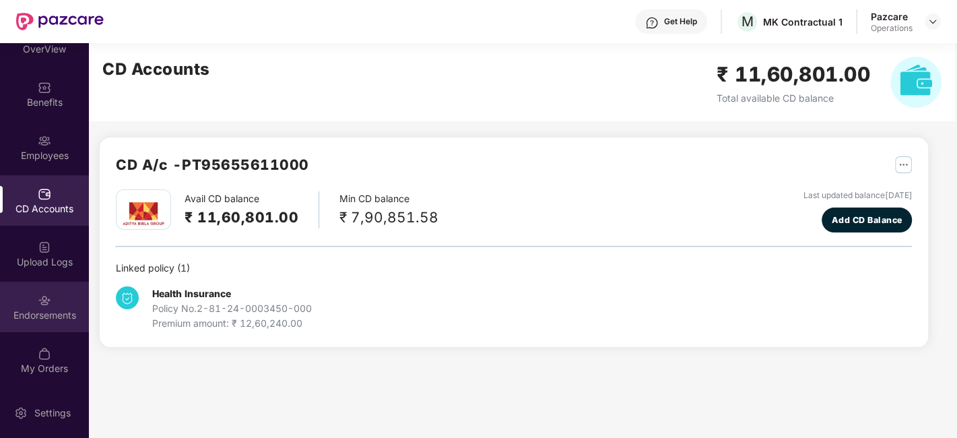
click at [23, 300] on div "Endorsements" at bounding box center [44, 306] width 89 height 50
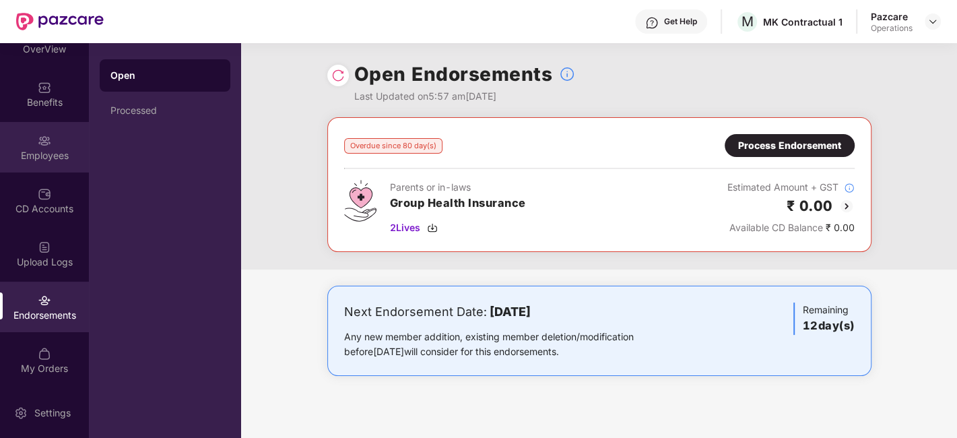
click at [30, 137] on div "Employees" at bounding box center [44, 147] width 89 height 50
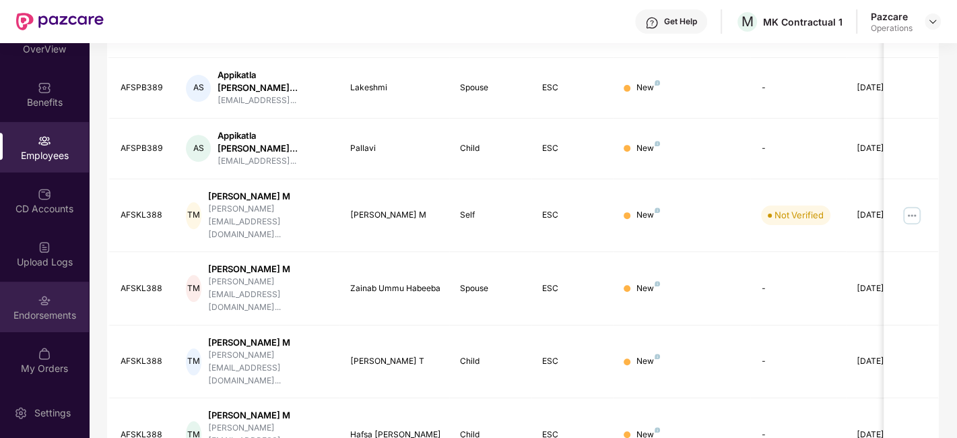
scroll to position [421, 0]
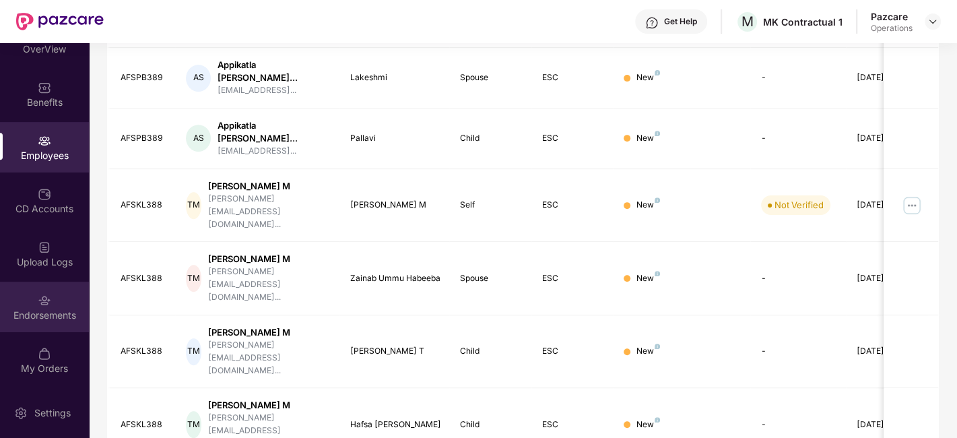
click at [21, 308] on div "Endorsements" at bounding box center [44, 314] width 89 height 13
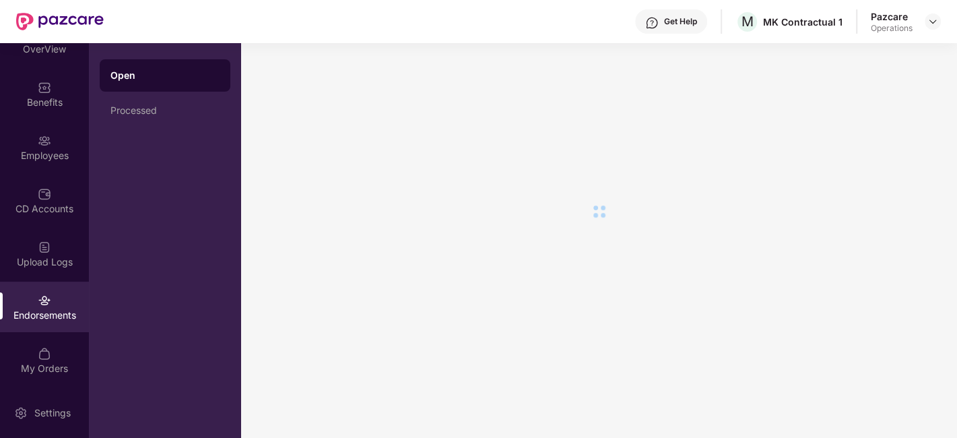
scroll to position [0, 0]
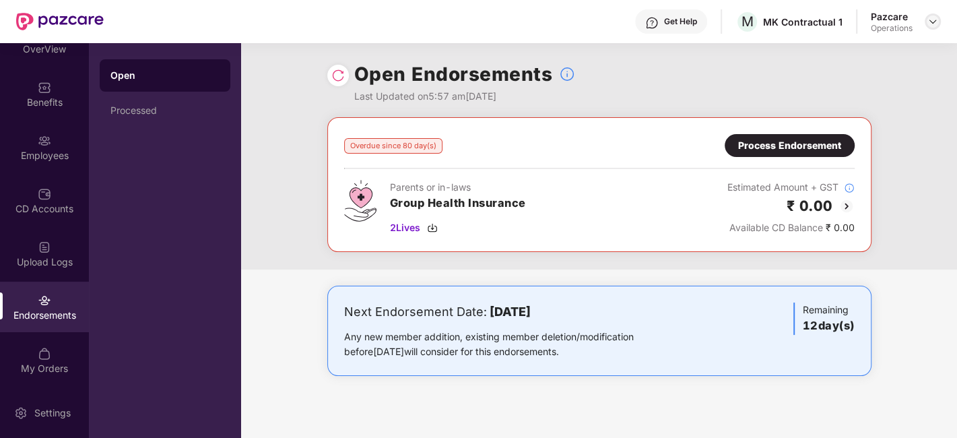
click at [938, 19] on div at bounding box center [932, 21] width 16 height 16
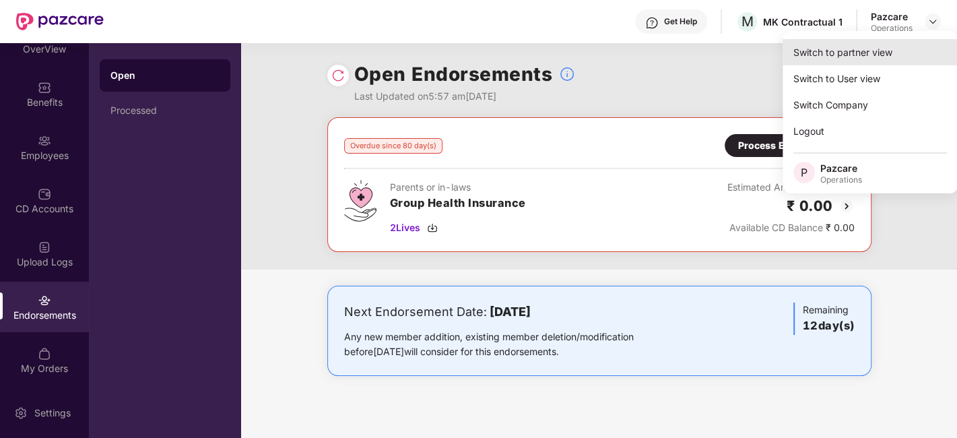
click at [850, 47] on div "Switch to partner view" at bounding box center [869, 52] width 175 height 26
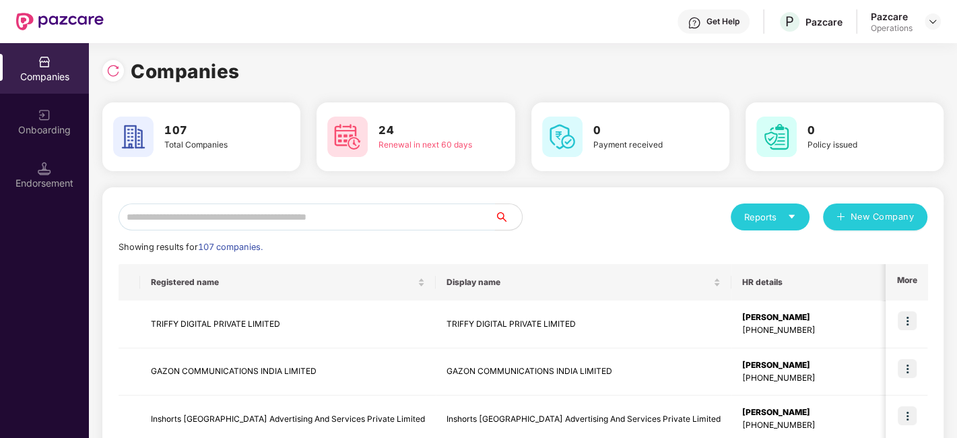
click at [422, 215] on input "text" at bounding box center [306, 216] width 376 height 27
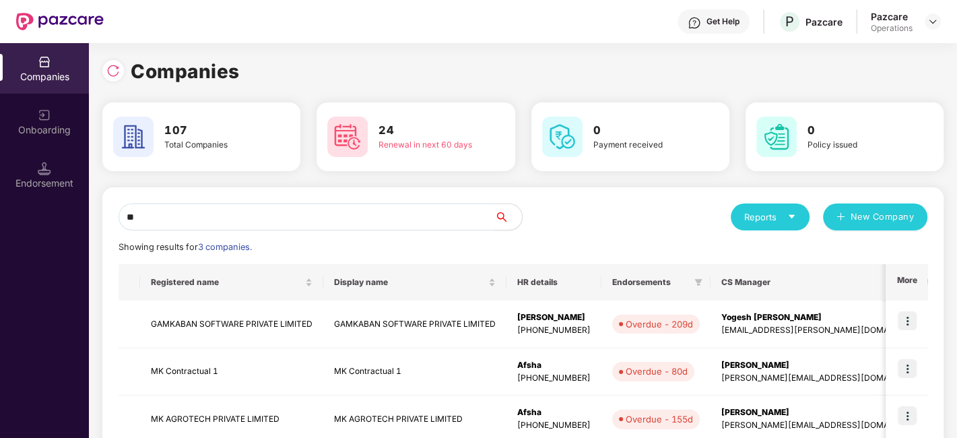
scroll to position [79, 0]
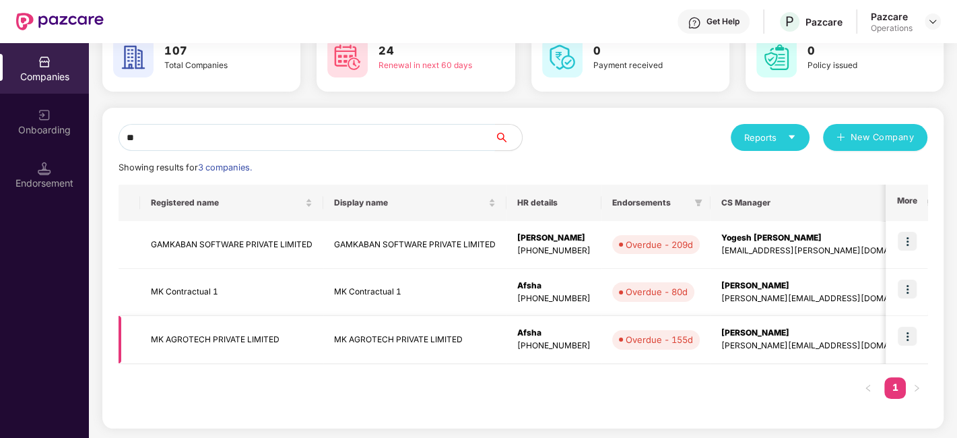
type input "**"
click at [902, 335] on img at bounding box center [906, 336] width 19 height 19
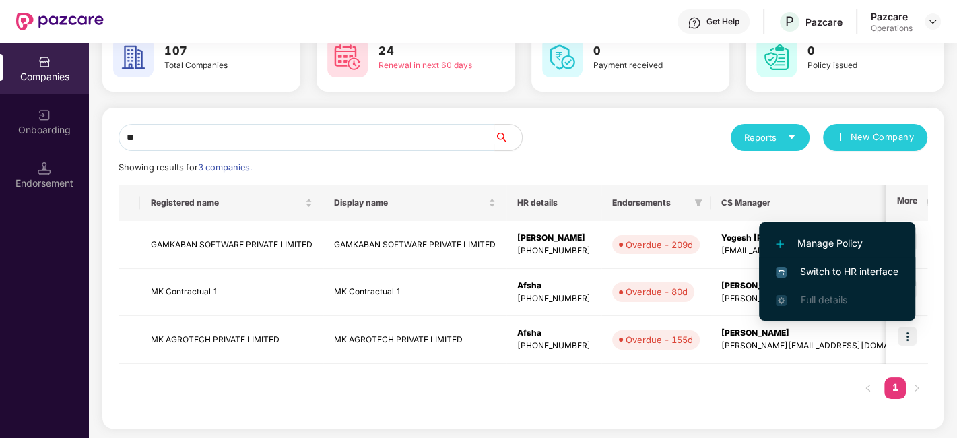
click at [827, 267] on span "Switch to HR interface" at bounding box center [837, 271] width 123 height 15
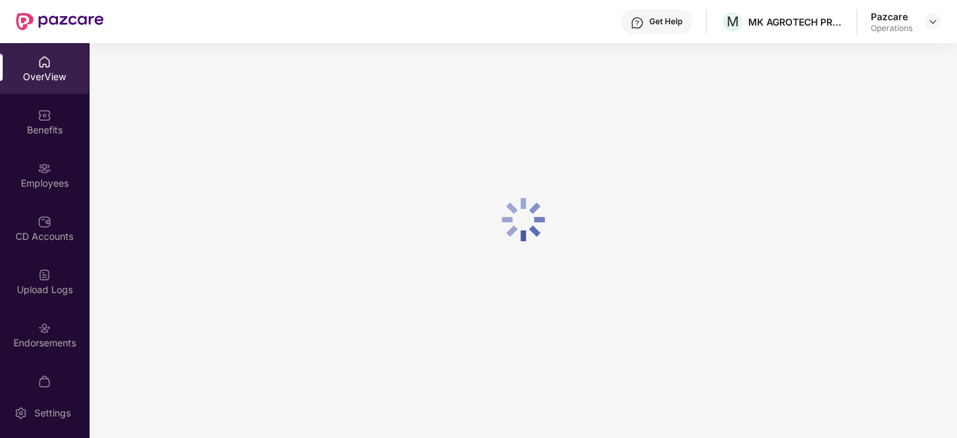
scroll to position [28, 0]
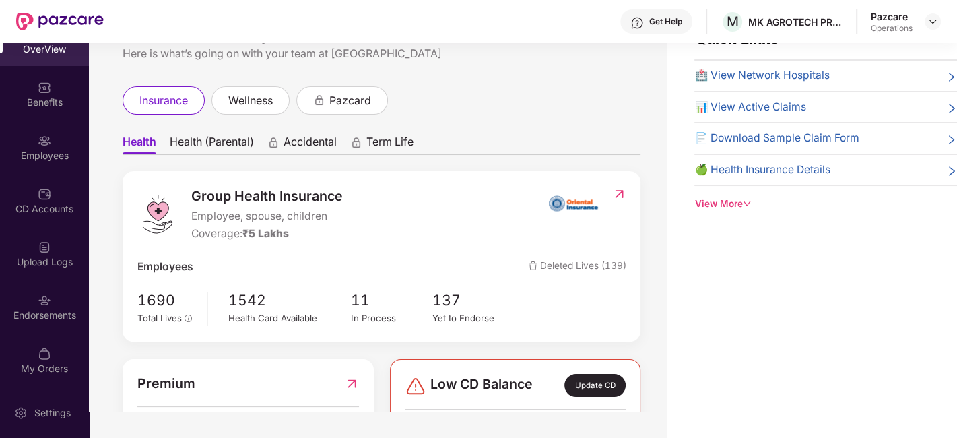
click at [24, 295] on div "Endorsements" at bounding box center [44, 306] width 89 height 50
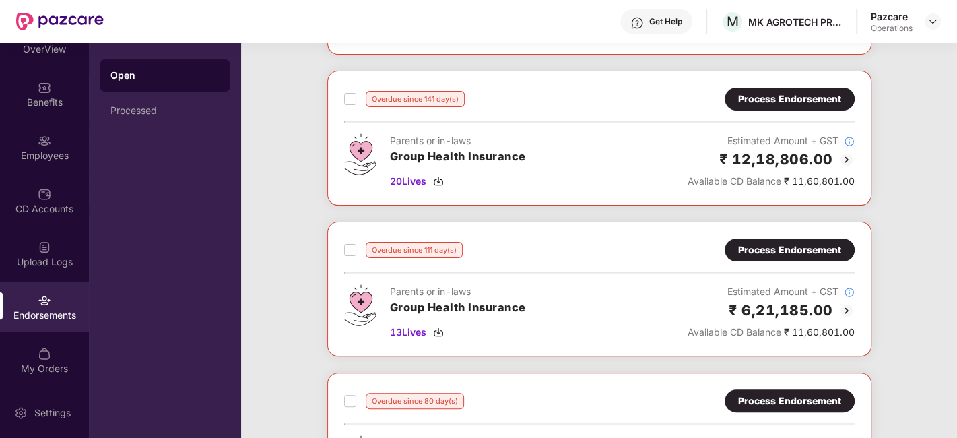
scroll to position [0, 0]
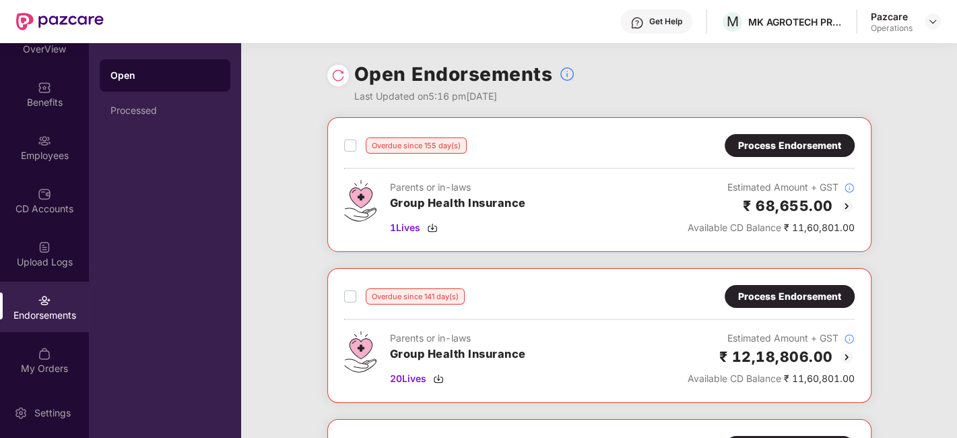
click at [763, 132] on div "Overdue since 155 day(s) Process Endorsement Parents or in-laws Group Health In…" at bounding box center [599, 184] width 544 height 135
click at [764, 140] on div "Process Endorsement" at bounding box center [789, 145] width 103 height 15
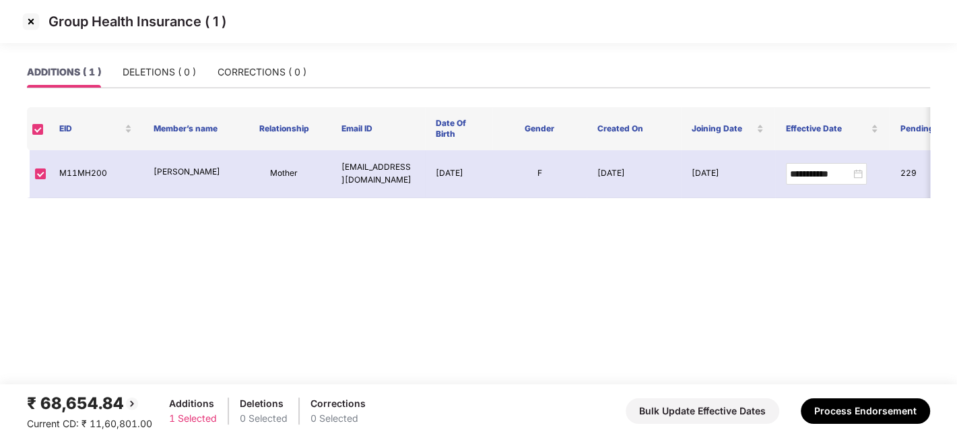
click at [30, 22] on img at bounding box center [31, 22] width 22 height 22
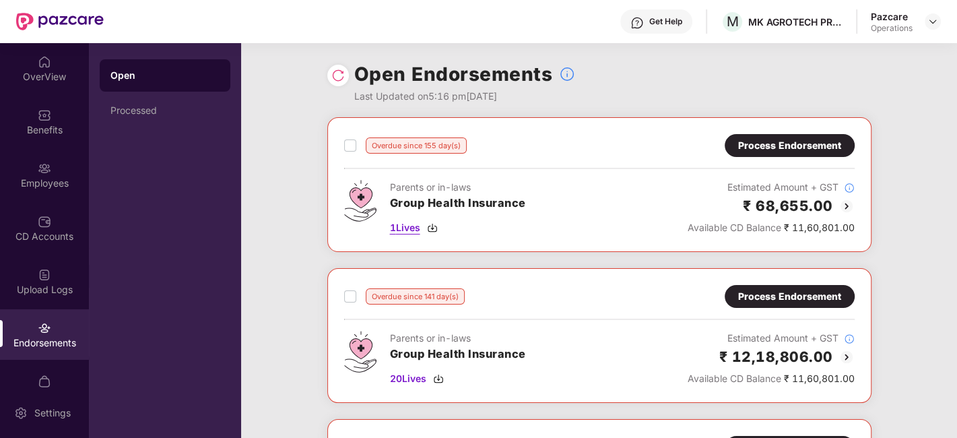
click at [410, 230] on span "1 Lives" at bounding box center [405, 227] width 30 height 15
click at [932, 15] on div at bounding box center [932, 21] width 16 height 16
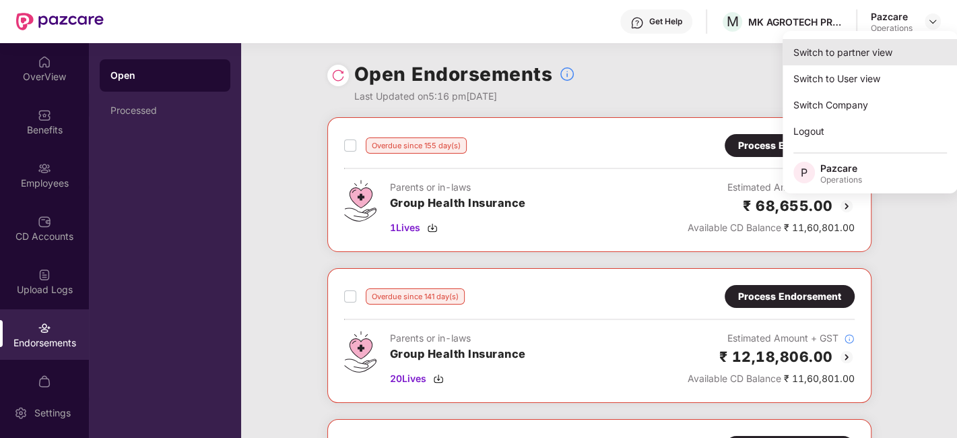
click at [871, 46] on div "Switch to partner view" at bounding box center [869, 52] width 175 height 26
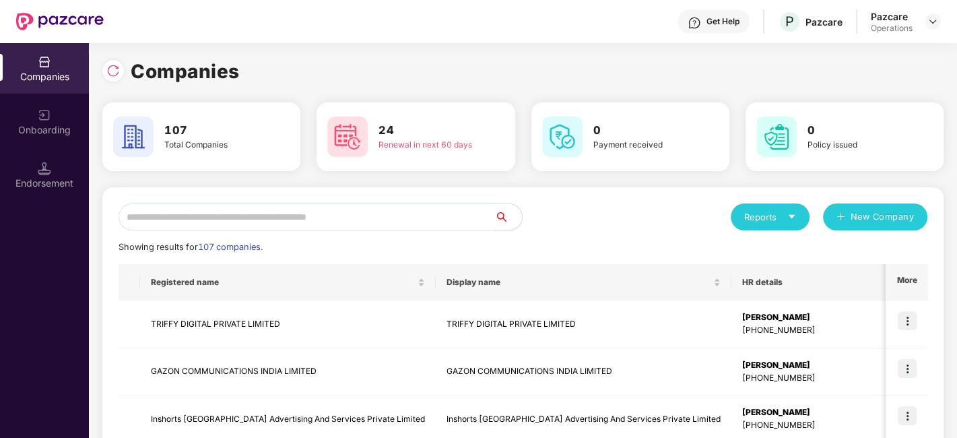
click at [433, 212] on input "text" at bounding box center [306, 216] width 376 height 27
click at [250, 220] on input "text" at bounding box center [306, 216] width 376 height 27
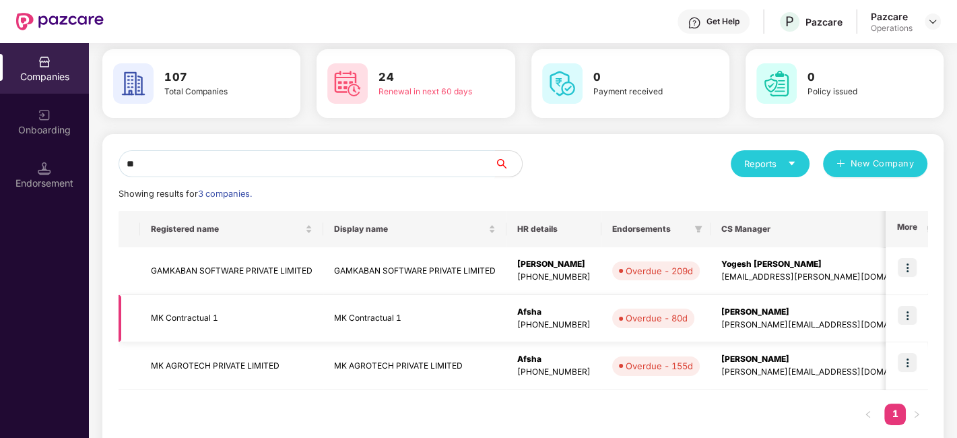
scroll to position [54, 0]
type input "**"
click at [903, 358] on img at bounding box center [906, 361] width 19 height 19
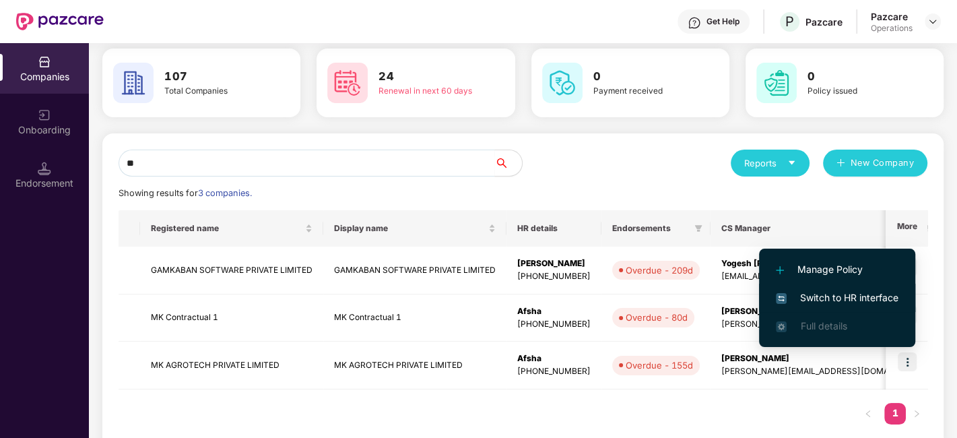
click at [823, 292] on span "Switch to HR interface" at bounding box center [837, 297] width 123 height 15
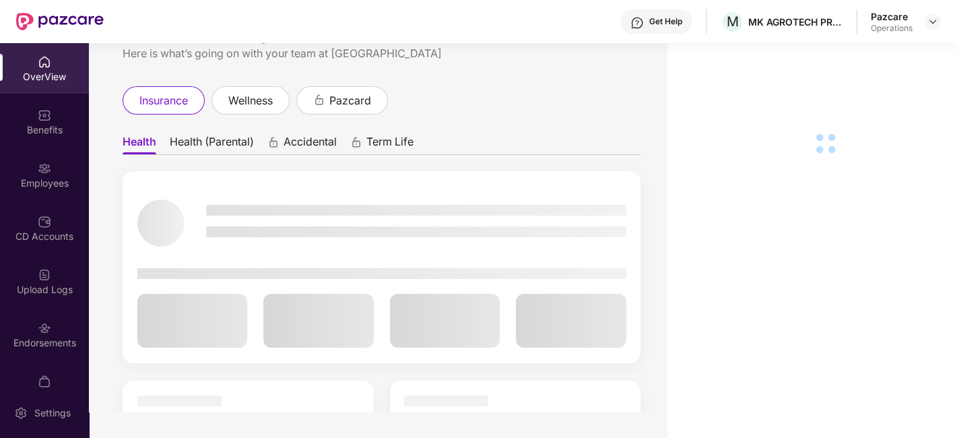
scroll to position [28, 0]
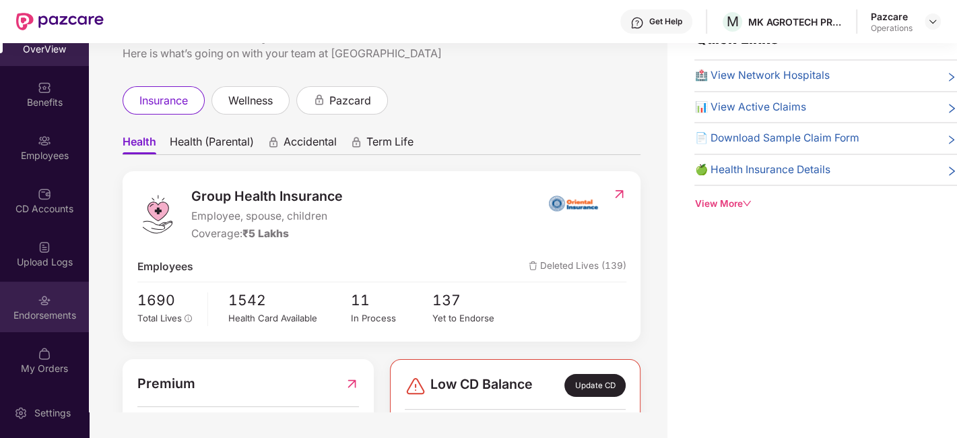
click at [31, 297] on div "Endorsements" at bounding box center [44, 306] width 89 height 50
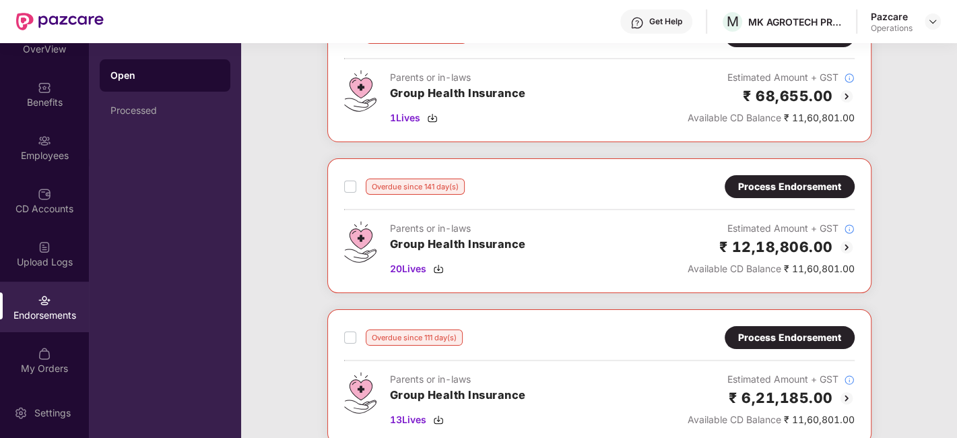
scroll to position [110, 0]
click at [749, 183] on div "Process Endorsement" at bounding box center [789, 185] width 103 height 15
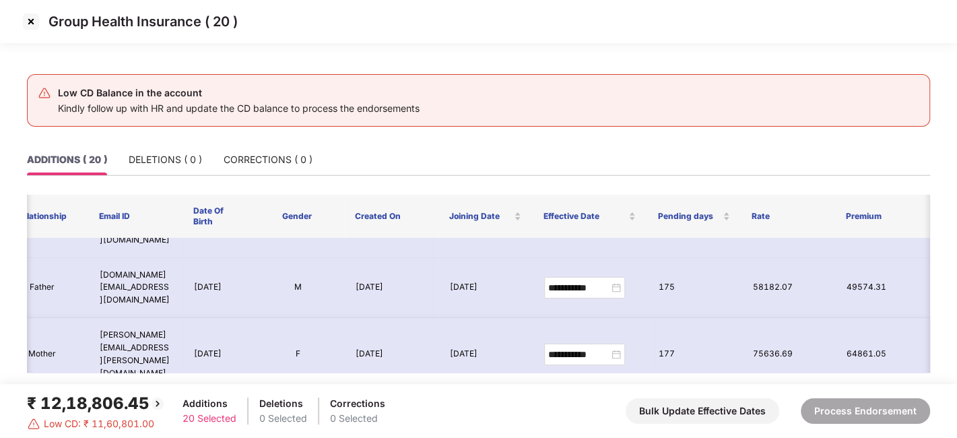
scroll to position [0, 242]
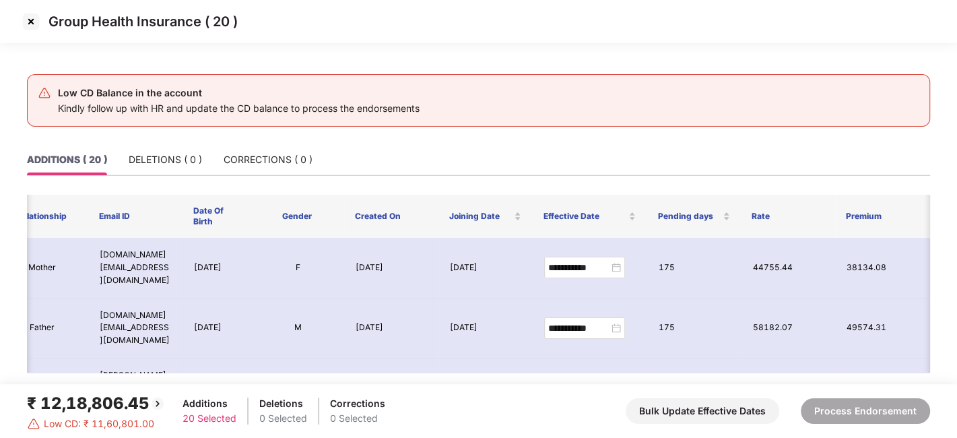
click at [32, 24] on img at bounding box center [31, 22] width 22 height 22
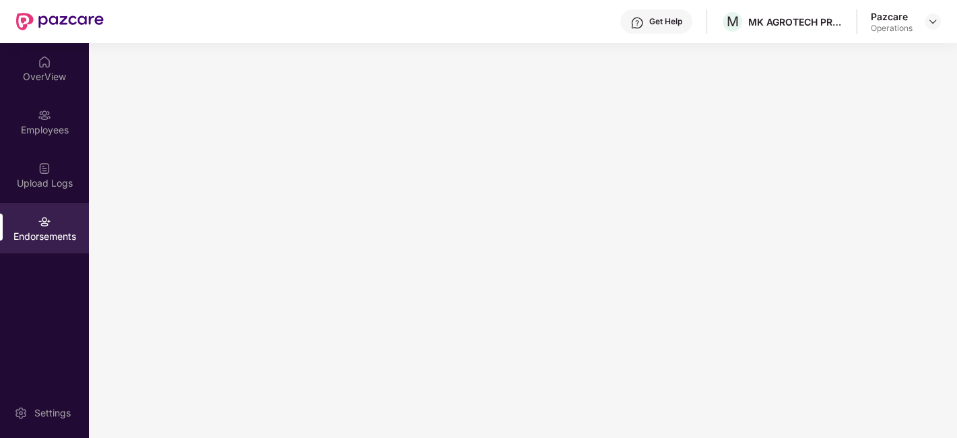
click at [265, 206] on main at bounding box center [523, 240] width 868 height 395
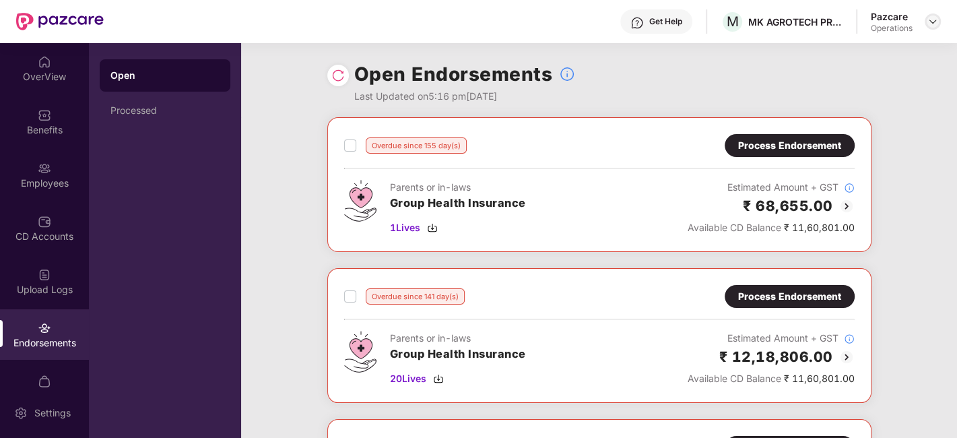
click at [937, 16] on img at bounding box center [932, 21] width 11 height 11
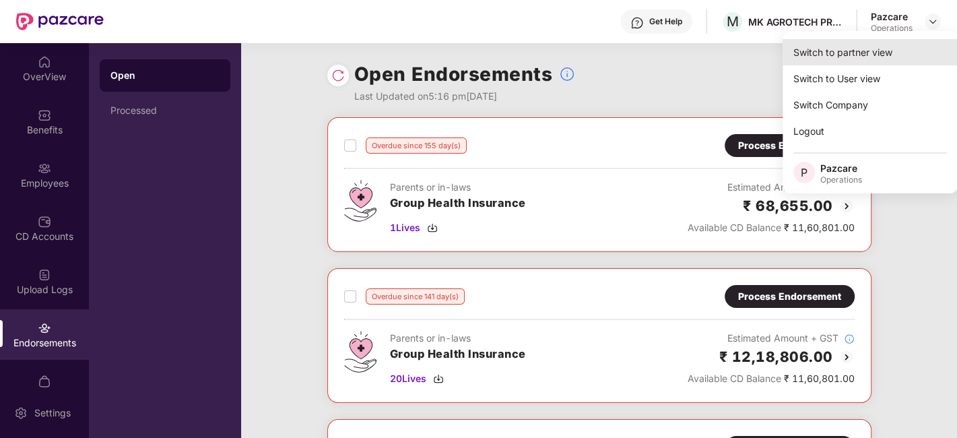
click at [864, 49] on div "Switch to partner view" at bounding box center [869, 52] width 175 height 26
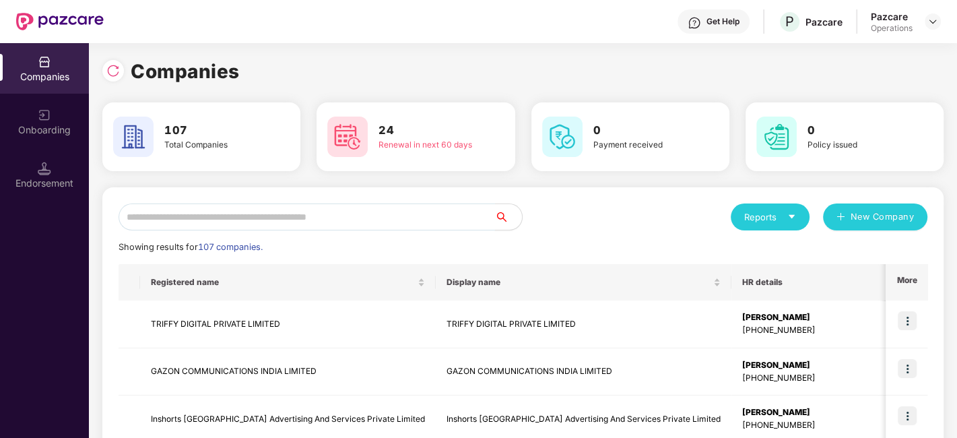
click at [380, 209] on input "text" at bounding box center [306, 216] width 376 height 27
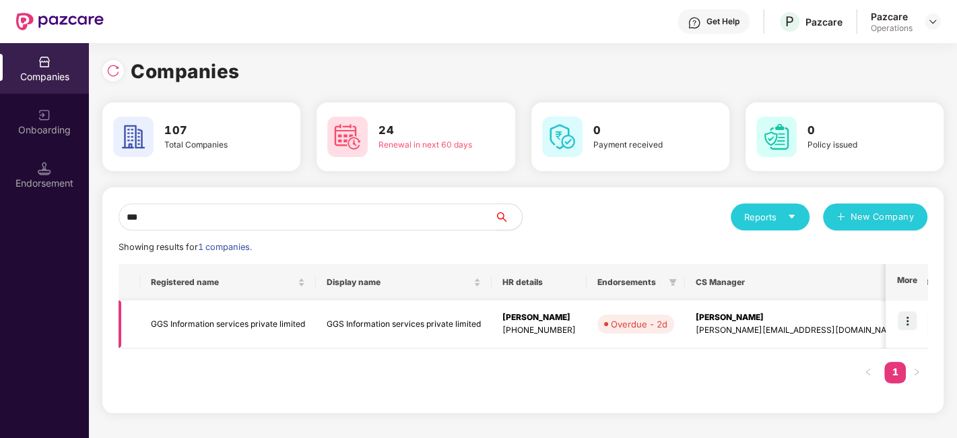
type input "***"
click at [901, 316] on img at bounding box center [906, 320] width 19 height 19
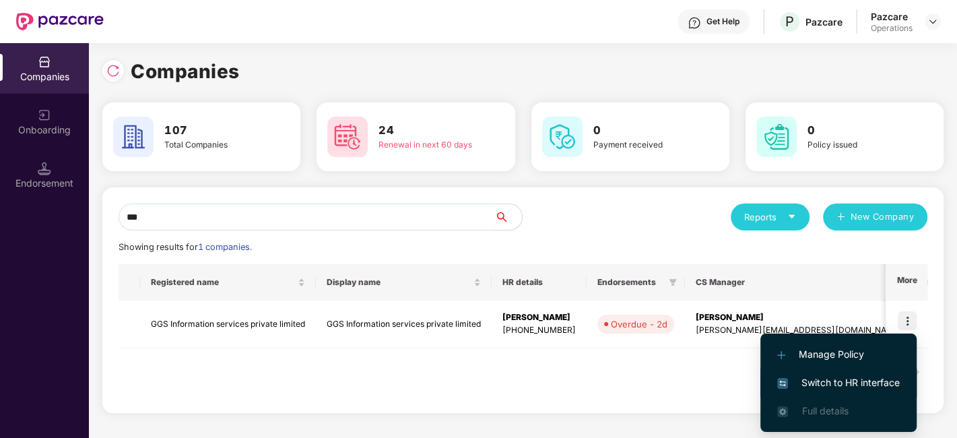
click at [846, 375] on span "Switch to HR interface" at bounding box center [838, 382] width 123 height 15
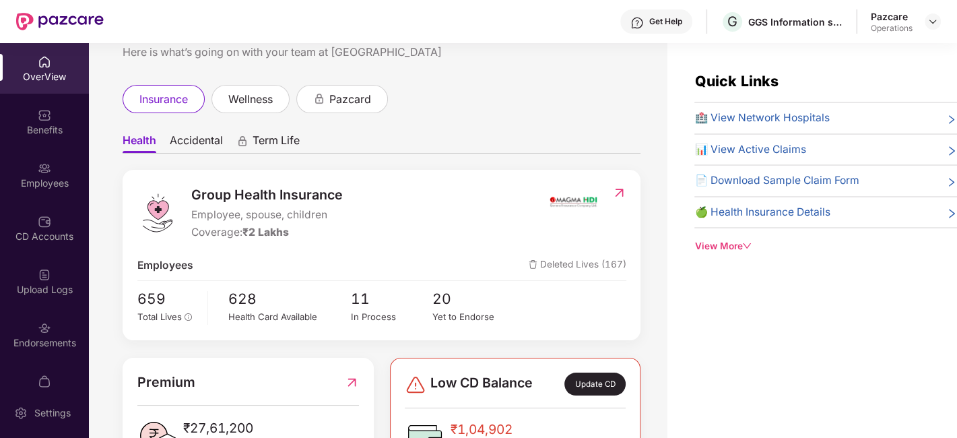
scroll to position [0, 0]
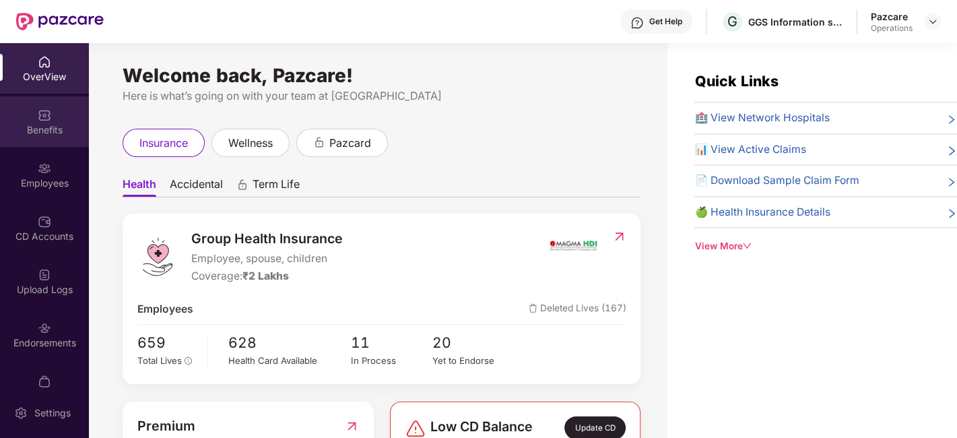
click at [30, 125] on div "Benefits" at bounding box center [44, 129] width 89 height 13
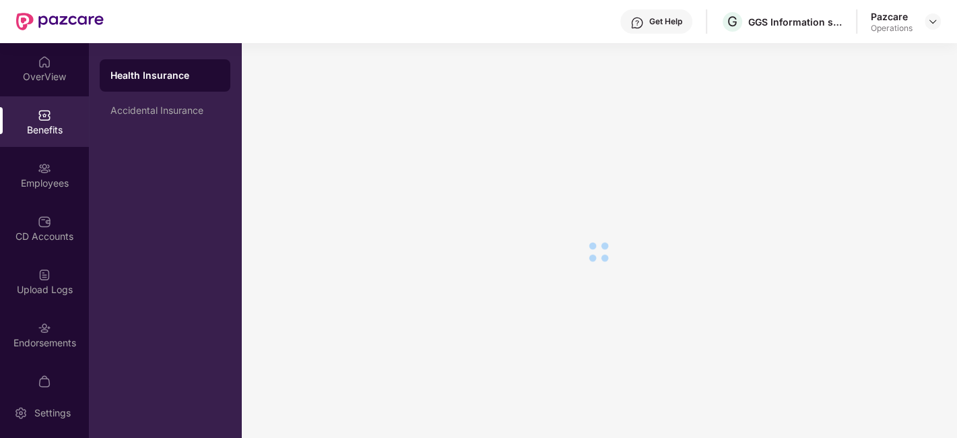
scroll to position [23, 0]
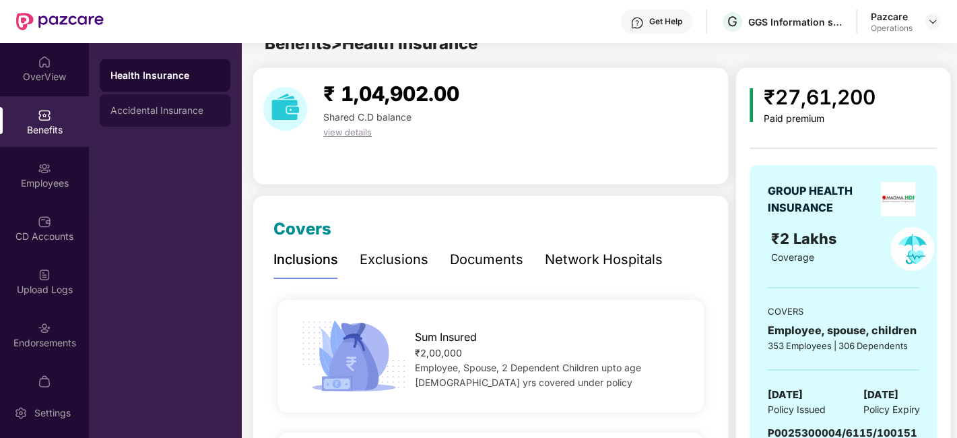
click at [133, 107] on div "Accidental Insurance" at bounding box center [164, 110] width 109 height 11
